Goal: Task Accomplishment & Management: Manage account settings

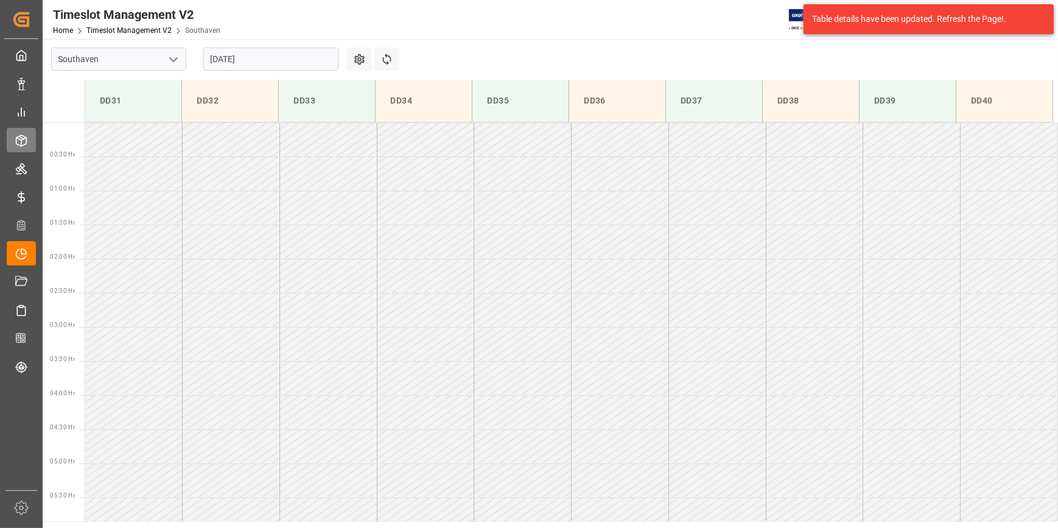
scroll to position [877, 0]
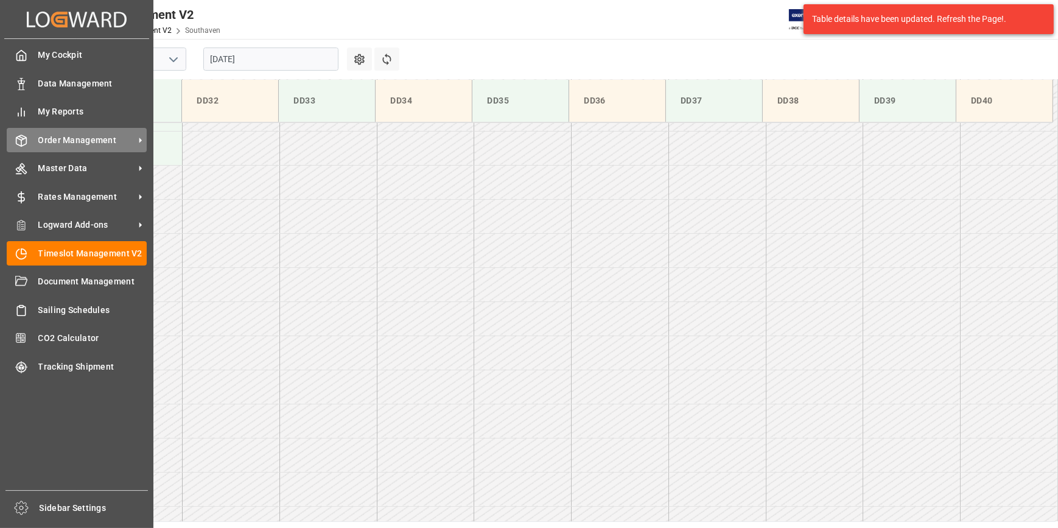
click at [83, 136] on span "Order Management" at bounding box center [86, 140] width 96 height 13
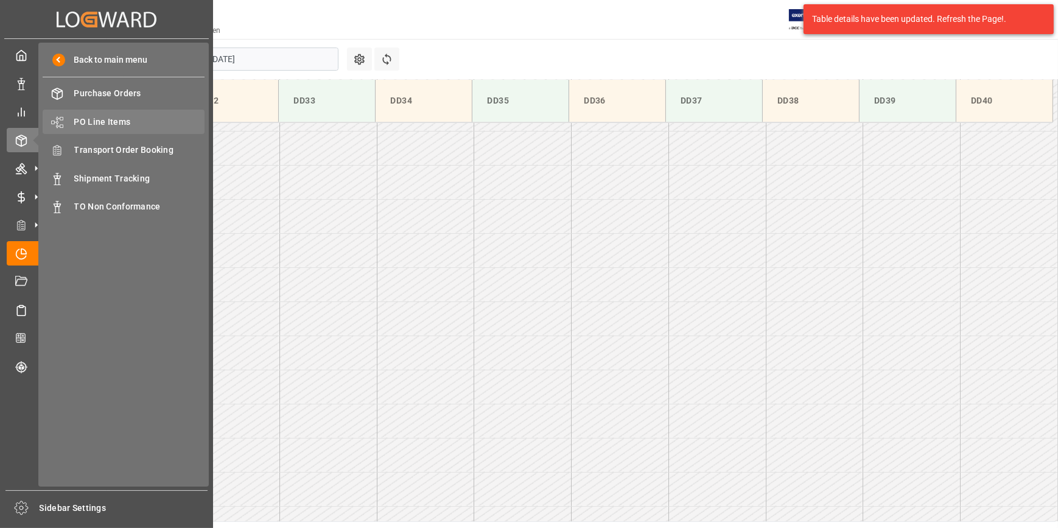
click at [122, 118] on span "PO Line Items" at bounding box center [139, 122] width 131 height 13
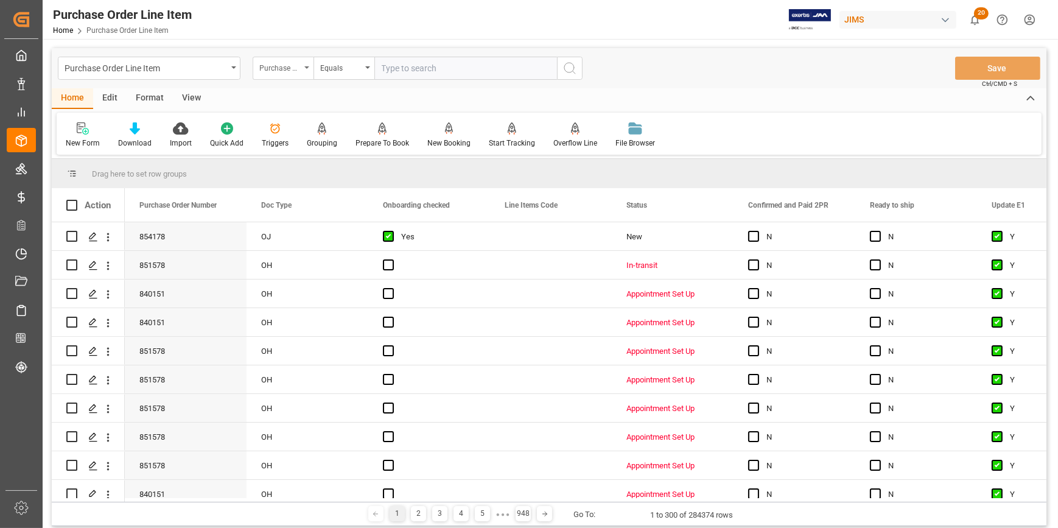
click at [283, 66] on div "Purchase Order Number" at bounding box center [279, 67] width 41 height 14
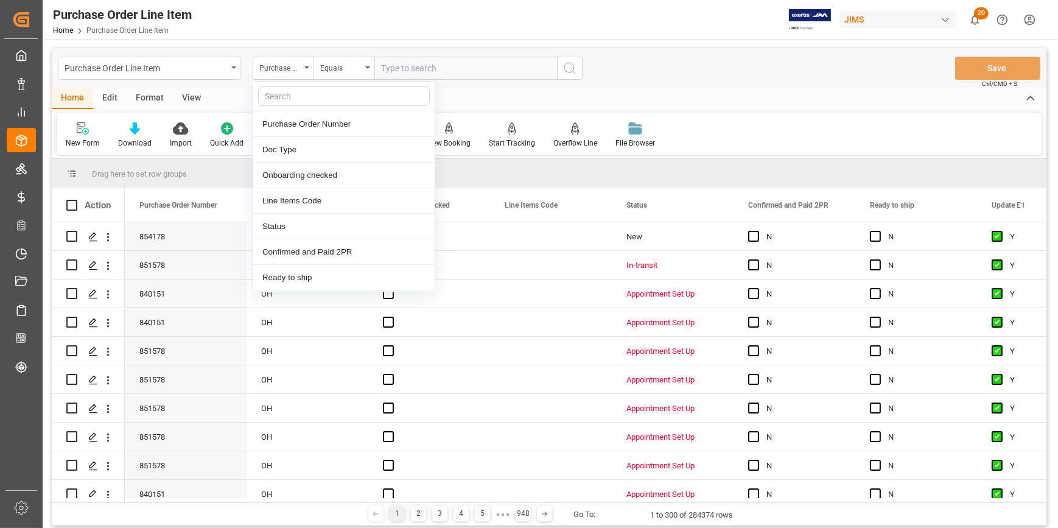
click at [298, 92] on input "text" at bounding box center [344, 95] width 172 height 19
type input "ref"
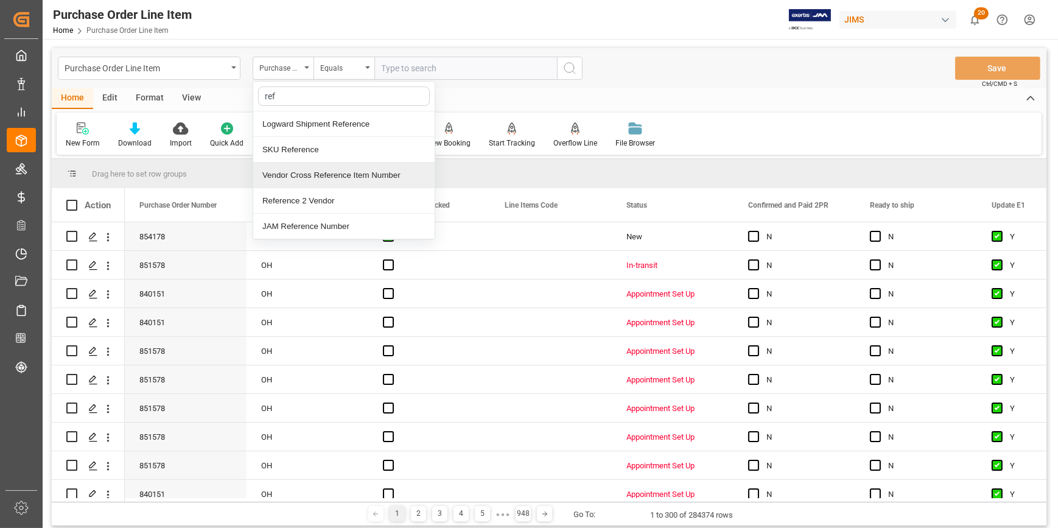
click at [315, 198] on div "Reference 2 Vendor" at bounding box center [343, 201] width 181 height 26
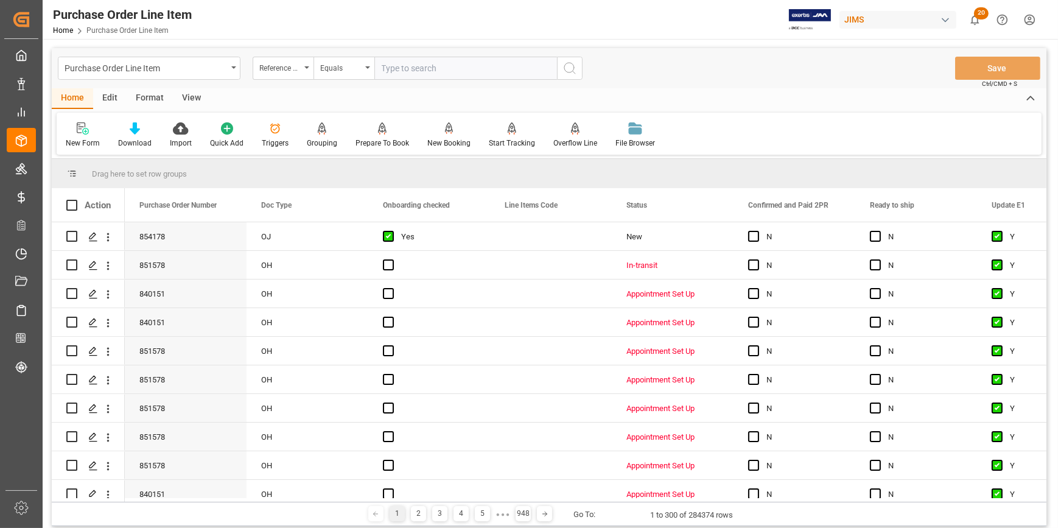
click at [402, 66] on input "text" at bounding box center [465, 68] width 183 height 23
paste input "22-10325-CN"
type input "22-10325-CN"
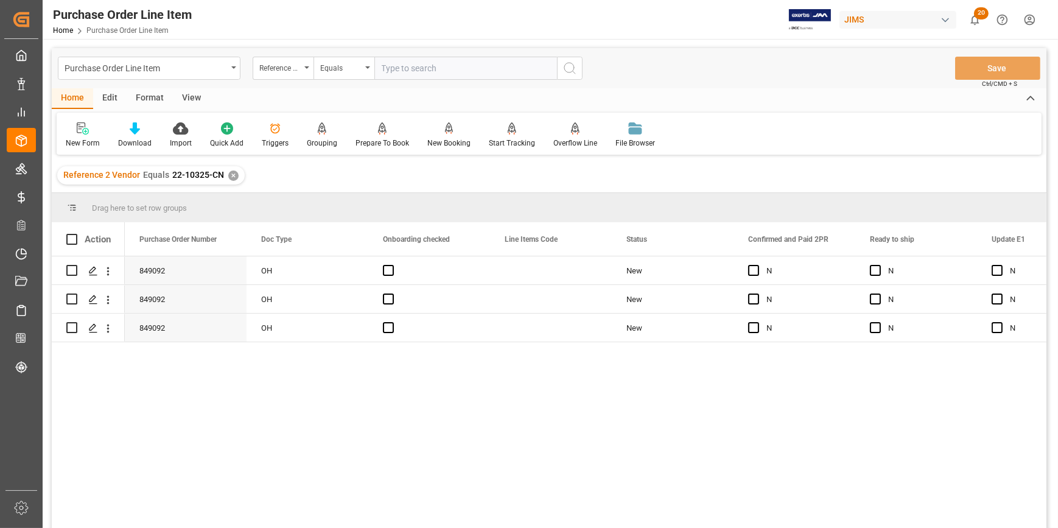
click at [194, 93] on div "View" at bounding box center [191, 98] width 37 height 21
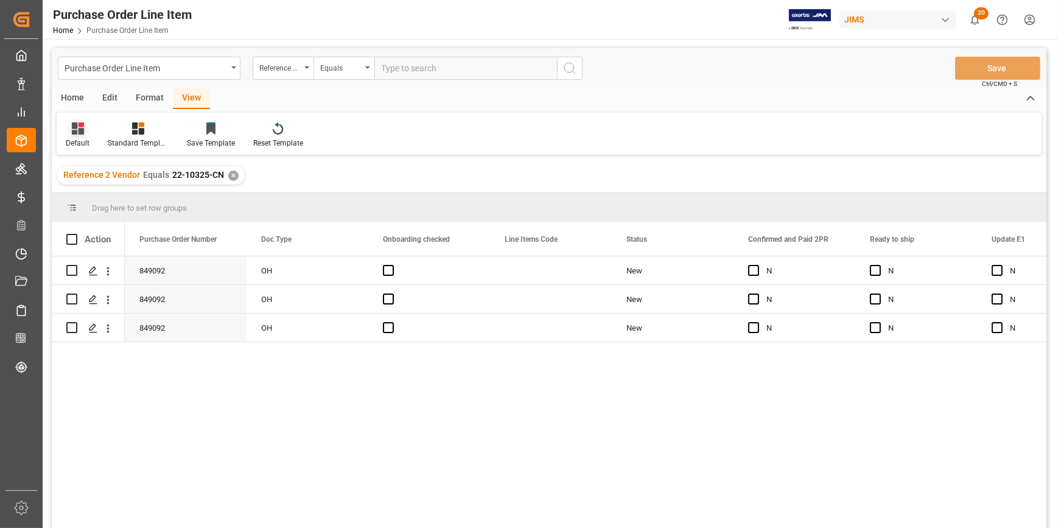
click at [85, 127] on div at bounding box center [78, 128] width 24 height 13
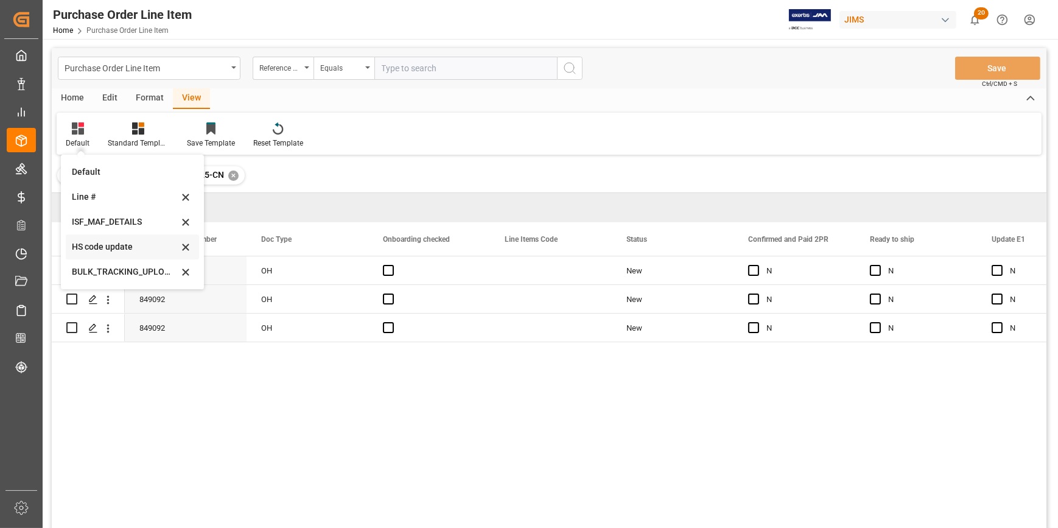
click at [100, 243] on div "HS code update" at bounding box center [125, 246] width 106 height 13
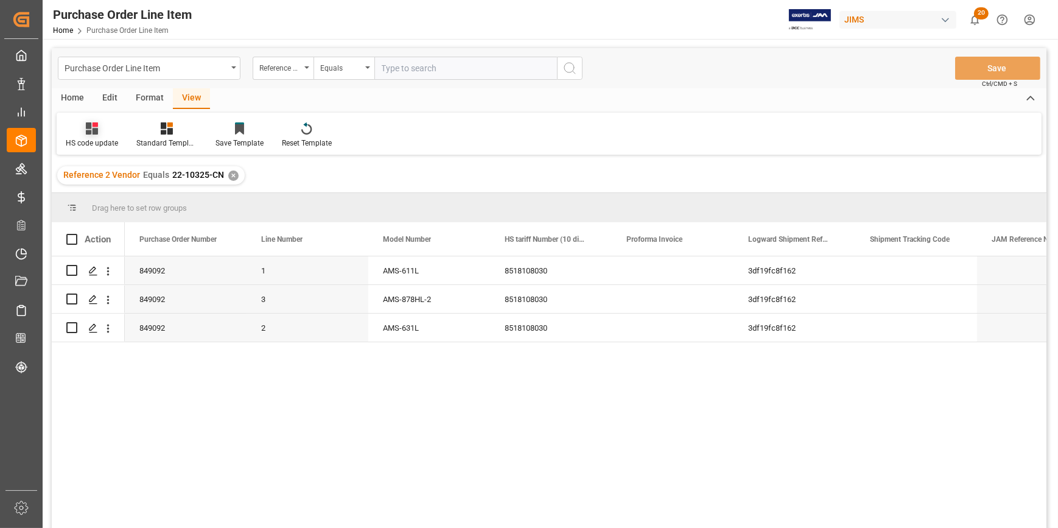
click at [89, 139] on div "HS code update" at bounding box center [92, 143] width 52 height 11
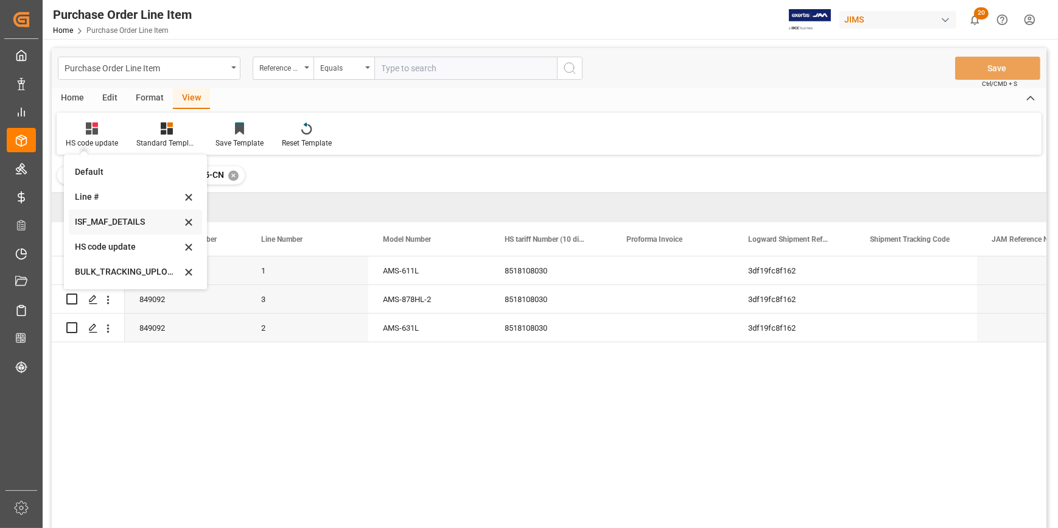
click at [103, 222] on div "ISF_MAF_DETAILS" at bounding box center [128, 221] width 106 height 13
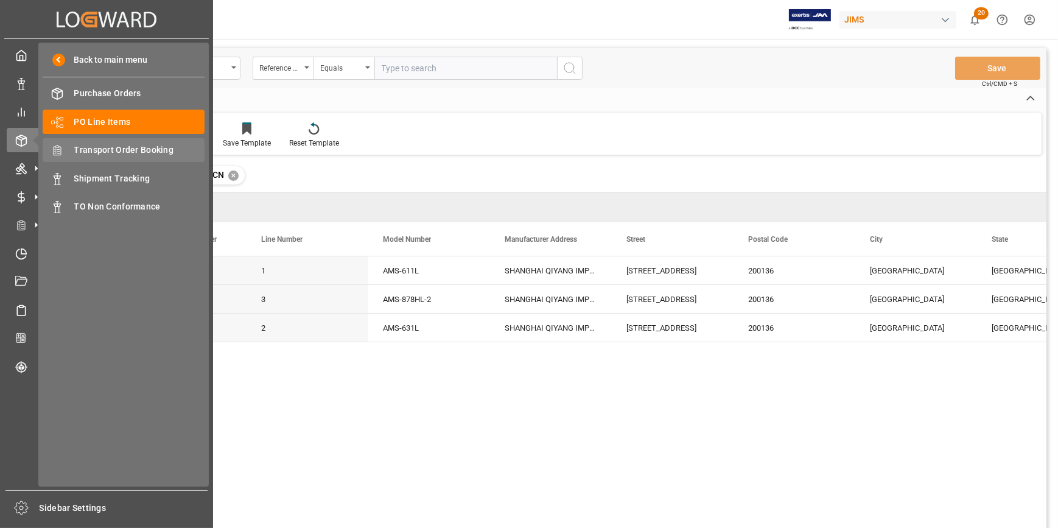
click at [119, 148] on span "Transport Order Booking" at bounding box center [139, 150] width 131 height 13
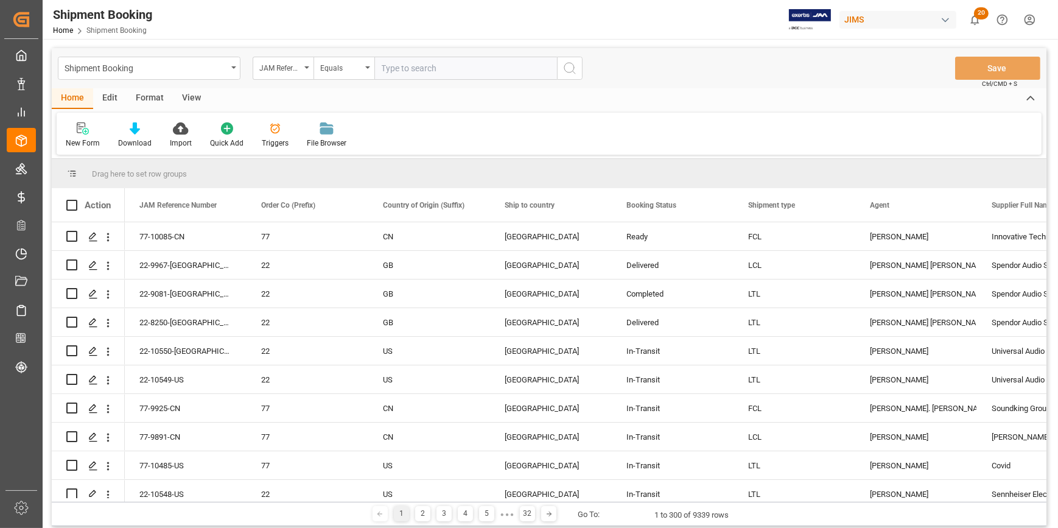
click at [389, 61] on input "text" at bounding box center [465, 68] width 183 height 23
click at [391, 74] on input "text" at bounding box center [465, 68] width 183 height 23
paste input "22-10325-CN"
type input "22-10325-CN"
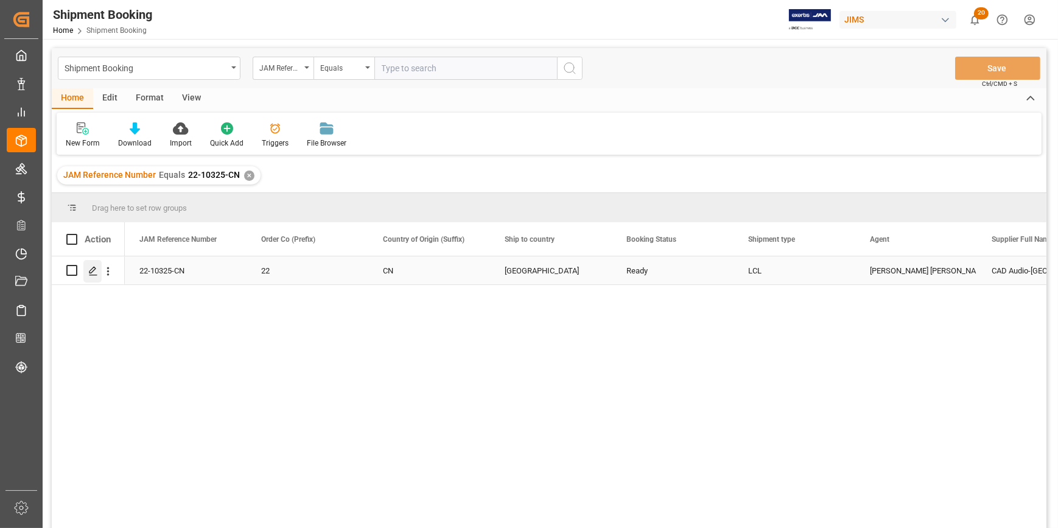
click at [91, 270] on icon "Press SPACE to select this row." at bounding box center [93, 271] width 10 height 10
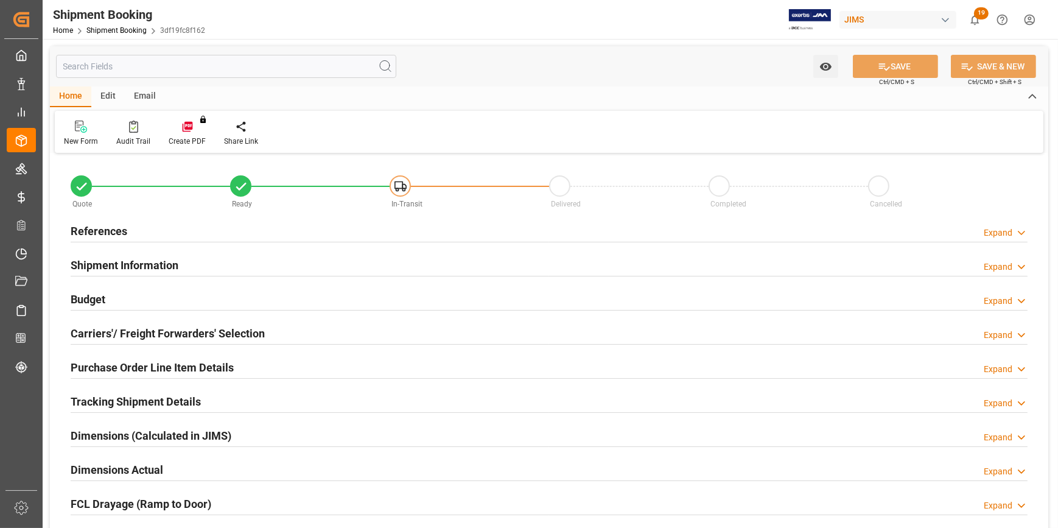
type input "0"
type input "46"
type input "12159.1258"
type input "1921.308"
type input "2700"
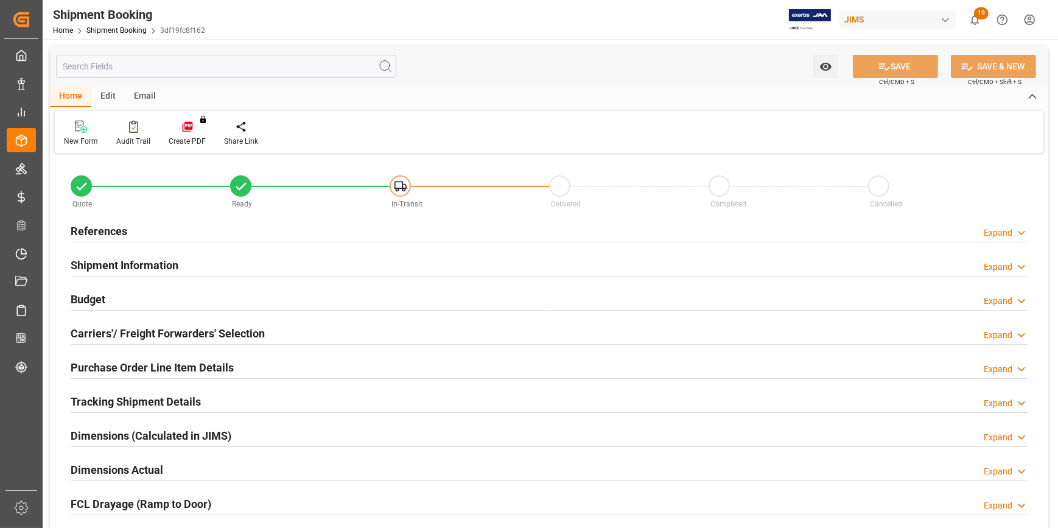
type input "32021.8"
type input "[DATE]"
drag, startPoint x: 203, startPoint y: 231, endPoint x: 211, endPoint y: 237, distance: 9.5
click at [203, 231] on div "References Expand" at bounding box center [549, 229] width 957 height 23
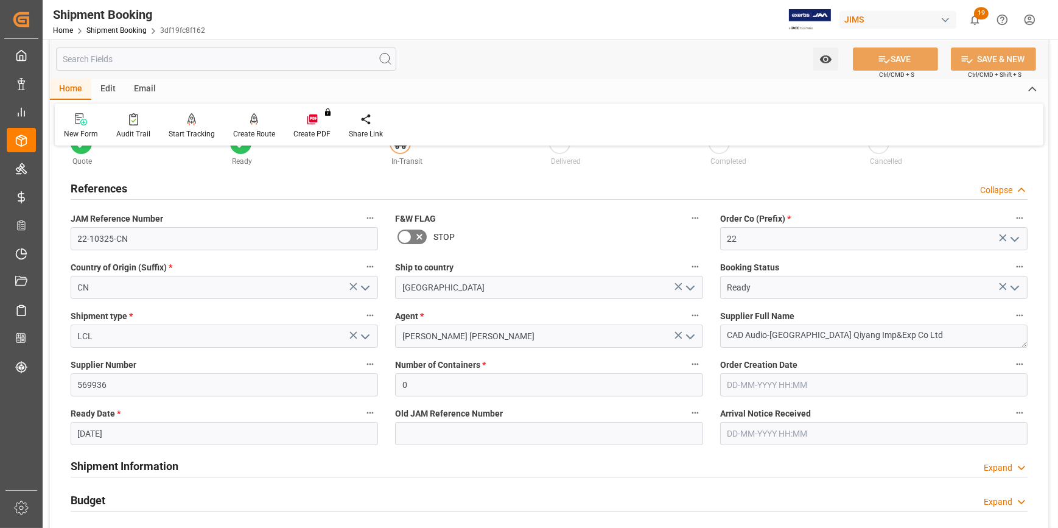
scroll to position [110, 0]
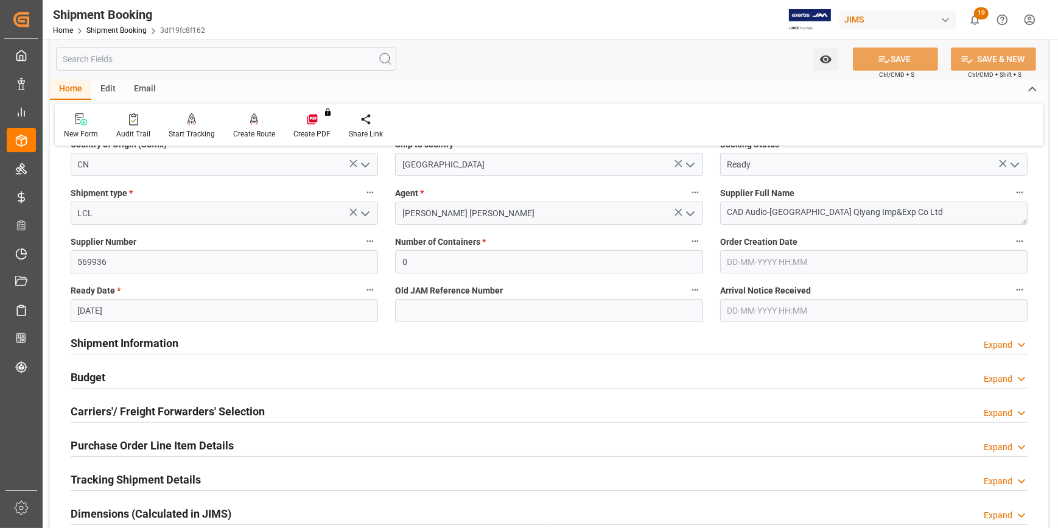
click at [232, 341] on div "Shipment Information Expand" at bounding box center [549, 341] width 957 height 23
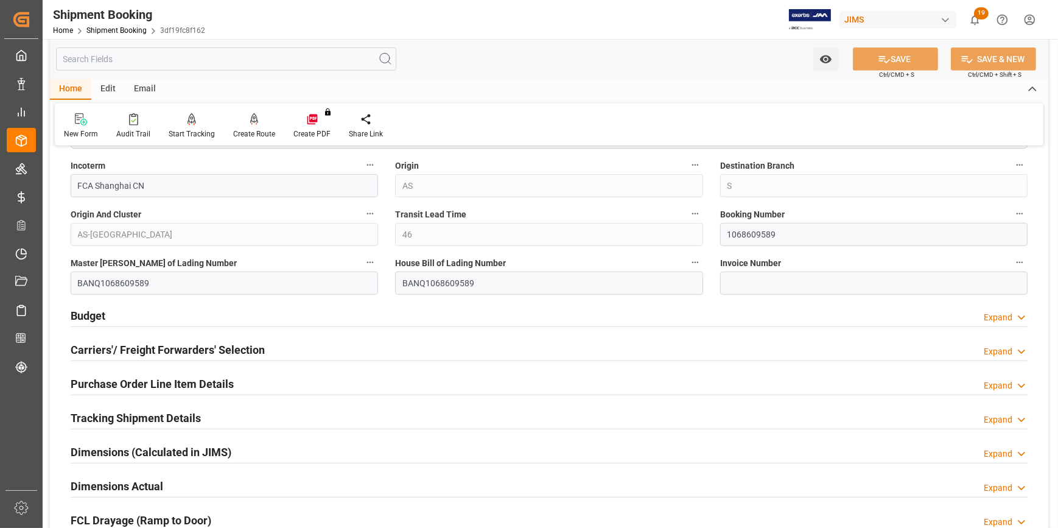
click at [214, 307] on div "Budget Expand" at bounding box center [549, 314] width 957 height 23
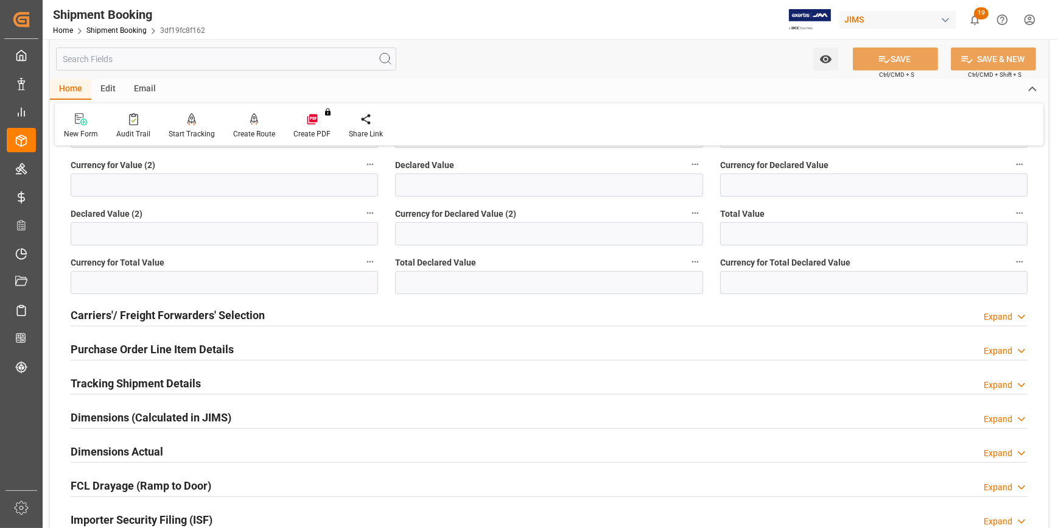
scroll to position [1051, 0]
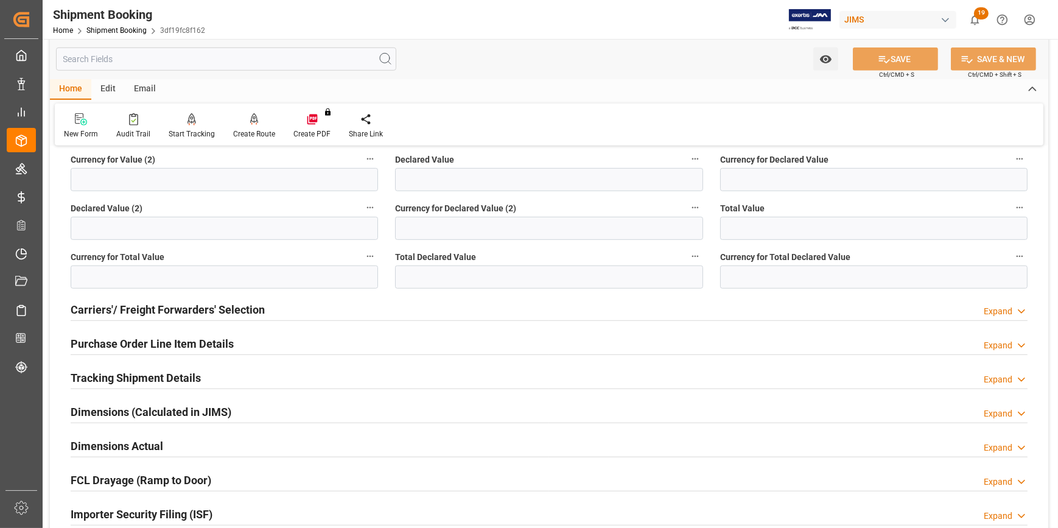
click at [245, 383] on div "Tracking Shipment Details Expand" at bounding box center [549, 376] width 957 height 23
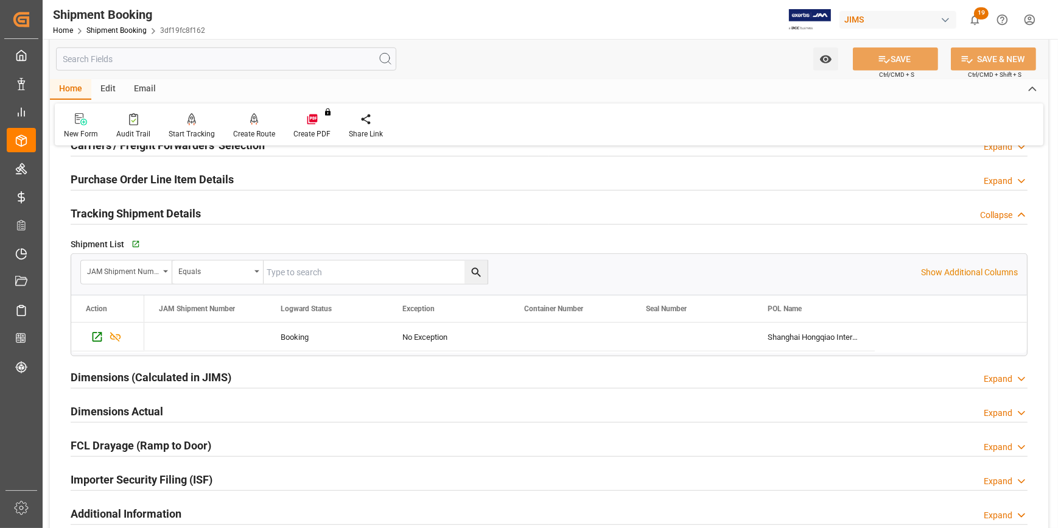
scroll to position [1217, 0]
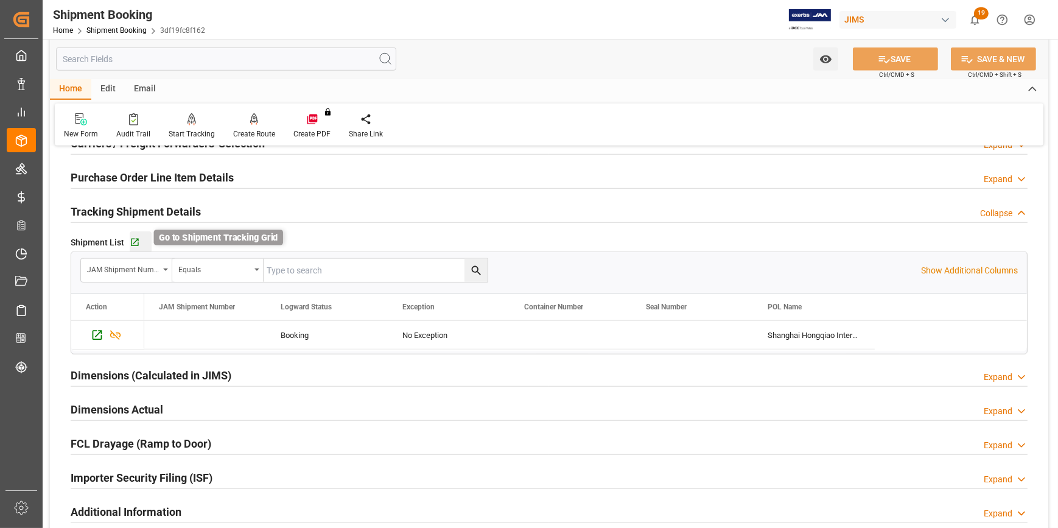
click at [134, 242] on icon "button" at bounding box center [135, 242] width 10 height 10
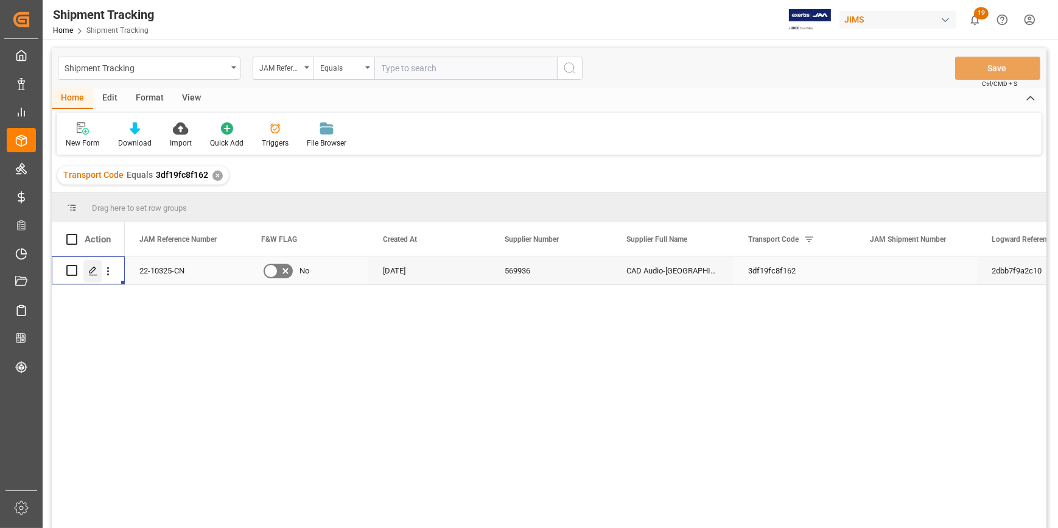
click at [96, 268] on icon "Press SPACE to select this row." at bounding box center [93, 271] width 10 height 10
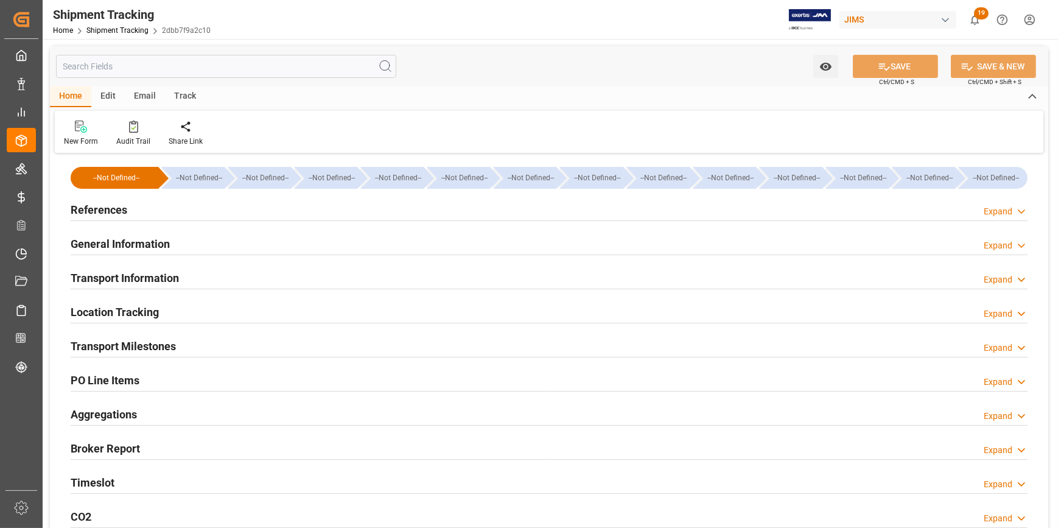
type input "30-07-2025"
click at [209, 208] on div "References Expand" at bounding box center [549, 208] width 957 height 23
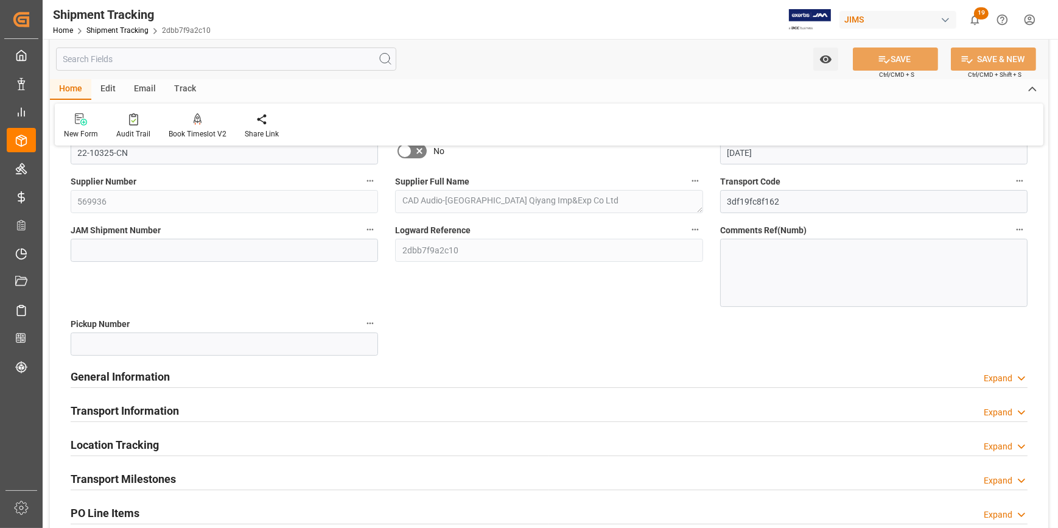
scroll to position [110, 0]
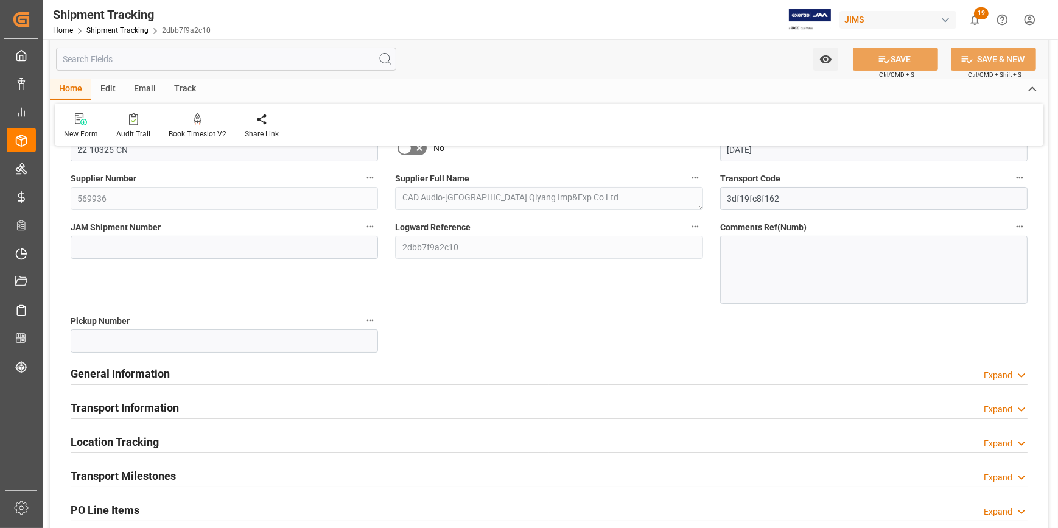
click at [283, 368] on div "General Information Expand" at bounding box center [549, 372] width 957 height 23
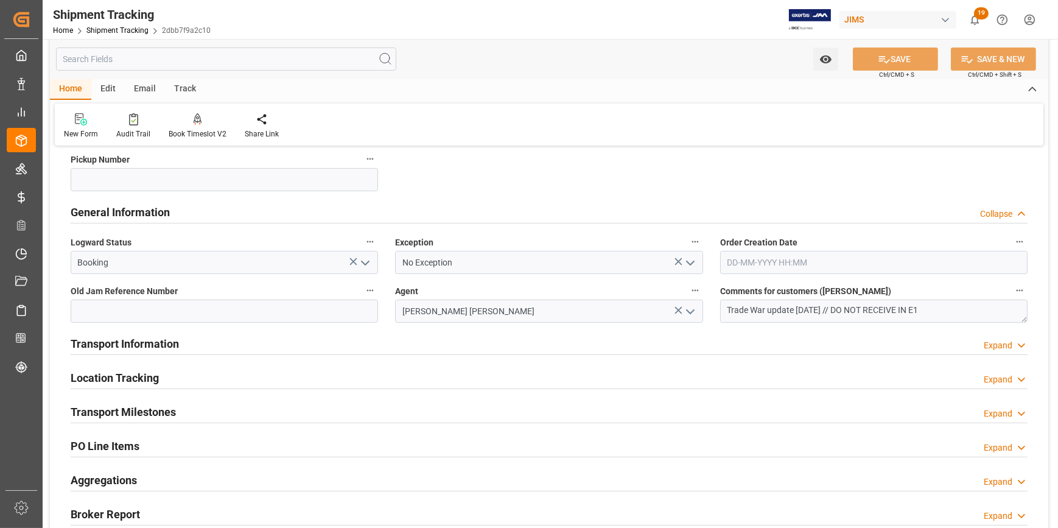
scroll to position [276, 0]
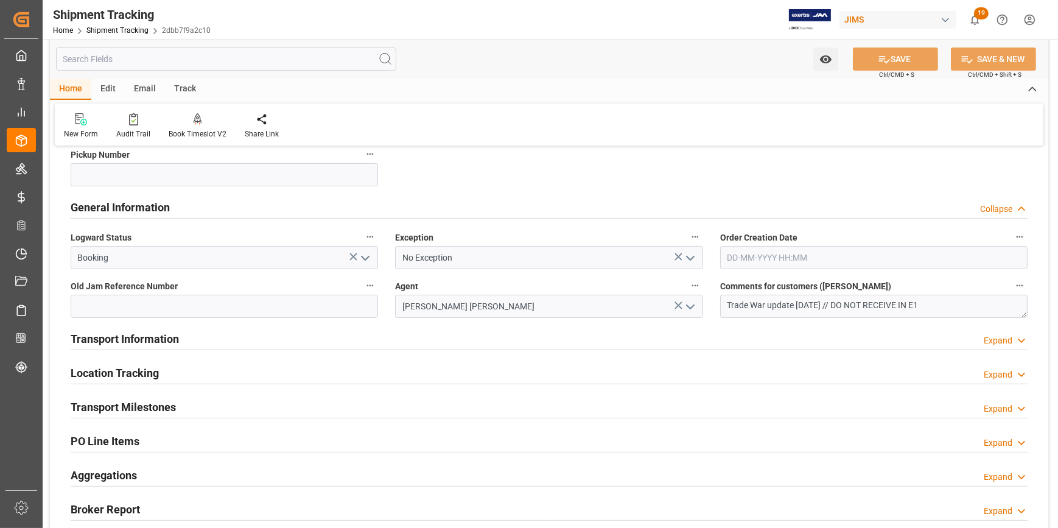
click at [279, 340] on div "Transport Information Expand" at bounding box center [549, 337] width 957 height 23
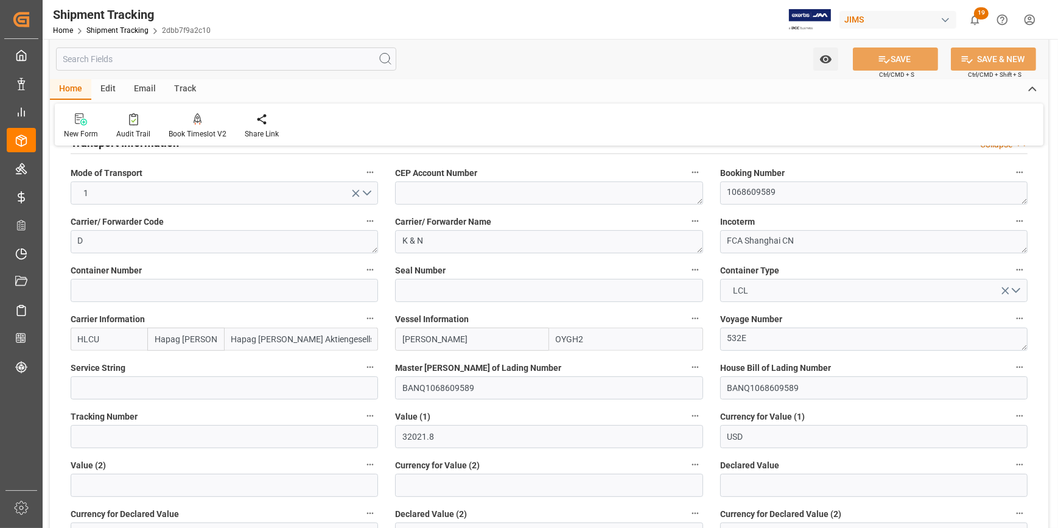
scroll to position [498, 0]
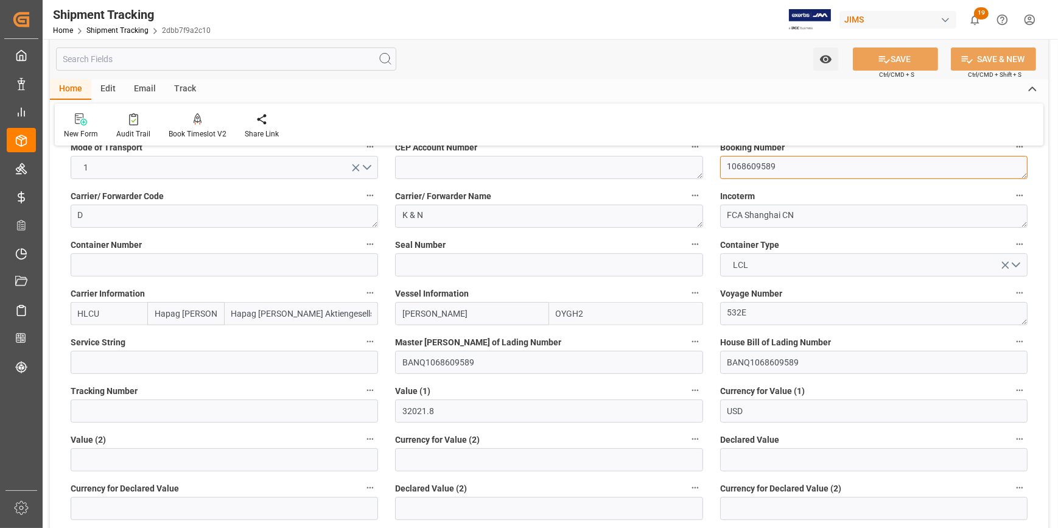
click at [748, 163] on textarea "1068609589" at bounding box center [873, 167] width 307 height 23
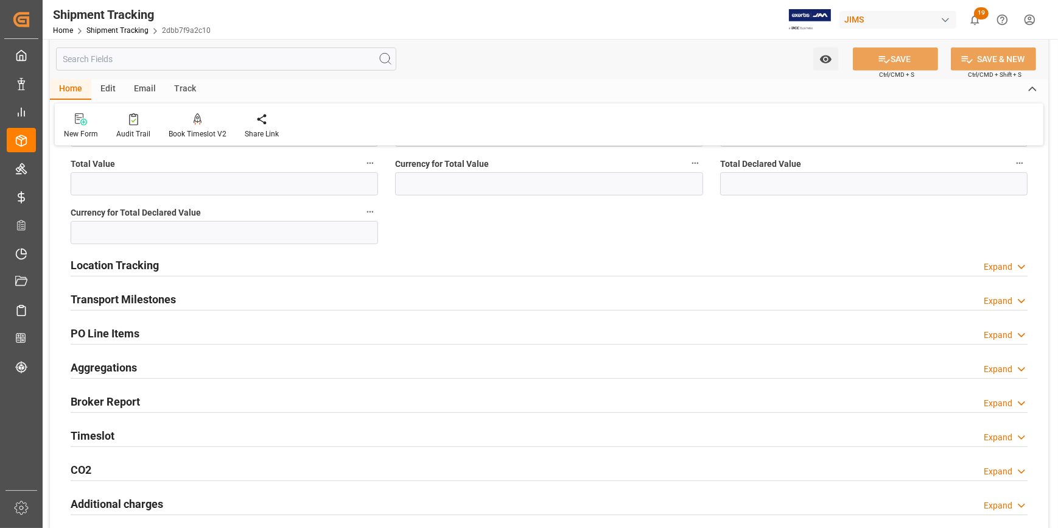
scroll to position [940, 0]
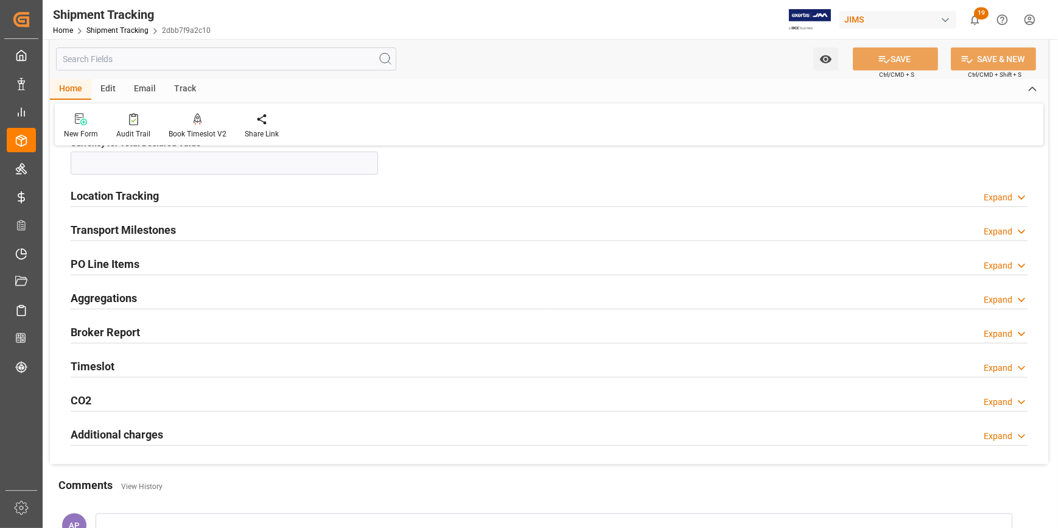
click at [282, 199] on div "Location Tracking Expand" at bounding box center [549, 194] width 957 height 23
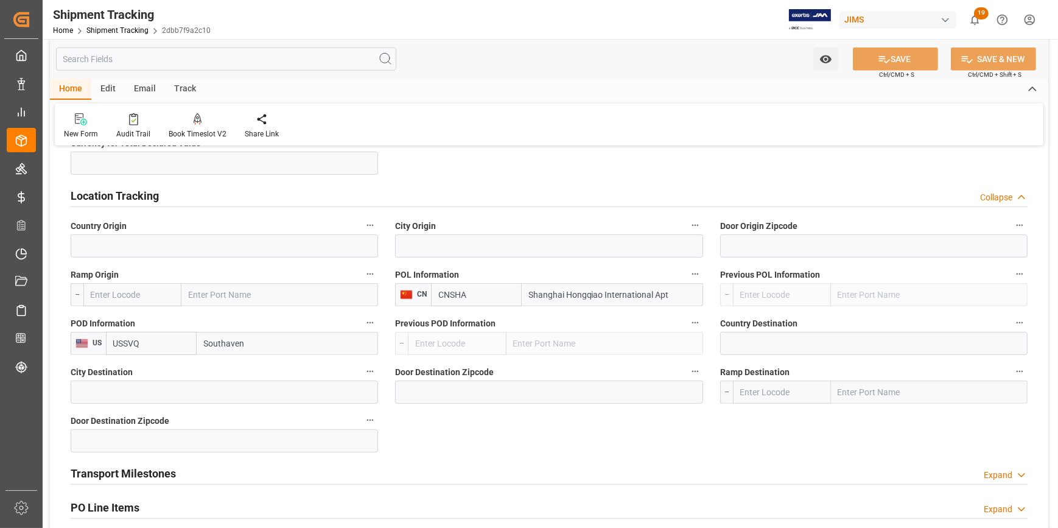
click at [292, 204] on div "Location Tracking Collapse" at bounding box center [549, 194] width 957 height 23
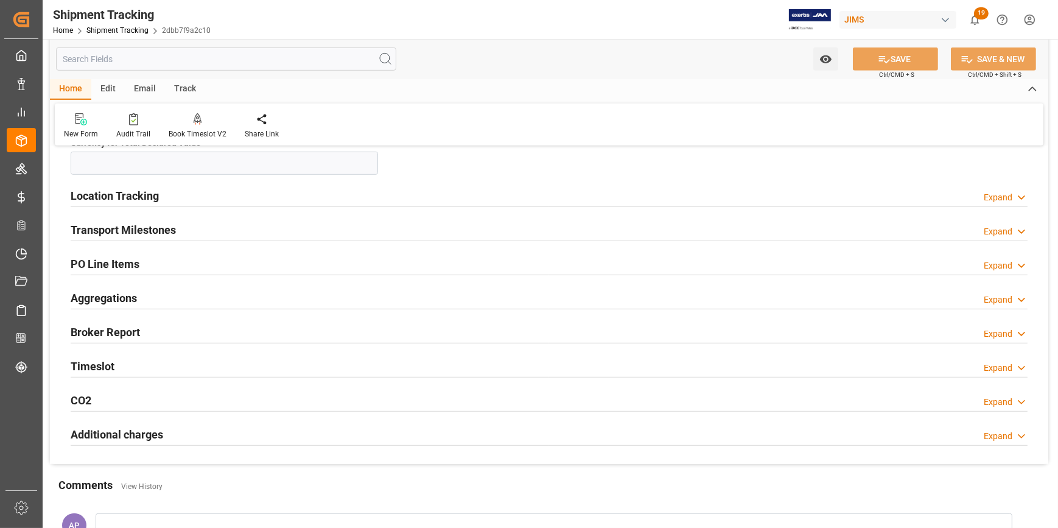
click at [273, 237] on div "Transport Milestones Expand" at bounding box center [549, 228] width 957 height 23
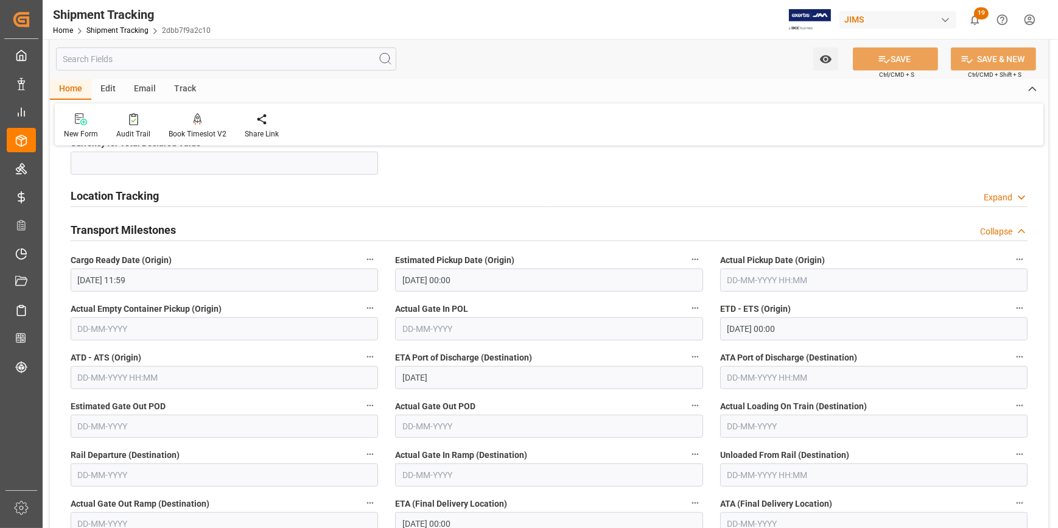
click at [806, 279] on input "text" at bounding box center [873, 279] width 307 height 23
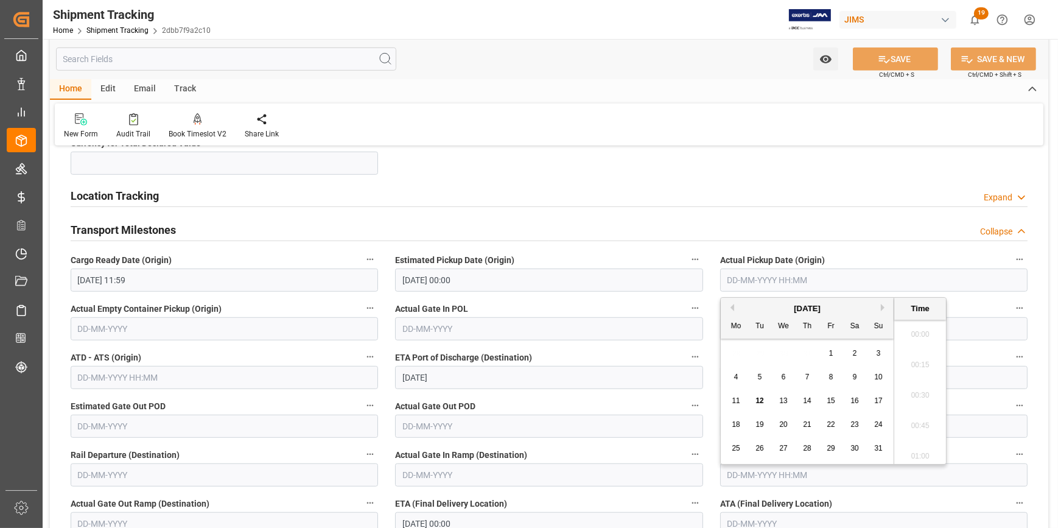
scroll to position [1799, 0]
click at [873, 371] on div "10" at bounding box center [878, 377] width 15 height 15
type input "10-08-2025 00:00"
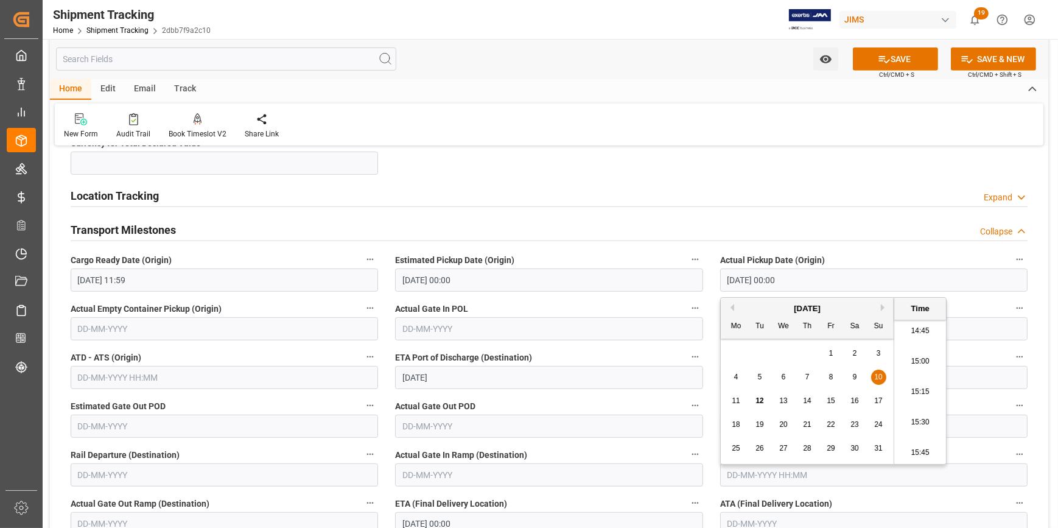
click at [577, 304] on label "Actual Gate In POL" at bounding box center [548, 308] width 307 height 17
click at [687, 304] on button "Actual Gate In POL" at bounding box center [695, 308] width 16 height 16
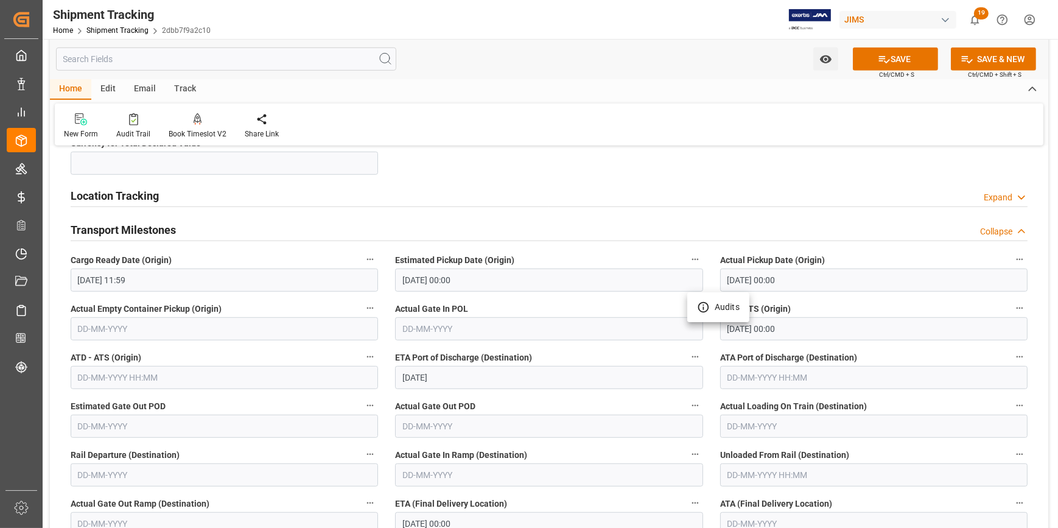
click at [894, 61] on div at bounding box center [529, 264] width 1058 height 528
click at [898, 58] on button "SAVE" at bounding box center [895, 58] width 85 height 23
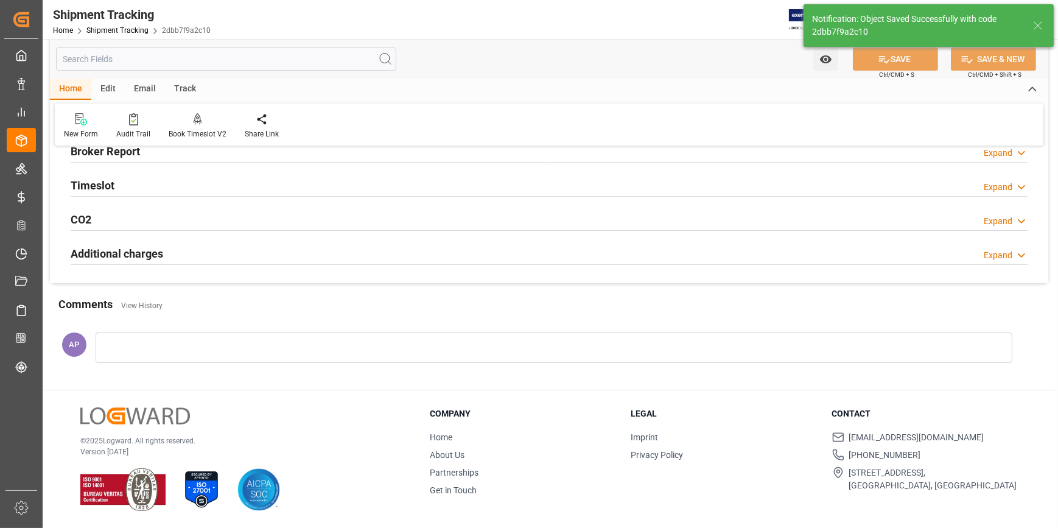
scroll to position [116, 0]
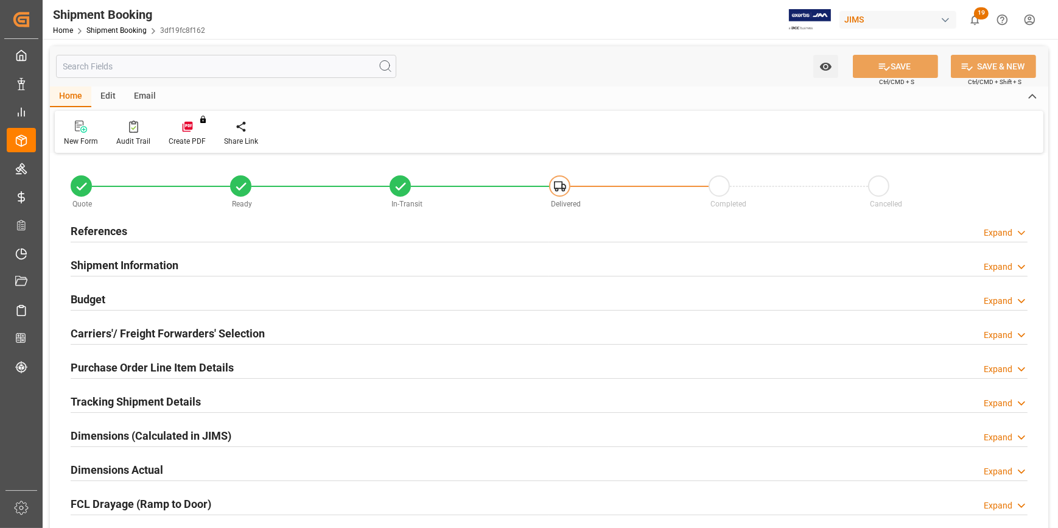
type input "12159.1258"
type input "1921.308"
type input "2700"
type input "32021.8"
click at [220, 298] on div "Budget Expand" at bounding box center [549, 298] width 957 height 23
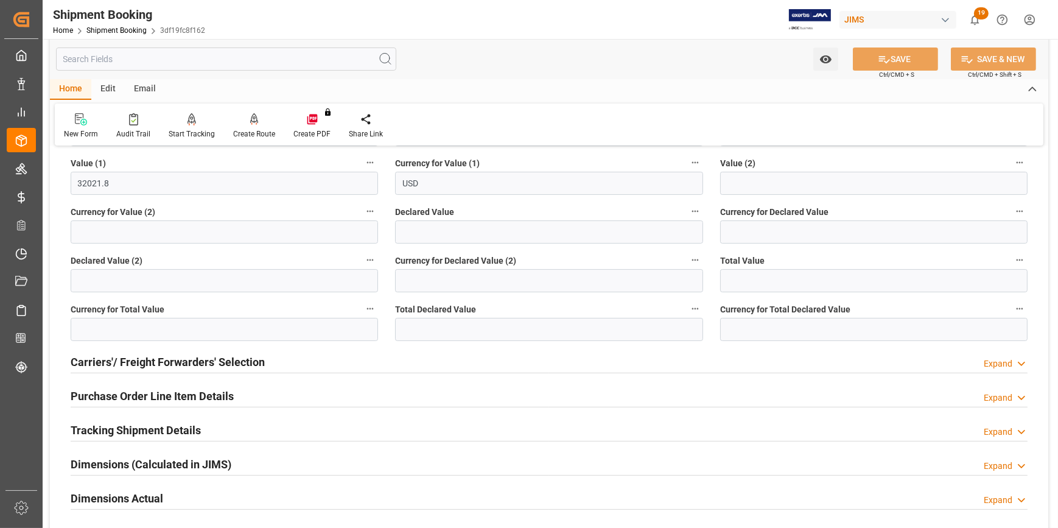
scroll to position [332, 0]
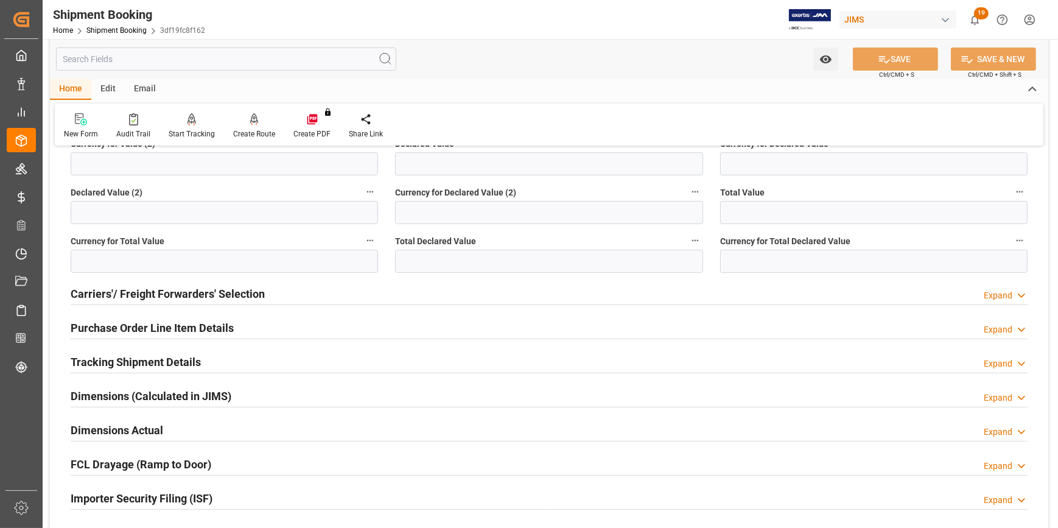
click at [234, 326] on div "Purchase Order Line Item Details Expand" at bounding box center [549, 326] width 957 height 23
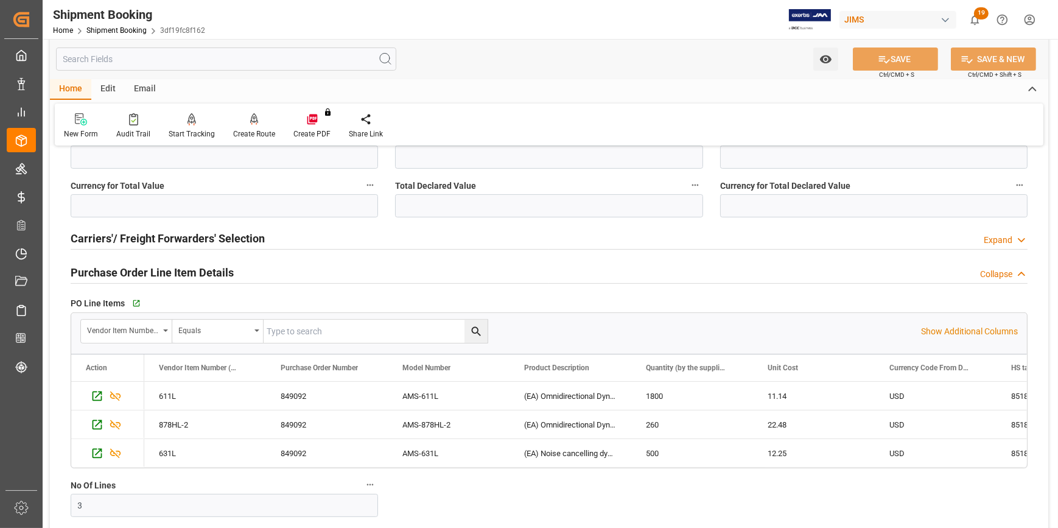
click at [243, 275] on div "Purchase Order Line Item Details Collapse" at bounding box center [549, 271] width 957 height 23
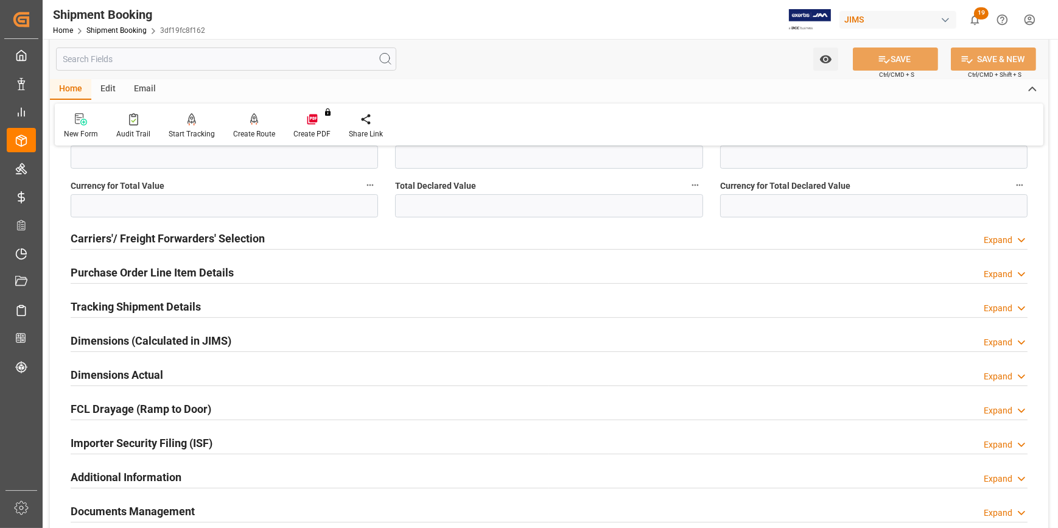
scroll to position [442, 0]
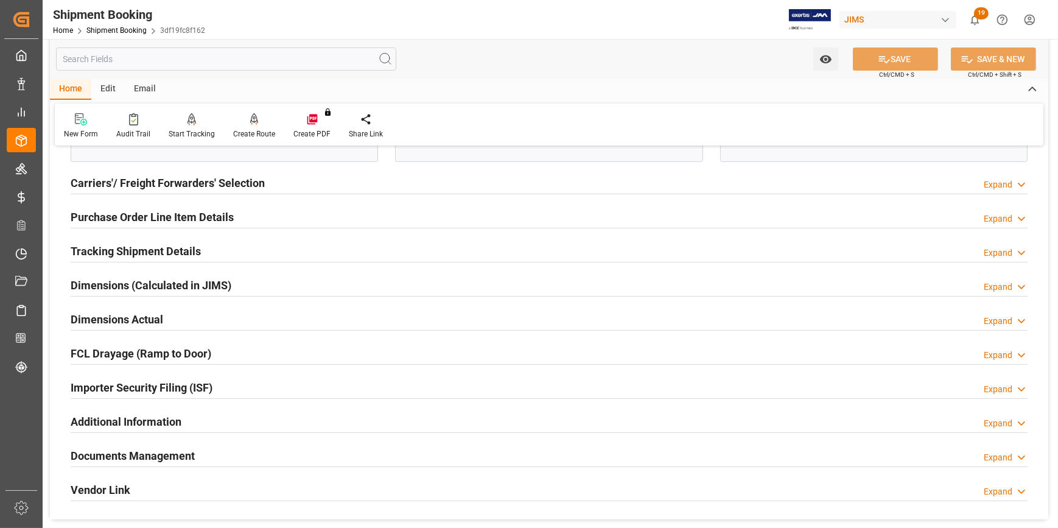
click at [224, 254] on div "Tracking Shipment Details Expand" at bounding box center [549, 250] width 957 height 23
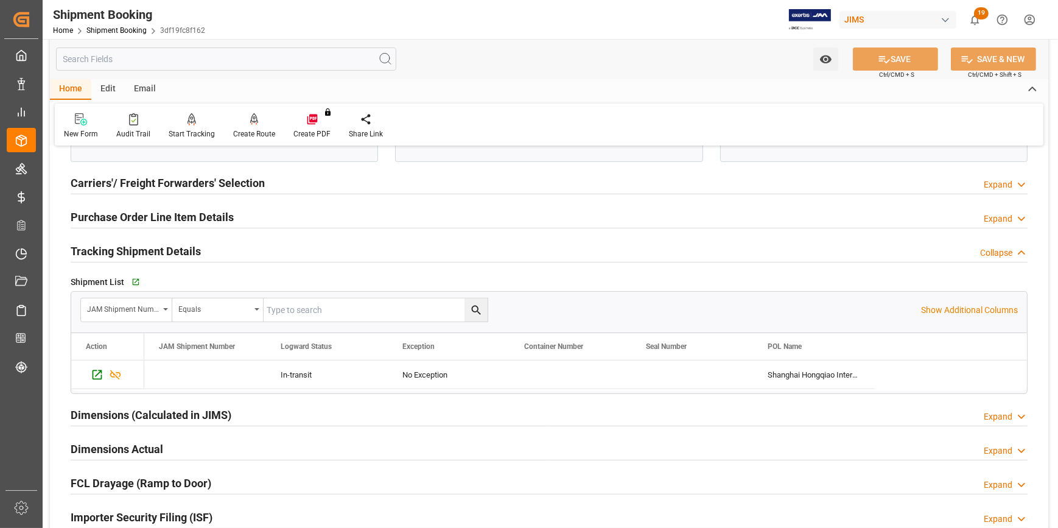
click at [224, 254] on div "Tracking Shipment Details Collapse" at bounding box center [549, 250] width 957 height 23
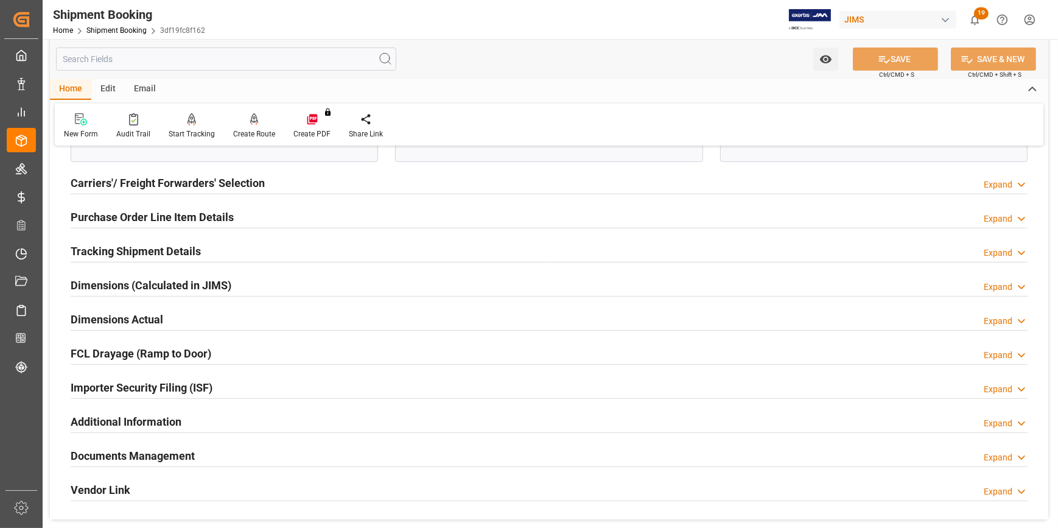
click at [212, 312] on div "Dimensions Actual Expand" at bounding box center [549, 318] width 957 height 23
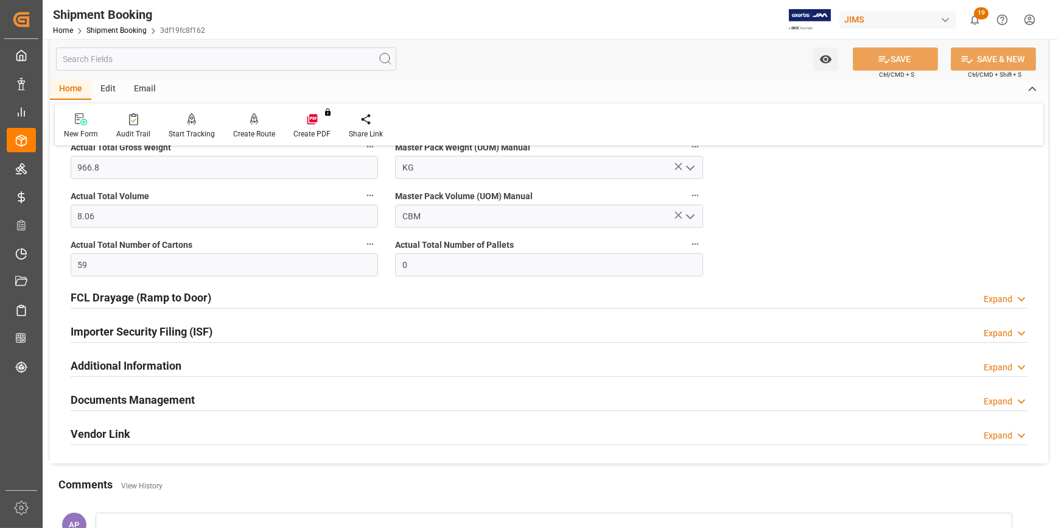
scroll to position [663, 0]
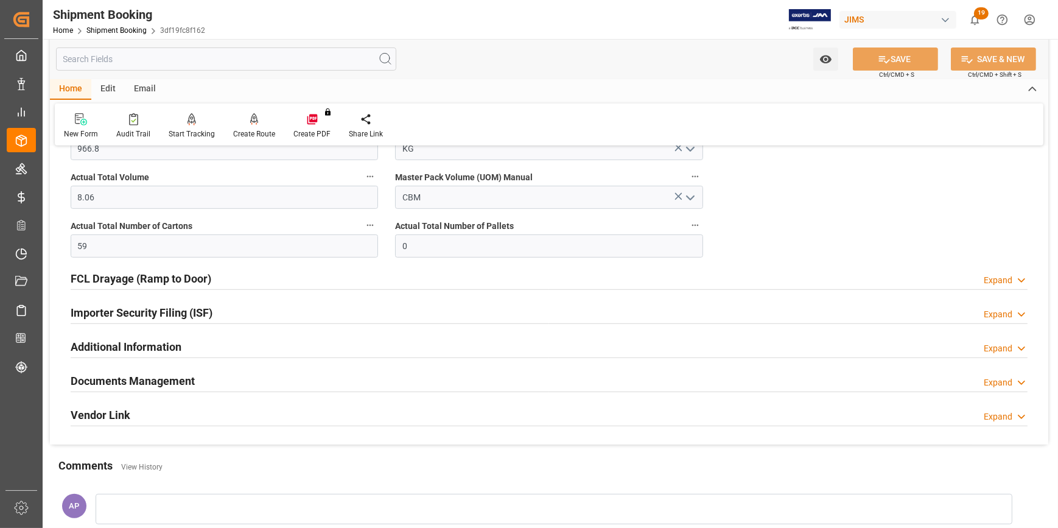
click at [228, 310] on div "Importer Security Filing (ISF) Expand" at bounding box center [549, 311] width 957 height 23
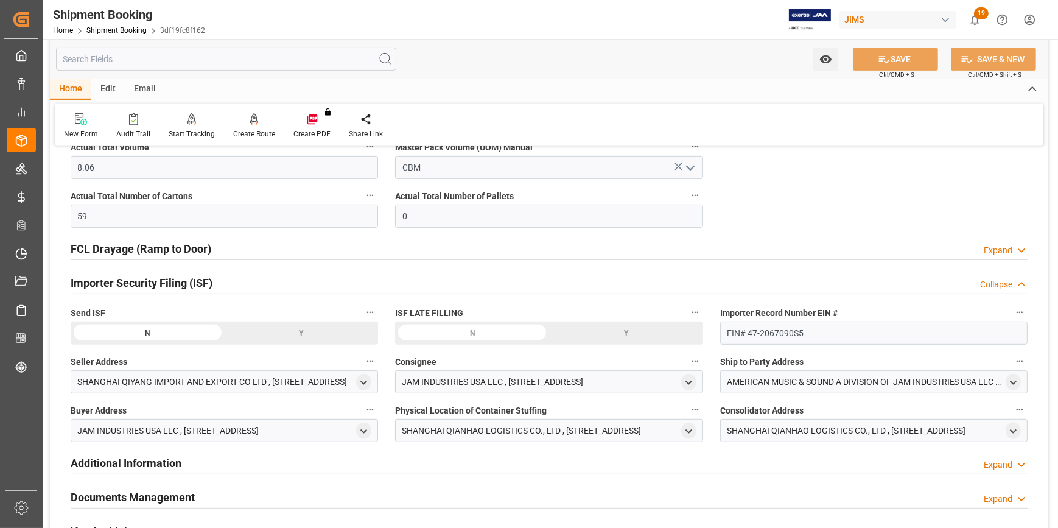
scroll to position [774, 0]
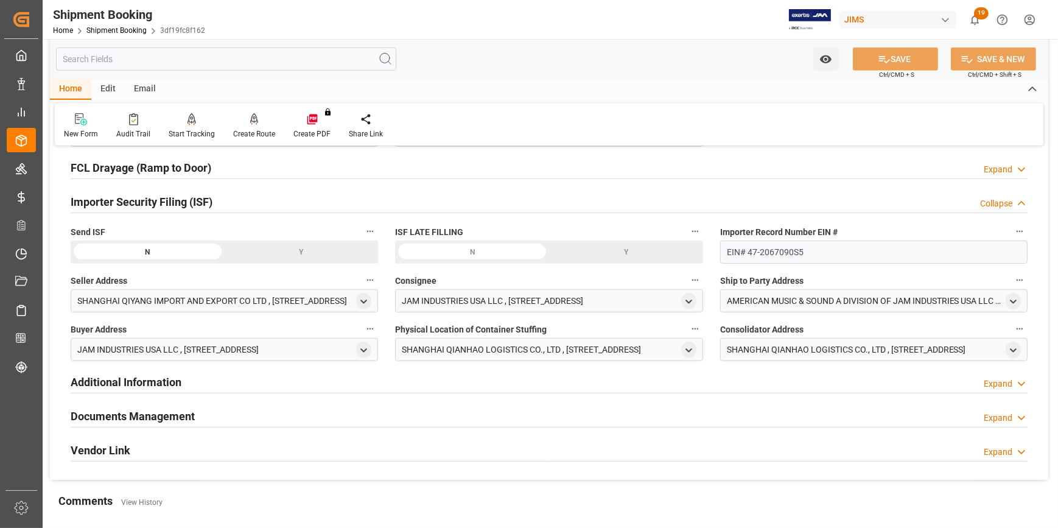
click at [228, 380] on div "Additional Information Expand" at bounding box center [549, 380] width 957 height 23
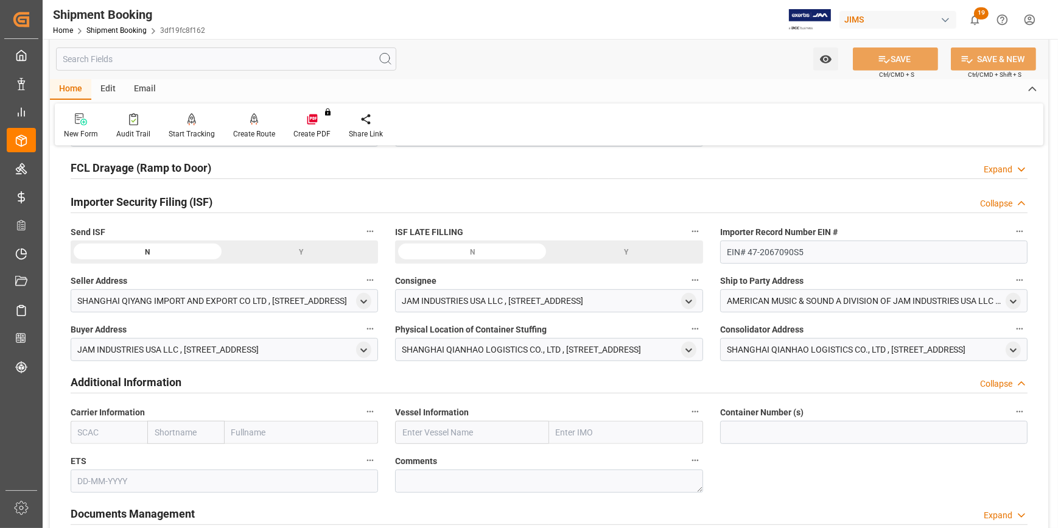
scroll to position [885, 0]
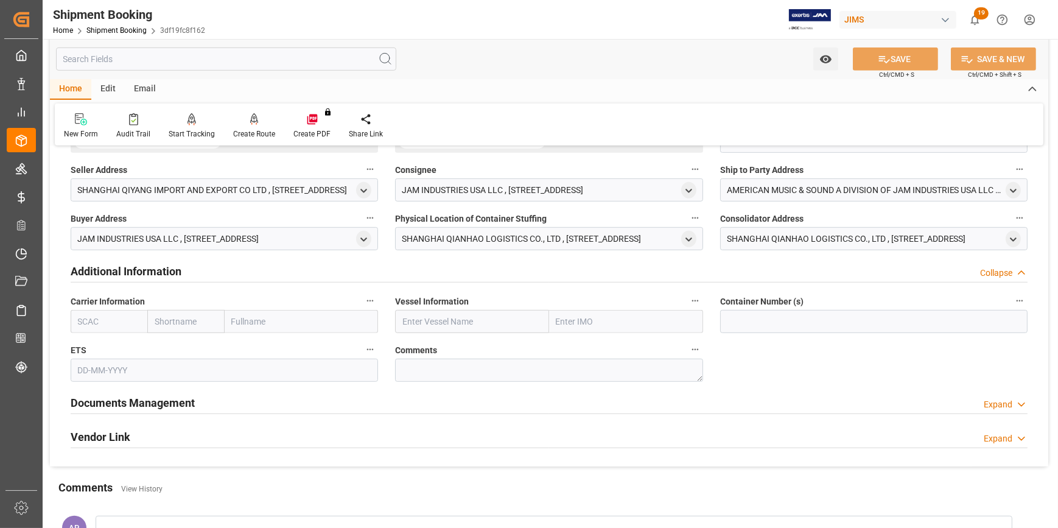
click at [214, 273] on div "Additional Information Collapse" at bounding box center [549, 270] width 957 height 23
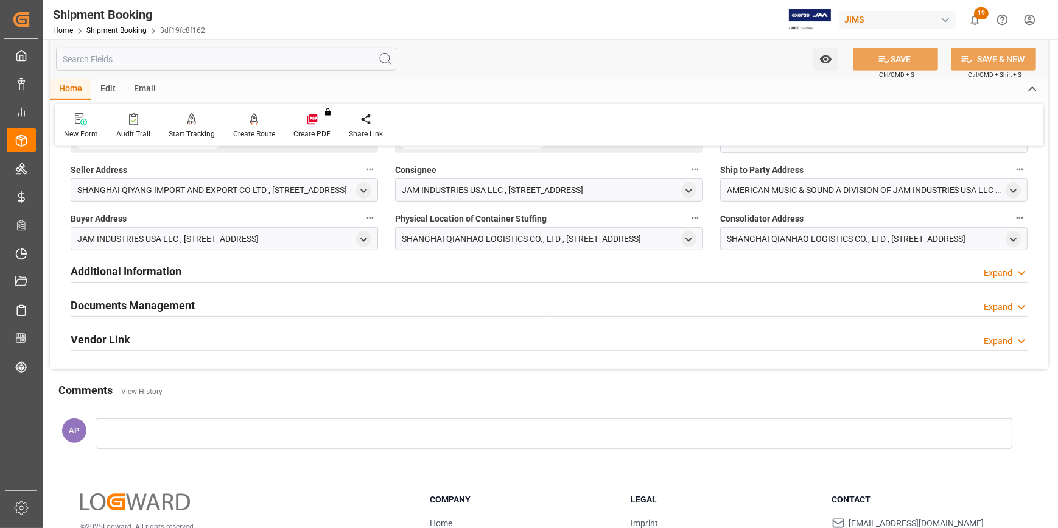
click at [214, 302] on div "Documents Management Expand" at bounding box center [549, 304] width 957 height 23
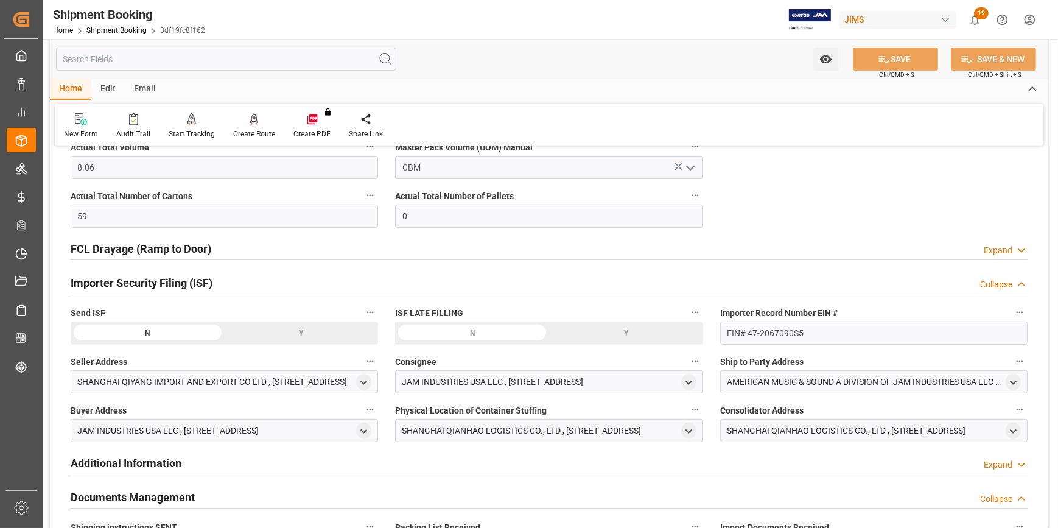
scroll to position [663, 0]
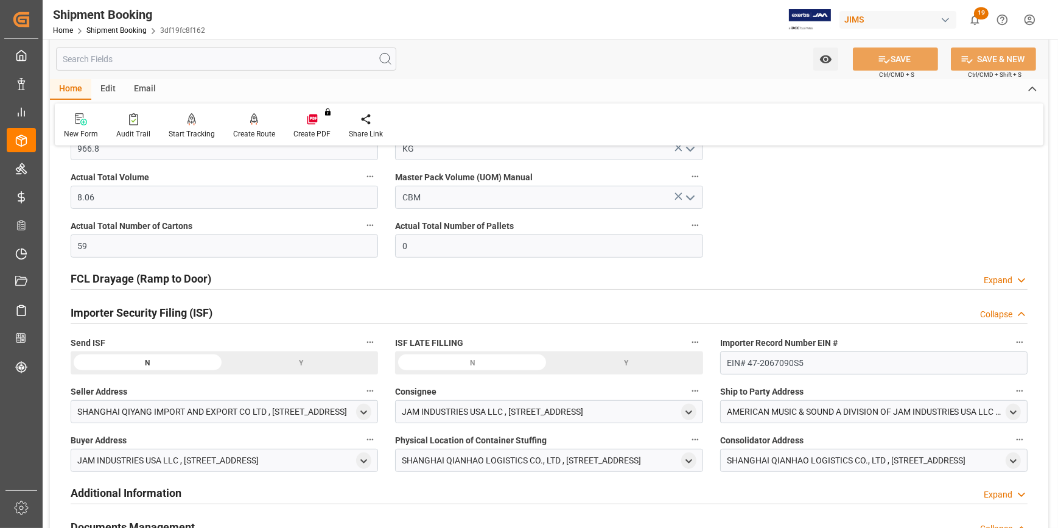
click at [0, 0] on div "Y" at bounding box center [0, 0] width 0 height 0
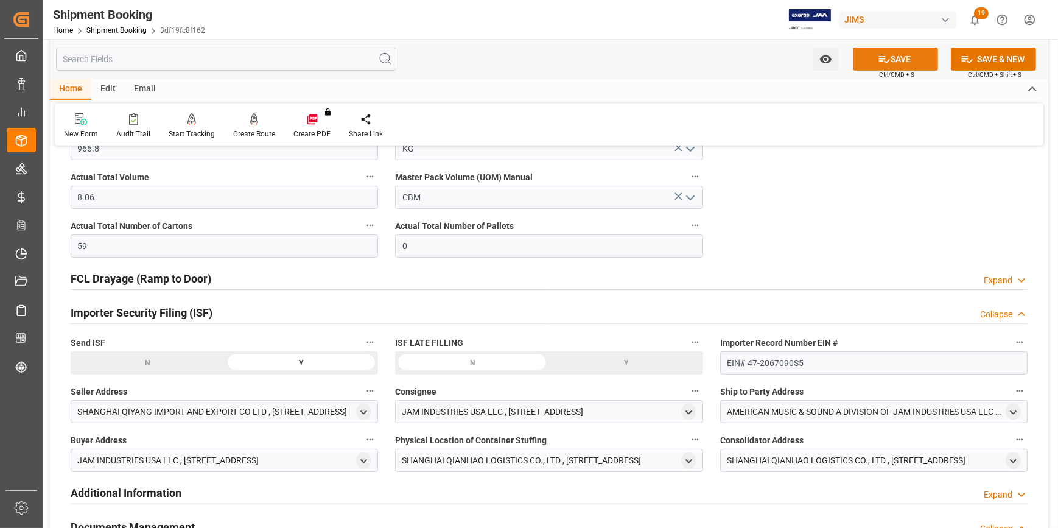
click at [893, 63] on button "SAVE" at bounding box center [895, 58] width 85 height 23
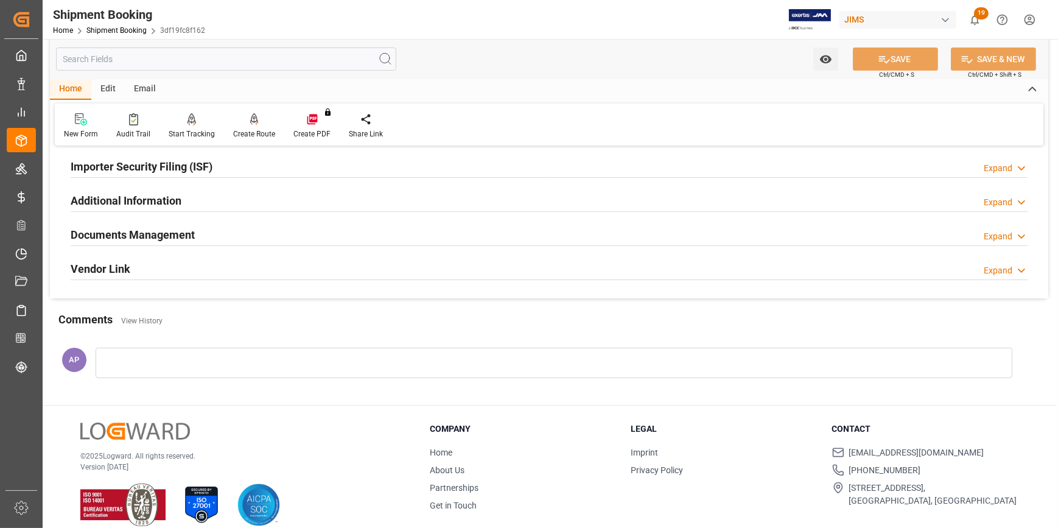
scroll to position [371, 0]
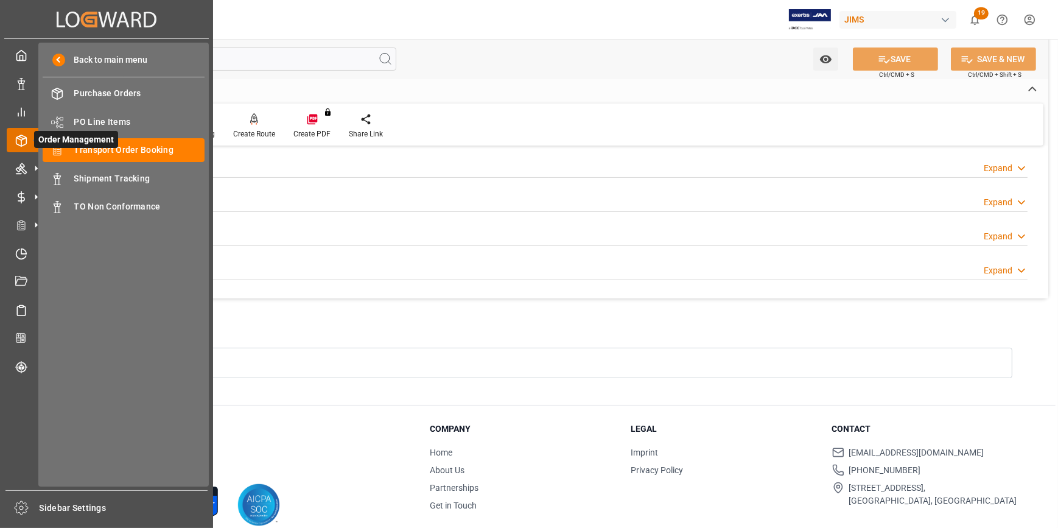
click at [75, 145] on span "Order Management" at bounding box center [76, 139] width 84 height 17
click at [123, 151] on span "Transport Order Booking" at bounding box center [139, 150] width 131 height 13
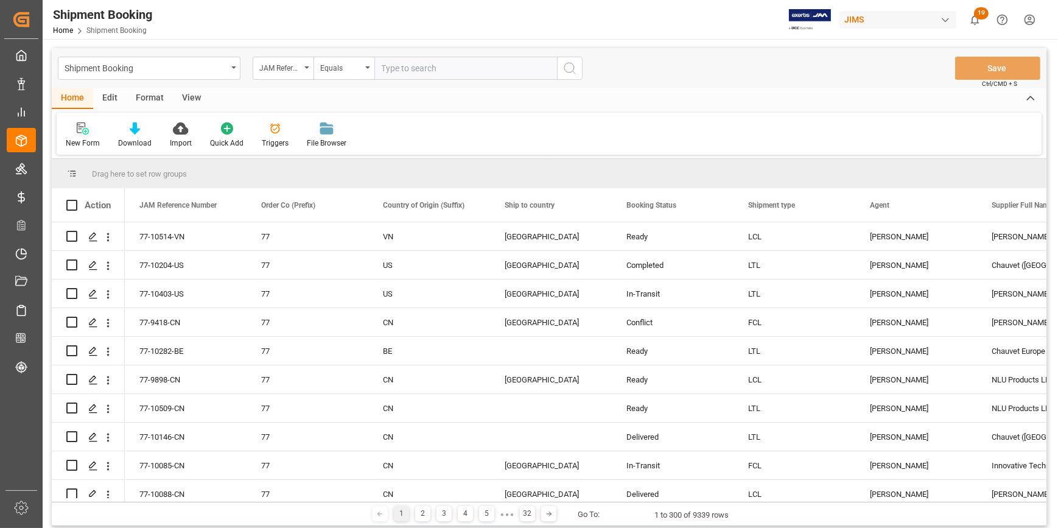
click at [75, 127] on div at bounding box center [83, 128] width 34 height 13
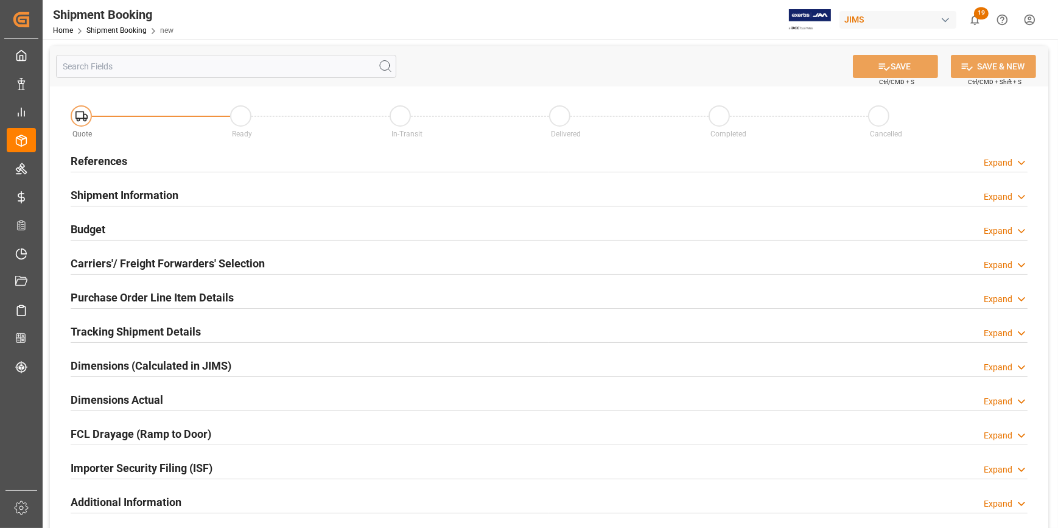
click at [183, 156] on div "References Expand" at bounding box center [549, 159] width 957 height 23
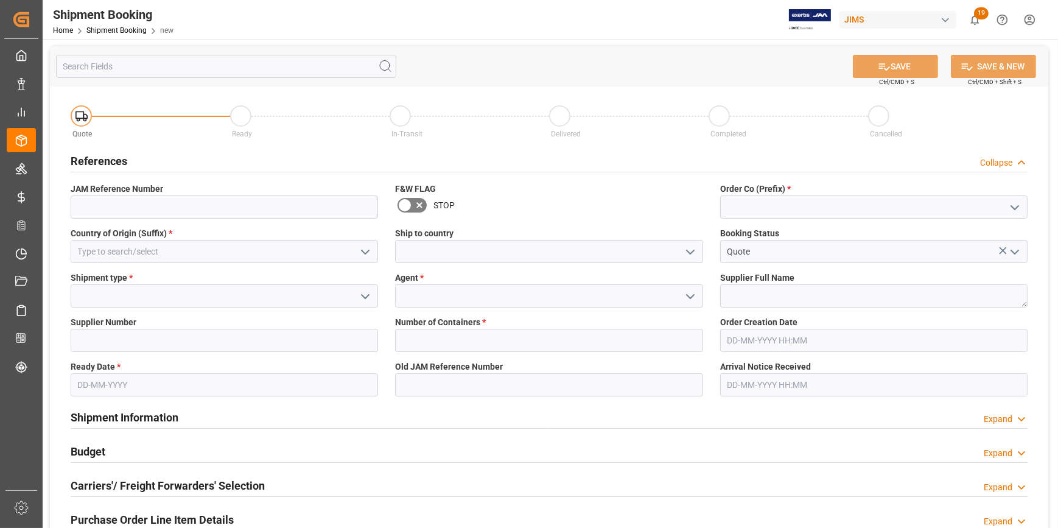
click at [1007, 205] on icon "open menu" at bounding box center [1014, 207] width 15 height 15
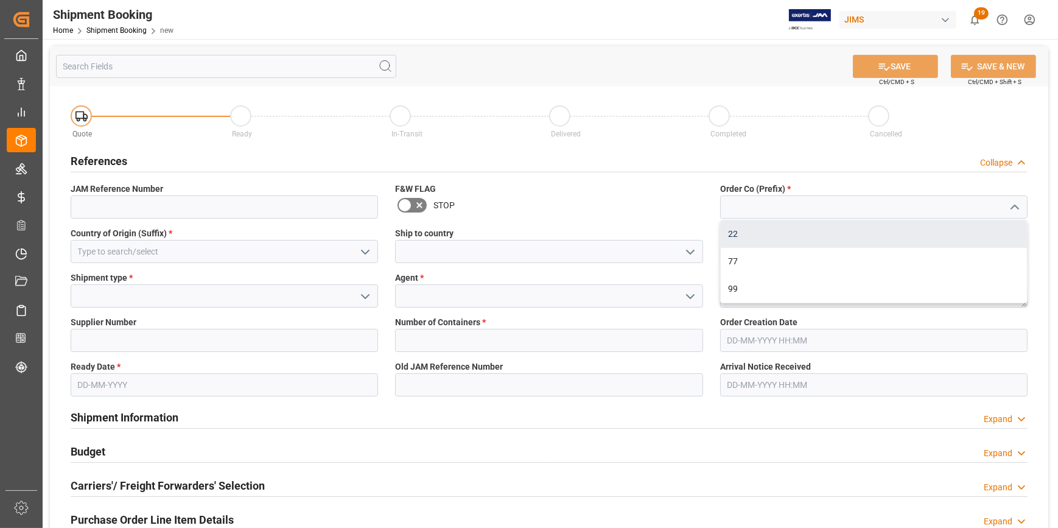
click at [907, 226] on div "22" at bounding box center [873, 233] width 306 height 27
type input "22"
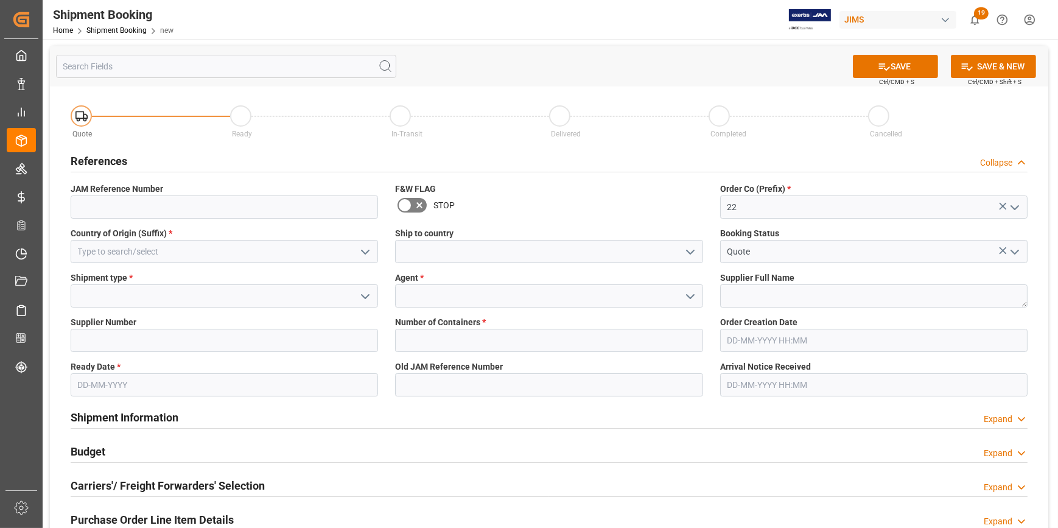
click at [363, 249] on icon "open menu" at bounding box center [365, 252] width 15 height 15
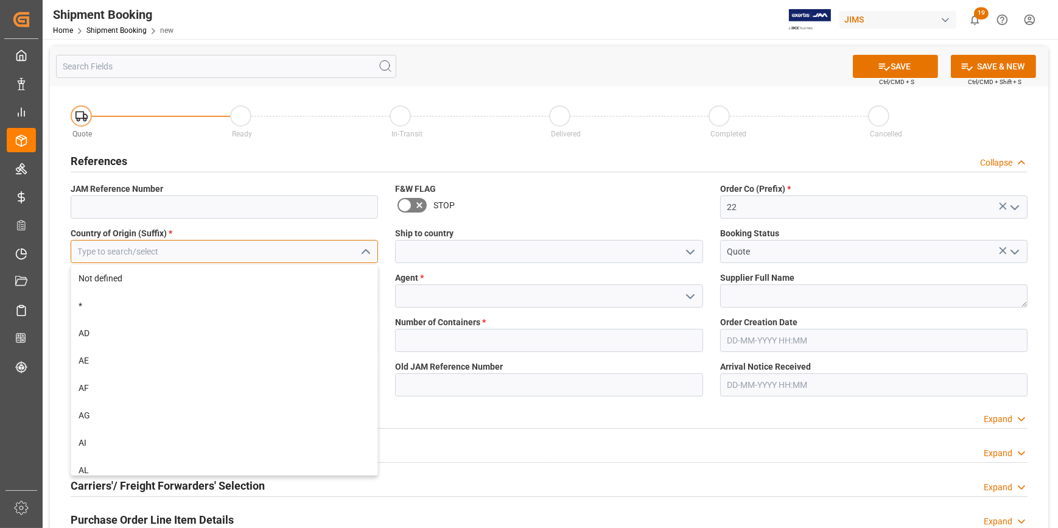
click at [225, 251] on input at bounding box center [224, 251] width 307 height 23
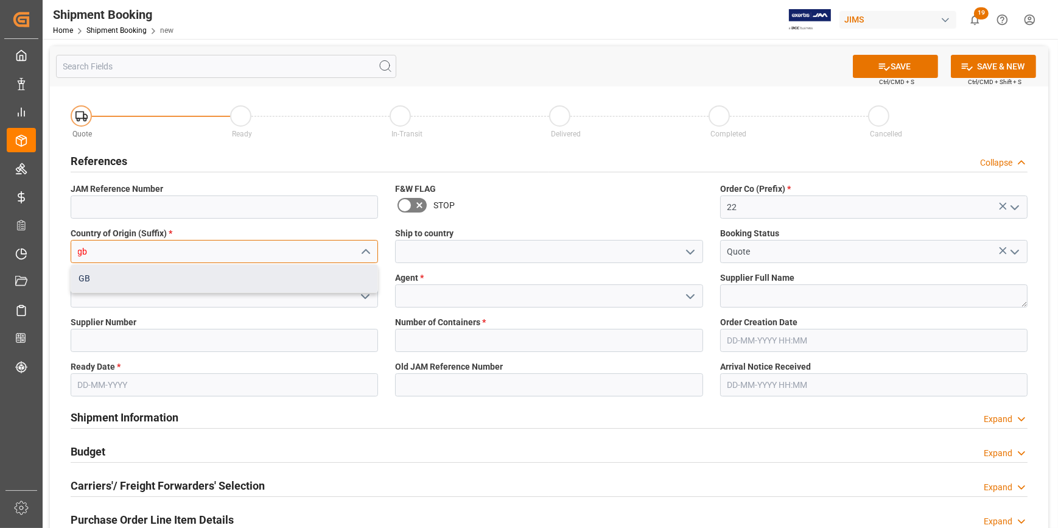
click at [207, 279] on div "GB" at bounding box center [224, 278] width 306 height 27
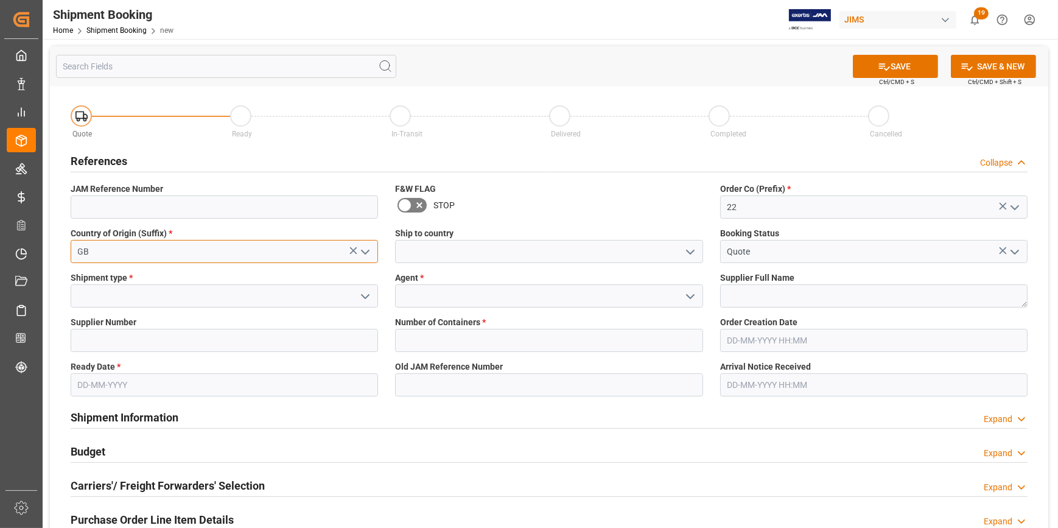
type input "GB"
click at [685, 248] on icon "open menu" at bounding box center [690, 252] width 15 height 15
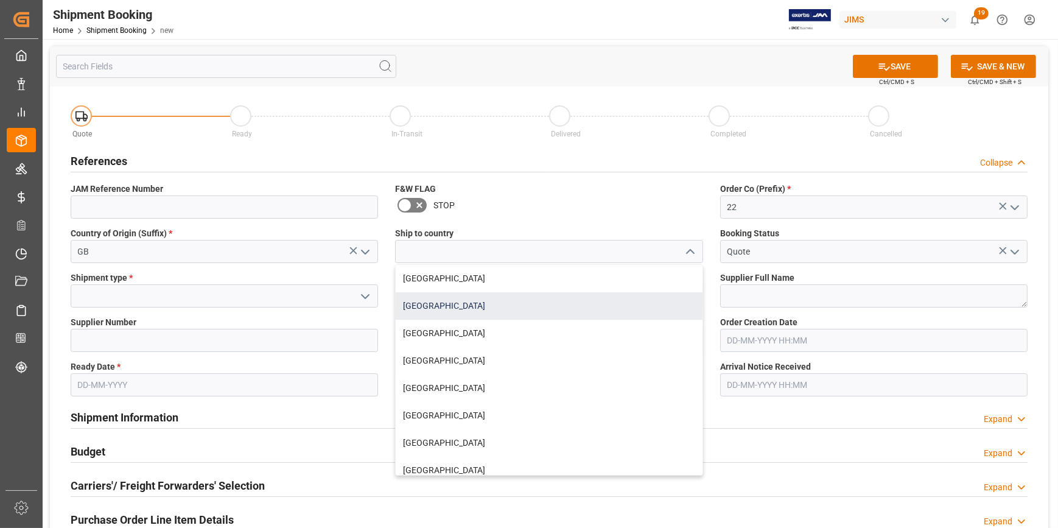
click at [557, 300] on div "[GEOGRAPHIC_DATA]" at bounding box center [549, 305] width 306 height 27
type input "[GEOGRAPHIC_DATA]"
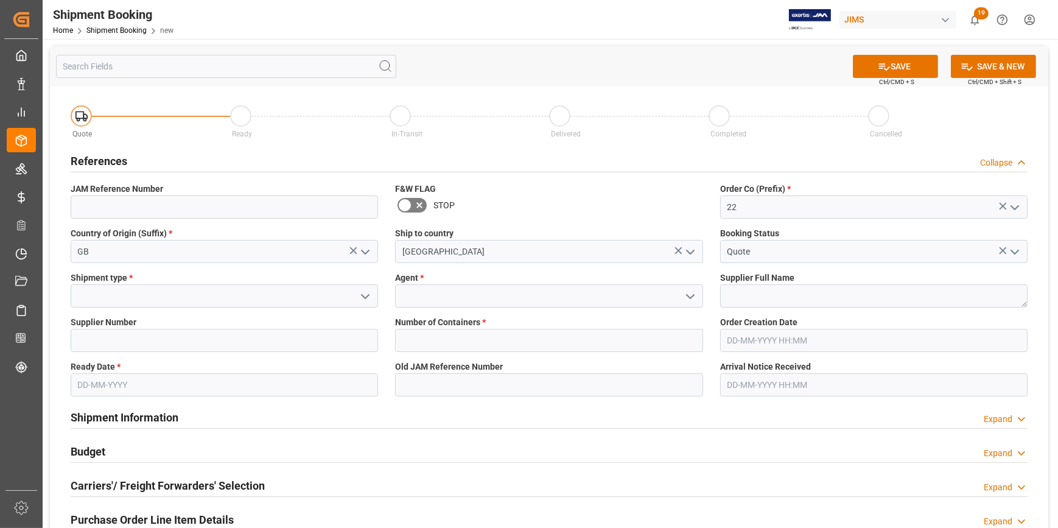
click at [369, 295] on polyline "open menu" at bounding box center [364, 297] width 7 height 4
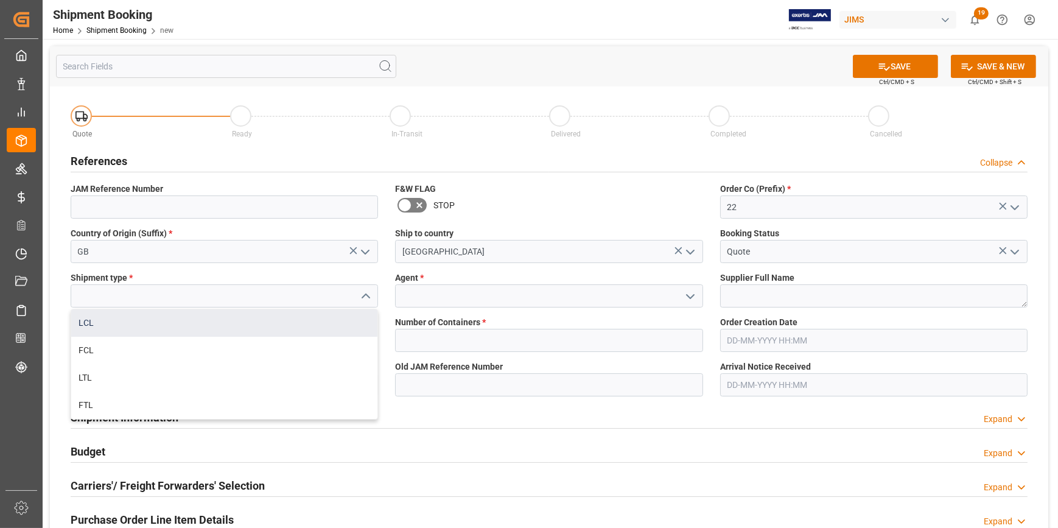
click at [221, 329] on div "LCL" at bounding box center [224, 322] width 306 height 27
type input "LCL"
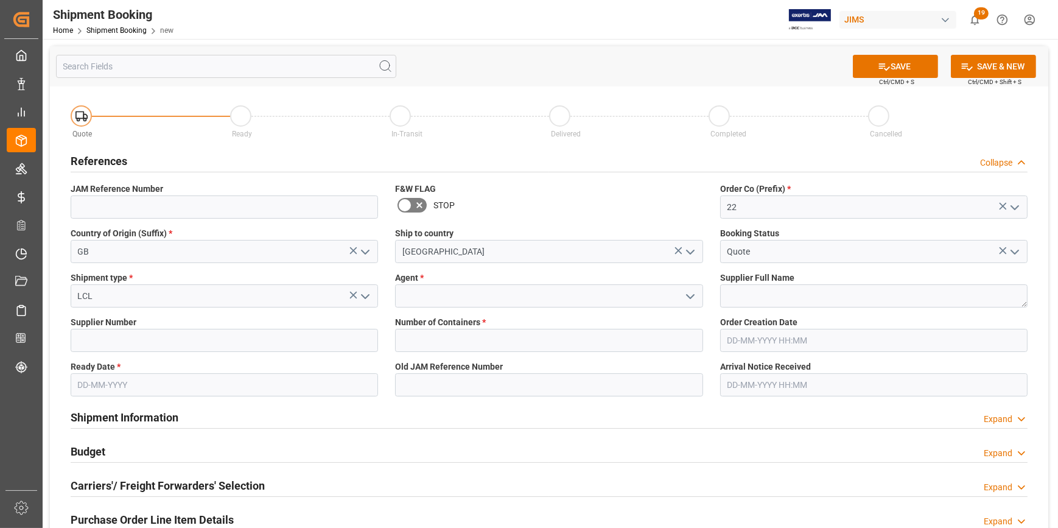
click at [683, 292] on icon "open menu" at bounding box center [690, 296] width 15 height 15
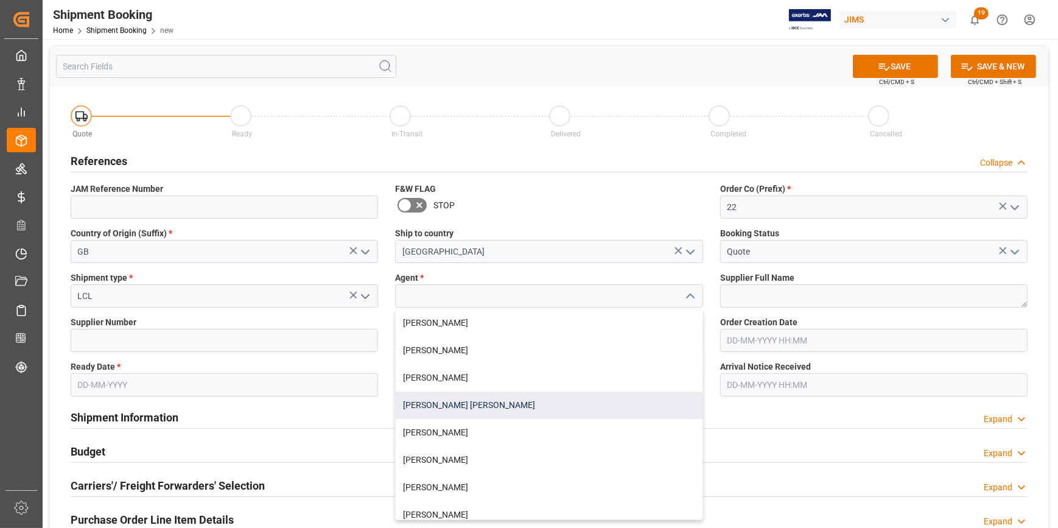
click at [493, 401] on div "[PERSON_NAME] [PERSON_NAME]" at bounding box center [549, 404] width 306 height 27
type input "[PERSON_NAME] [PERSON_NAME]"
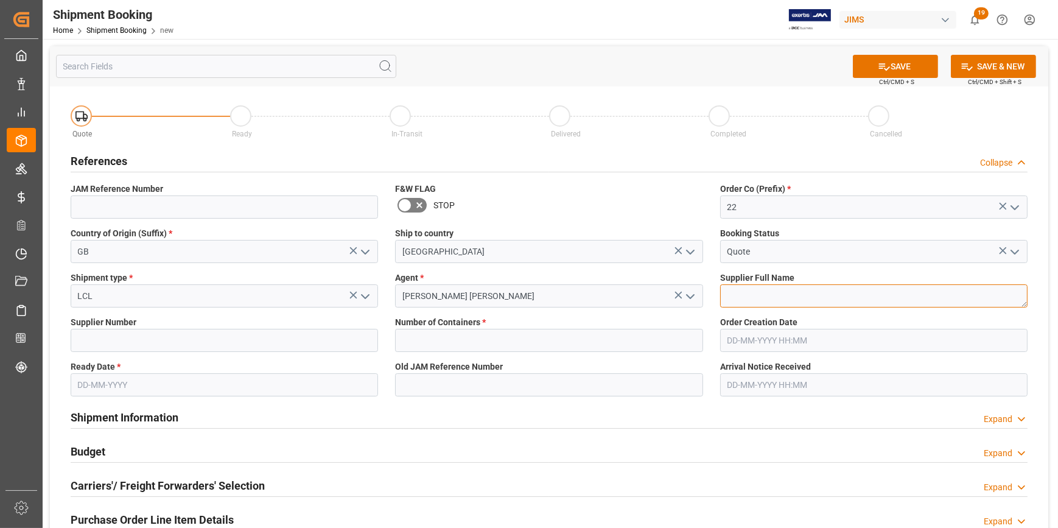
click at [726, 294] on textarea at bounding box center [873, 295] width 307 height 23
paste textarea "Spendor Audio System Ltd"
type textarea "Spendor Audio System Ltd"
click at [226, 346] on input at bounding box center [224, 340] width 307 height 23
click at [225, 343] on input at bounding box center [224, 340] width 307 height 23
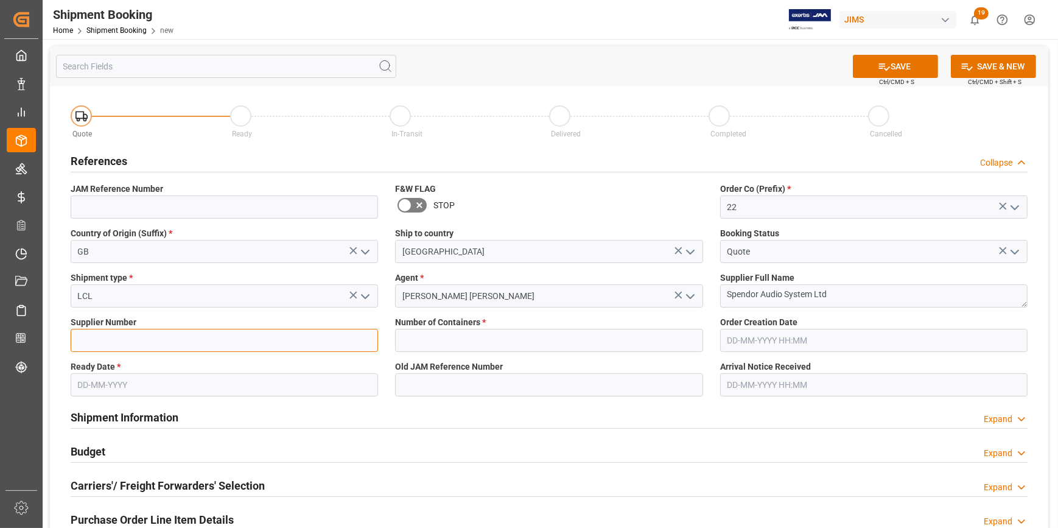
paste input "740935"
type input "740935"
click at [444, 341] on input "text" at bounding box center [548, 340] width 307 height 23
type input "0"
click at [163, 372] on body "Created by potrace 1.15, written by Peter Selinger 2001-2017 Created by potrace…" at bounding box center [529, 264] width 1058 height 528
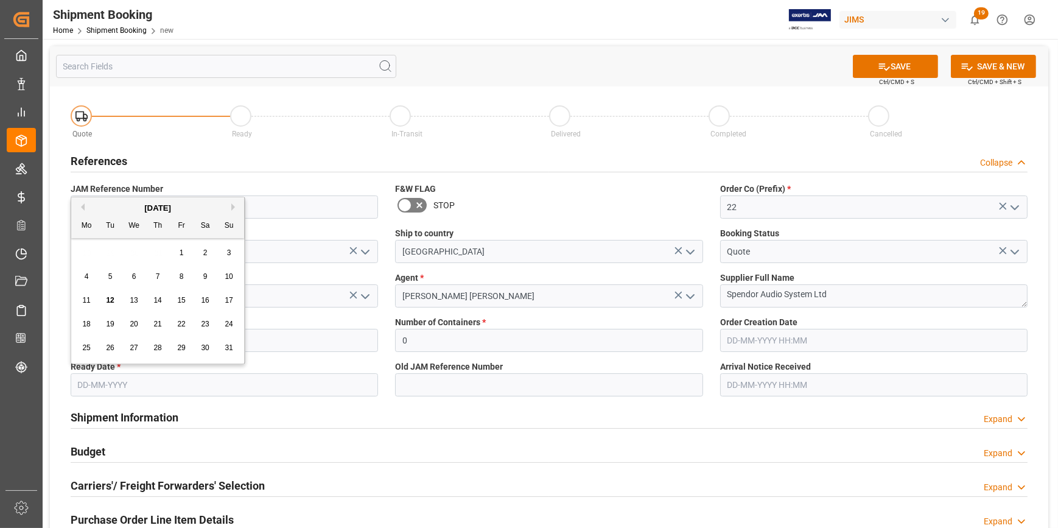
click at [132, 322] on span "20" at bounding box center [134, 323] width 8 height 9
type input "20-08-2025"
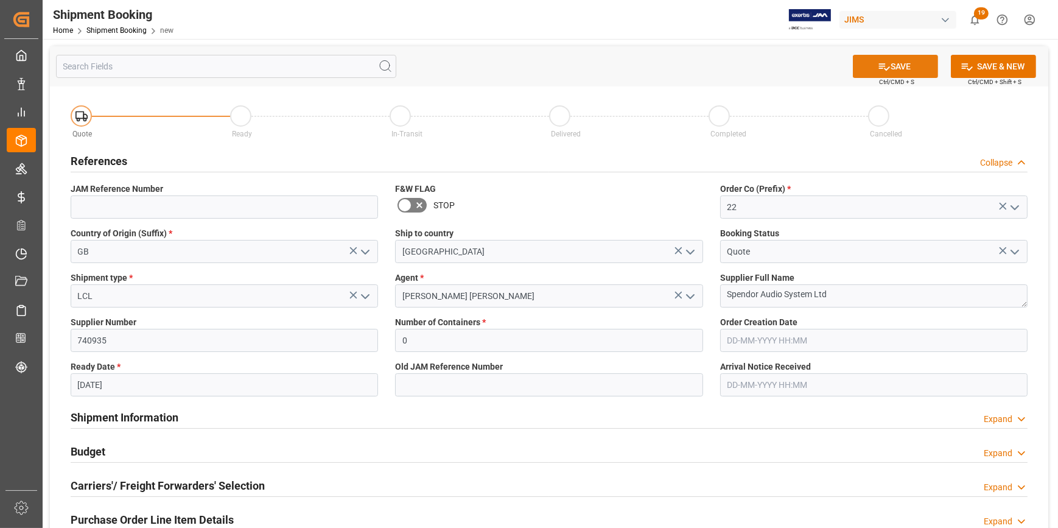
click at [899, 64] on button "SAVE" at bounding box center [895, 66] width 85 height 23
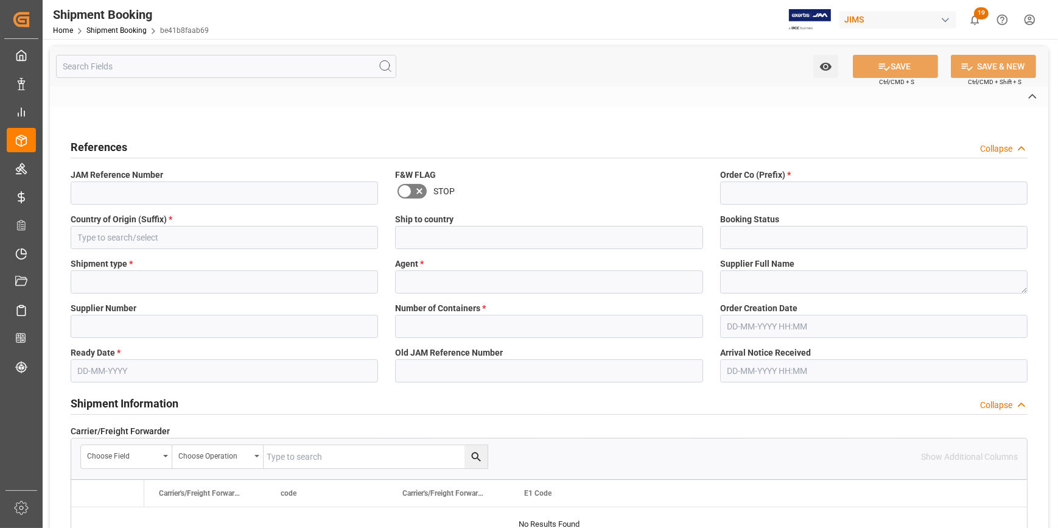
type input "22-10551-[GEOGRAPHIC_DATA]"
type input "22"
type input "GB"
type input "[GEOGRAPHIC_DATA]"
type input "Quote"
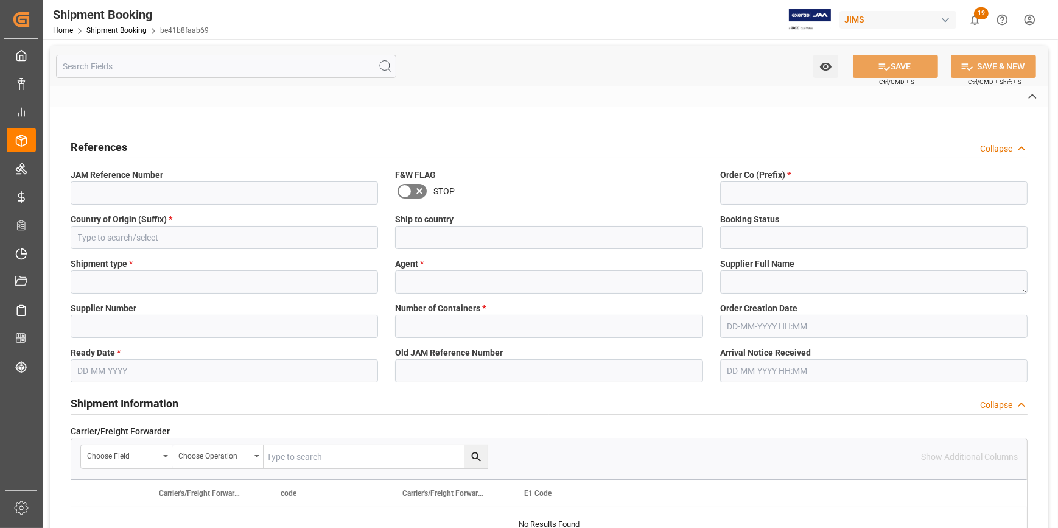
type input "LCL"
type input "[PERSON_NAME] [PERSON_NAME]"
type textarea "Spendor Audio System Ltd"
type input "740935"
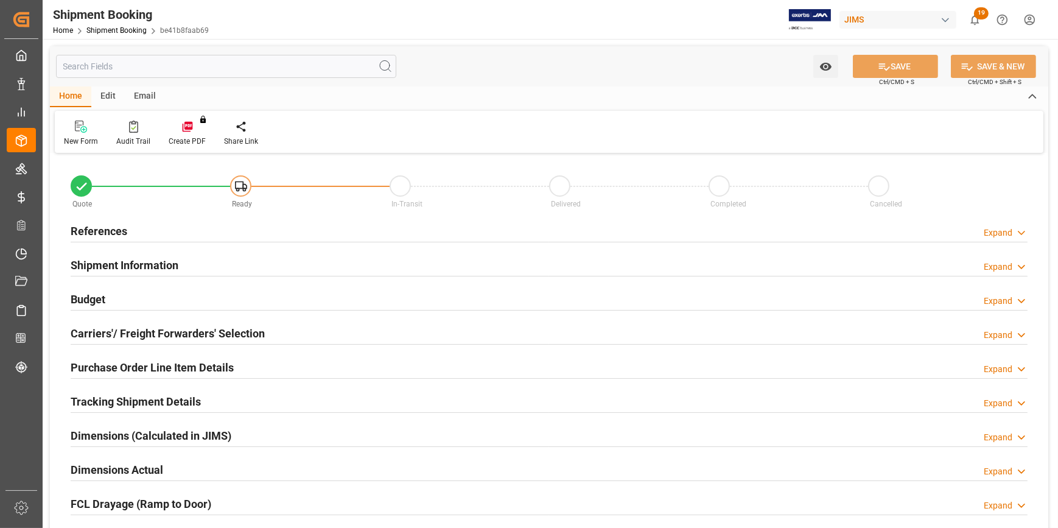
type input "0"
type input "[DATE]"
click at [221, 234] on div "References Expand" at bounding box center [549, 229] width 957 height 23
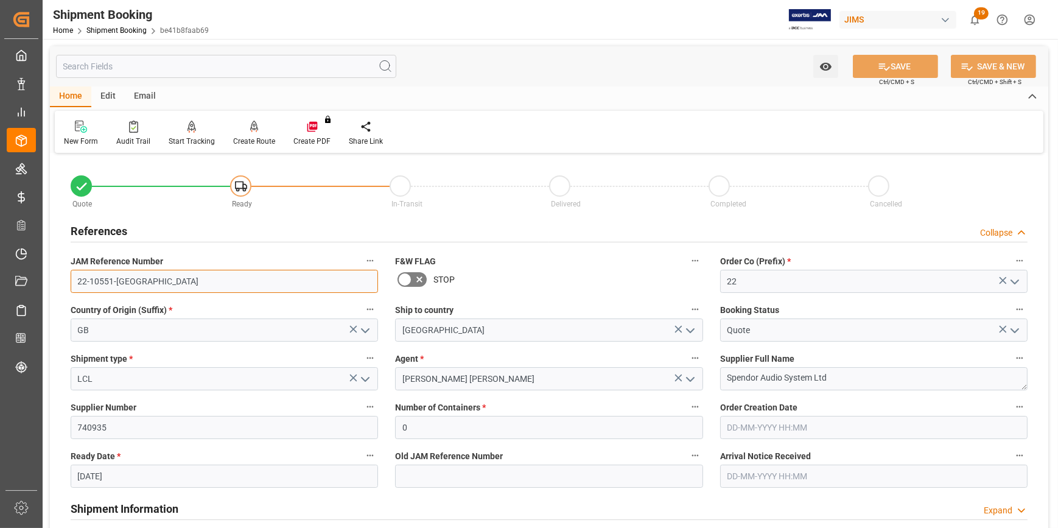
drag, startPoint x: 134, startPoint y: 279, endPoint x: 56, endPoint y: 277, distance: 77.9
click at [56, 277] on div "Quote Ready In-Transit Delivered Completed Cancelled References Collapse JAM Re…" at bounding box center [549, 534] width 998 height 756
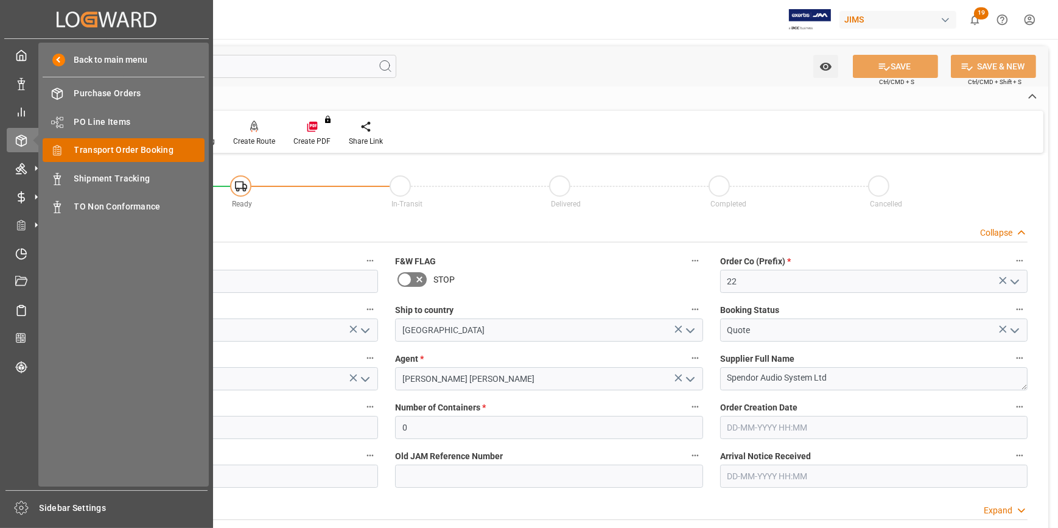
click at [131, 151] on span "Transport Order Booking" at bounding box center [139, 150] width 131 height 13
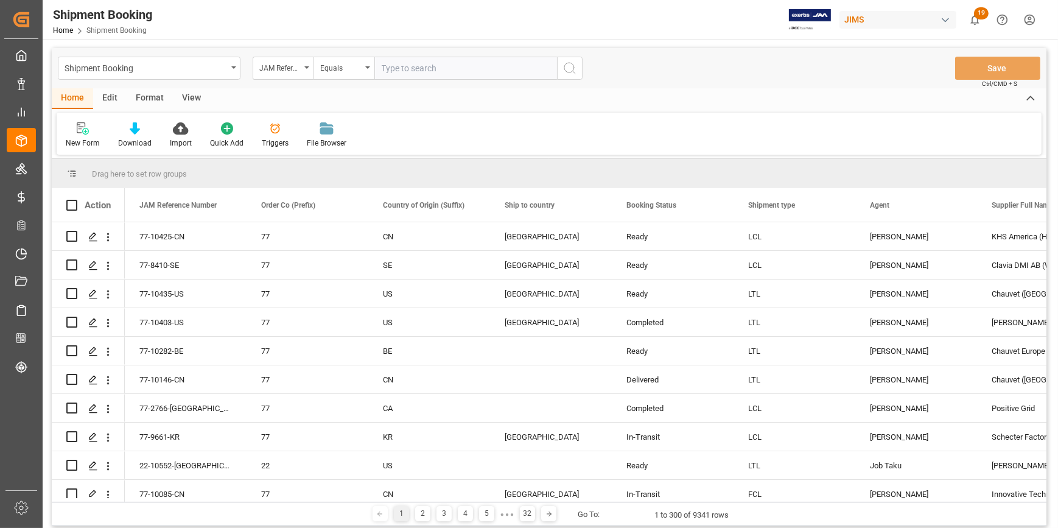
click at [405, 72] on input "text" at bounding box center [465, 68] width 183 height 23
type input "22-9578-CN"
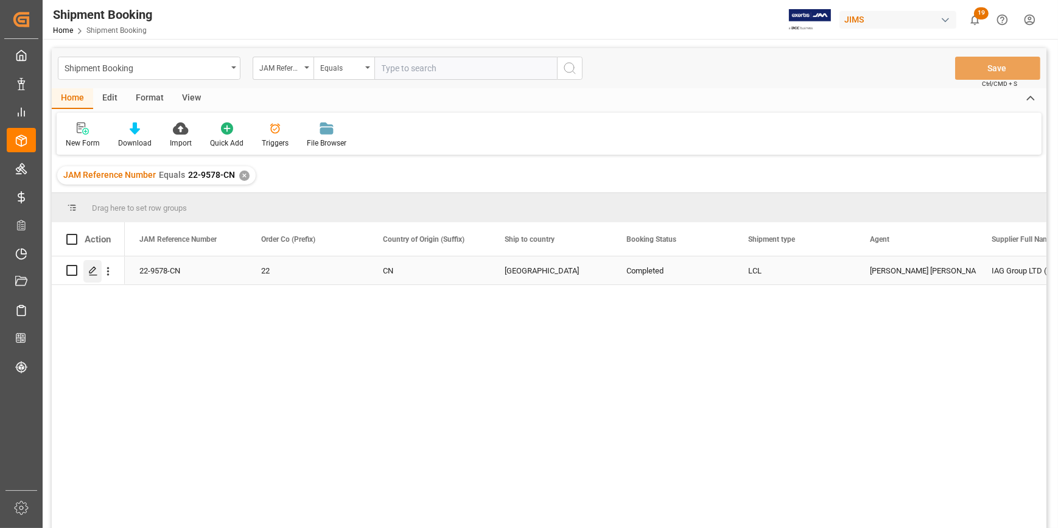
click at [91, 269] on polygon "Press SPACE to select this row." at bounding box center [92, 270] width 6 height 6
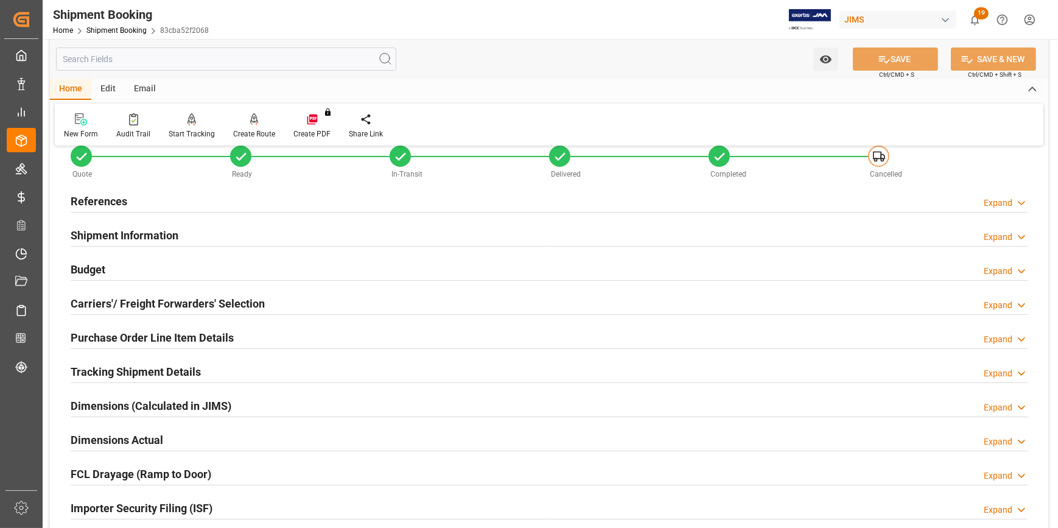
scroll to position [110, 0]
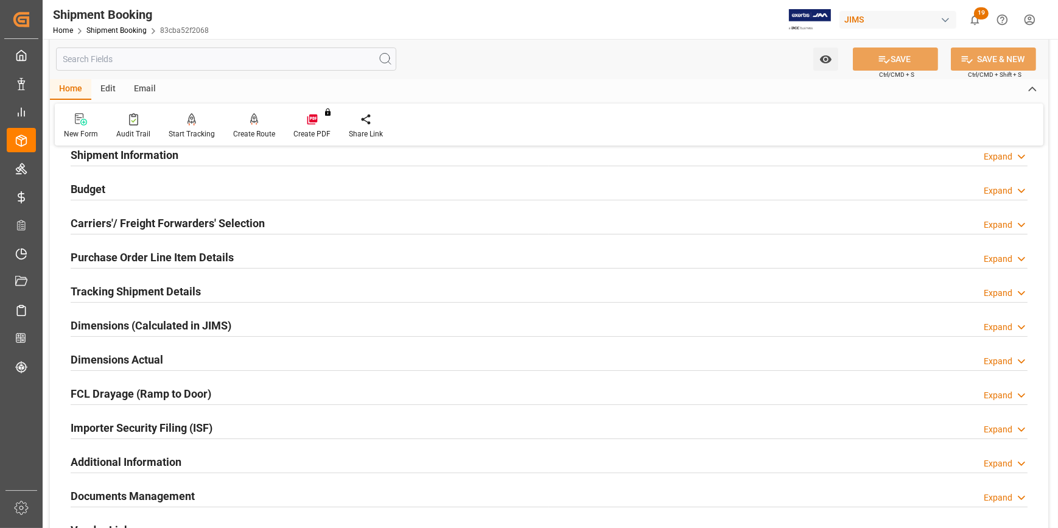
drag, startPoint x: 209, startPoint y: 291, endPoint x: 225, endPoint y: 291, distance: 16.4
click at [209, 291] on div "Tracking Shipment Details Expand" at bounding box center [549, 290] width 957 height 23
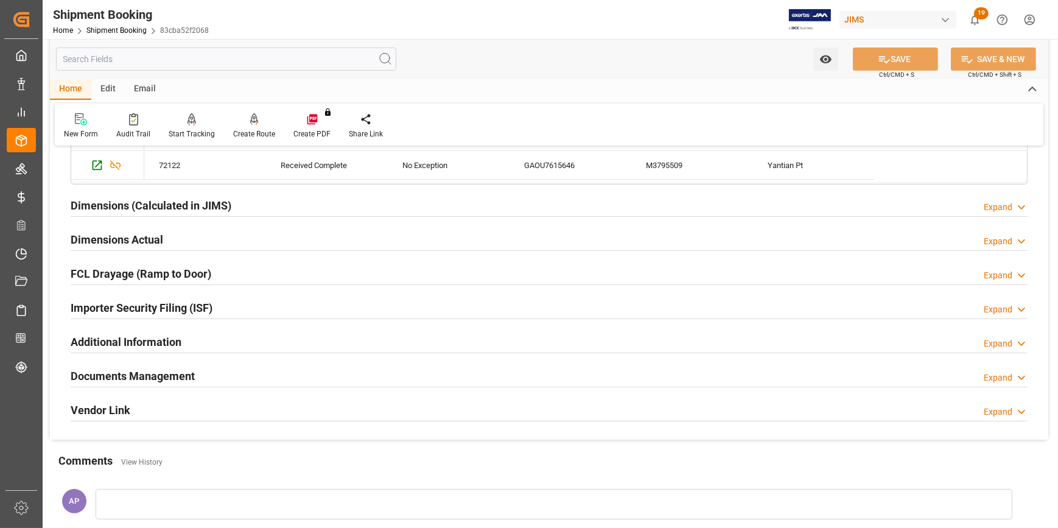
scroll to position [387, 0]
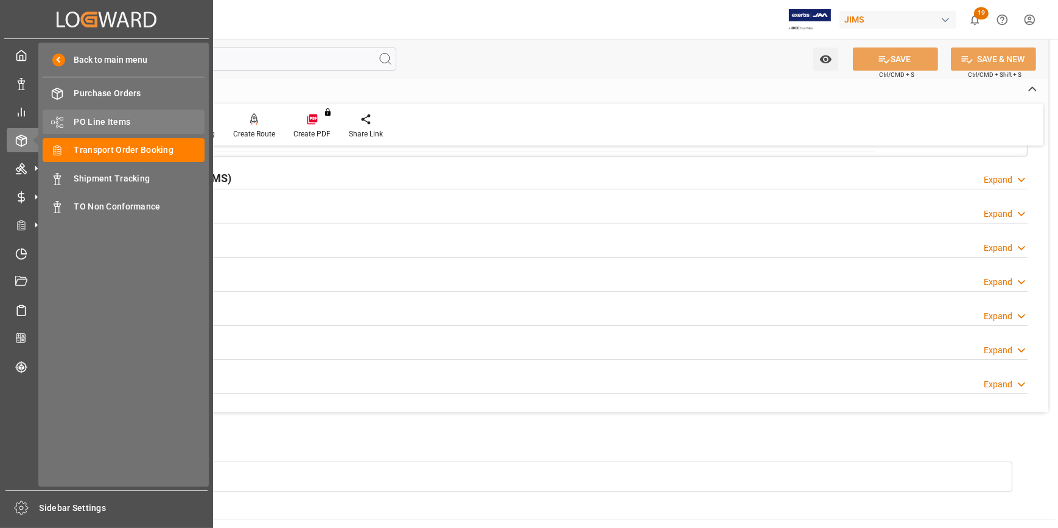
click at [90, 120] on span "PO Line Items" at bounding box center [139, 122] width 131 height 13
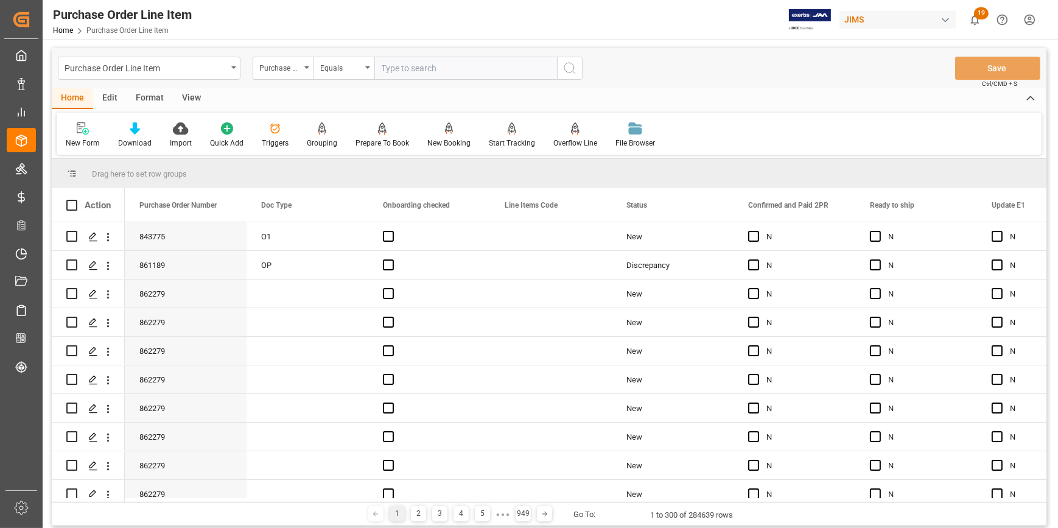
click at [394, 66] on input "text" at bounding box center [465, 68] width 183 height 23
click at [293, 69] on div "Purchase Order Number" at bounding box center [279, 67] width 41 height 14
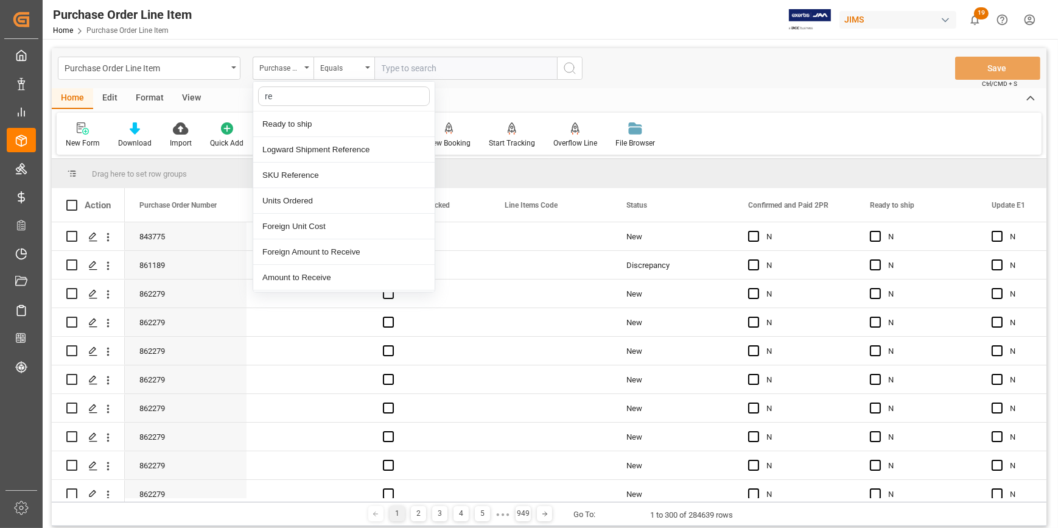
type input "ref"
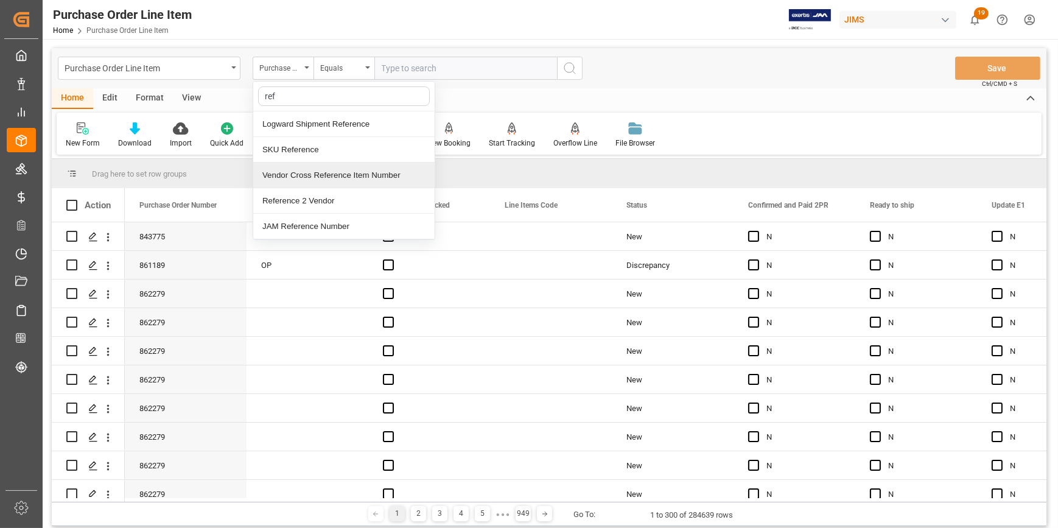
click at [319, 171] on div "Vendor Cross Reference Item Number" at bounding box center [343, 175] width 181 height 26
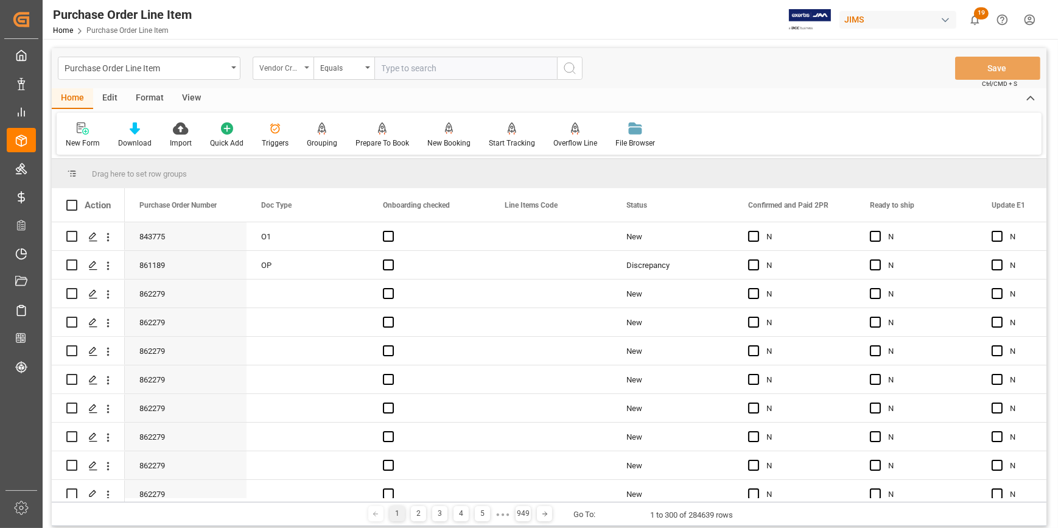
click at [295, 68] on div "Vendor Cross Reference Item Number" at bounding box center [279, 67] width 41 height 14
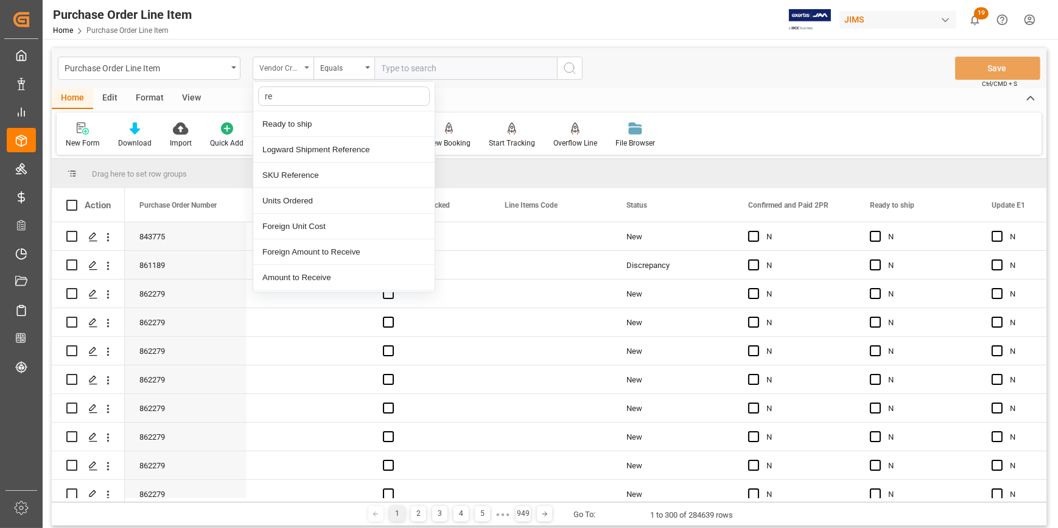
type input "ref"
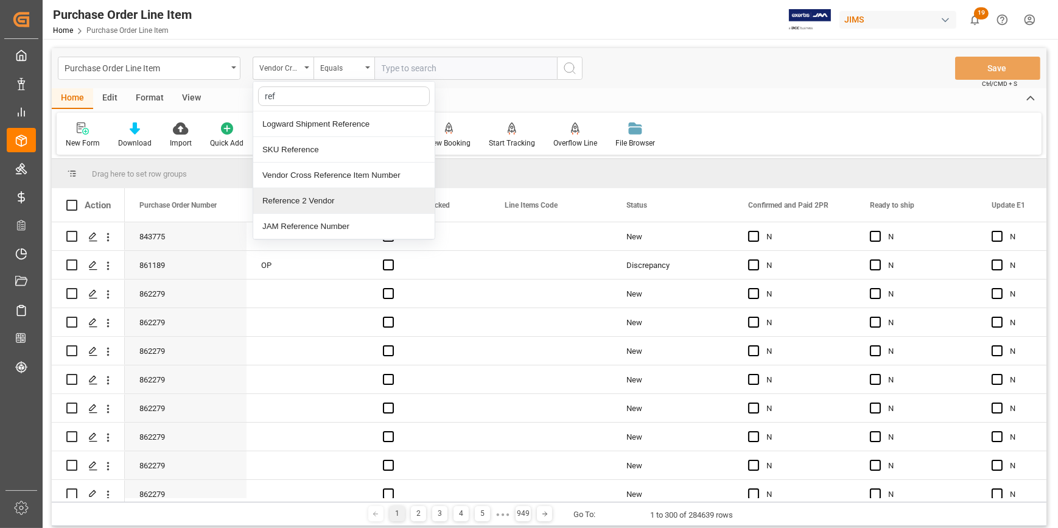
click at [324, 198] on div "Reference 2 Vendor" at bounding box center [343, 201] width 181 height 26
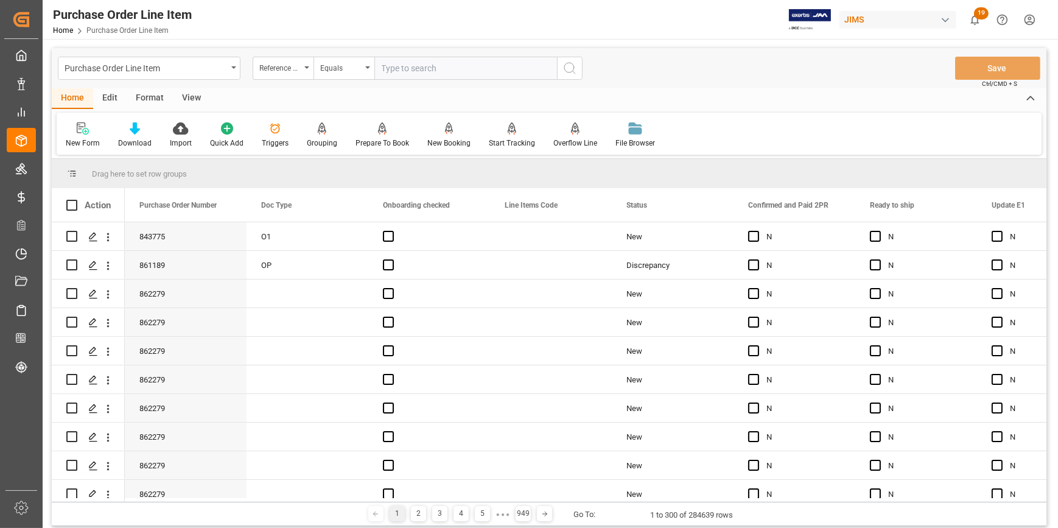
click at [408, 74] on input "text" at bounding box center [465, 68] width 183 height 23
paste input "22-10434-DE"
type input "22-10434-DE"
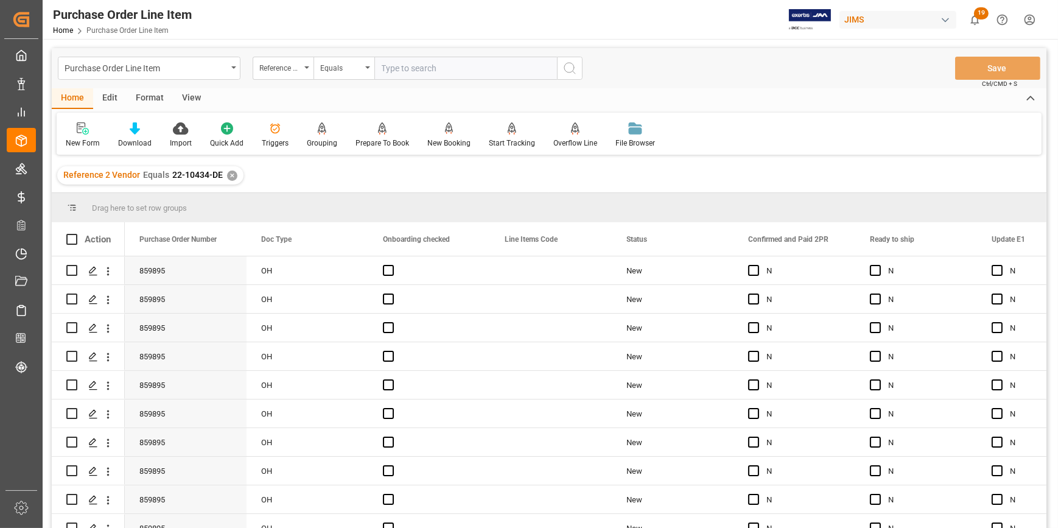
click at [188, 97] on div "View" at bounding box center [191, 98] width 37 height 21
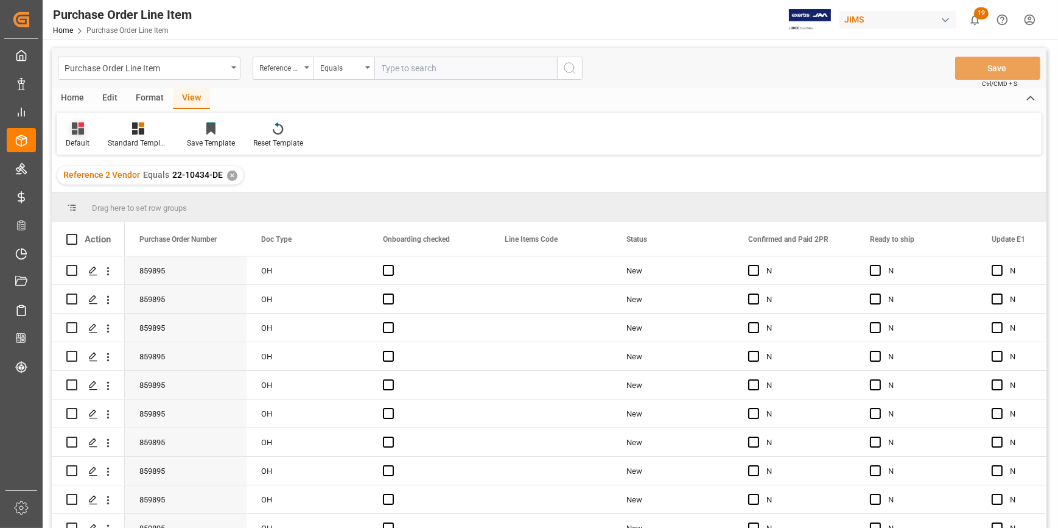
click at [77, 135] on div "Default" at bounding box center [78, 135] width 42 height 27
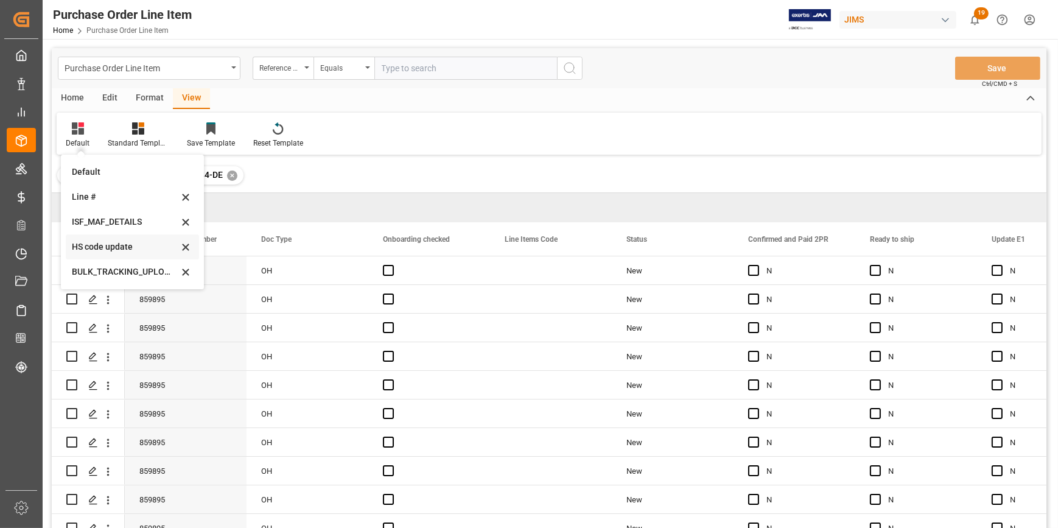
click at [106, 246] on div "HS code update" at bounding box center [125, 246] width 106 height 13
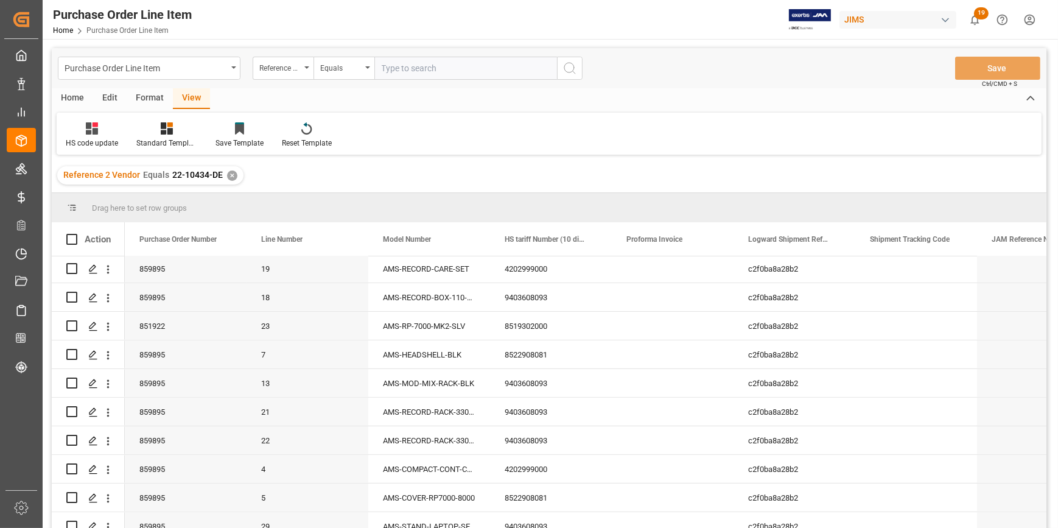
scroll to position [643, 0]
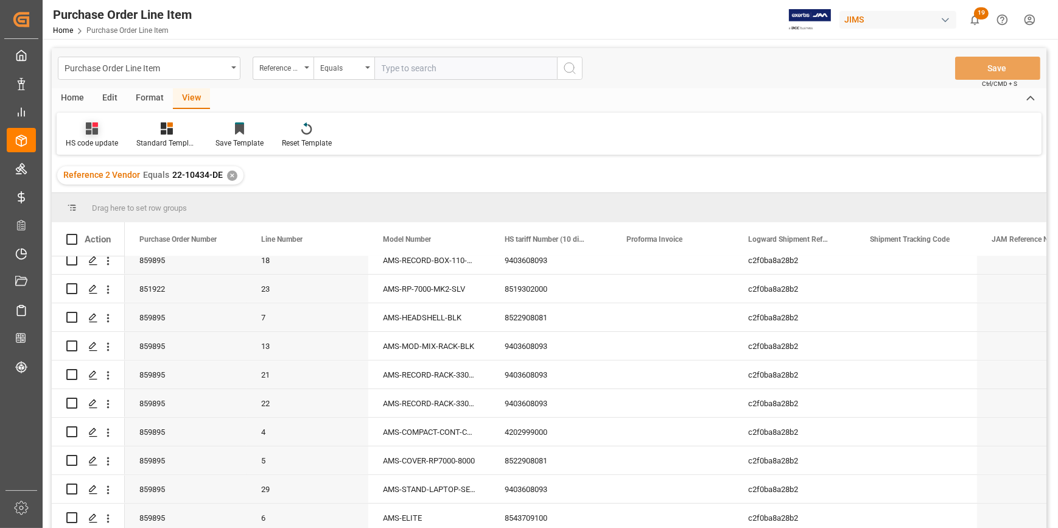
click at [105, 137] on div "HS code update" at bounding box center [92, 135] width 71 height 27
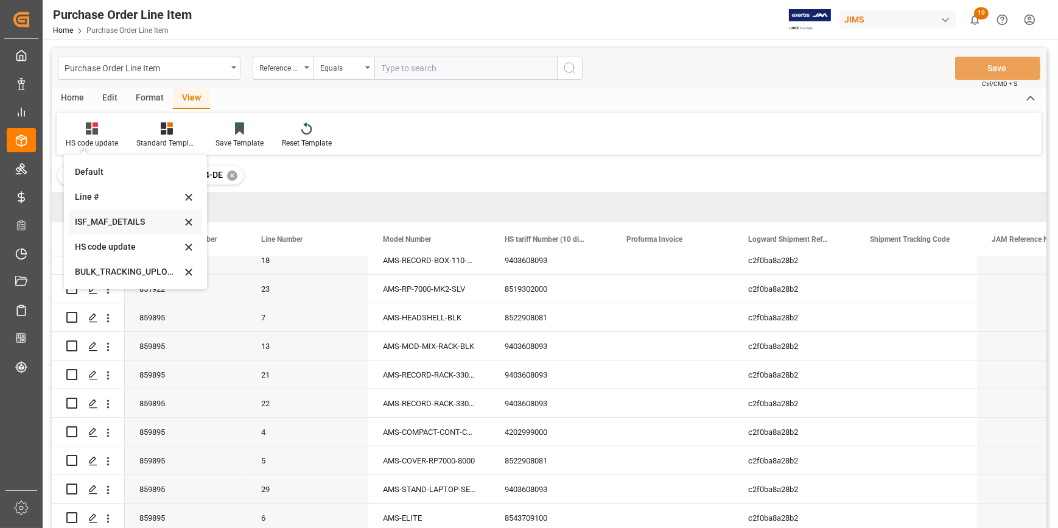
click at [127, 222] on div "ISF_MAF_DETAILS" at bounding box center [128, 221] width 106 height 13
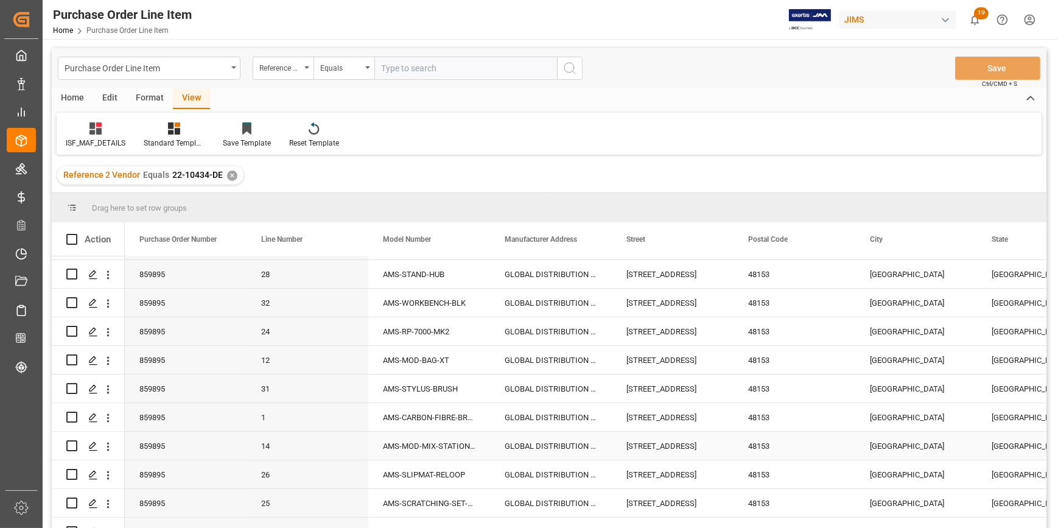
scroll to position [0, 0]
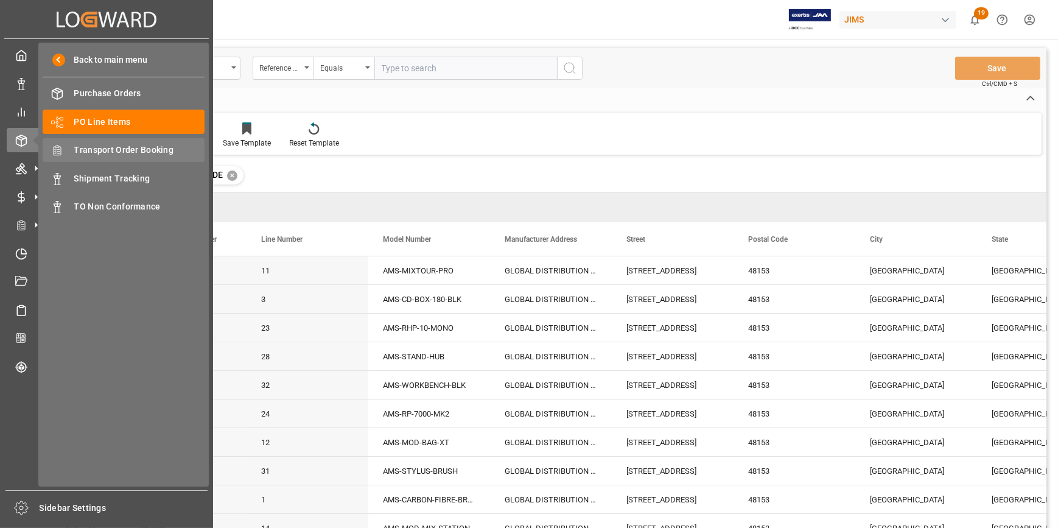
click at [127, 152] on span "Transport Order Booking" at bounding box center [139, 150] width 131 height 13
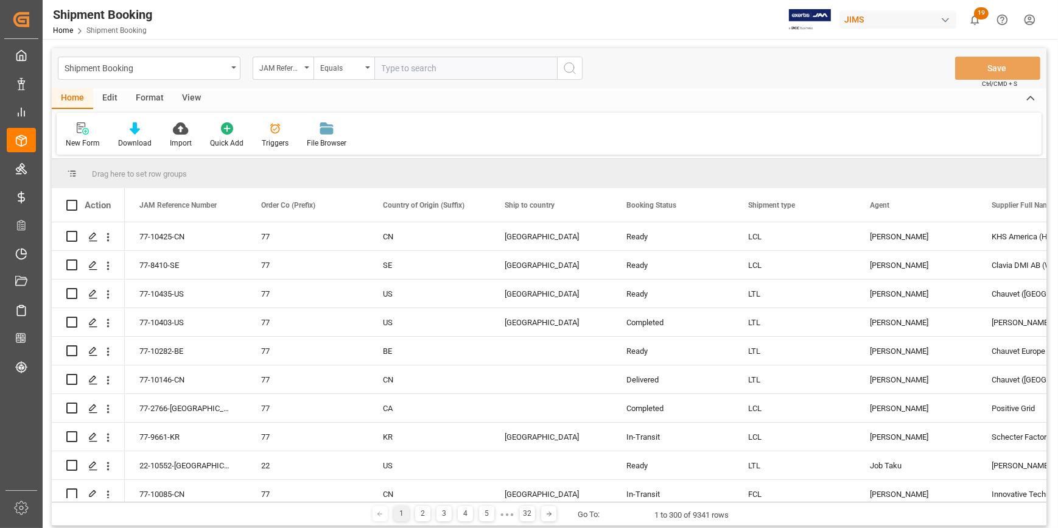
click at [411, 61] on input "text" at bounding box center [465, 68] width 183 height 23
paste input "22-10434-DE"
type input "22-10434-DE"
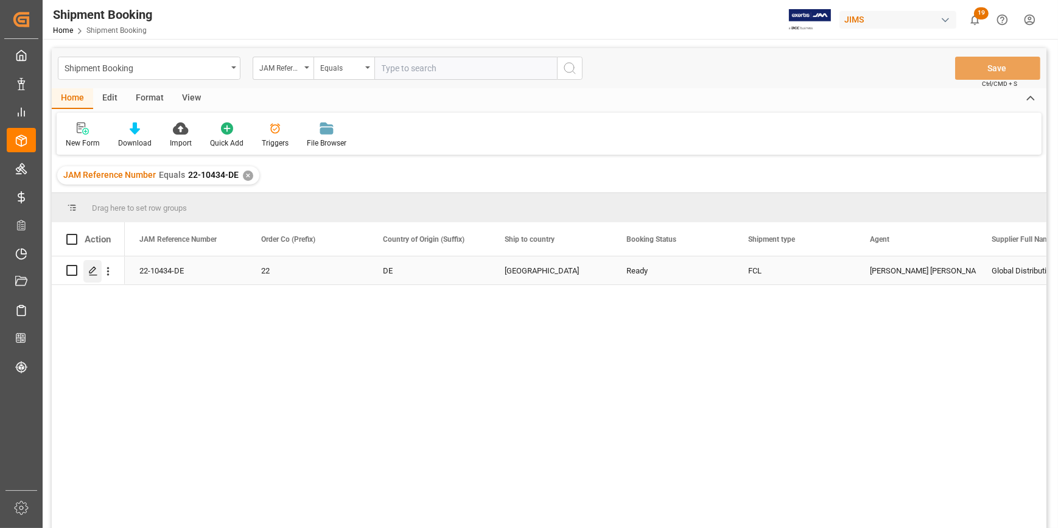
click at [95, 271] on icon "Press SPACE to select this row." at bounding box center [93, 271] width 10 height 10
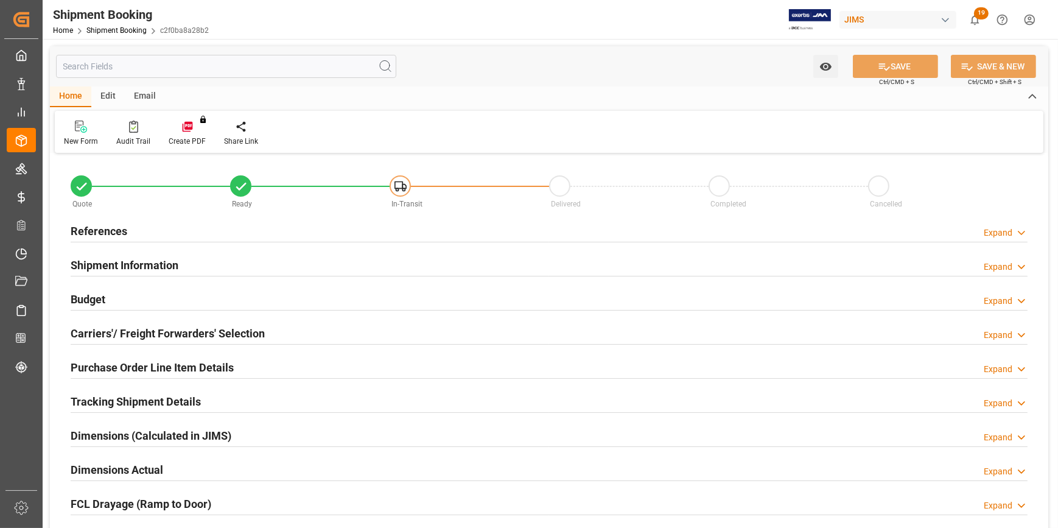
type input "1"
type input "40"
type input "12-08-2025"
click at [173, 234] on div "References Expand" at bounding box center [549, 229] width 957 height 23
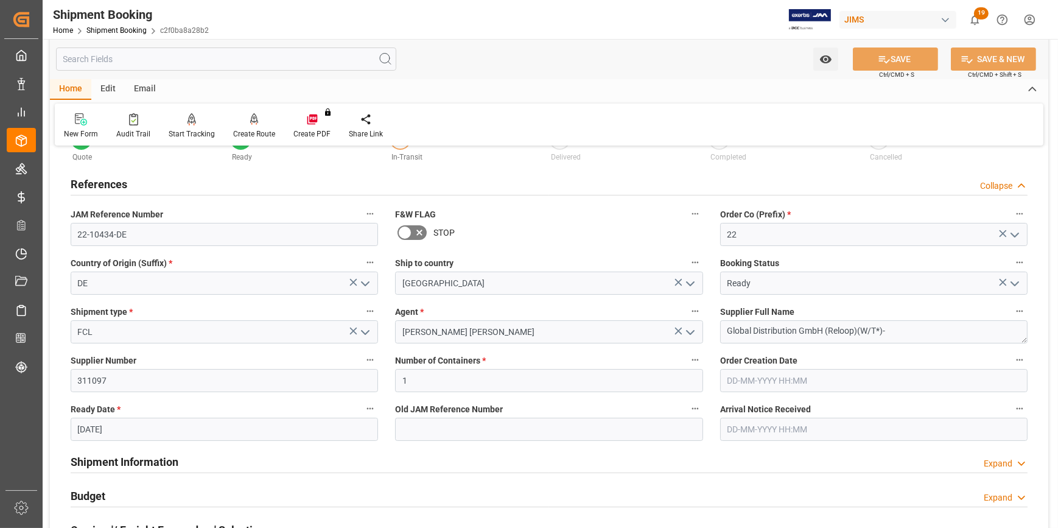
scroll to position [110, 0]
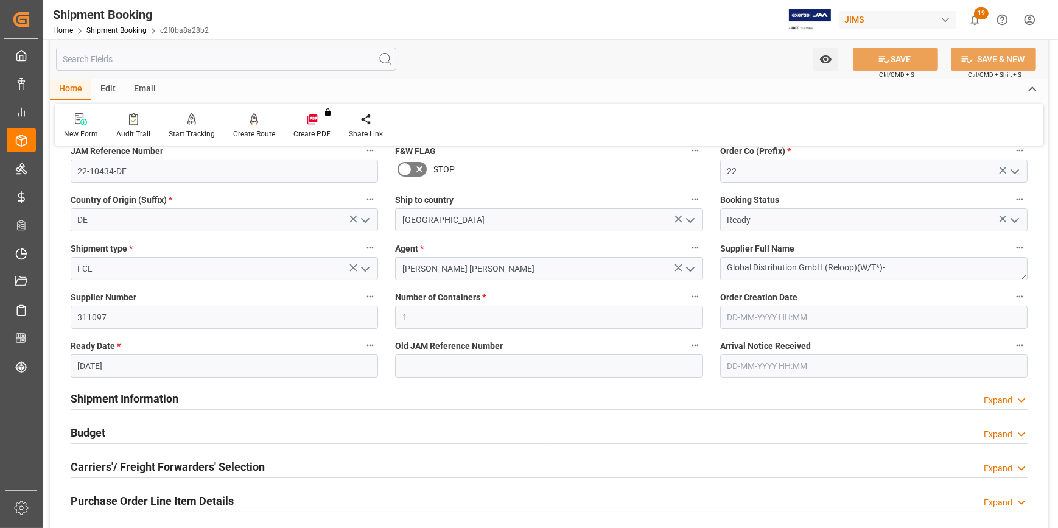
click at [231, 390] on div "Shipment Information Expand" at bounding box center [549, 397] width 957 height 23
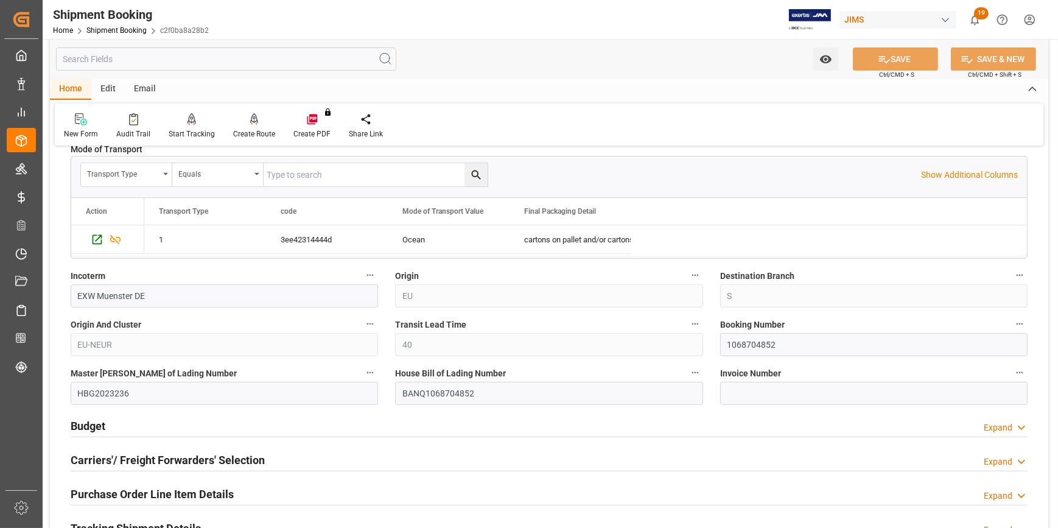
scroll to position [663, 0]
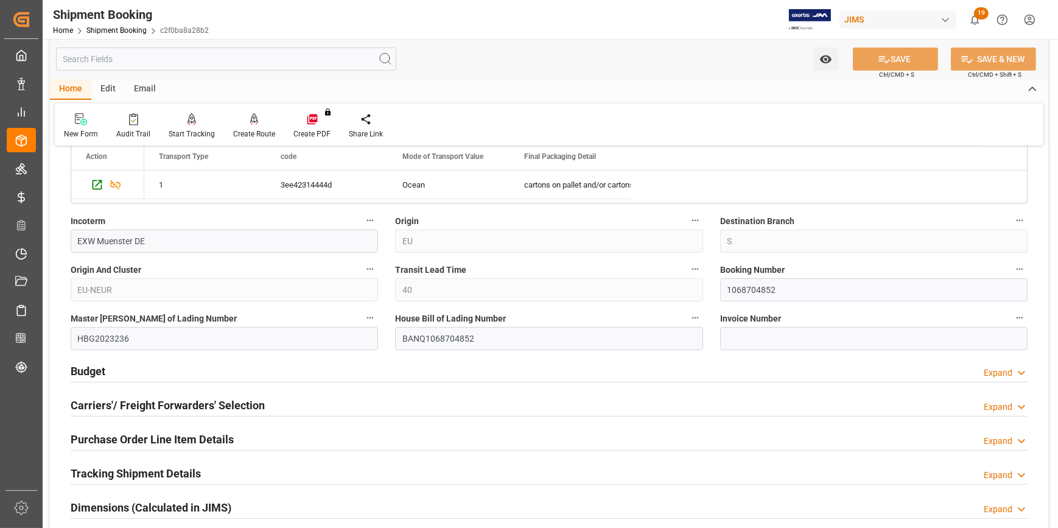
click at [236, 374] on div "Budget Expand" at bounding box center [549, 369] width 957 height 23
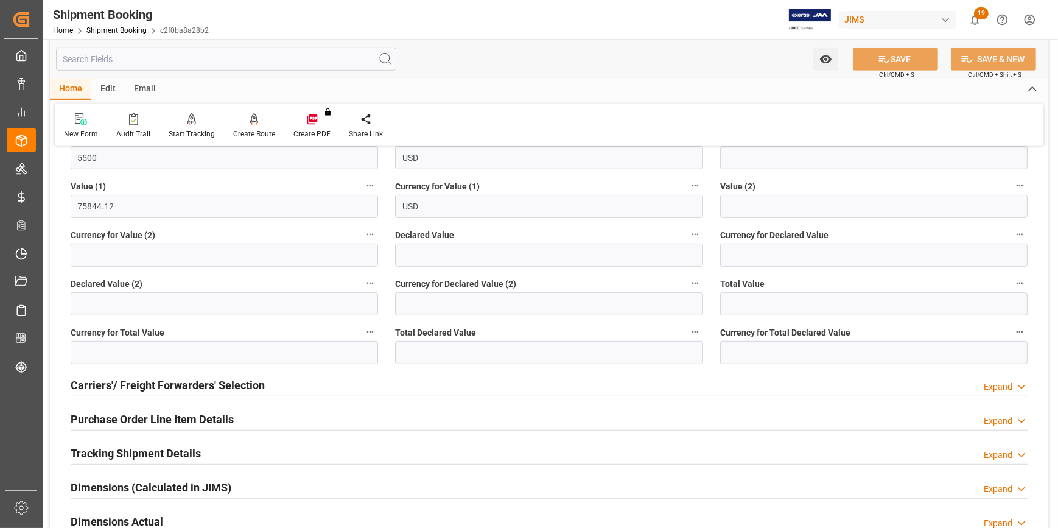
scroll to position [1051, 0]
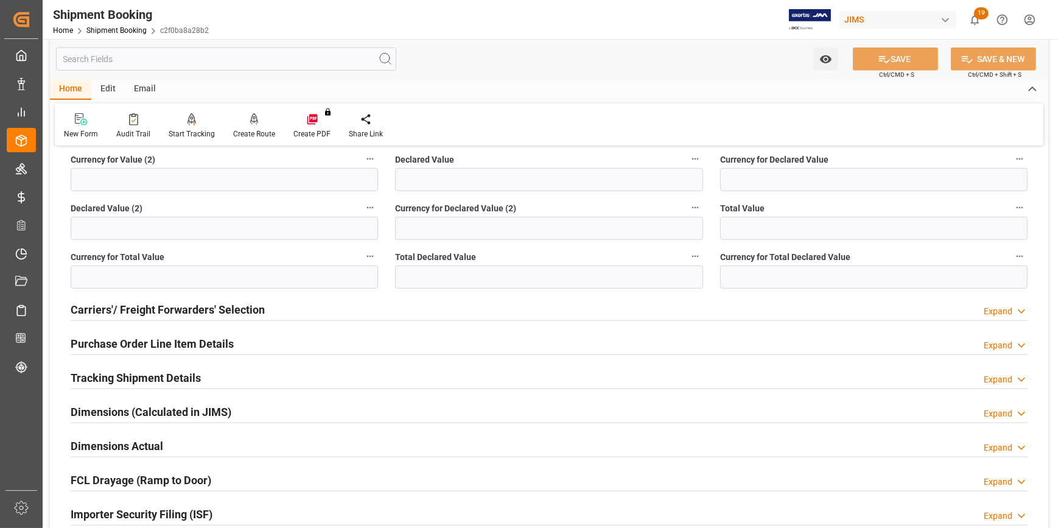
click at [278, 307] on div "Carriers'/ Freight Forwarders' Selection Expand" at bounding box center [549, 308] width 957 height 23
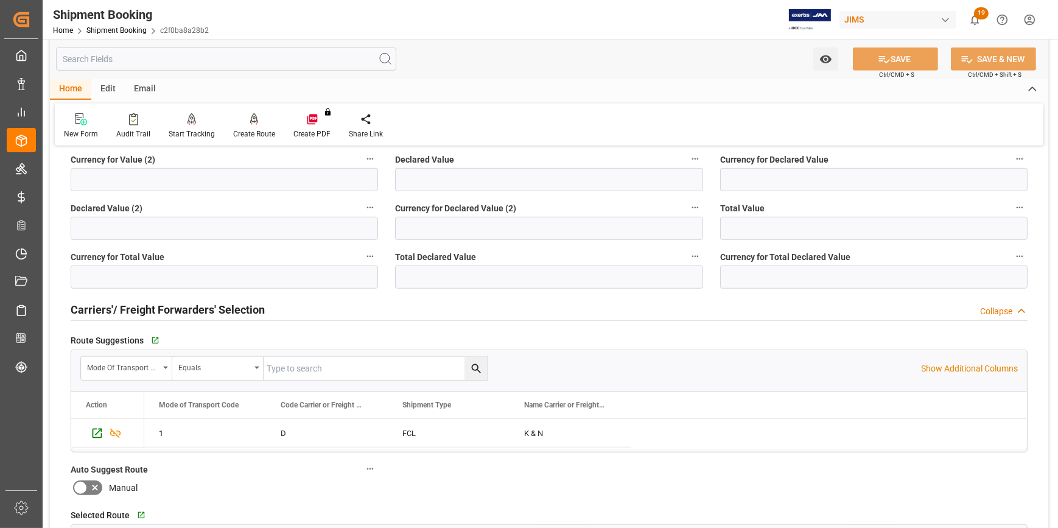
click at [278, 307] on div "Carriers'/ Freight Forwarders' Selection Collapse" at bounding box center [549, 308] width 957 height 23
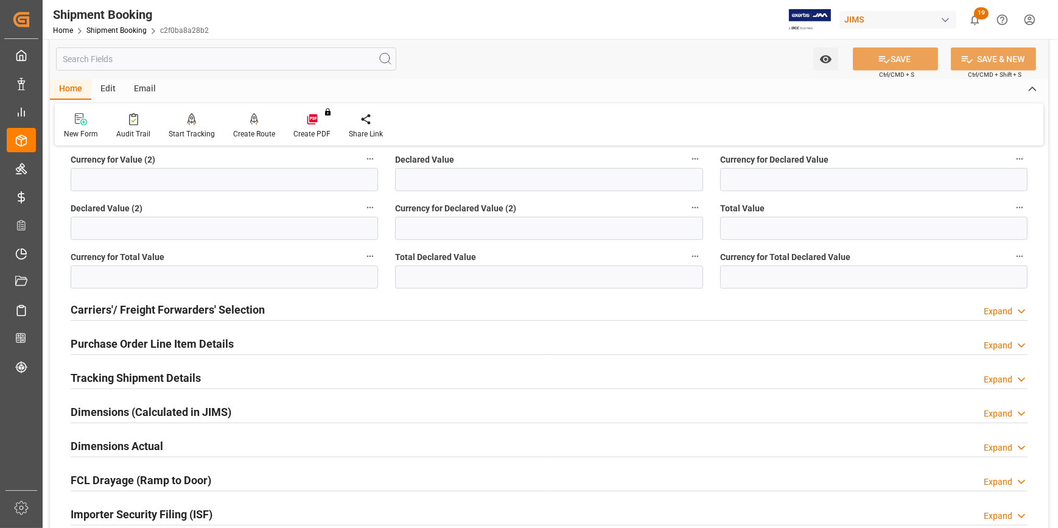
click at [244, 347] on div "Purchase Order Line Item Details Expand" at bounding box center [549, 342] width 957 height 23
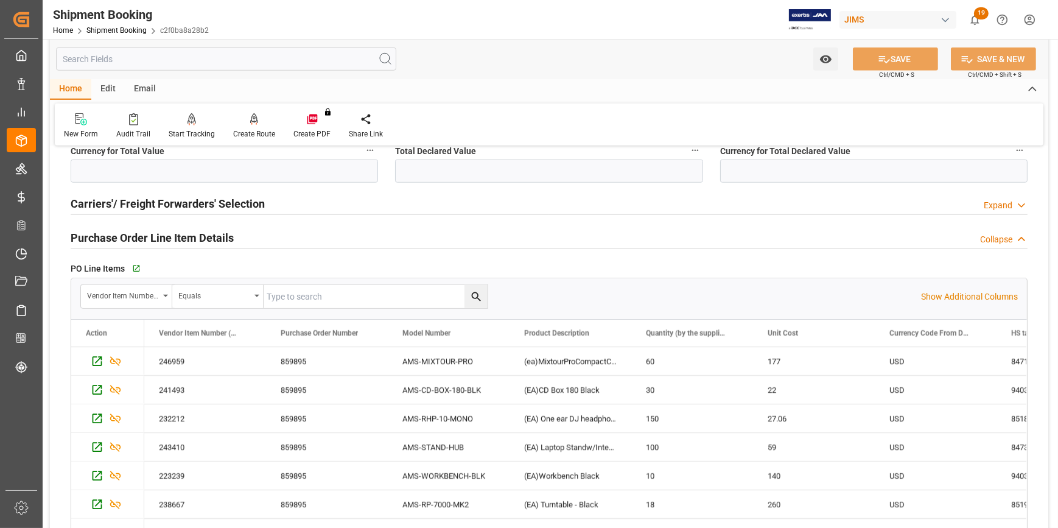
scroll to position [1162, 0]
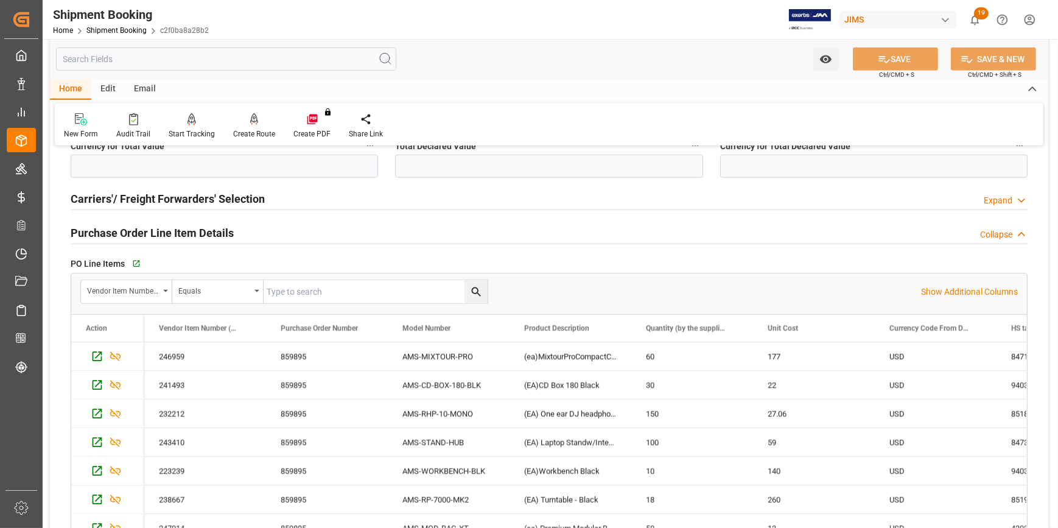
click at [249, 238] on div "Purchase Order Line Item Details Collapse" at bounding box center [549, 231] width 957 height 23
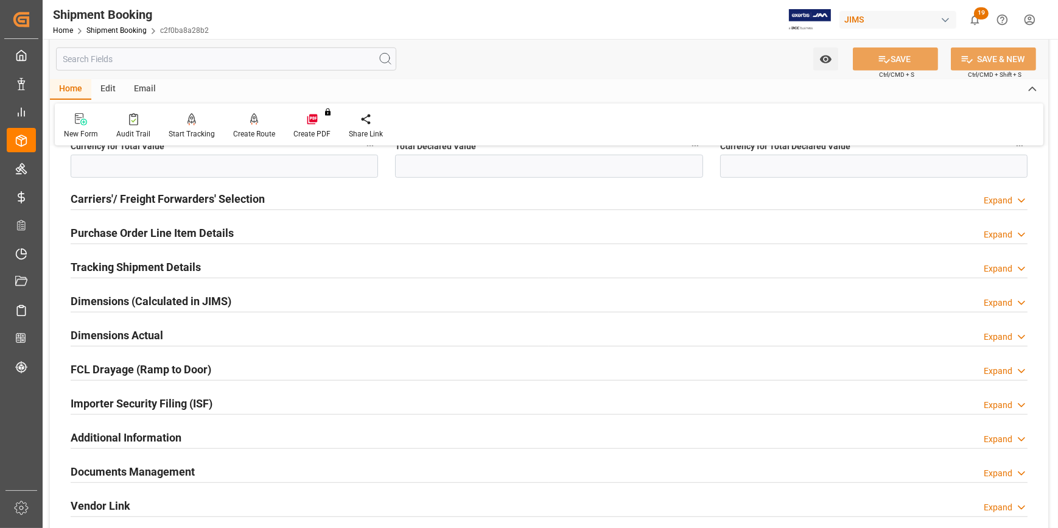
click at [225, 267] on div "Tracking Shipment Details Expand" at bounding box center [549, 265] width 957 height 23
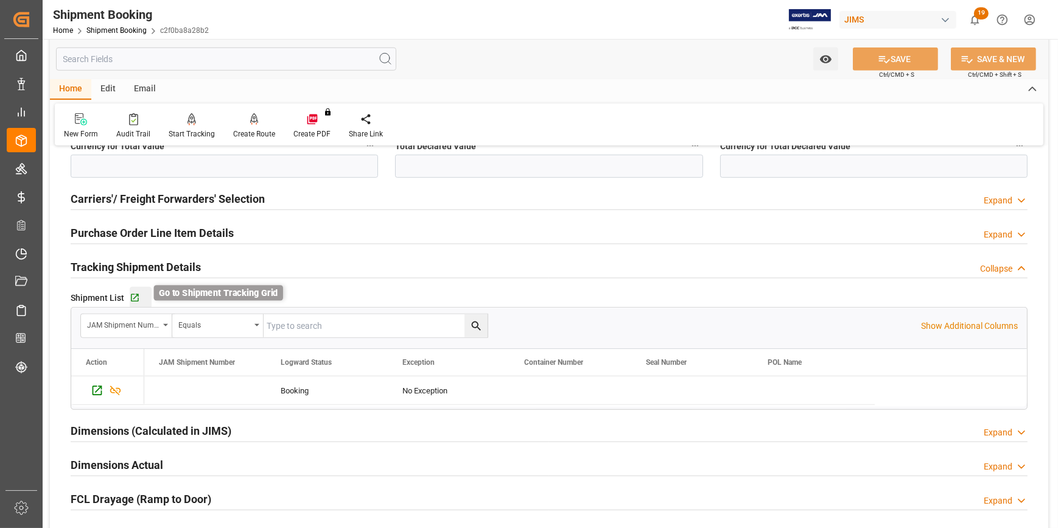
click at [135, 298] on icon "button" at bounding box center [135, 298] width 10 height 10
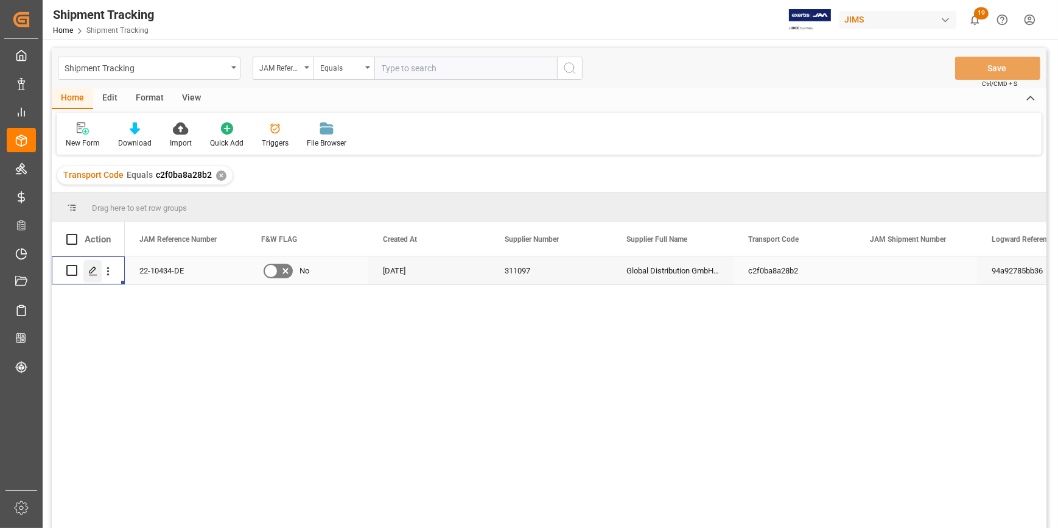
click at [96, 266] on icon "Press SPACE to select this row." at bounding box center [93, 271] width 10 height 10
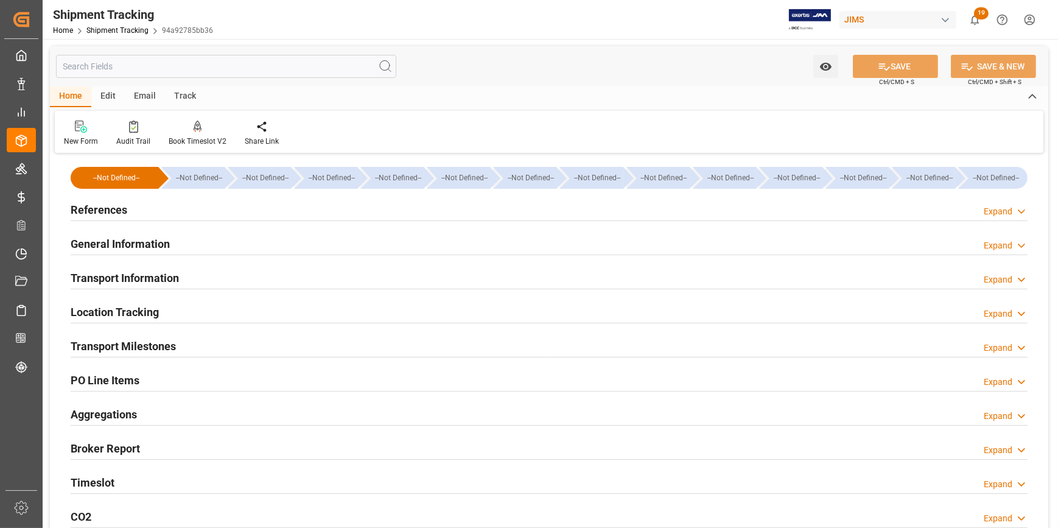
type input "[DATE]"
click at [163, 209] on div "References Expand" at bounding box center [549, 208] width 957 height 23
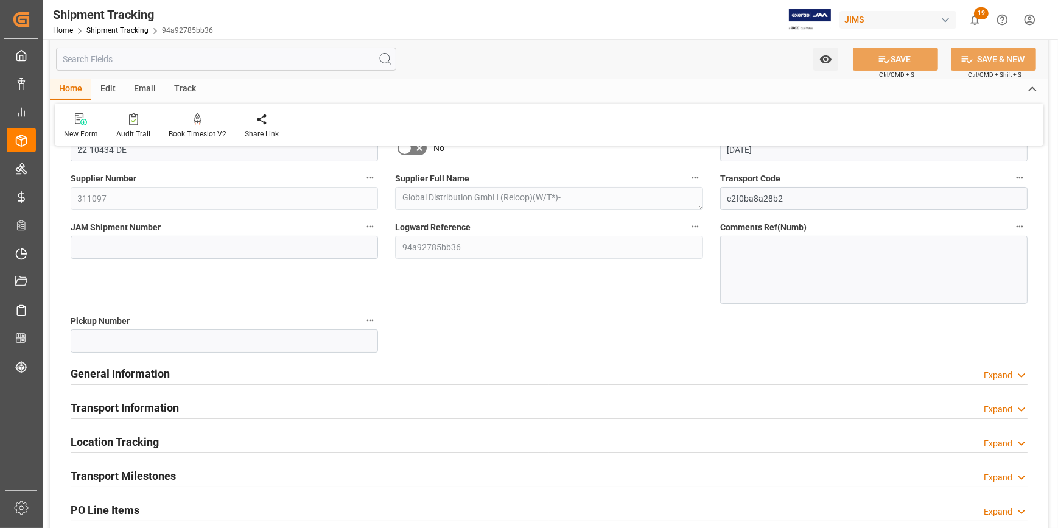
click at [231, 374] on div "General Information Expand" at bounding box center [549, 372] width 957 height 23
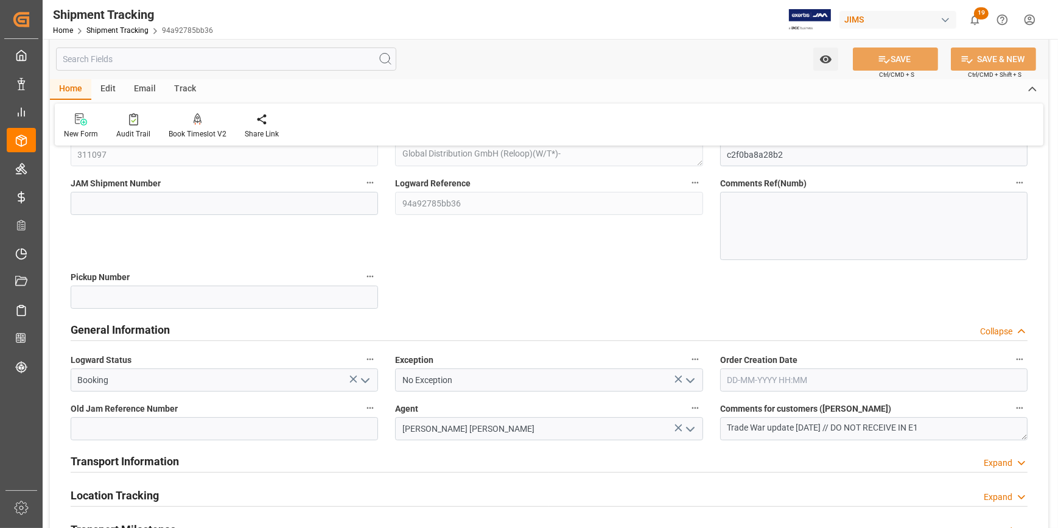
scroll to position [221, 0]
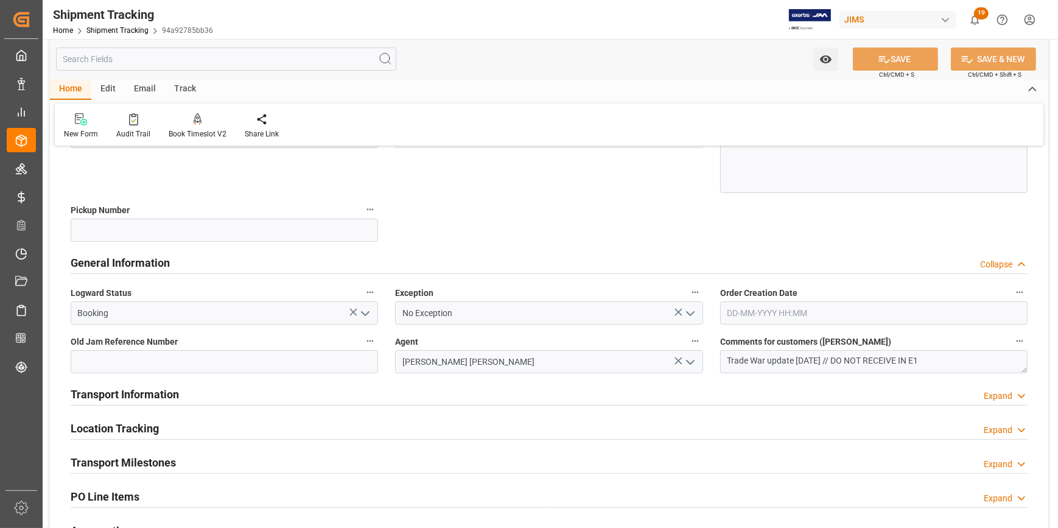
click at [237, 393] on div "Transport Information Expand" at bounding box center [549, 393] width 957 height 23
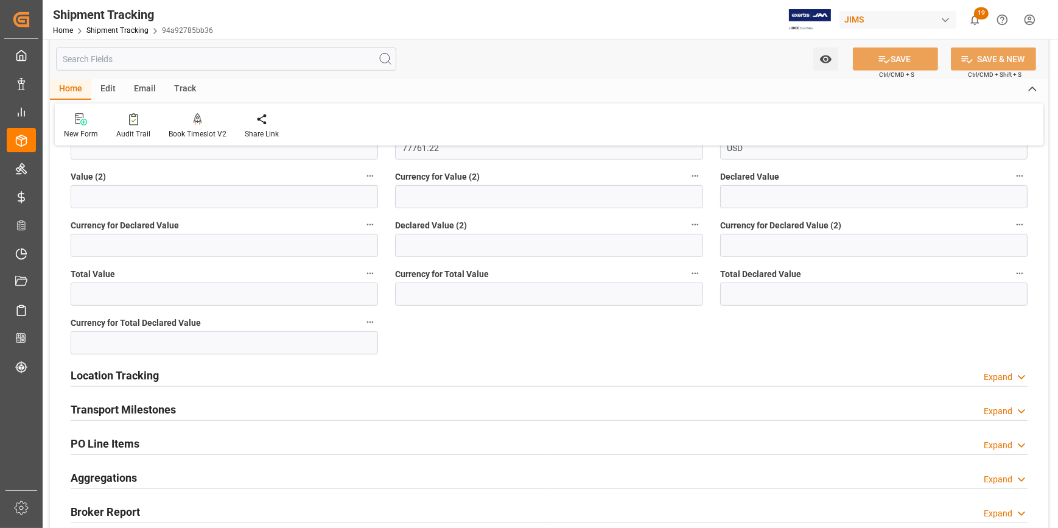
scroll to position [829, 0]
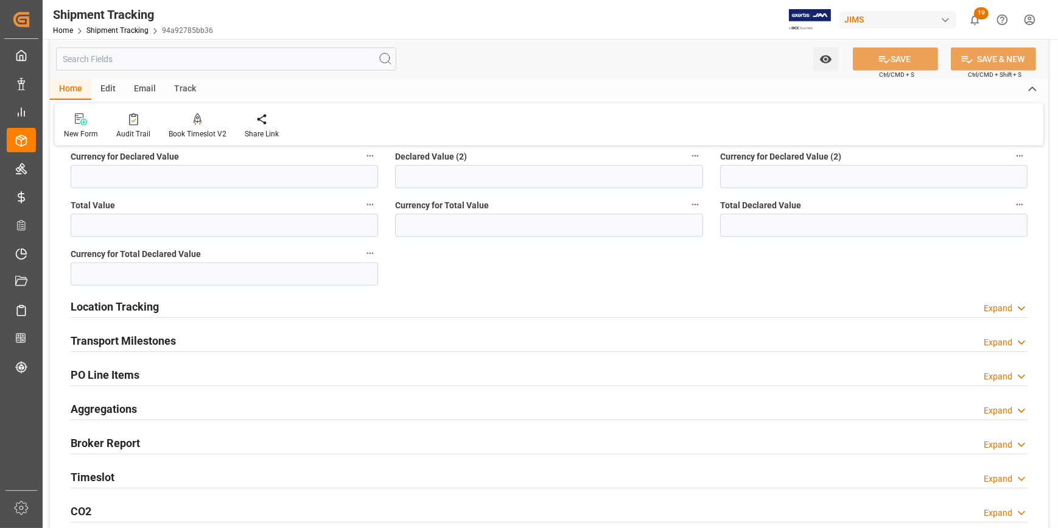
click at [217, 307] on div "Location Tracking Expand" at bounding box center [549, 305] width 957 height 23
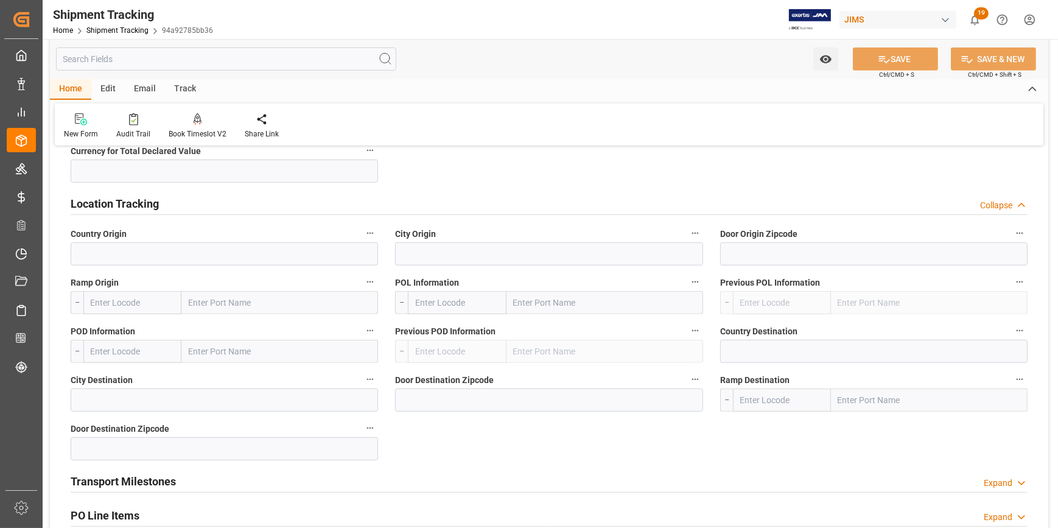
scroll to position [940, 0]
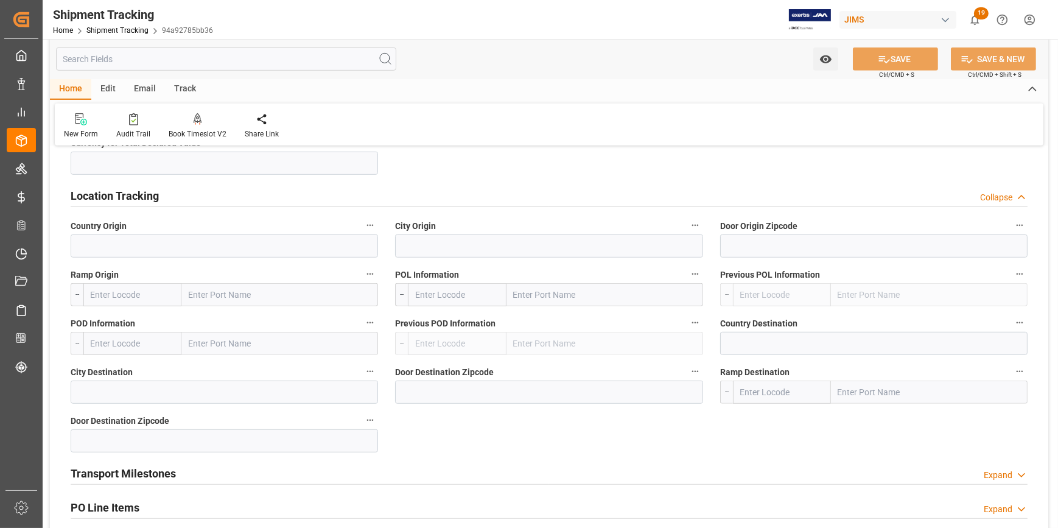
click at [215, 194] on div "Location Tracking Collapse" at bounding box center [549, 194] width 957 height 23
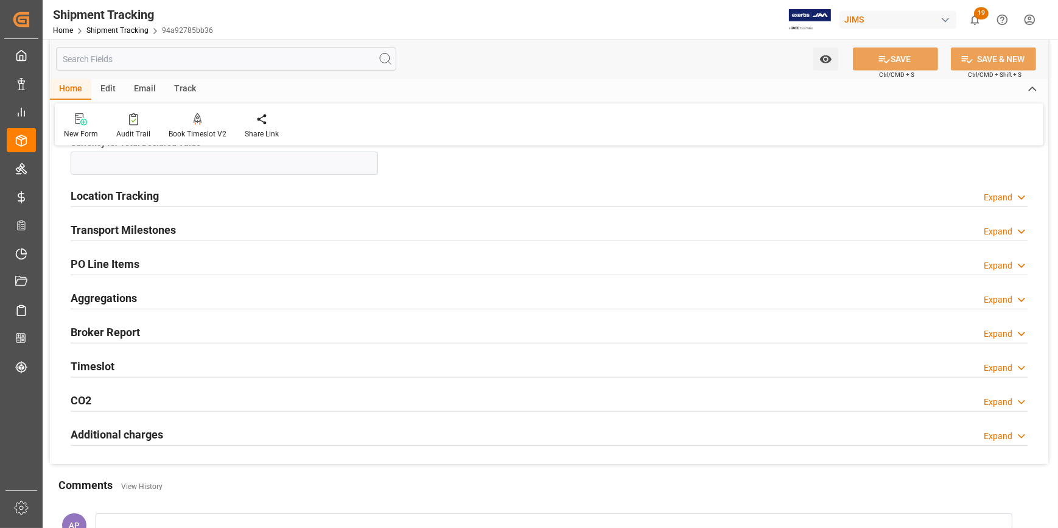
click at [204, 229] on div "Transport Milestones Expand" at bounding box center [549, 228] width 957 height 23
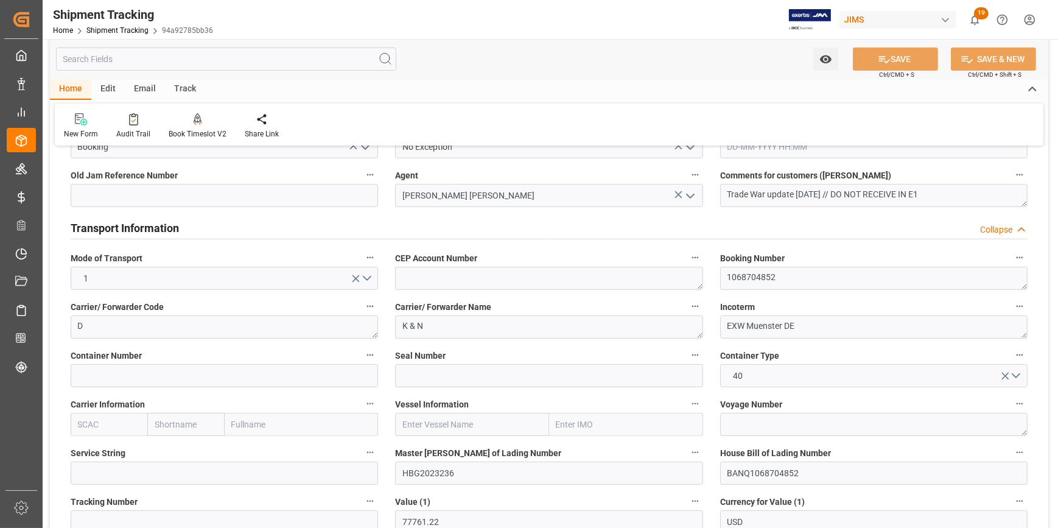
scroll to position [332, 0]
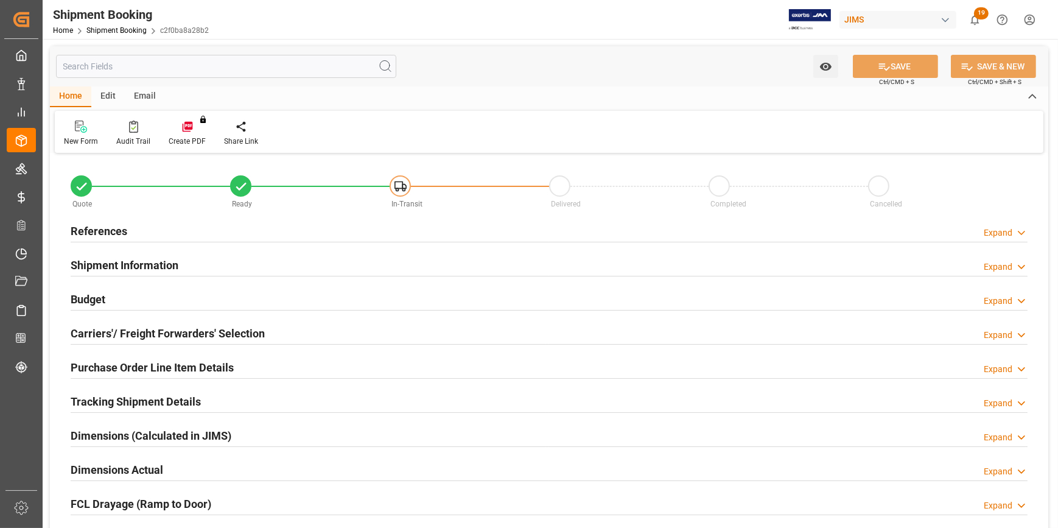
type input "40"
click at [219, 265] on div "Shipment Information Expand" at bounding box center [549, 264] width 957 height 23
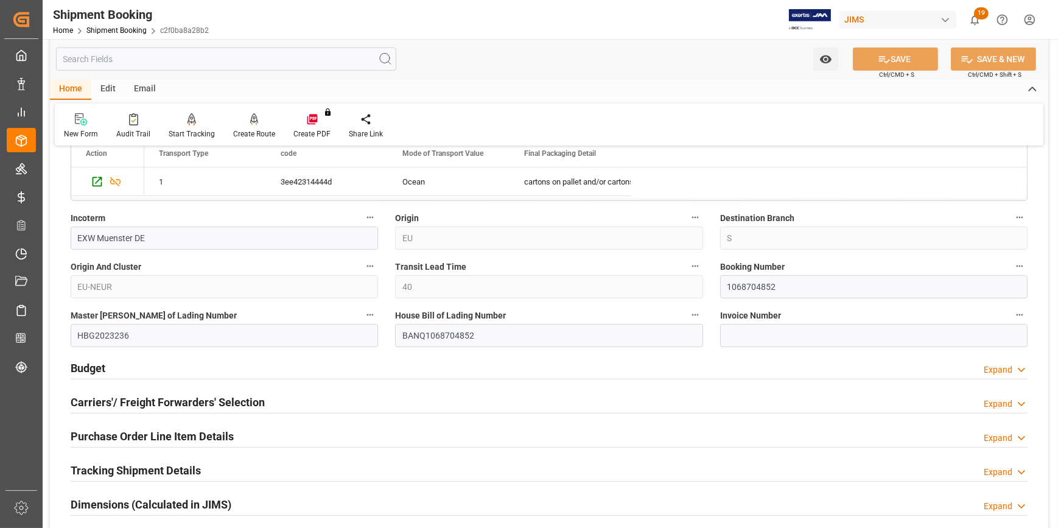
scroll to position [442, 0]
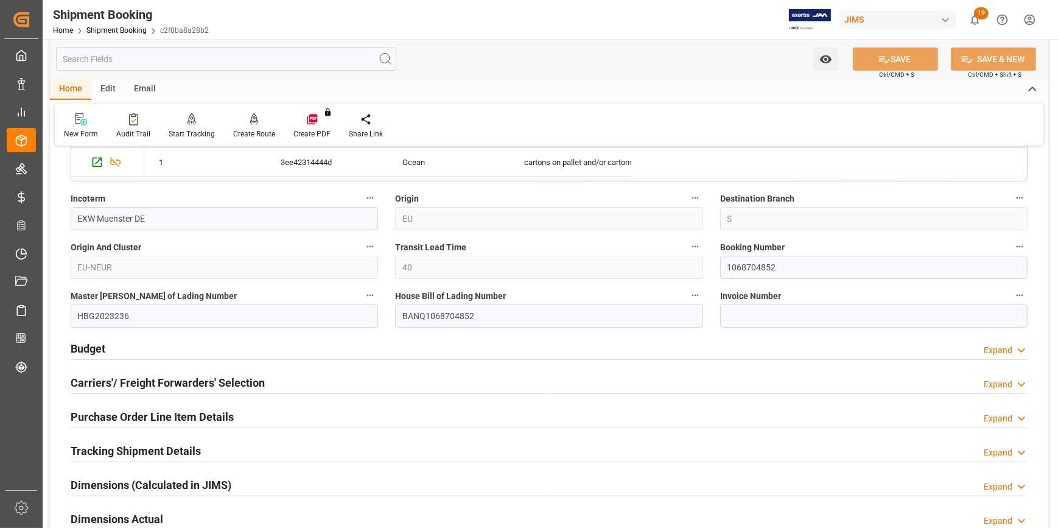
click at [246, 340] on div "Budget Expand" at bounding box center [549, 347] width 957 height 23
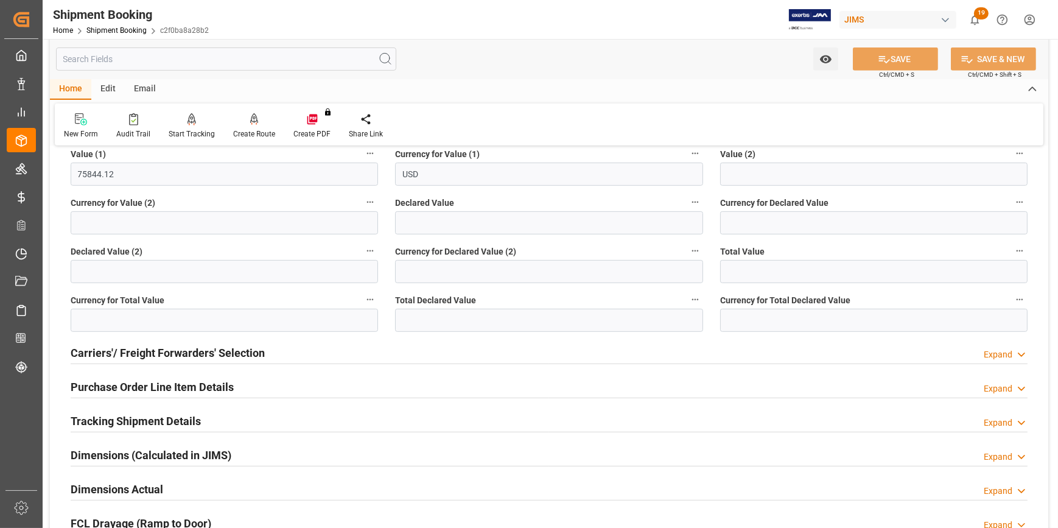
scroll to position [774, 0]
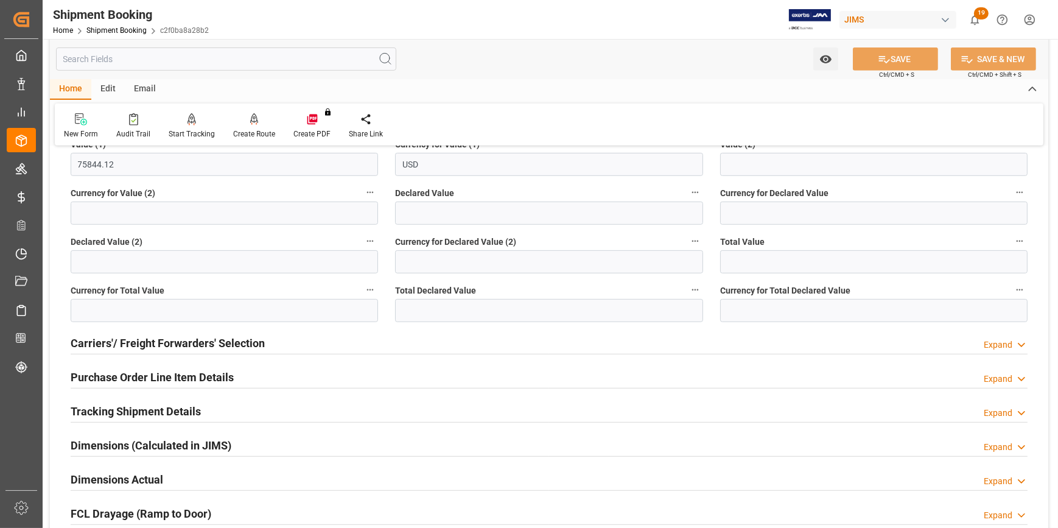
click at [287, 340] on div "Carriers'/ Freight Forwarders' Selection Expand" at bounding box center [549, 341] width 957 height 23
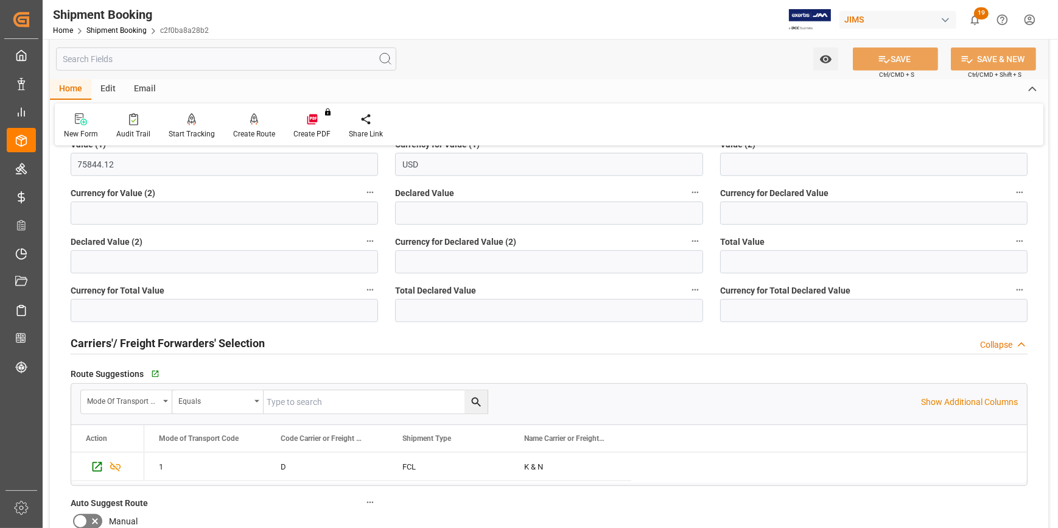
click at [287, 340] on div "Carriers'/ Freight Forwarders' Selection Collapse" at bounding box center [549, 341] width 957 height 23
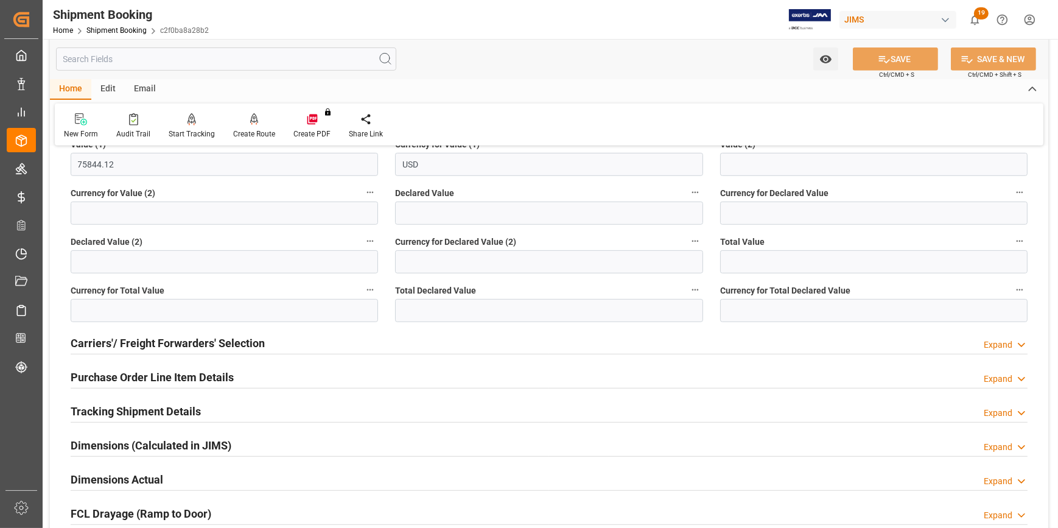
click at [267, 381] on div "Purchase Order Line Item Details Expand" at bounding box center [549, 376] width 957 height 23
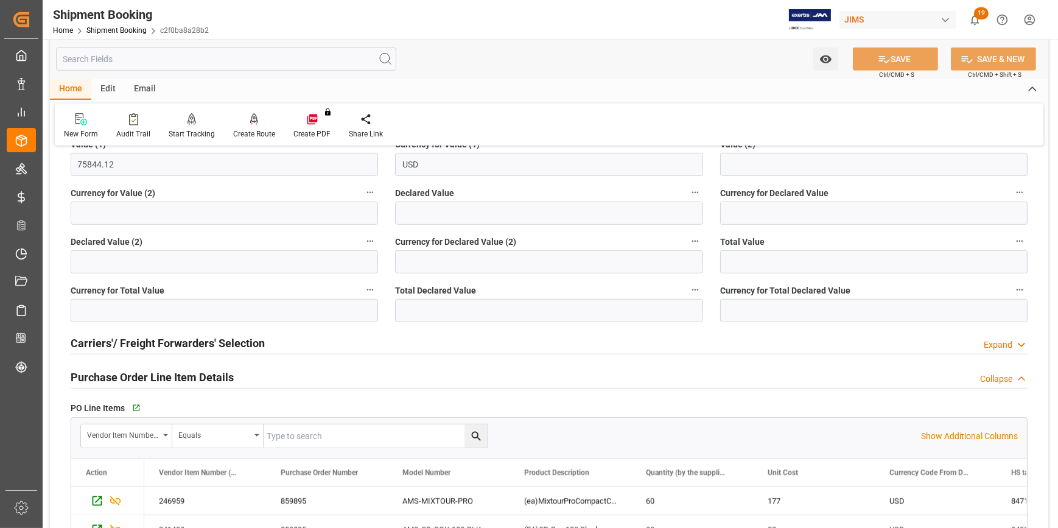
click at [270, 375] on div "Purchase Order Line Item Details Collapse" at bounding box center [549, 376] width 957 height 23
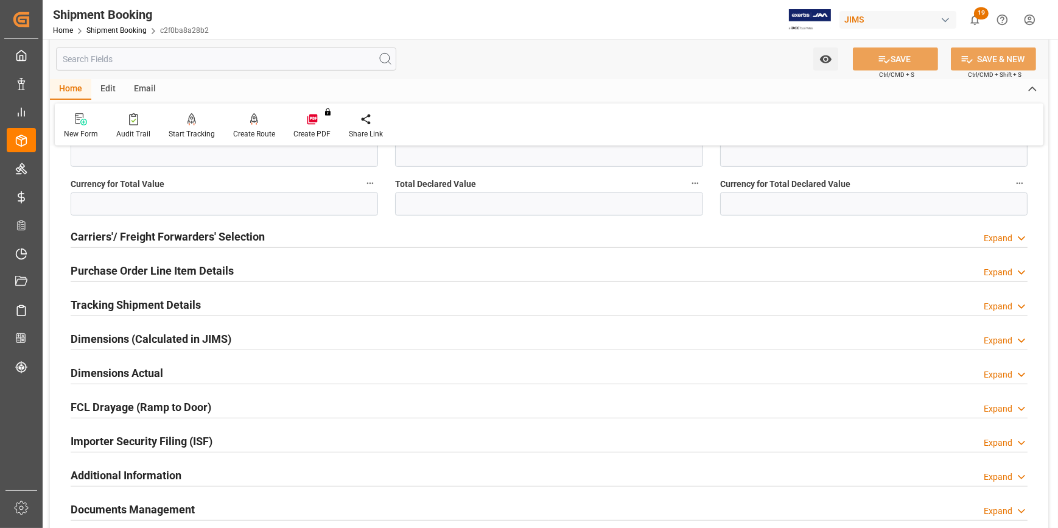
scroll to position [885, 0]
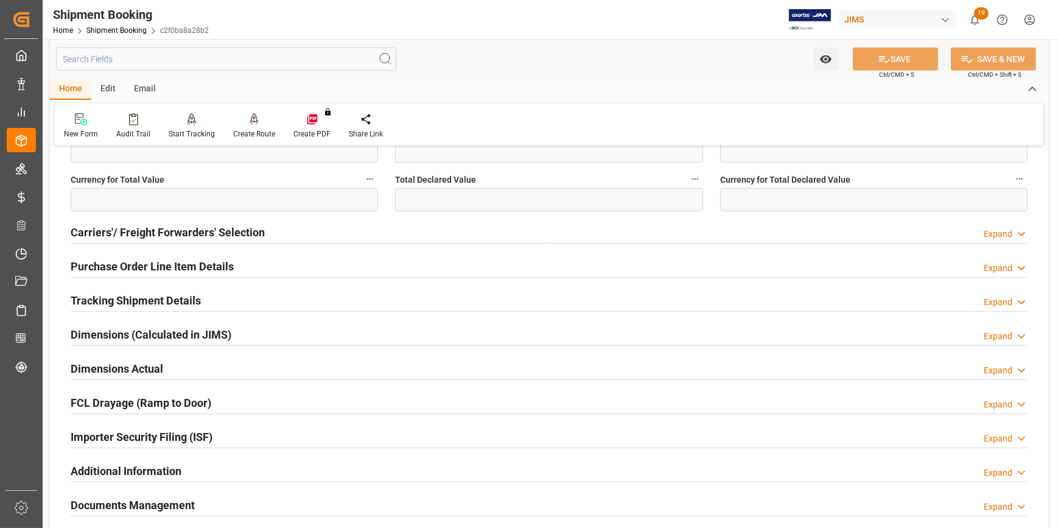
click at [216, 365] on div "Dimensions Actual Expand" at bounding box center [549, 367] width 957 height 23
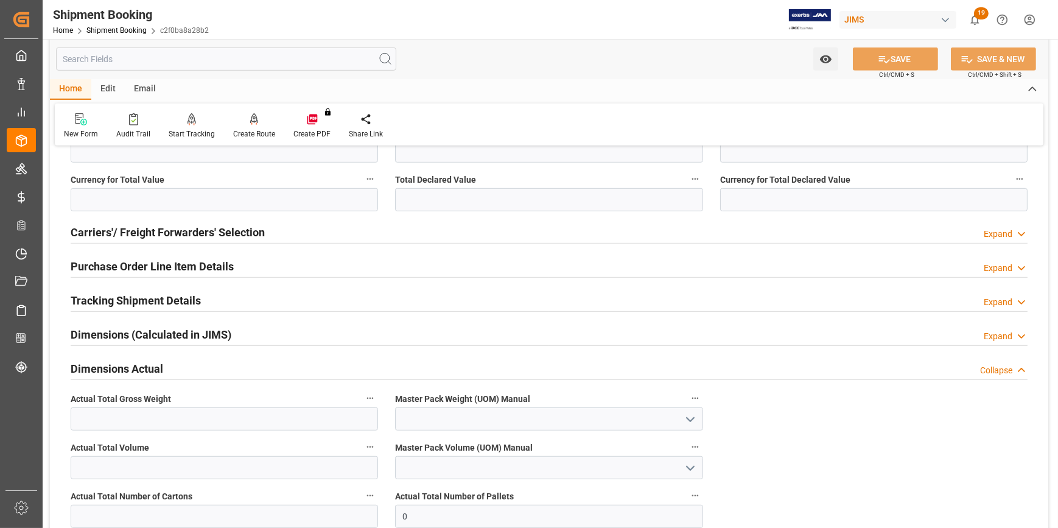
scroll to position [996, 0]
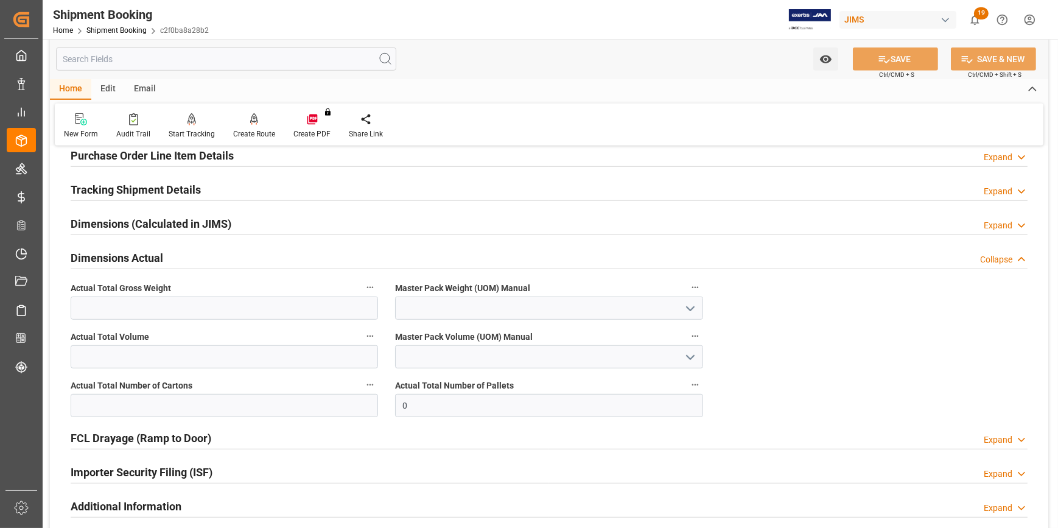
click at [192, 259] on div "Dimensions Actual Collapse" at bounding box center [549, 256] width 957 height 23
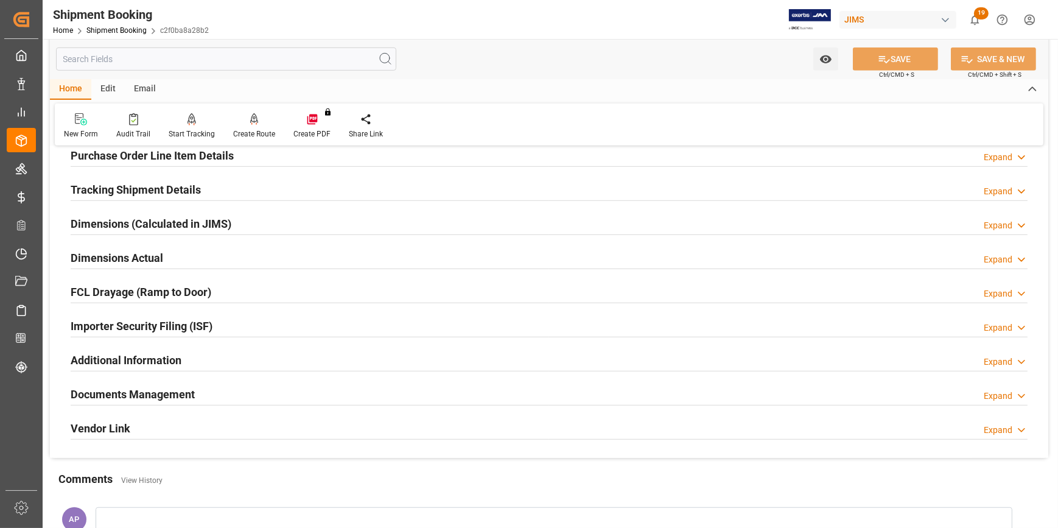
click at [215, 347] on div "Additional Information Expand" at bounding box center [549, 358] width 957 height 23
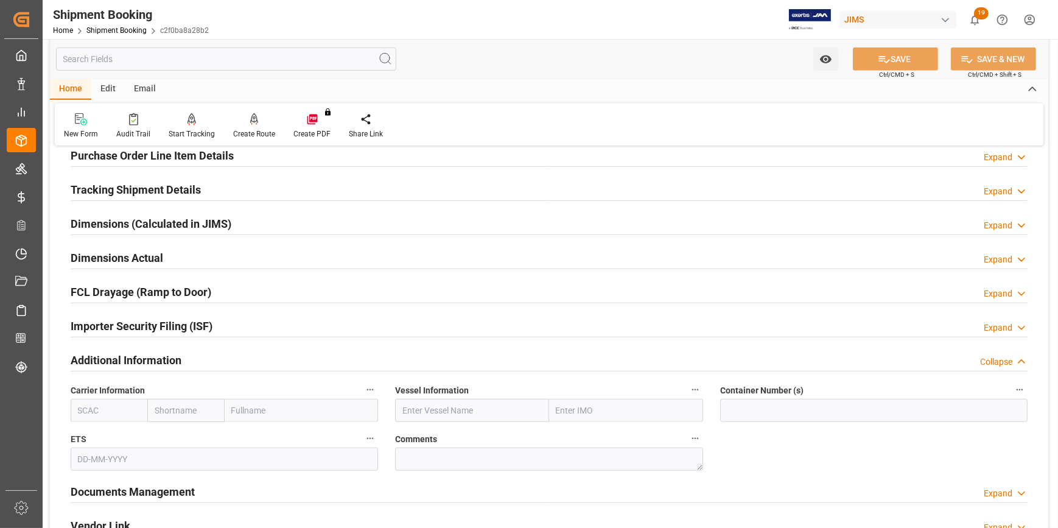
click at [223, 354] on div "Additional Information Collapse" at bounding box center [549, 358] width 957 height 23
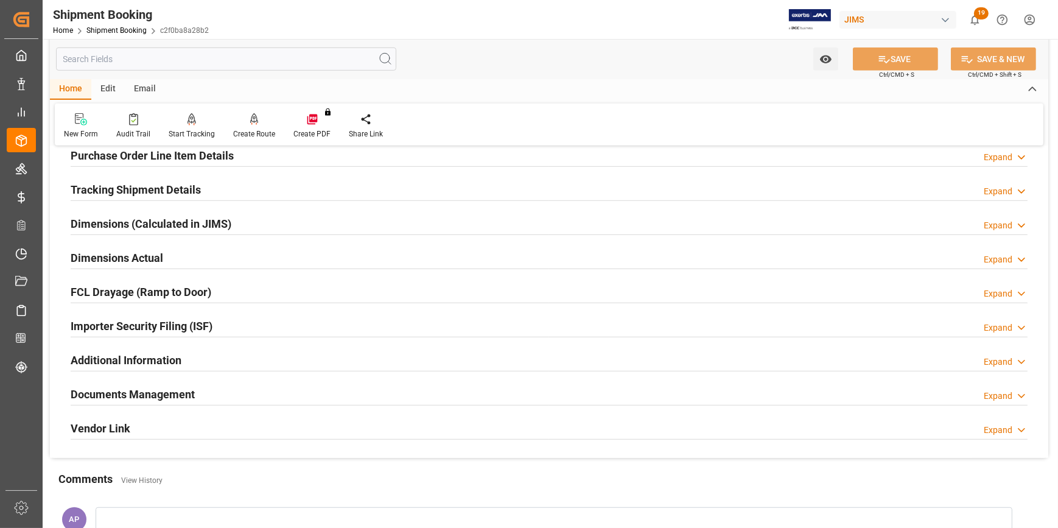
click at [216, 387] on div "Documents Management Expand" at bounding box center [549, 393] width 957 height 23
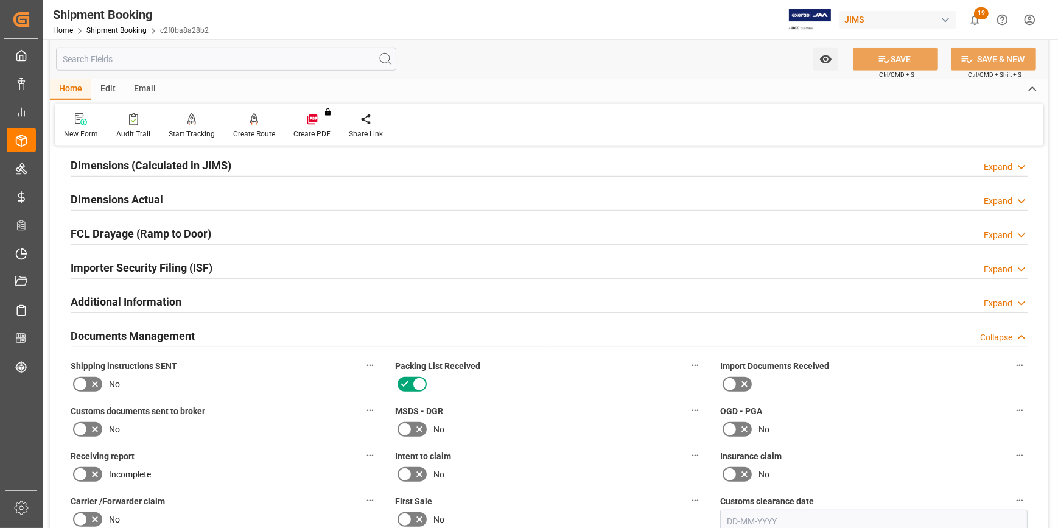
scroll to position [1051, 0]
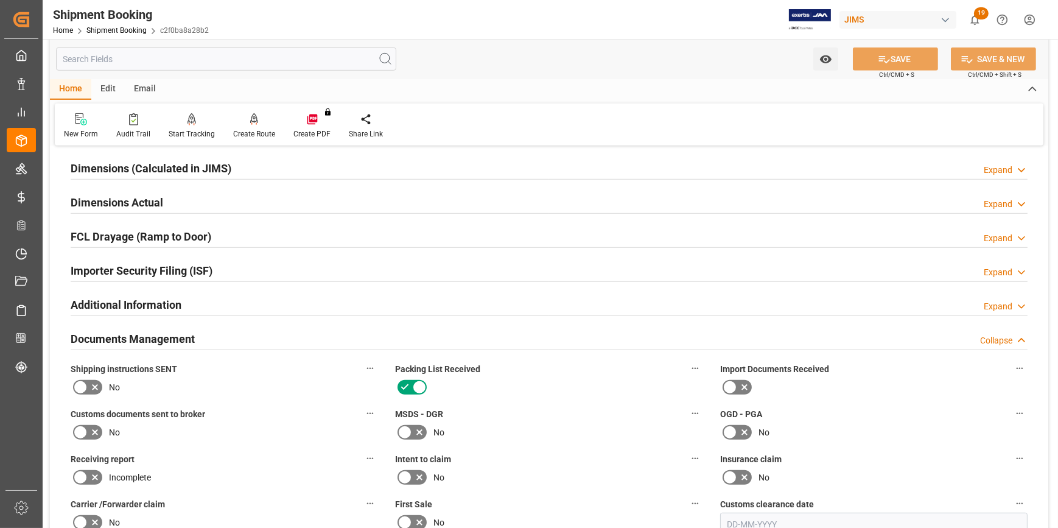
click at [229, 336] on div "Documents Management Collapse" at bounding box center [549, 337] width 957 height 23
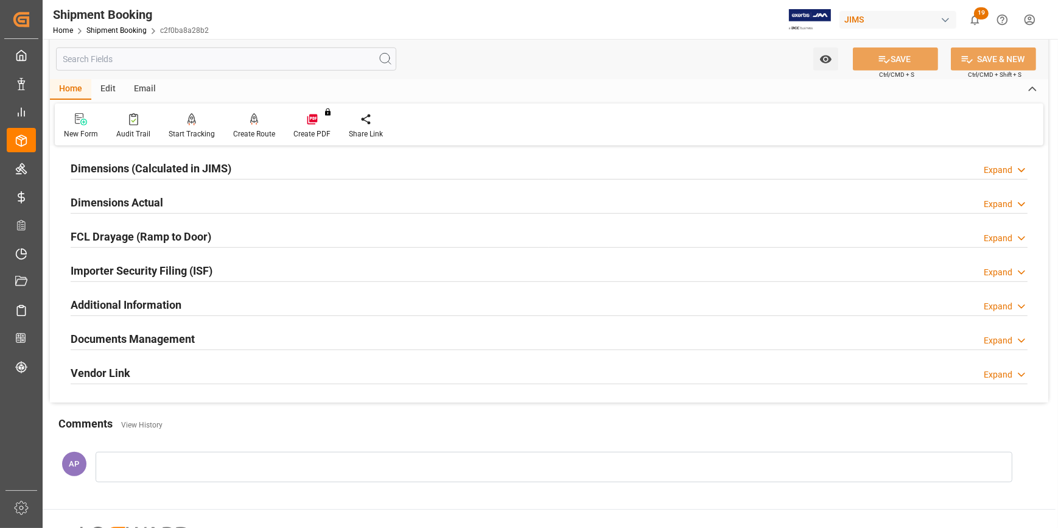
click at [237, 261] on div "Importer Security Filing (ISF) Expand" at bounding box center [549, 269] width 957 height 23
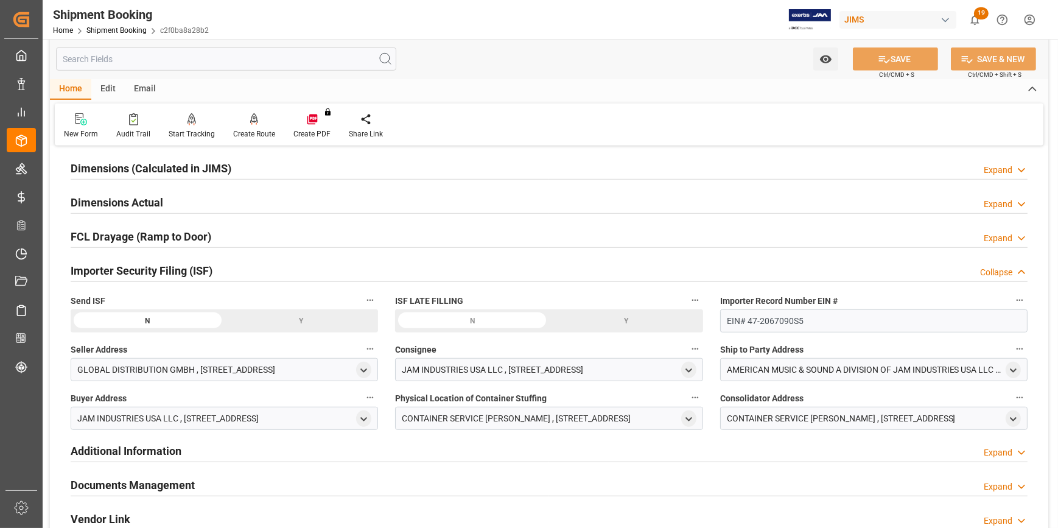
click at [0, 0] on div "Y" at bounding box center [0, 0] width 0 height 0
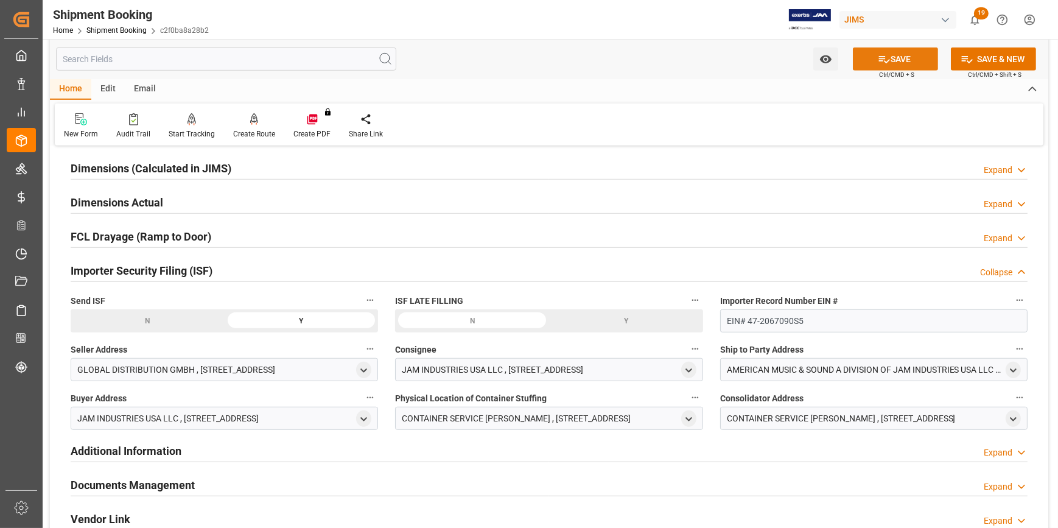
click at [895, 55] on button "SAVE" at bounding box center [895, 58] width 85 height 23
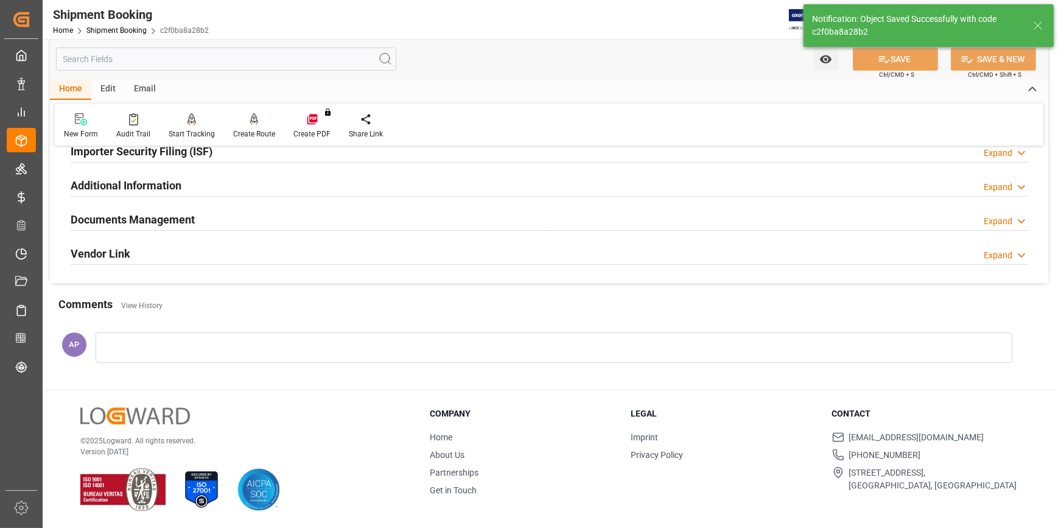
scroll to position [268, 0]
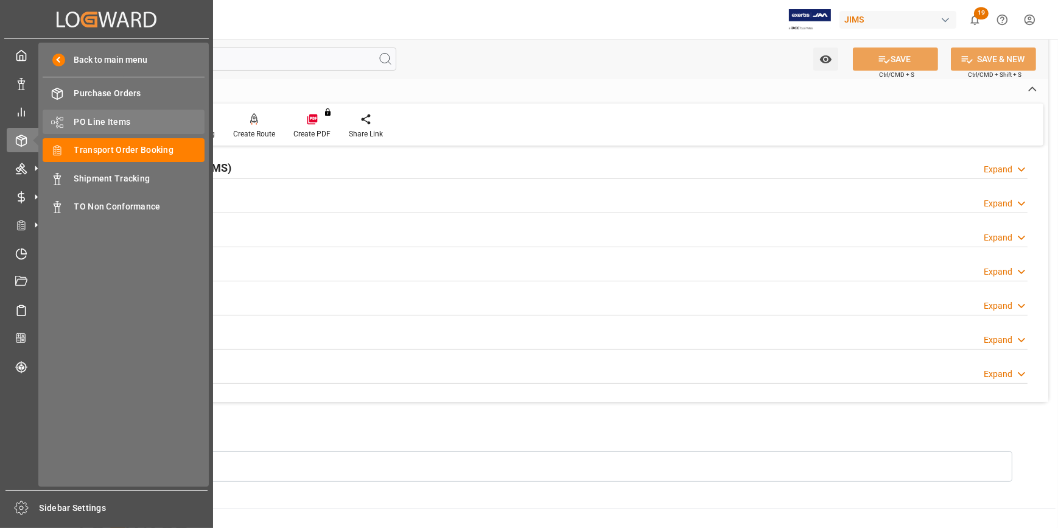
click at [89, 118] on span "PO Line Items" at bounding box center [139, 122] width 131 height 13
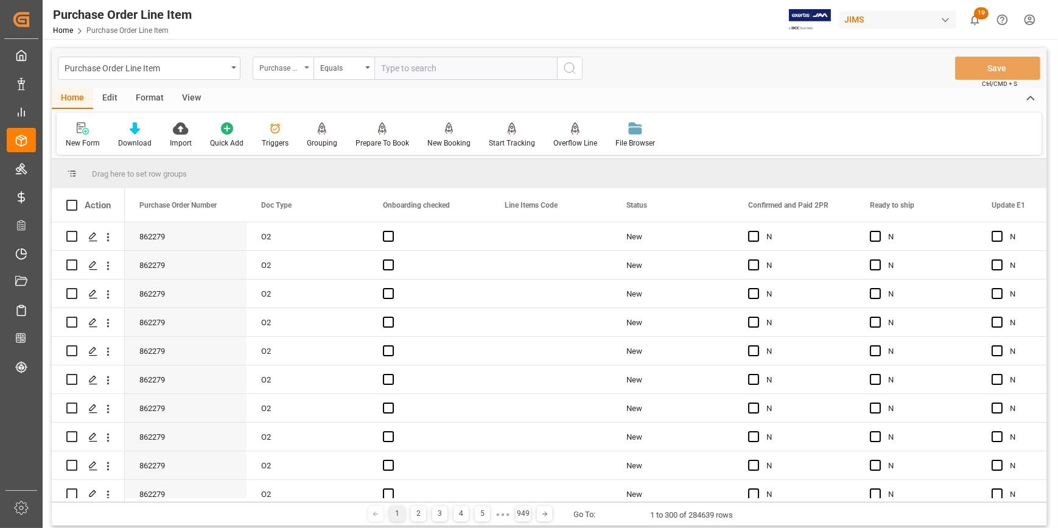
click at [303, 66] on div "Purchase Order Number" at bounding box center [283, 68] width 61 height 23
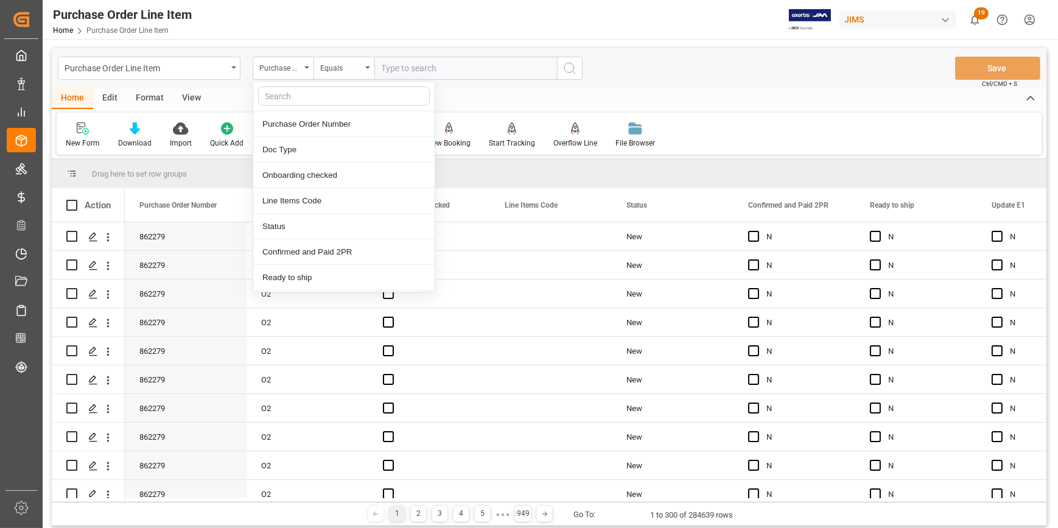
click at [295, 94] on input "text" at bounding box center [344, 95] width 172 height 19
type input "ref"
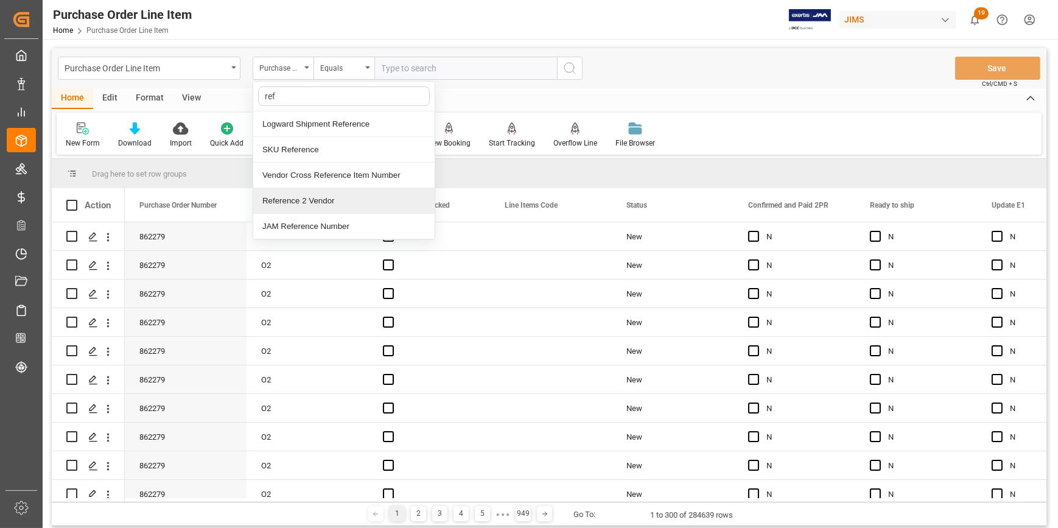
click at [318, 204] on div "Reference 2 Vendor" at bounding box center [343, 201] width 181 height 26
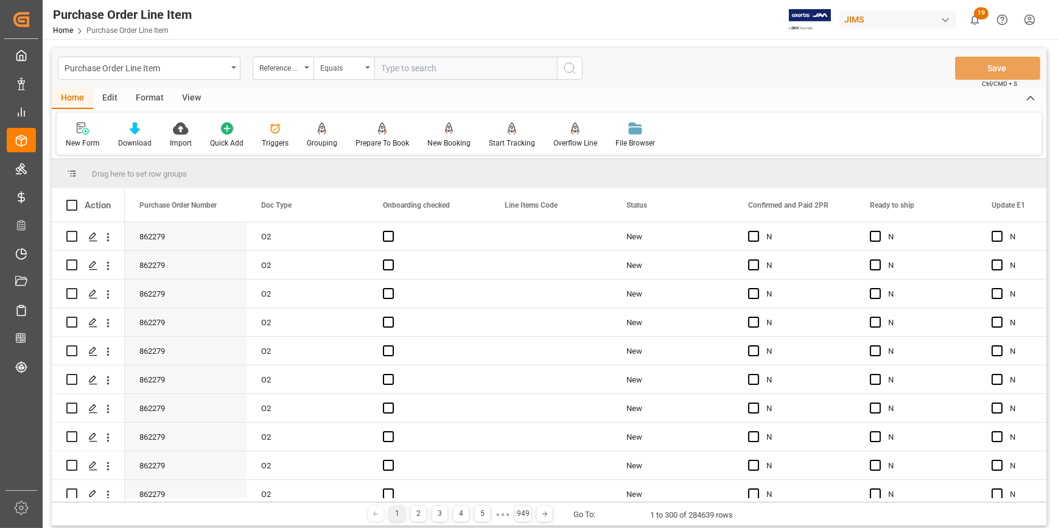
click at [389, 72] on input "text" at bounding box center [465, 68] width 183 height 23
paste input "22-10434-DE"
type input "22-10434-DE"
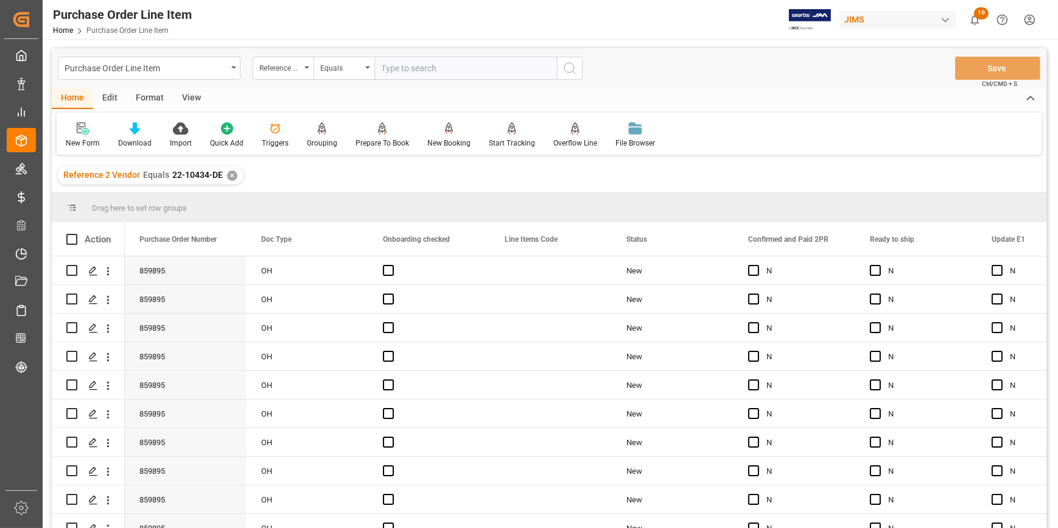
click at [85, 133] on icon at bounding box center [83, 128] width 12 height 12
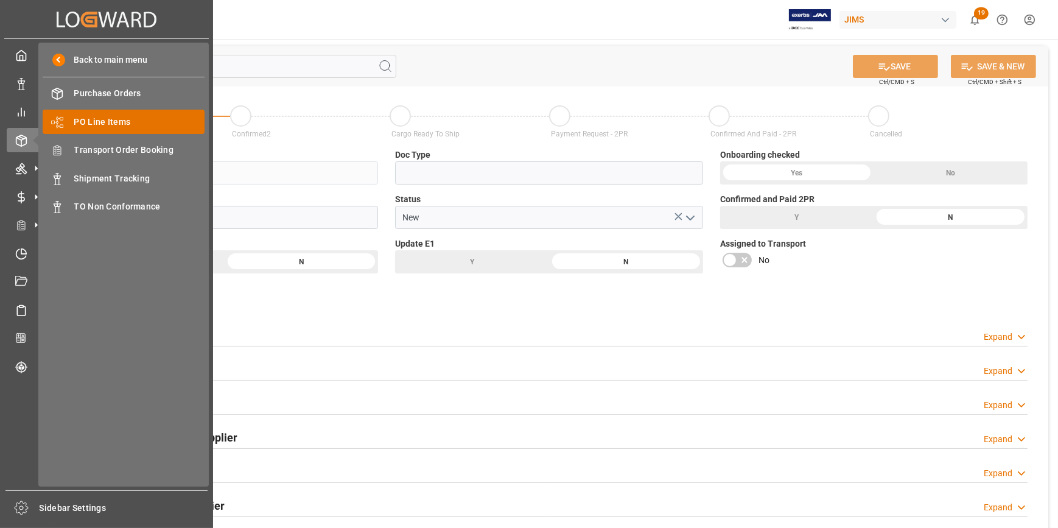
click at [119, 122] on span "PO Line Items" at bounding box center [139, 122] width 131 height 13
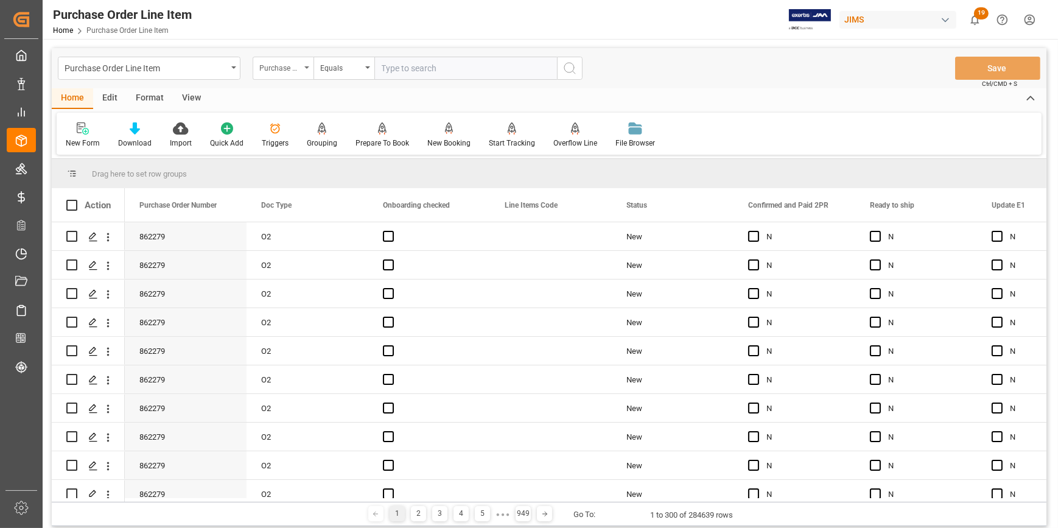
click at [291, 68] on div "Purchase Order Number" at bounding box center [279, 67] width 41 height 14
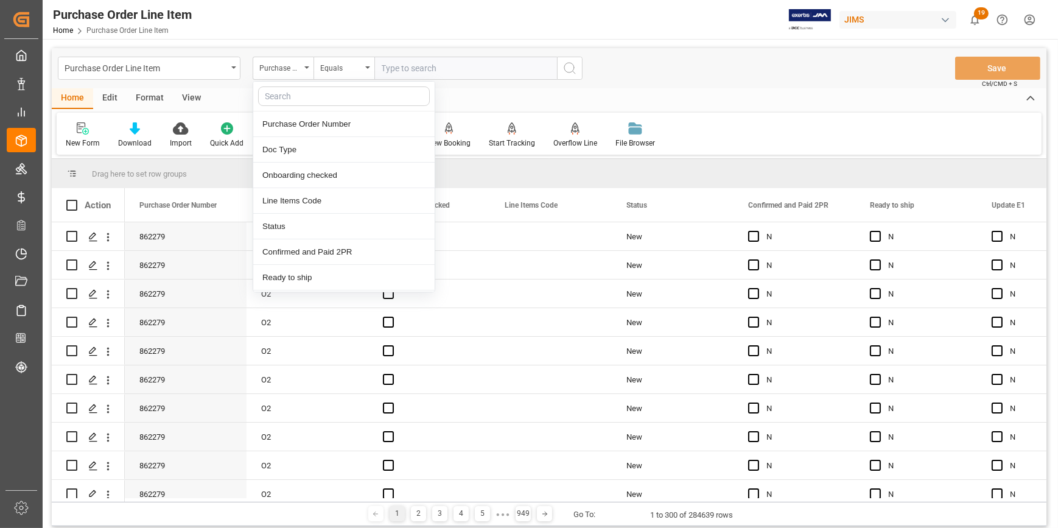
click at [298, 96] on input "text" at bounding box center [344, 95] width 172 height 19
type input "ref"
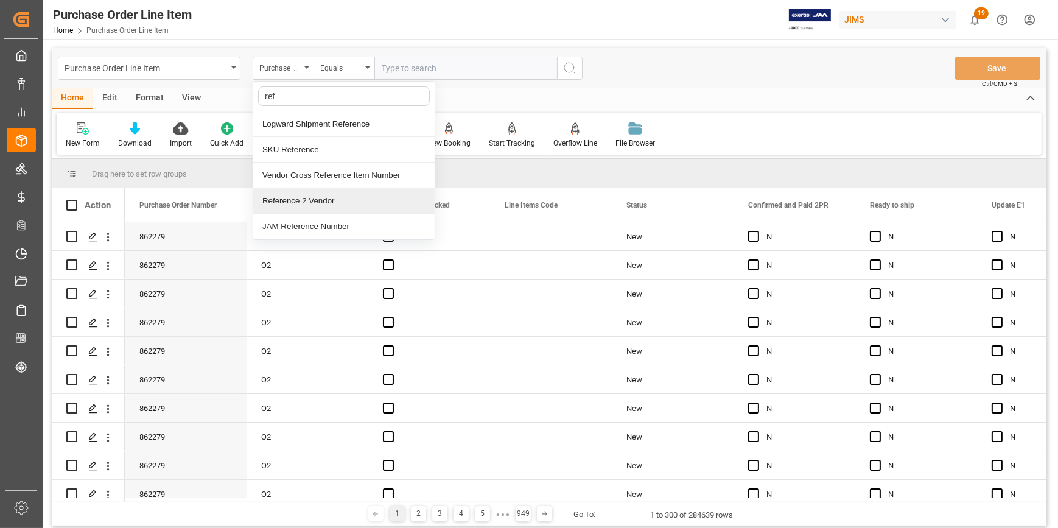
click at [315, 197] on div "Reference 2 Vendor" at bounding box center [343, 201] width 181 height 26
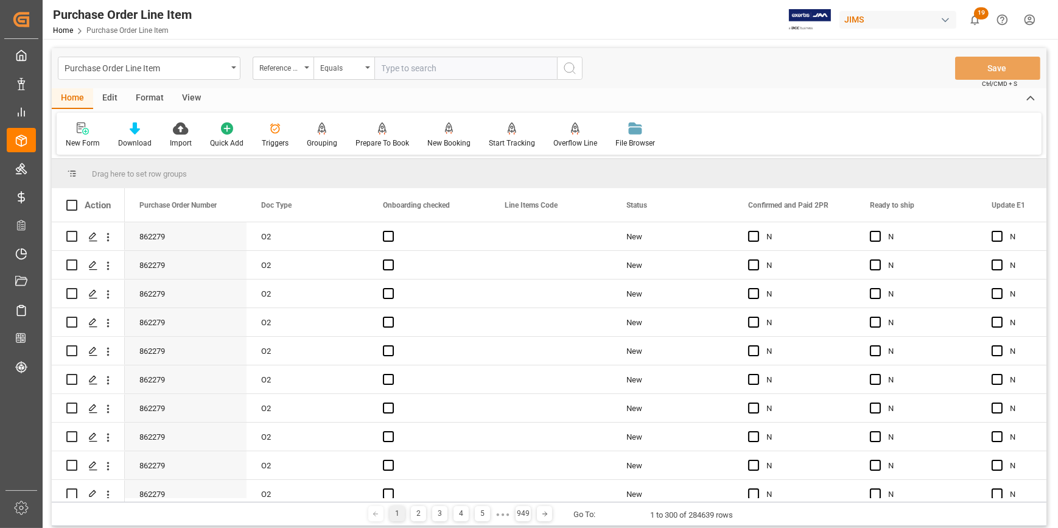
click at [399, 66] on input "text" at bounding box center [465, 68] width 183 height 23
paste input "22-10434-DE"
type input "22-10434-DE"
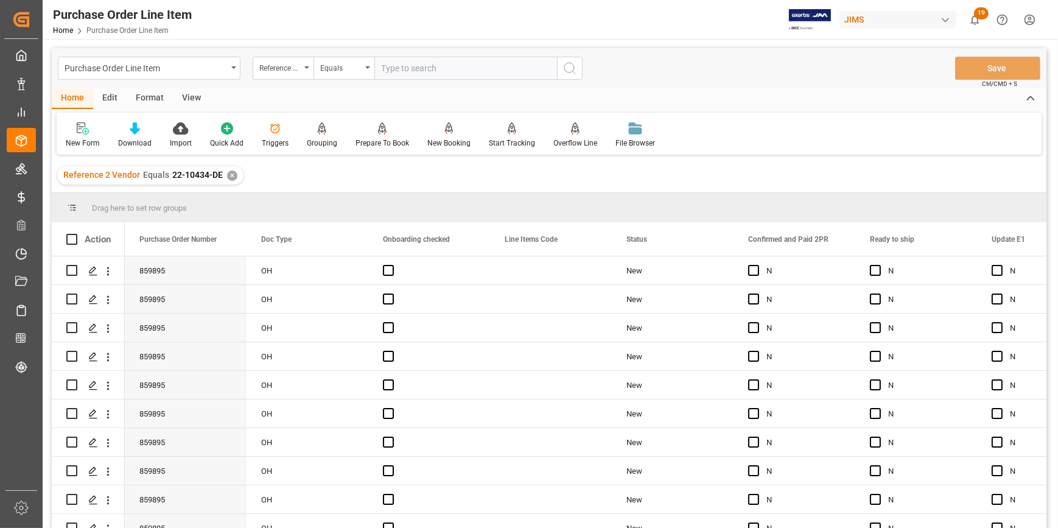
click at [187, 97] on div "View" at bounding box center [191, 98] width 37 height 21
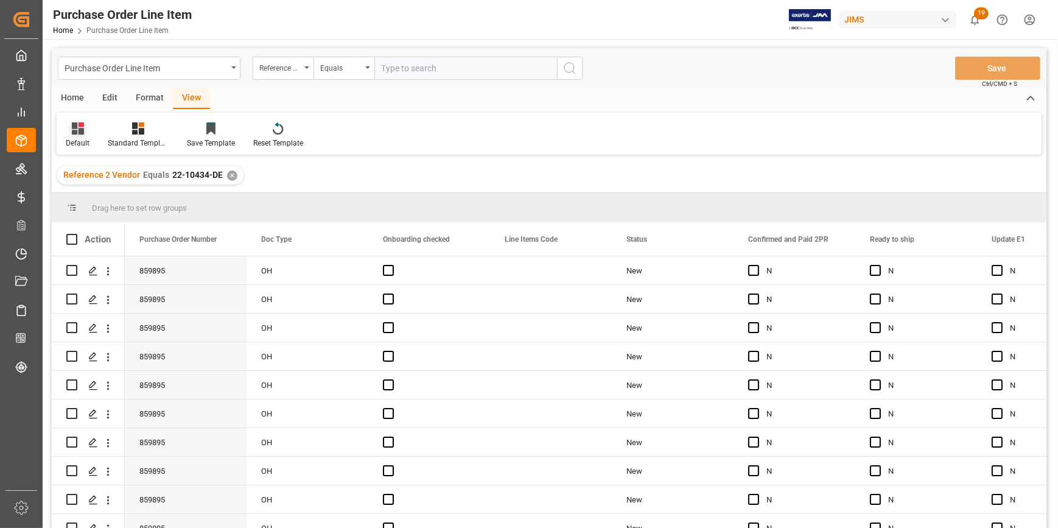
click at [83, 131] on icon at bounding box center [78, 128] width 12 height 12
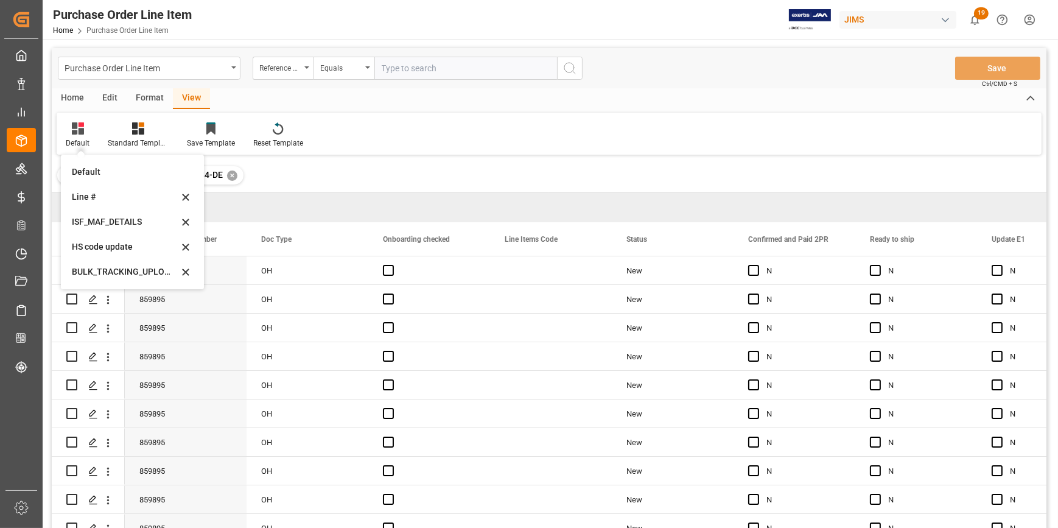
click at [110, 243] on div "HS code update" at bounding box center [125, 246] width 106 height 13
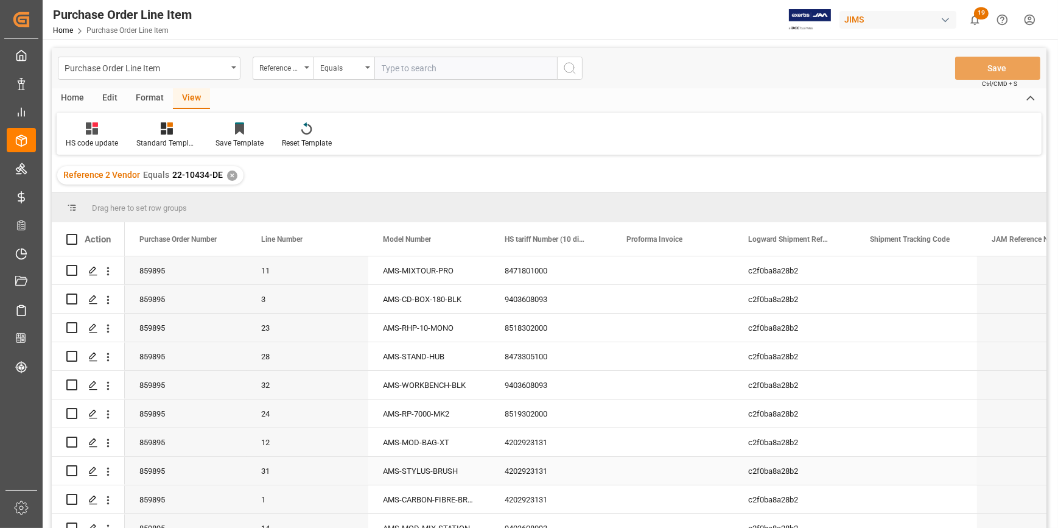
click at [518, 472] on div "4202923131" at bounding box center [551, 470] width 122 height 28
drag, startPoint x: 556, startPoint y: 480, endPoint x: 488, endPoint y: 481, distance: 67.5
click at [489, 480] on div "859895 31 AMS-STYLUS-BRUSH 4202923131 c2f0ba8a28b2 25-07-2025 15:54:11" at bounding box center [672, 470] width 1095 height 29
click at [603, 442] on div "4202923131" at bounding box center [551, 442] width 122 height 28
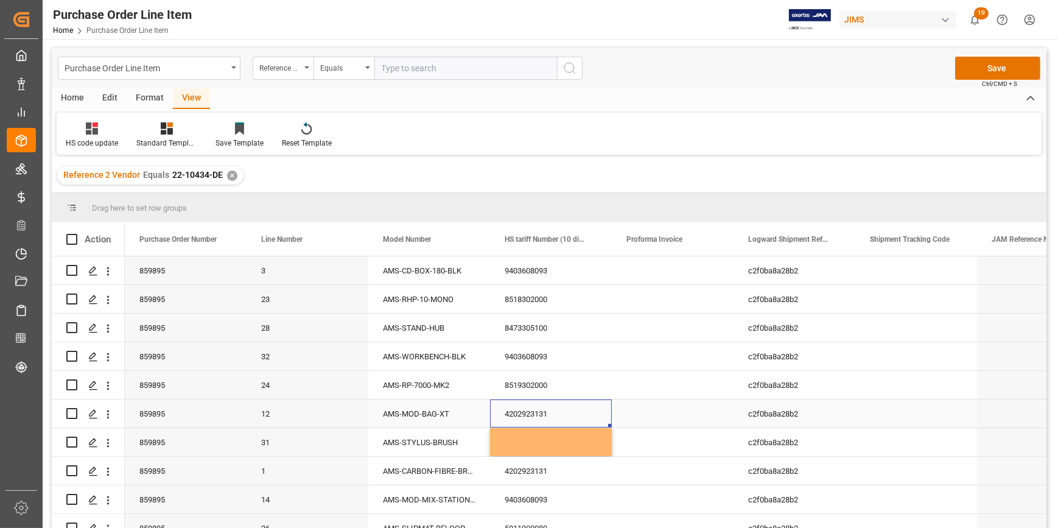
scroll to position [55, 0]
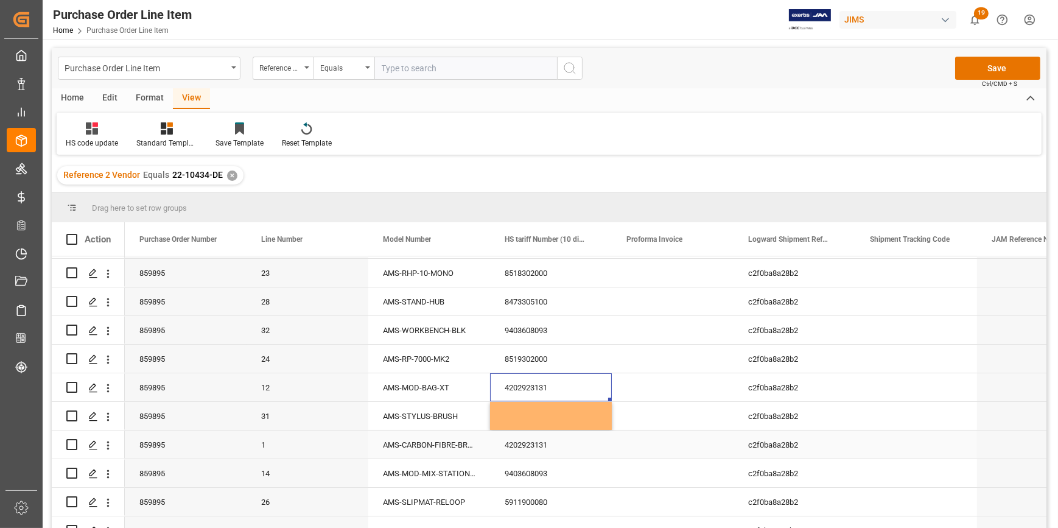
click at [545, 453] on div "4202923131" at bounding box center [551, 444] width 122 height 28
drag, startPoint x: 556, startPoint y: 448, endPoint x: 492, endPoint y: 451, distance: 64.0
click at [492, 451] on div "4202923131" at bounding box center [551, 451] width 122 height 43
click at [623, 480] on div "Press SPACE to select this row." at bounding box center [673, 473] width 122 height 28
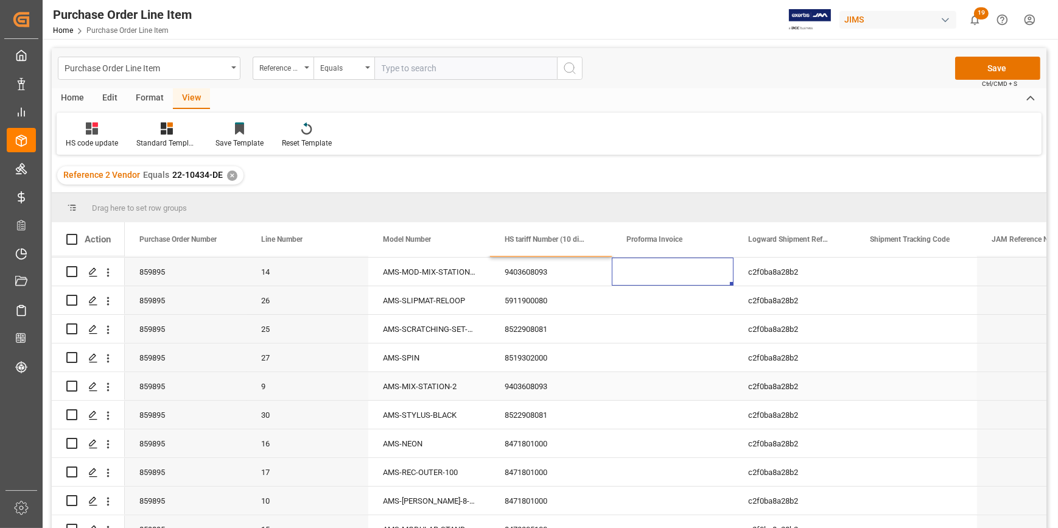
scroll to position [276, 0]
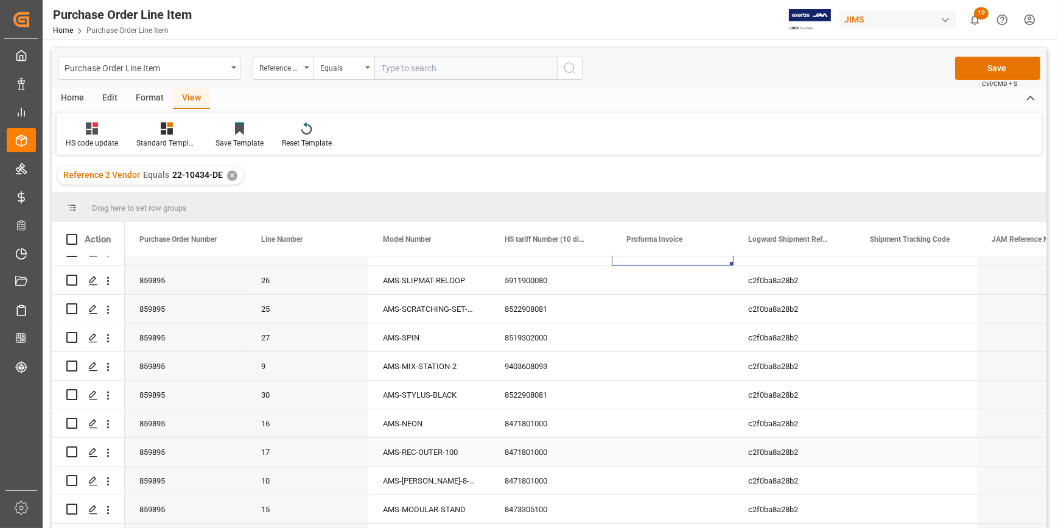
click at [520, 455] on div "8471801000" at bounding box center [551, 452] width 122 height 28
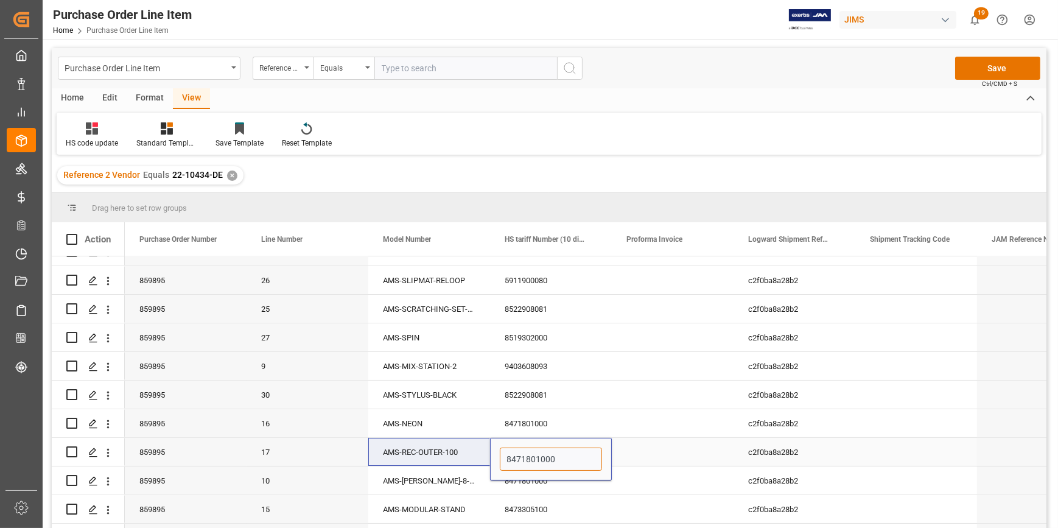
drag, startPoint x: 559, startPoint y: 458, endPoint x: 479, endPoint y: 458, distance: 80.3
click at [479, 458] on div "859895 17 AMS-REC-OUTER-100 8471801000 c2f0ba8a28b2 25-07-2025 15:54:11" at bounding box center [672, 452] width 1095 height 29
click at [525, 489] on div "8471801000" at bounding box center [551, 480] width 122 height 28
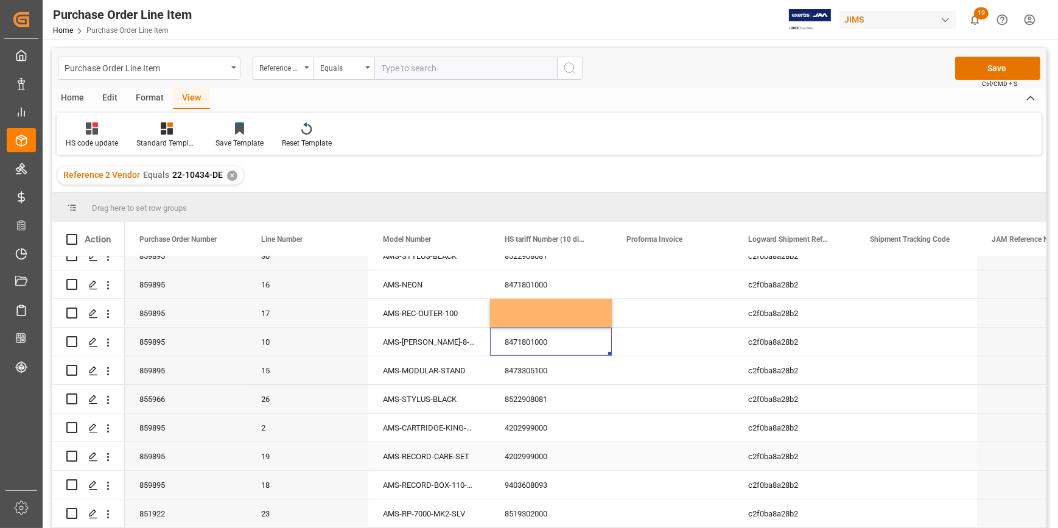
scroll to position [442, 0]
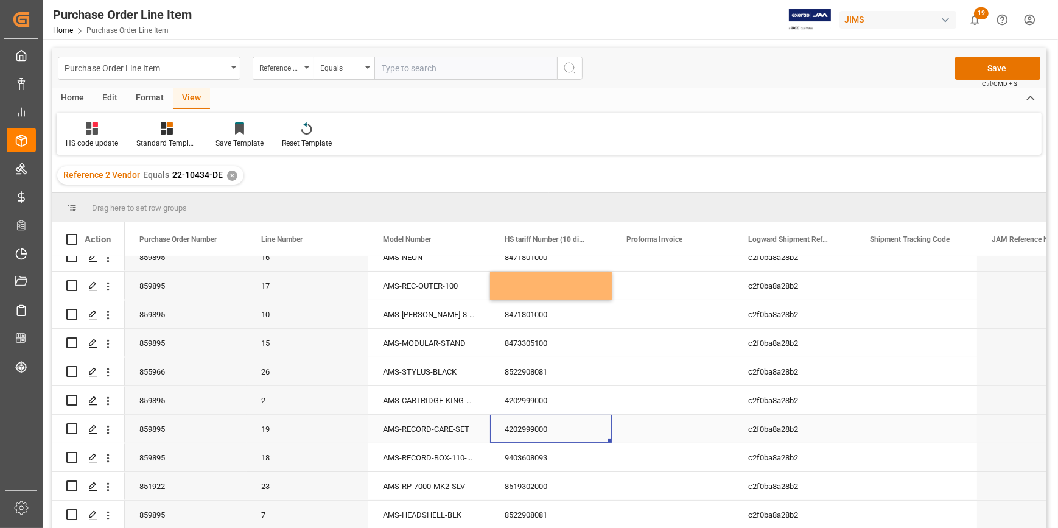
click at [525, 428] on div "4202999000" at bounding box center [551, 428] width 122 height 28
drag, startPoint x: 559, startPoint y: 434, endPoint x: 491, endPoint y: 438, distance: 68.2
click at [491, 438] on div "4202999000" at bounding box center [551, 435] width 122 height 43
click at [550, 477] on div "8519302000" at bounding box center [551, 486] width 122 height 28
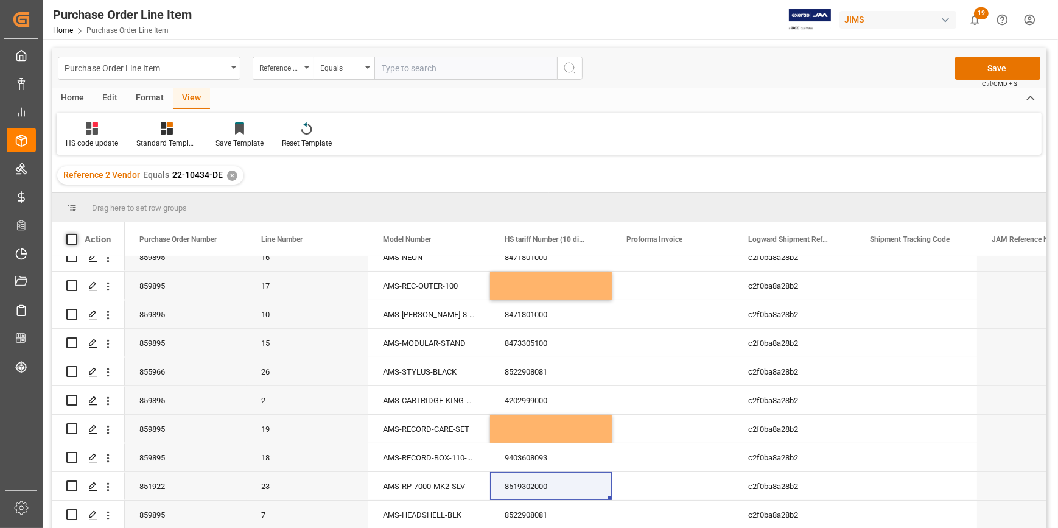
click at [76, 239] on span at bounding box center [71, 239] width 11 height 11
click at [75, 234] on input "checkbox" at bounding box center [75, 234] width 0 height 0
checkbox input "true"
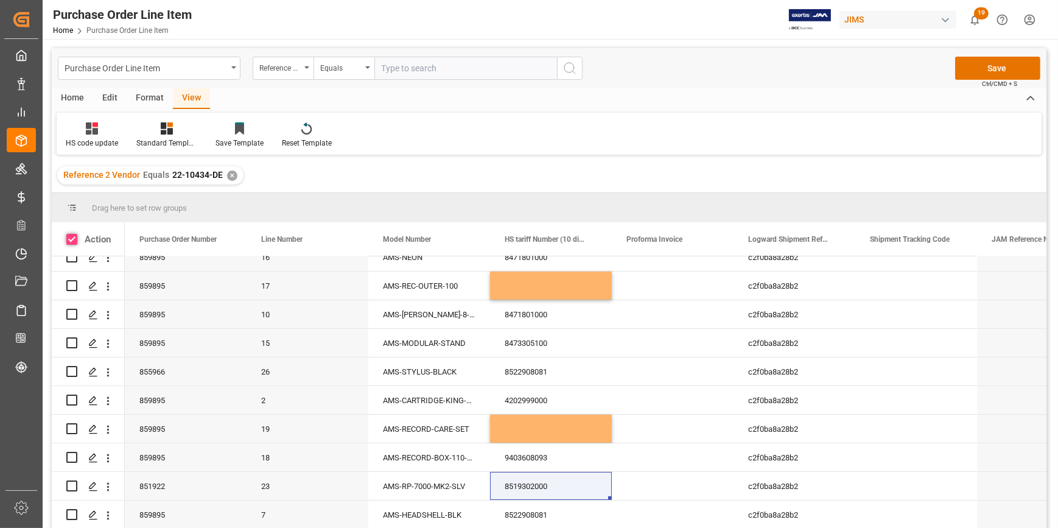
checkbox input "true"
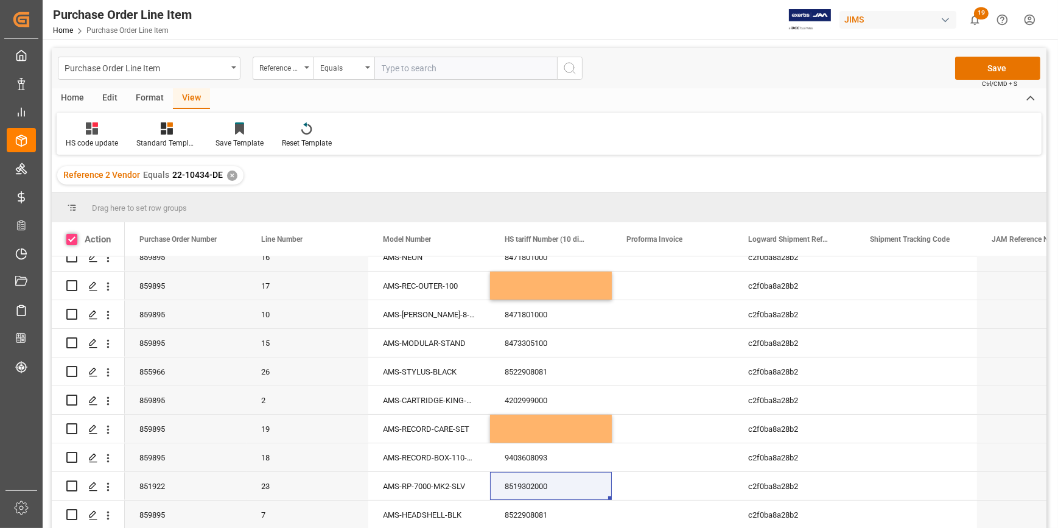
checkbox input "true"
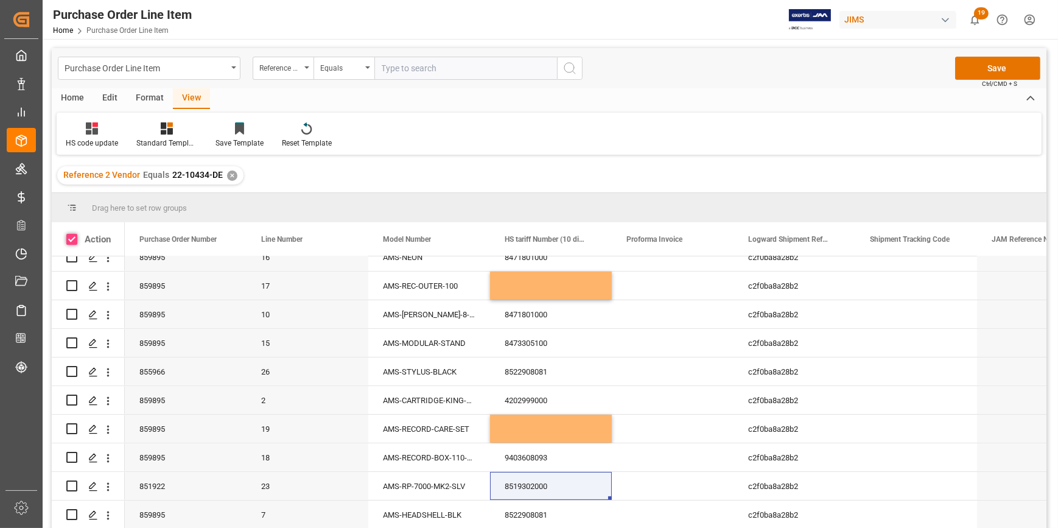
checkbox input "true"
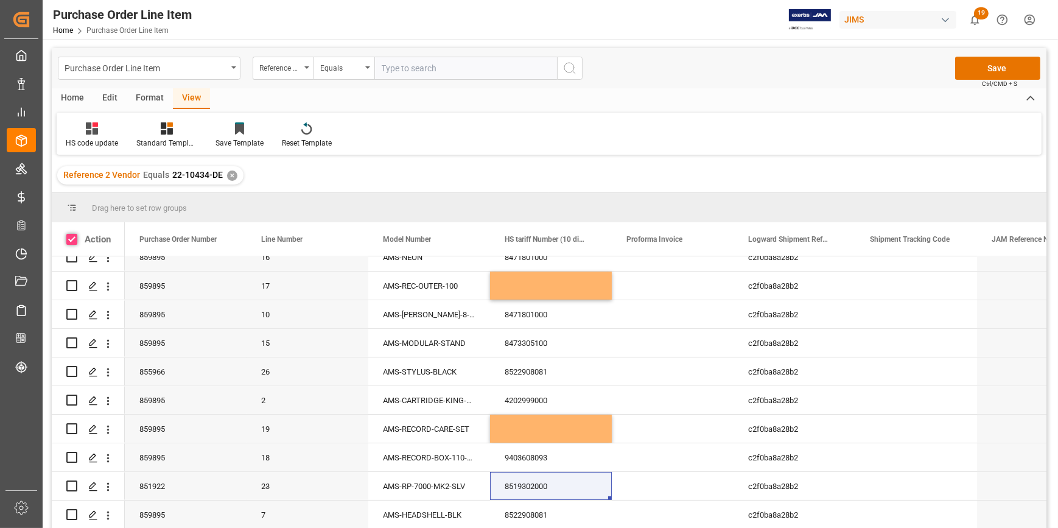
checkbox input "true"
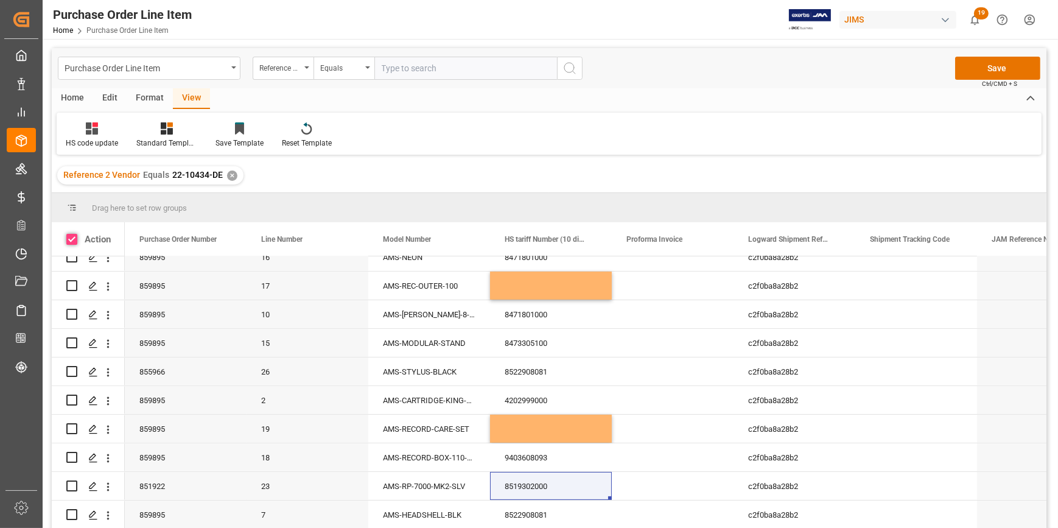
checkbox input "true"
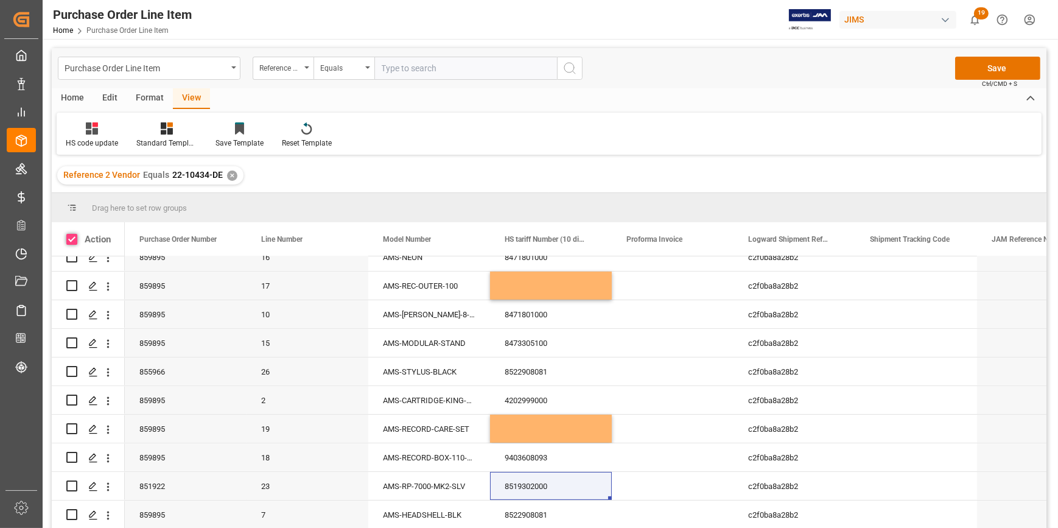
checkbox input "true"
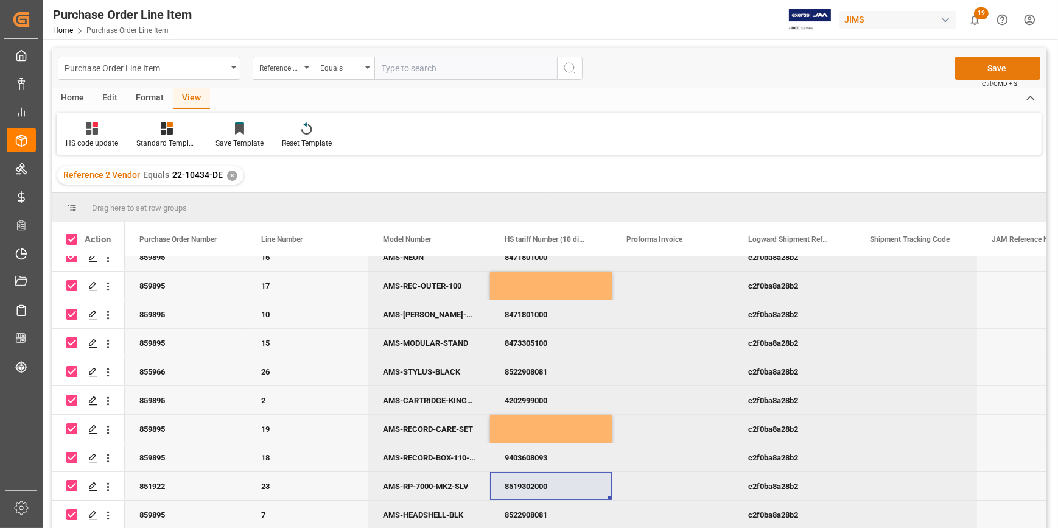
click at [1008, 65] on button "Save" at bounding box center [997, 68] width 85 height 23
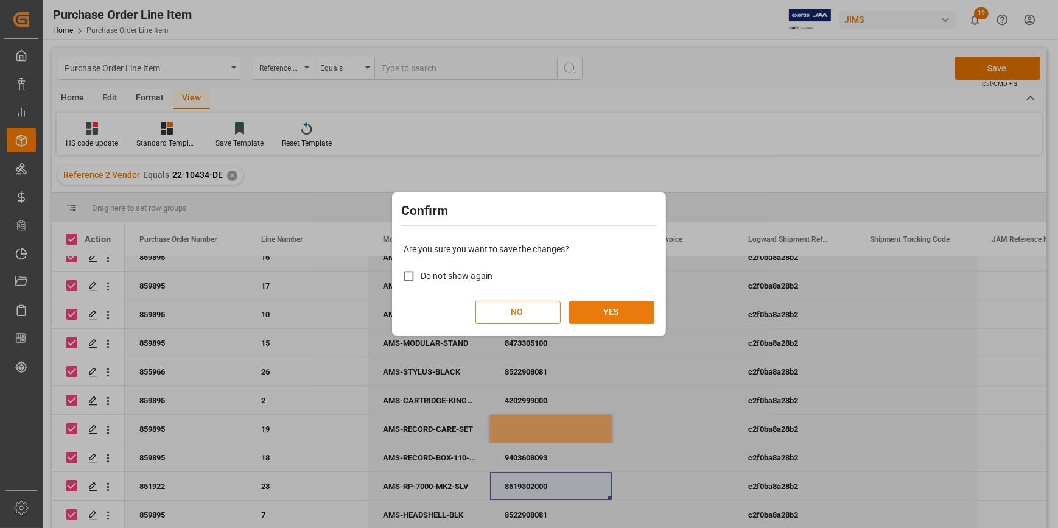
click at [610, 315] on button "YES" at bounding box center [611, 312] width 85 height 23
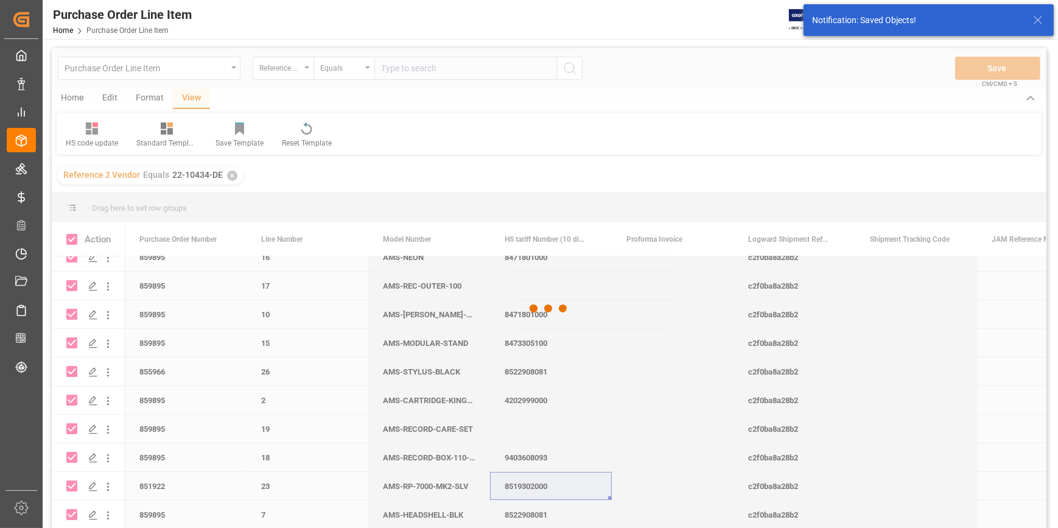
checkbox input "false"
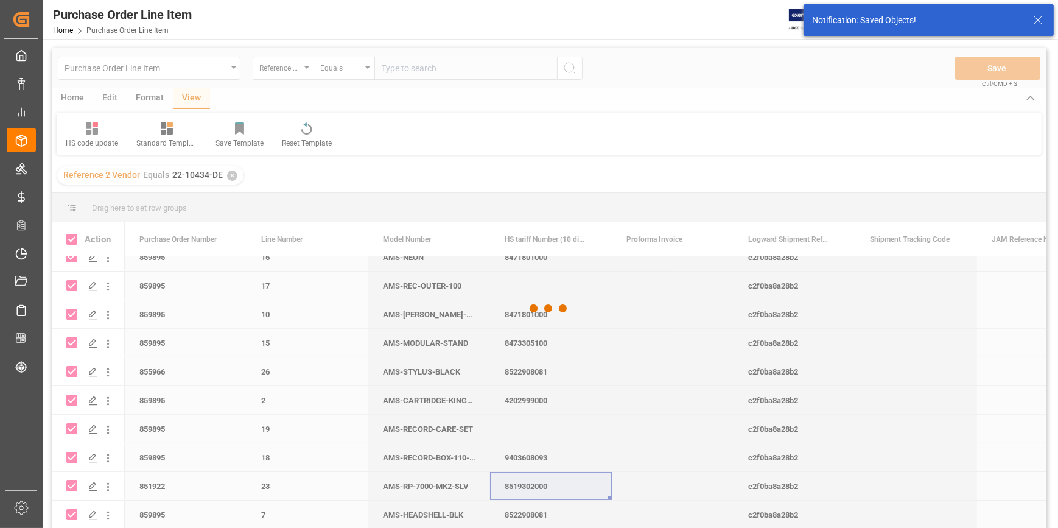
checkbox input "false"
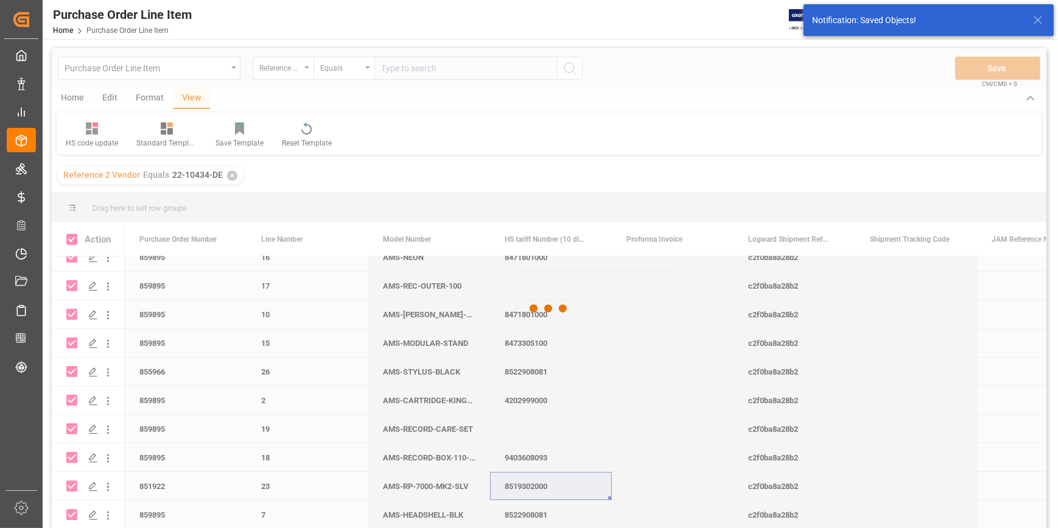
checkbox input "false"
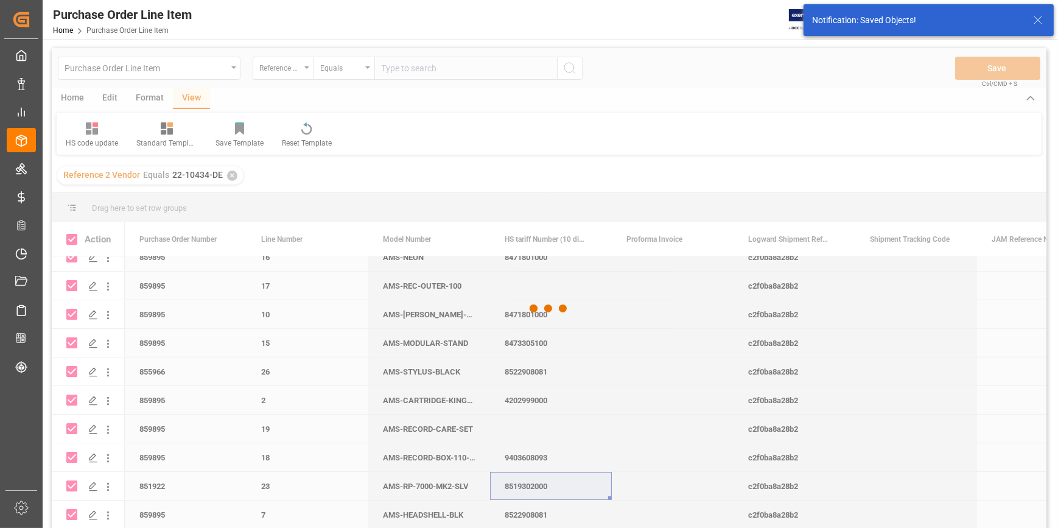
checkbox input "false"
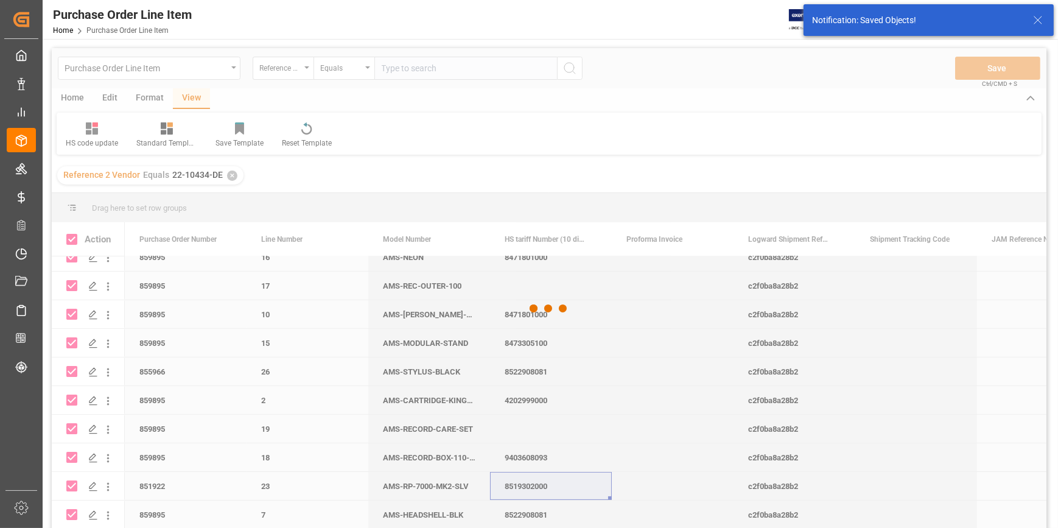
checkbox input "false"
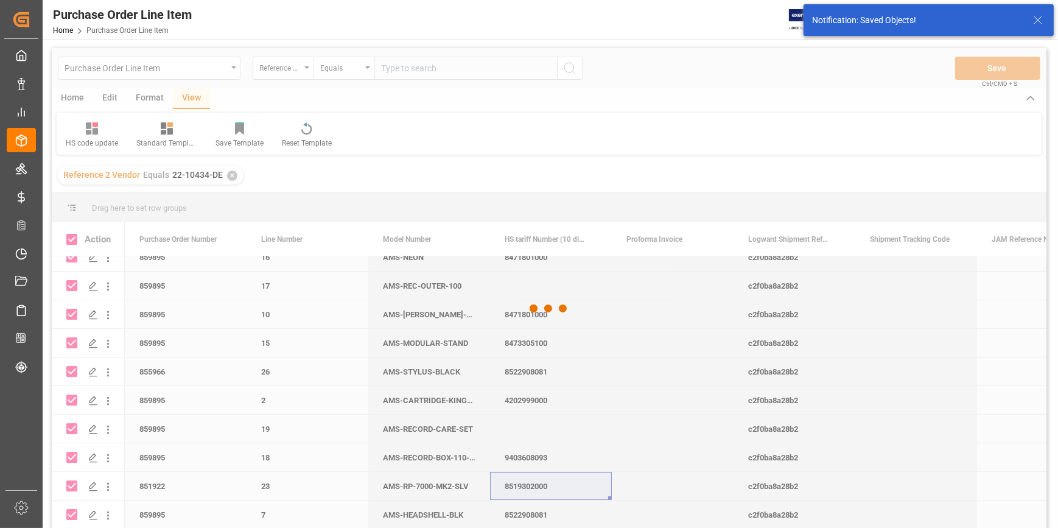
checkbox input "false"
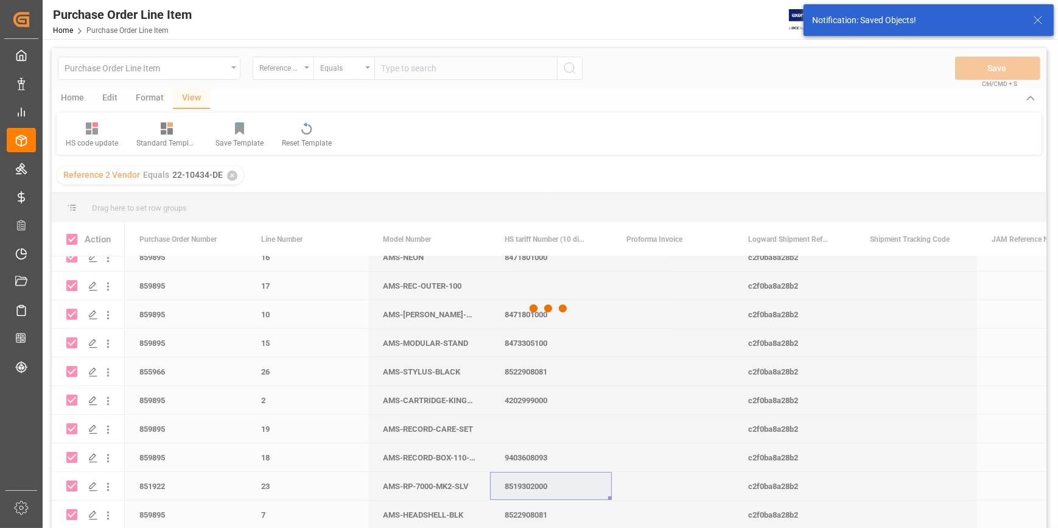
checkbox input "false"
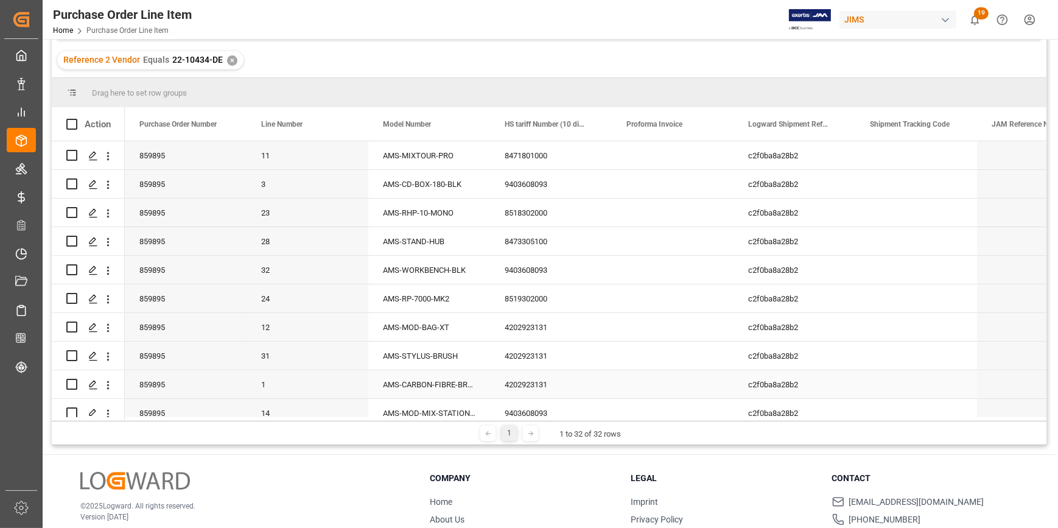
scroll to position [0, 0]
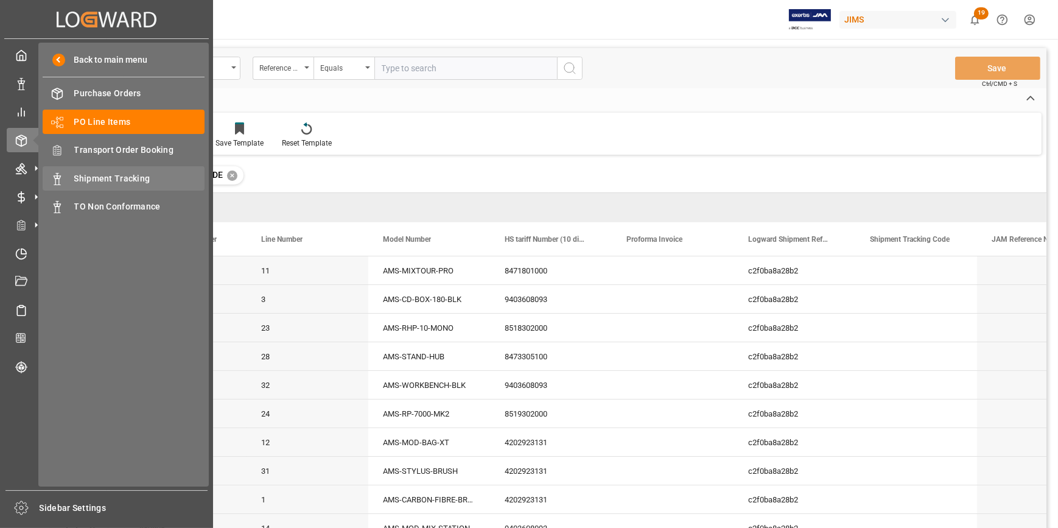
click at [102, 175] on span "Shipment Tracking" at bounding box center [139, 178] width 131 height 13
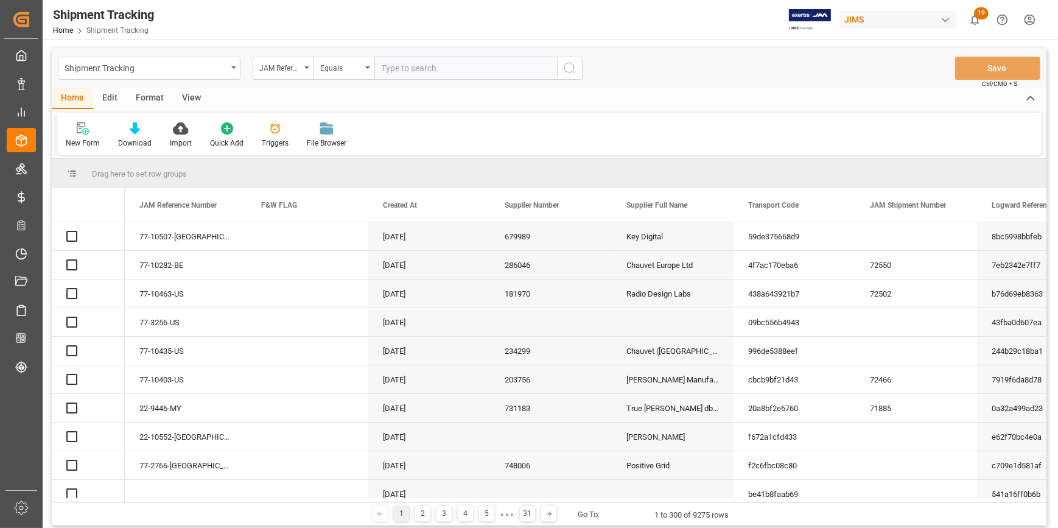
click at [408, 66] on input "text" at bounding box center [465, 68] width 183 height 23
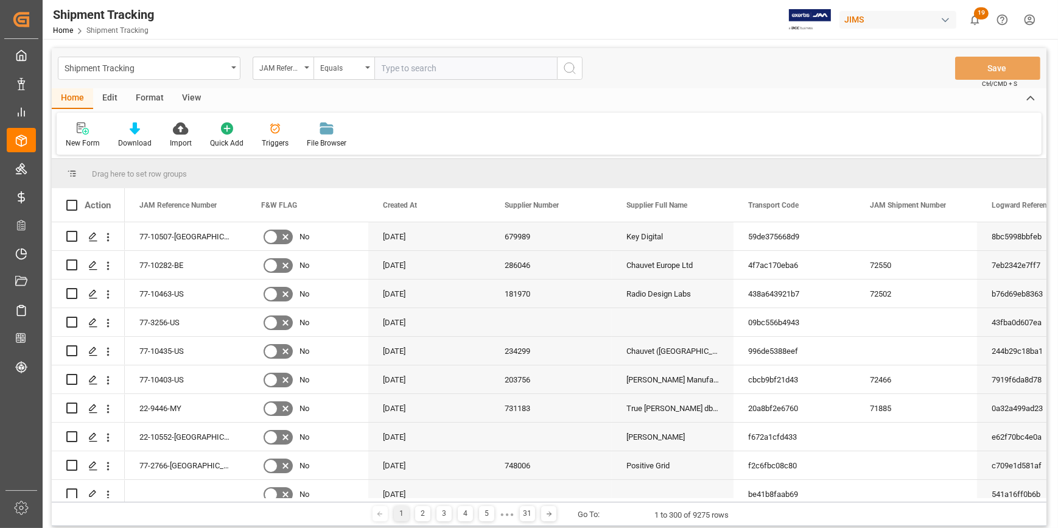
paste input "22-9734-CN"
type input "22-9734-CN"
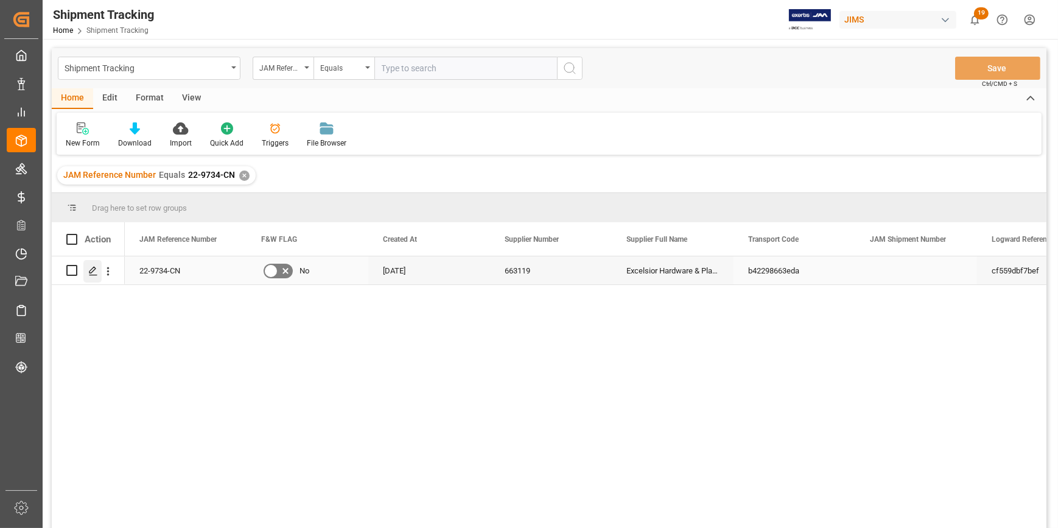
click at [88, 273] on icon "Press SPACE to select this row." at bounding box center [93, 271] width 10 height 10
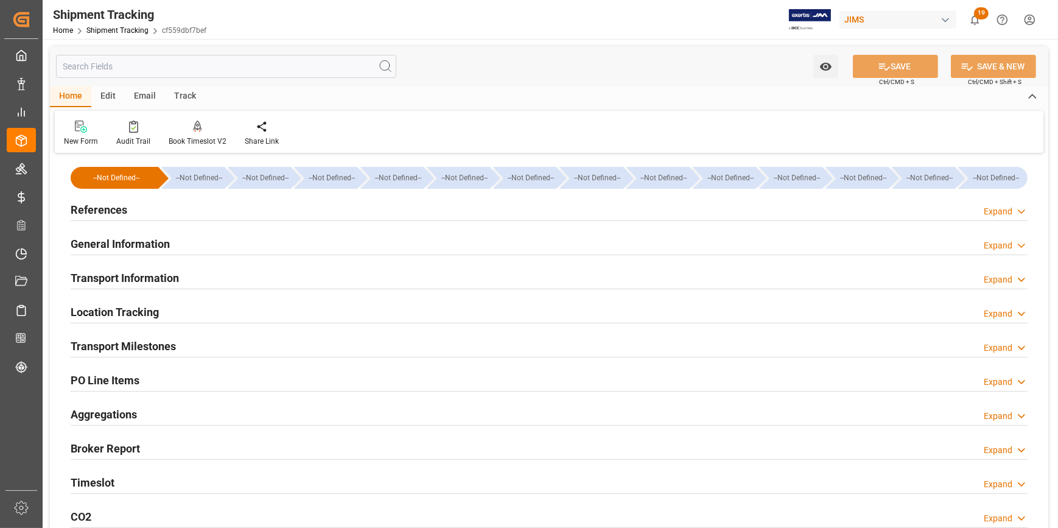
click at [194, 203] on div "References Expand" at bounding box center [549, 208] width 957 height 23
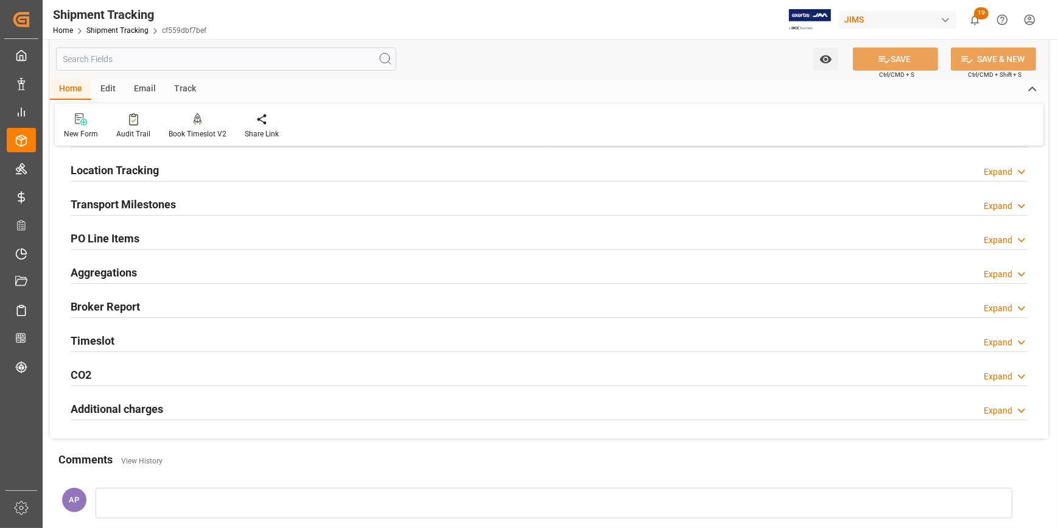
scroll to position [387, 0]
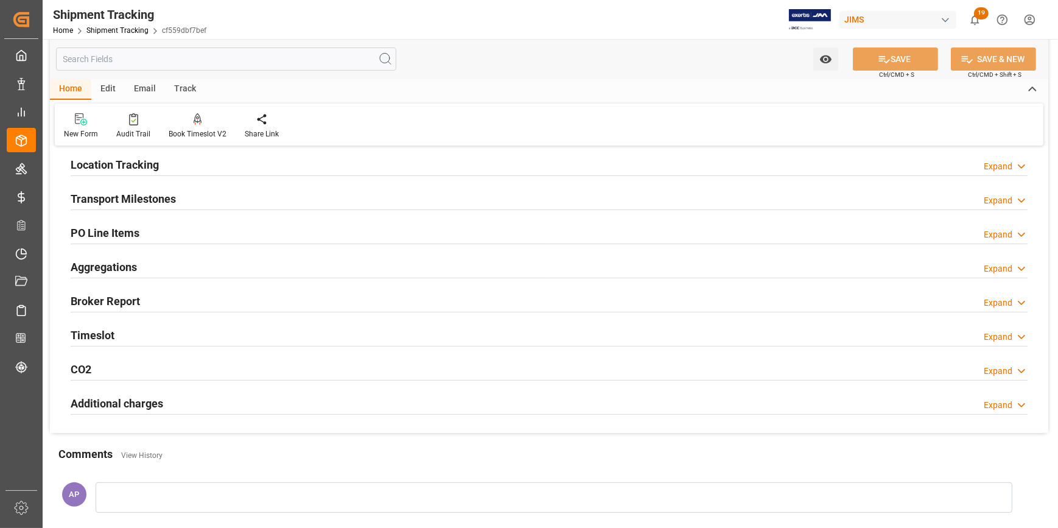
click at [220, 189] on div "Transport Milestones Expand" at bounding box center [549, 197] width 957 height 23
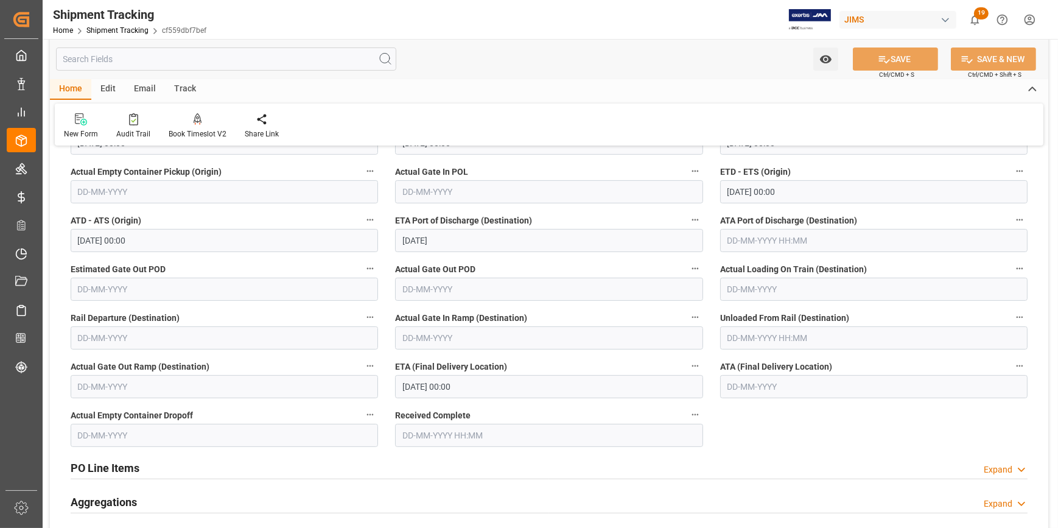
scroll to position [498, 0]
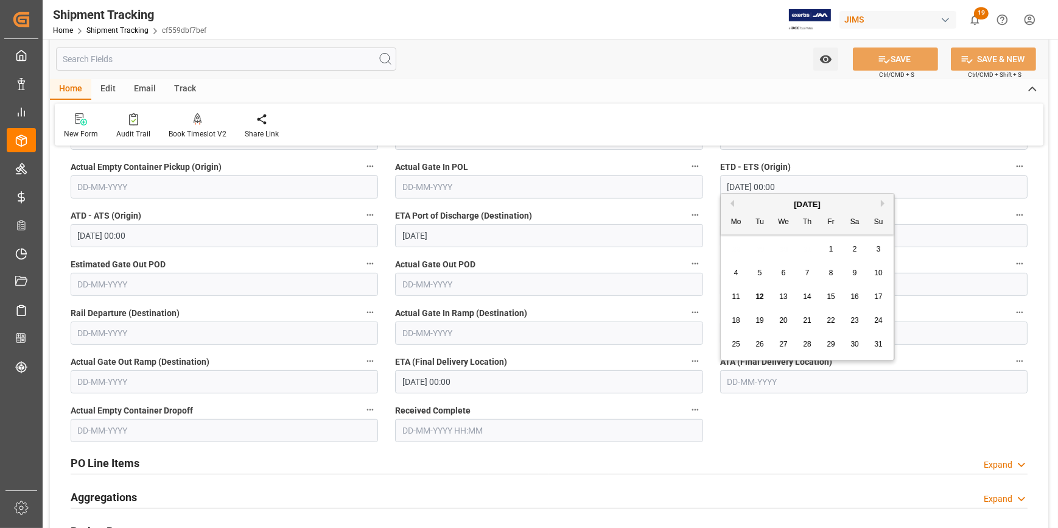
click at [756, 379] on input "text" at bounding box center [873, 381] width 307 height 23
click at [756, 296] on span "12" at bounding box center [759, 296] width 8 height 9
type input "12-08-2025"
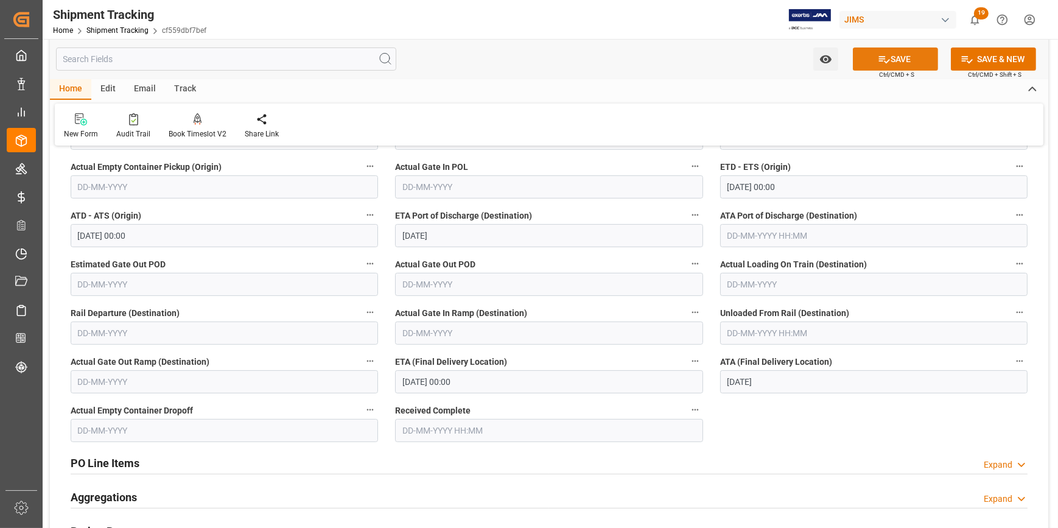
click at [906, 52] on button "SAVE" at bounding box center [895, 58] width 85 height 23
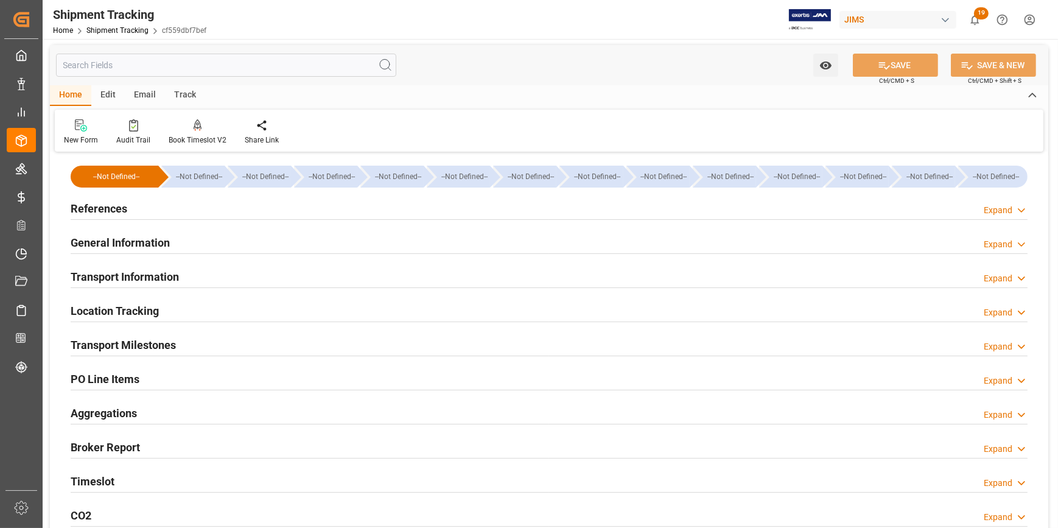
scroll to position [0, 0]
click at [191, 214] on div "References Expand" at bounding box center [549, 208] width 957 height 23
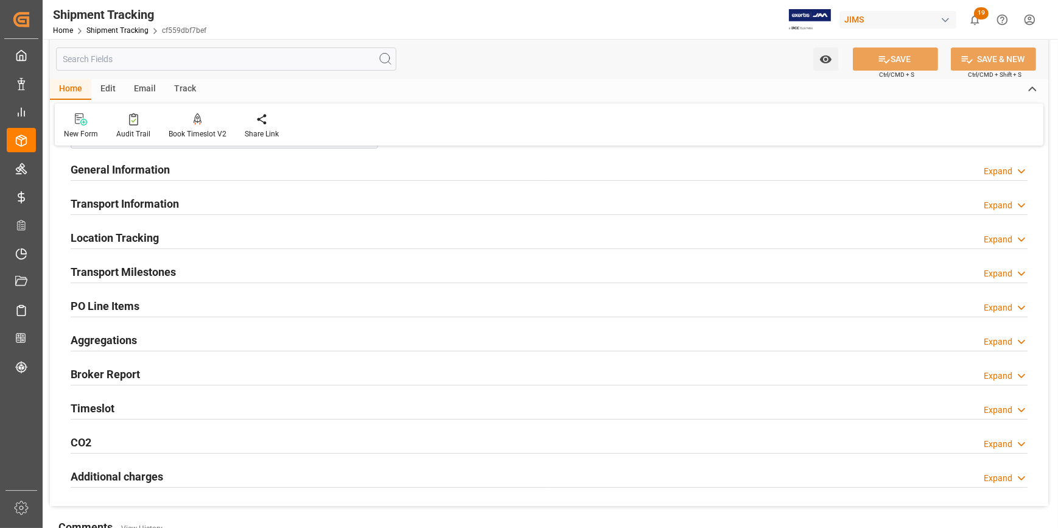
scroll to position [332, 0]
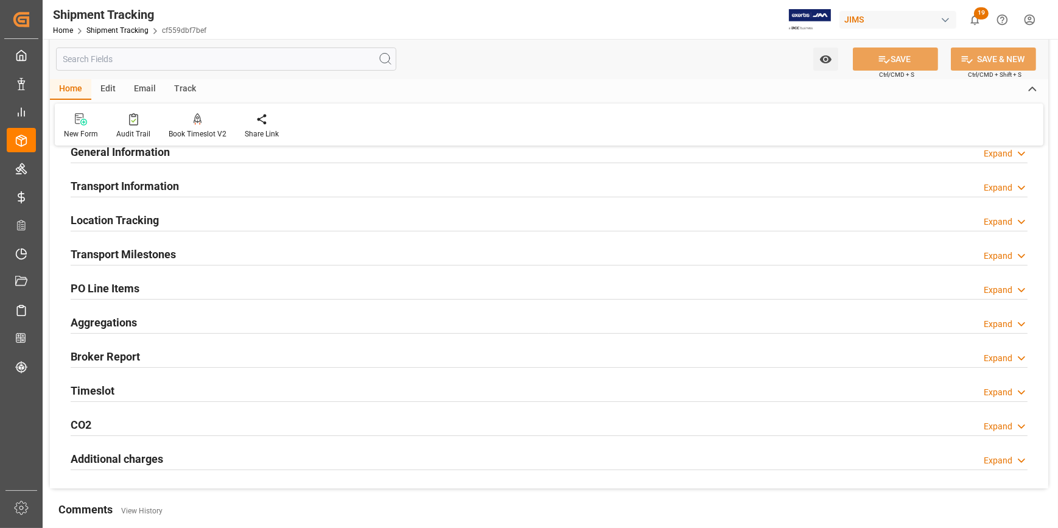
click at [191, 246] on div "Transport Milestones Expand" at bounding box center [549, 253] width 957 height 23
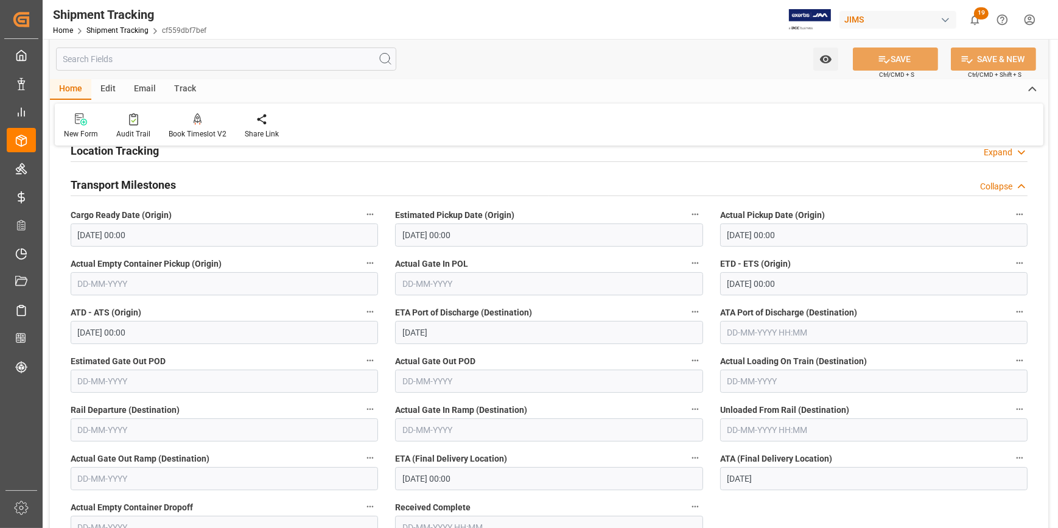
scroll to position [498, 0]
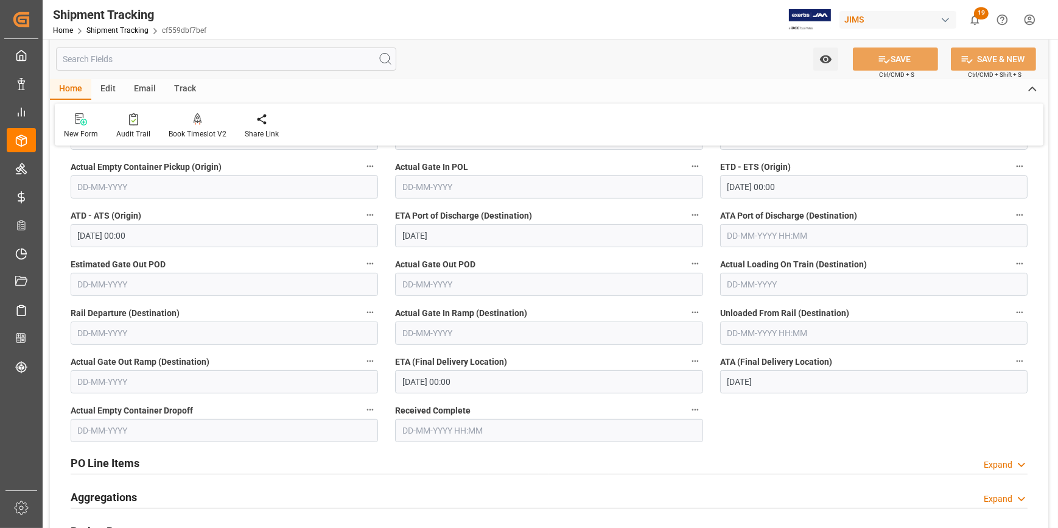
click at [444, 434] on input "text" at bounding box center [548, 430] width 307 height 23
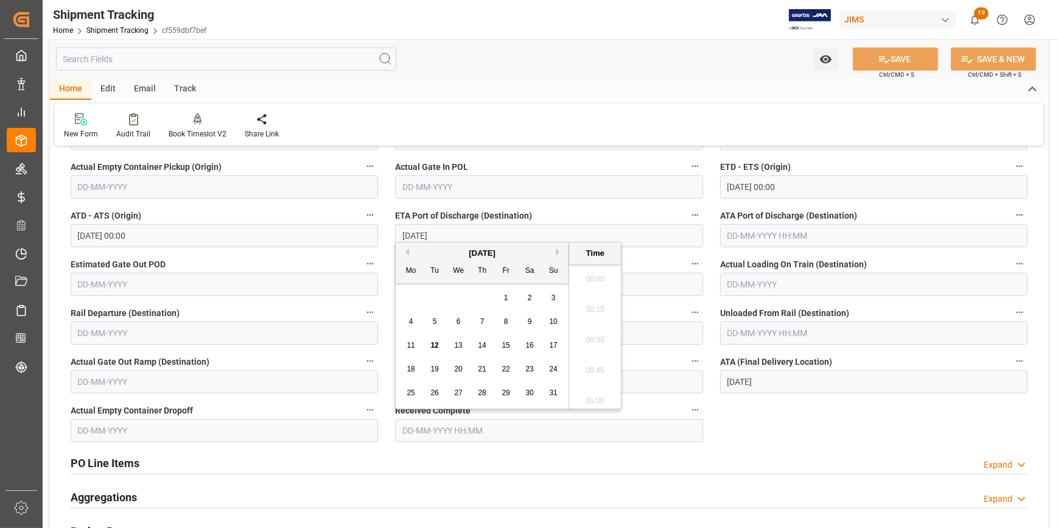
scroll to position [1981, 0]
click at [434, 344] on span "12" at bounding box center [434, 345] width 8 height 9
type input "12-08-2025 00:00"
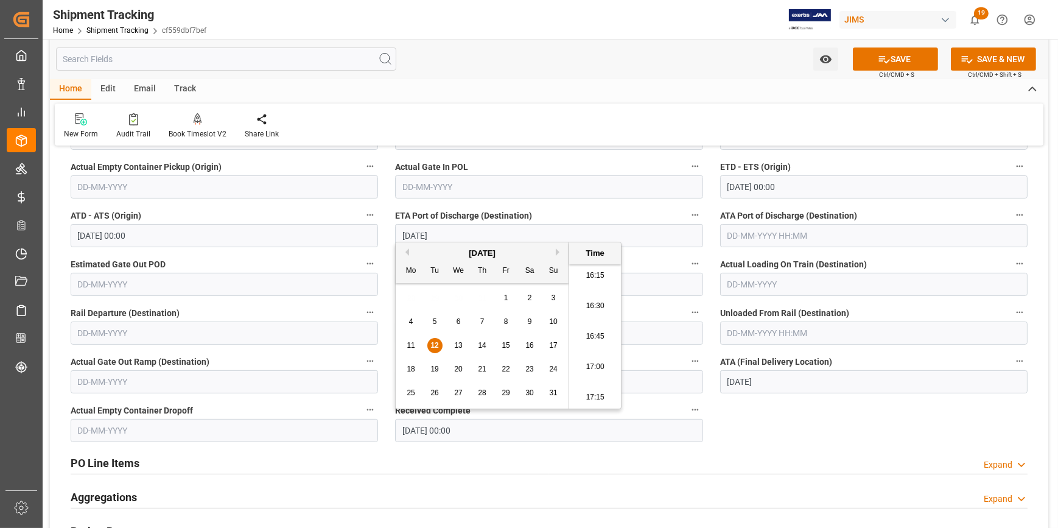
click at [795, 412] on div "--Not Defined-- --Not Defined-- --Not Defined-- --Not Defined-- --Not Defined--…" at bounding box center [549, 161] width 998 height 1004
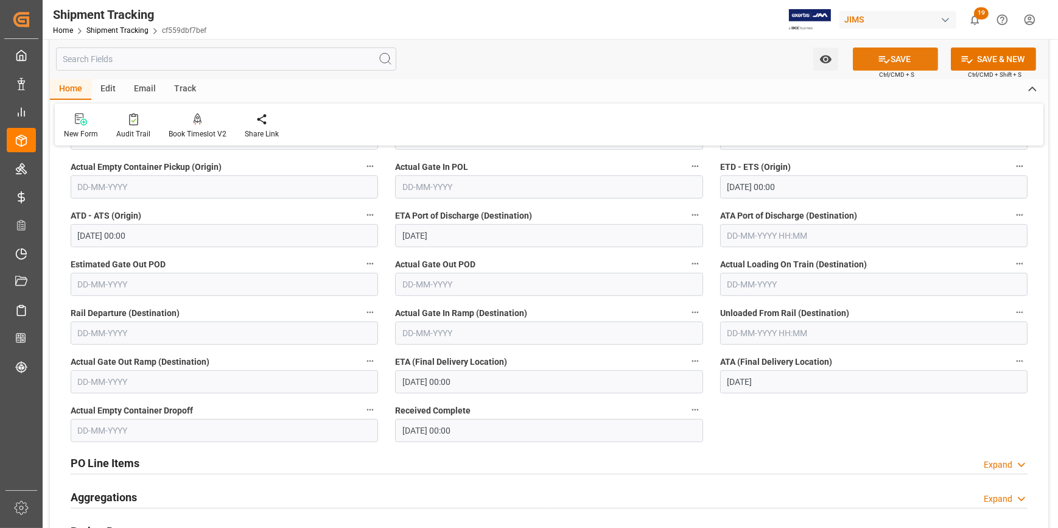
click at [895, 59] on button "SAVE" at bounding box center [895, 58] width 85 height 23
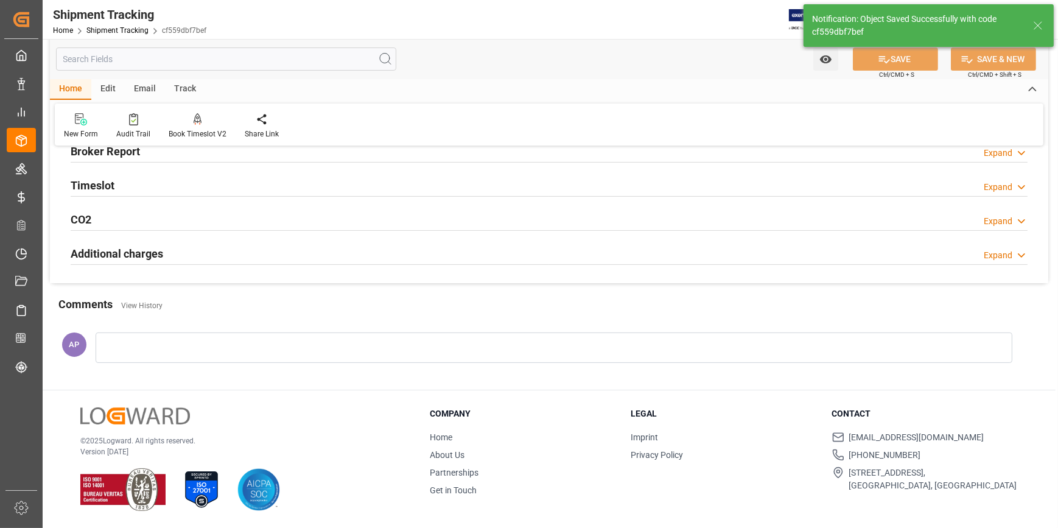
scroll to position [258, 0]
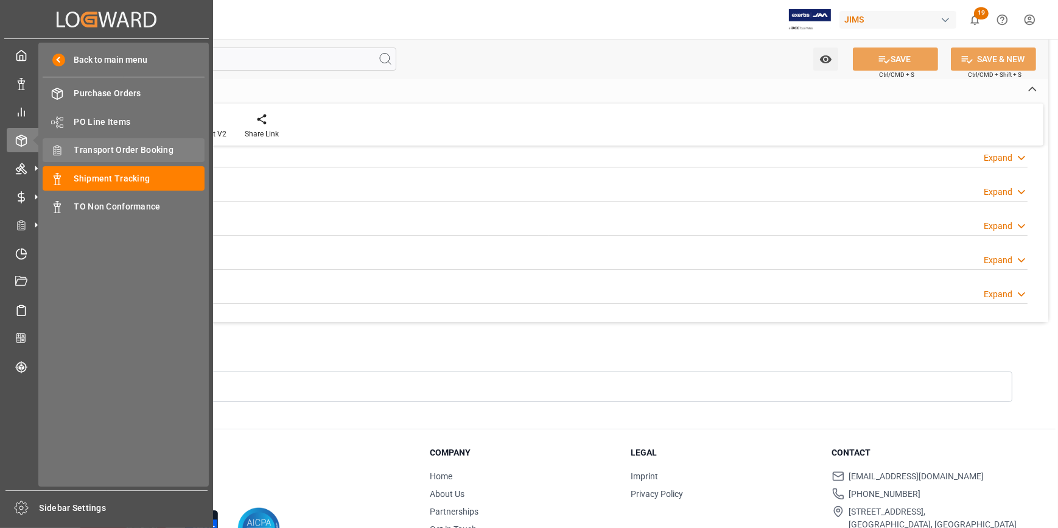
click at [114, 152] on span "Transport Order Booking" at bounding box center [139, 150] width 131 height 13
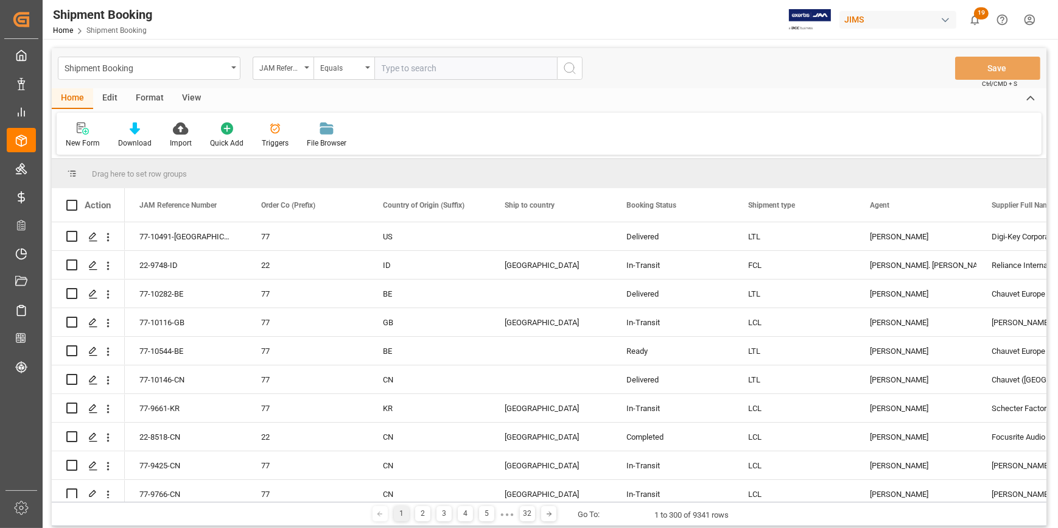
click at [402, 75] on input "text" at bounding box center [465, 68] width 183 height 23
type input "22-10466-CN"
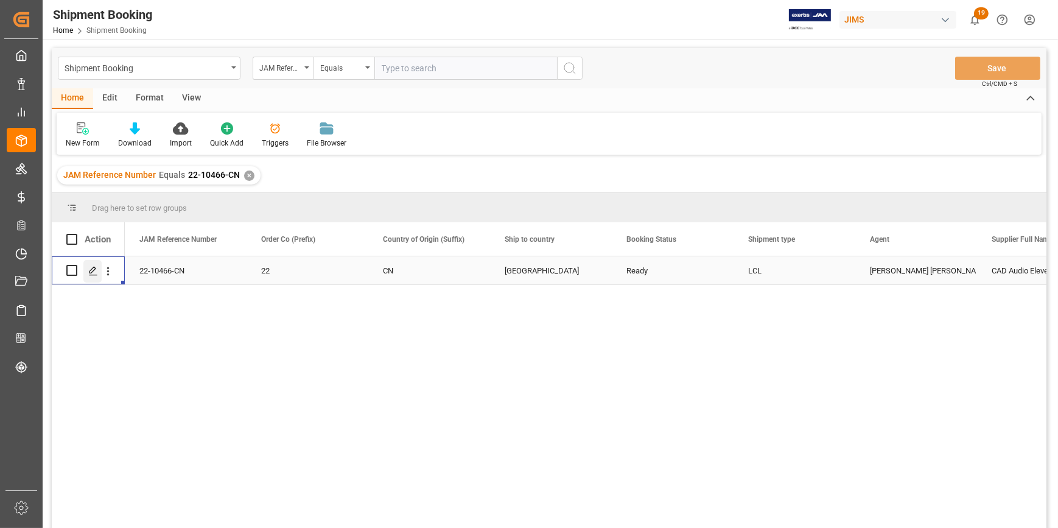
click at [97, 267] on icon "Press SPACE to select this row." at bounding box center [93, 271] width 10 height 10
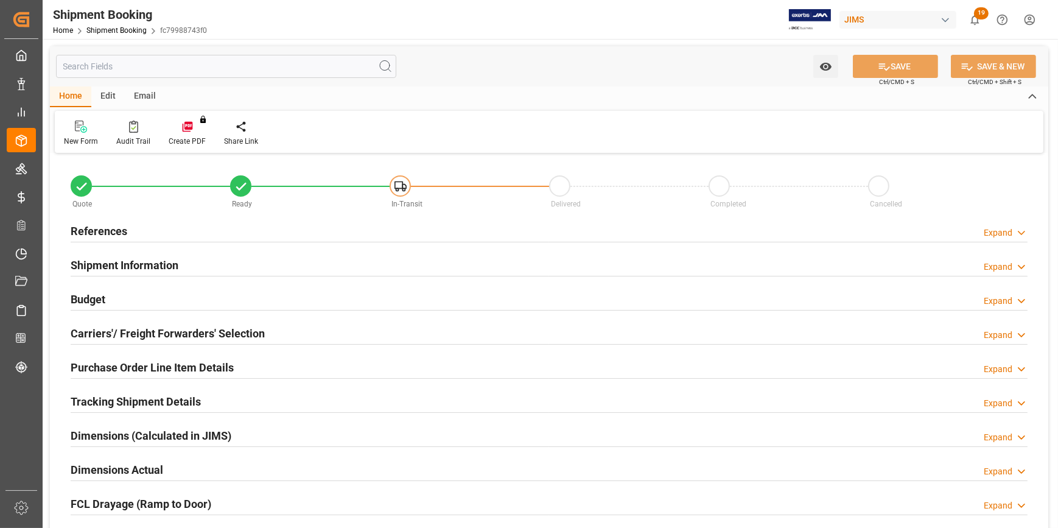
type input "0"
type input "14"
type input "06-08-2025"
click at [225, 229] on div "References Expand" at bounding box center [549, 229] width 957 height 23
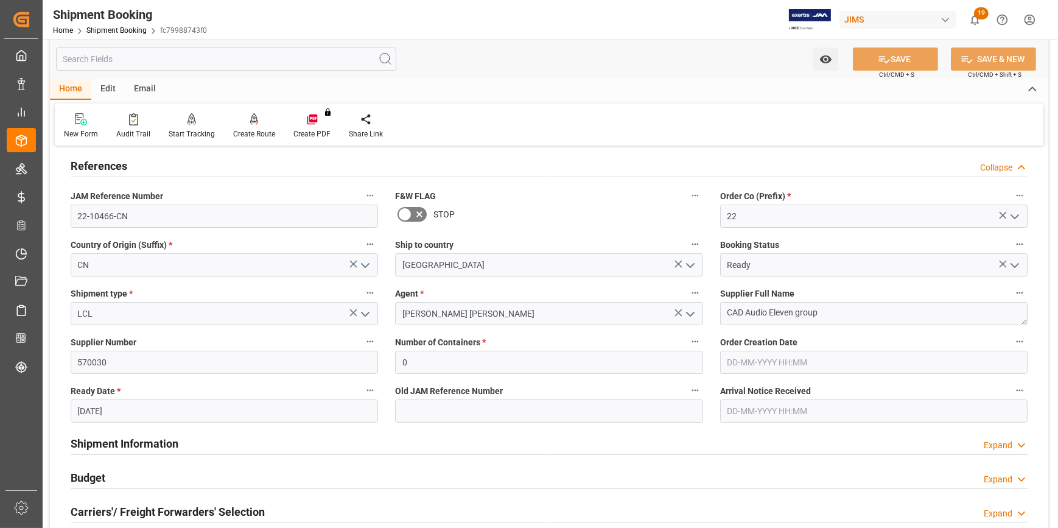
scroll to position [166, 0]
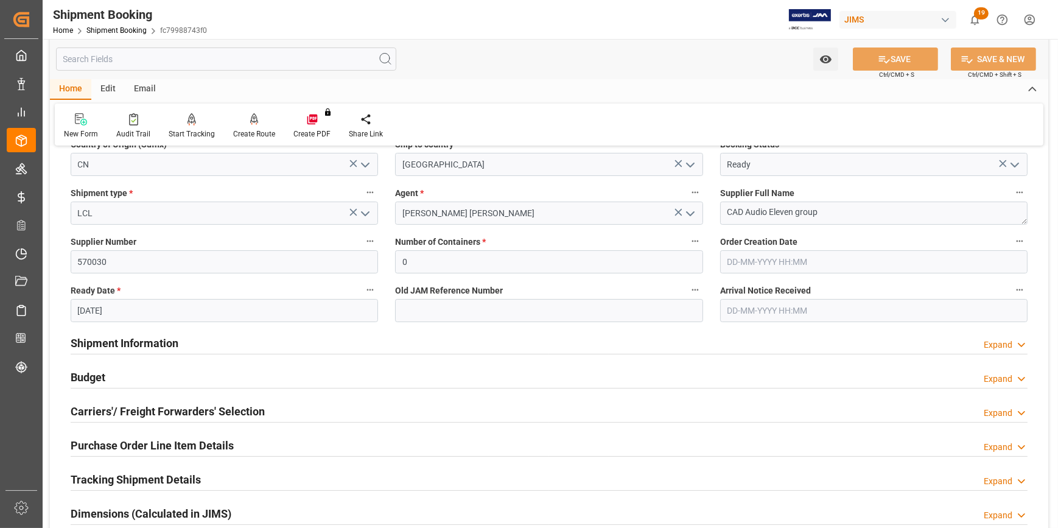
click at [255, 340] on div "Shipment Information Expand" at bounding box center [549, 341] width 957 height 23
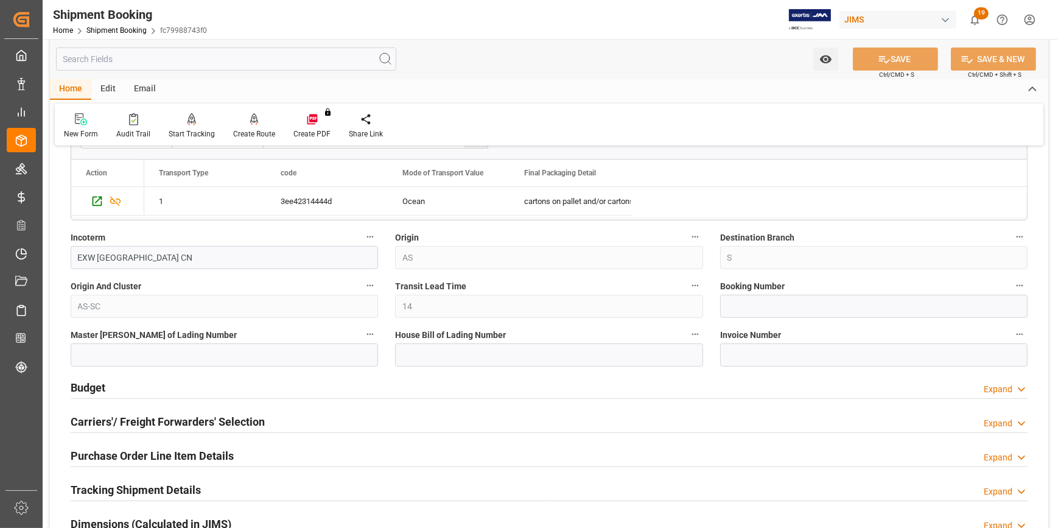
scroll to position [663, 0]
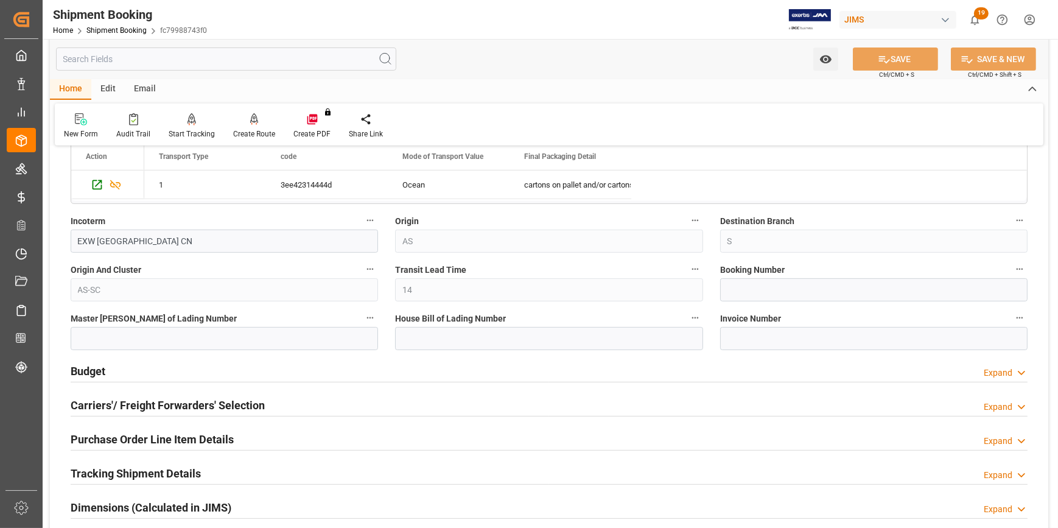
click at [279, 369] on div "Budget Expand" at bounding box center [549, 369] width 957 height 23
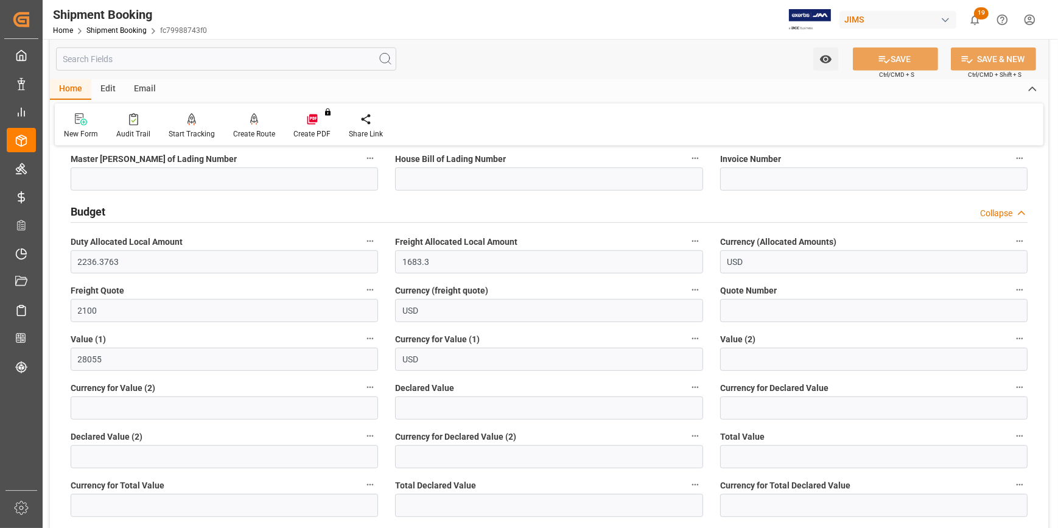
scroll to position [829, 0]
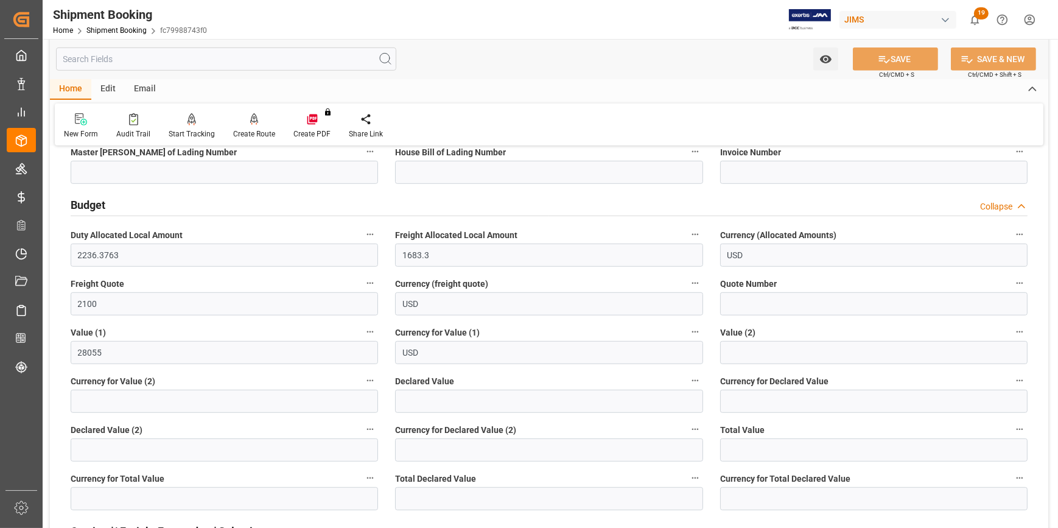
click at [243, 208] on div "Budget Collapse" at bounding box center [549, 203] width 957 height 23
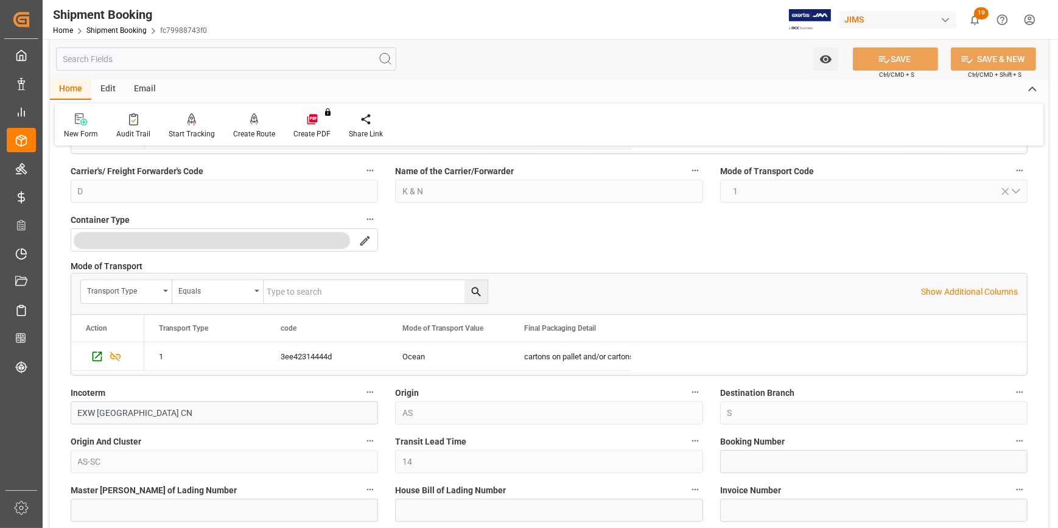
scroll to position [553, 0]
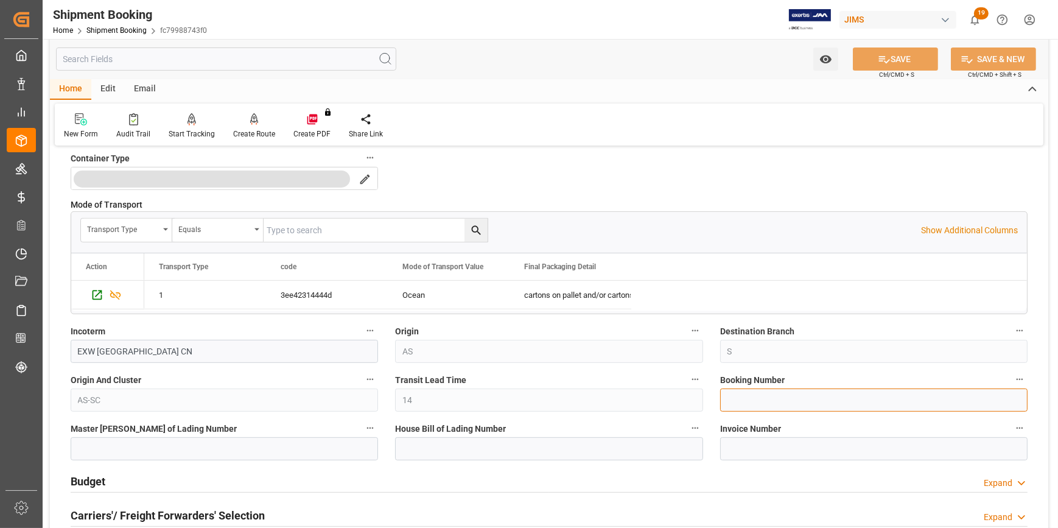
click at [744, 401] on input at bounding box center [873, 399] width 307 height 23
paste input "1068701352"
type input "1068701352"
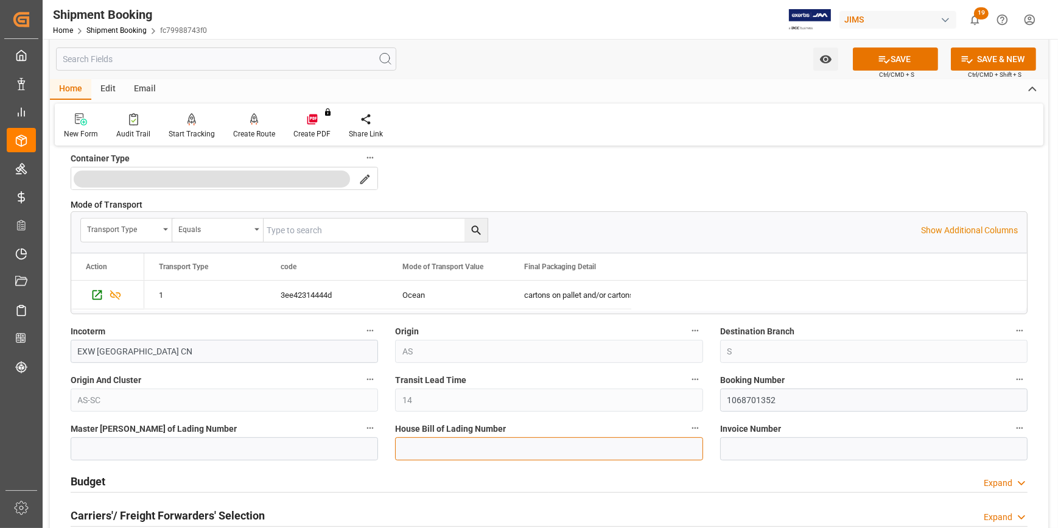
click at [499, 441] on input at bounding box center [548, 448] width 307 height 23
type input "b"
paste input "1068701352"
drag, startPoint x: 484, startPoint y: 447, endPoint x: 394, endPoint y: 445, distance: 90.1
click at [394, 445] on div "House Bill of Lading Number BANQ1068701352" at bounding box center [548, 440] width 324 height 49
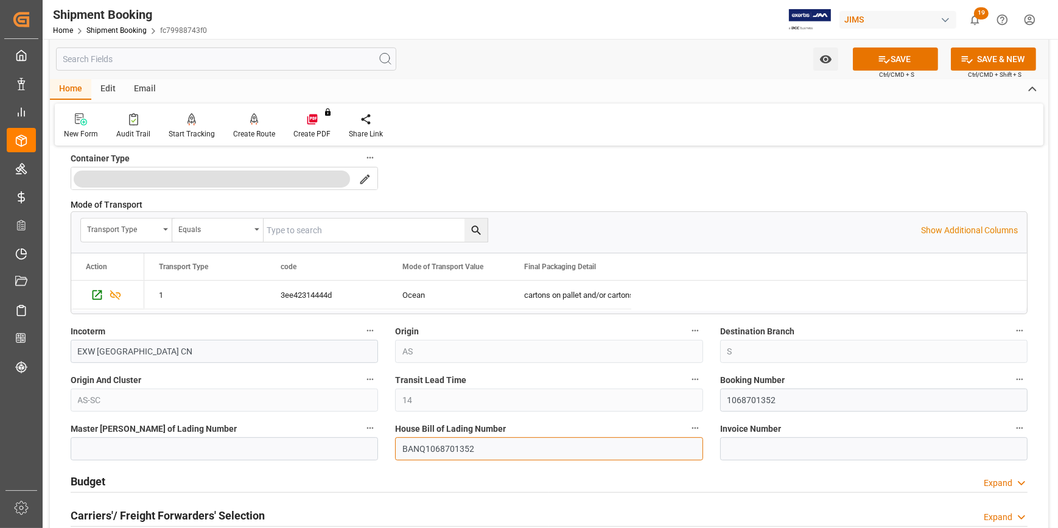
type input "BANQ1068701352"
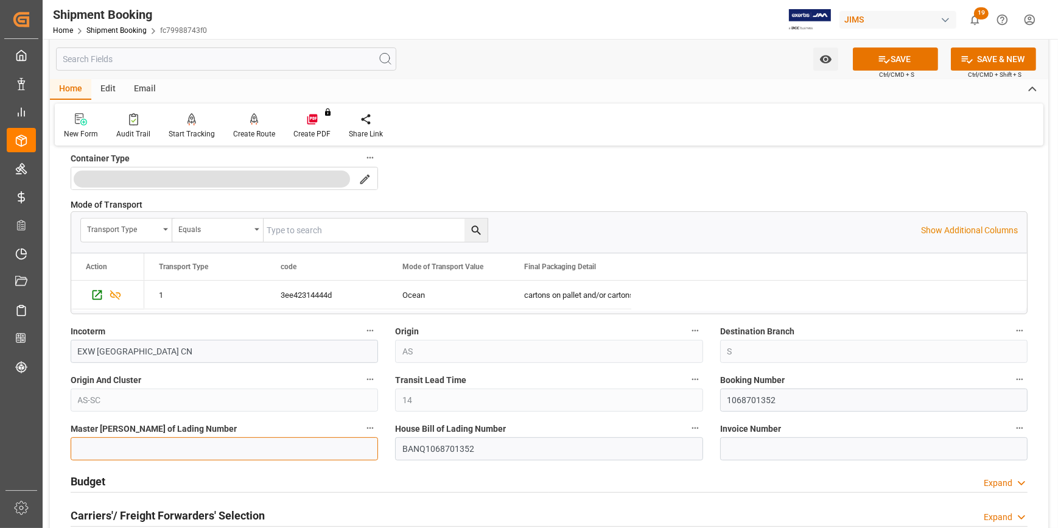
click at [263, 455] on input at bounding box center [224, 448] width 307 height 23
paste input "BANQ1068701352"
type input "BANQ1068701352"
click at [895, 61] on button "SAVE" at bounding box center [895, 58] width 85 height 23
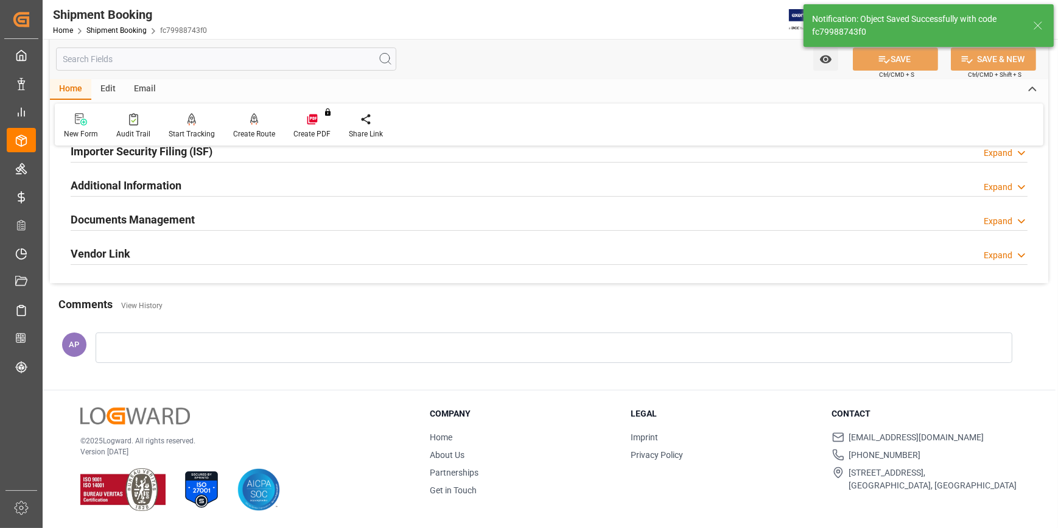
scroll to position [0, 0]
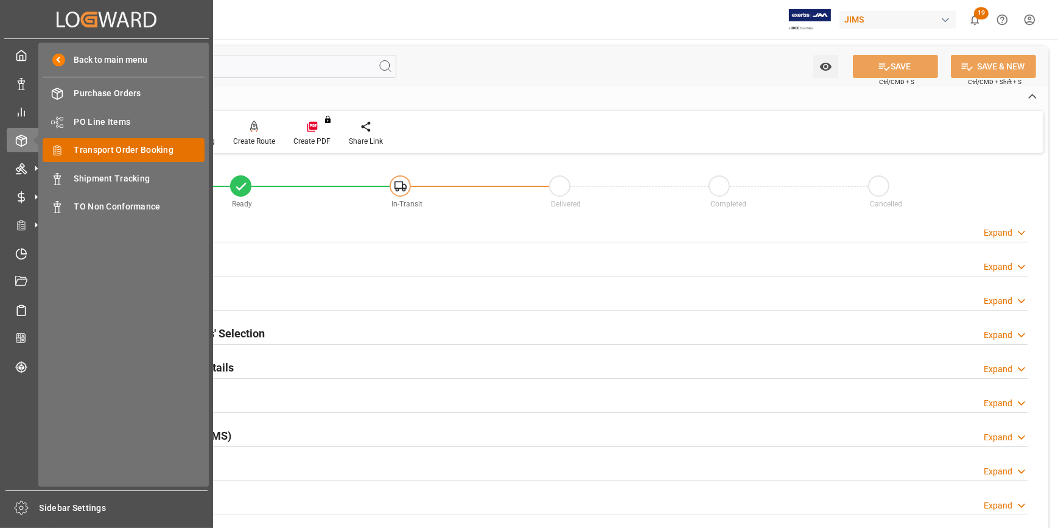
click at [142, 152] on span "Transport Order Booking" at bounding box center [139, 150] width 131 height 13
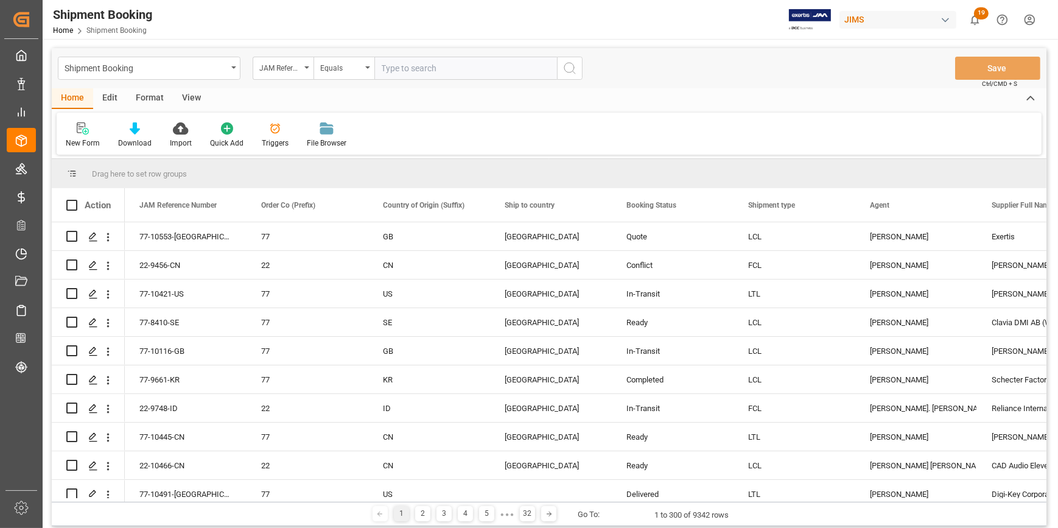
click at [401, 68] on input "text" at bounding box center [465, 68] width 183 height 23
type input "22-9337-US"
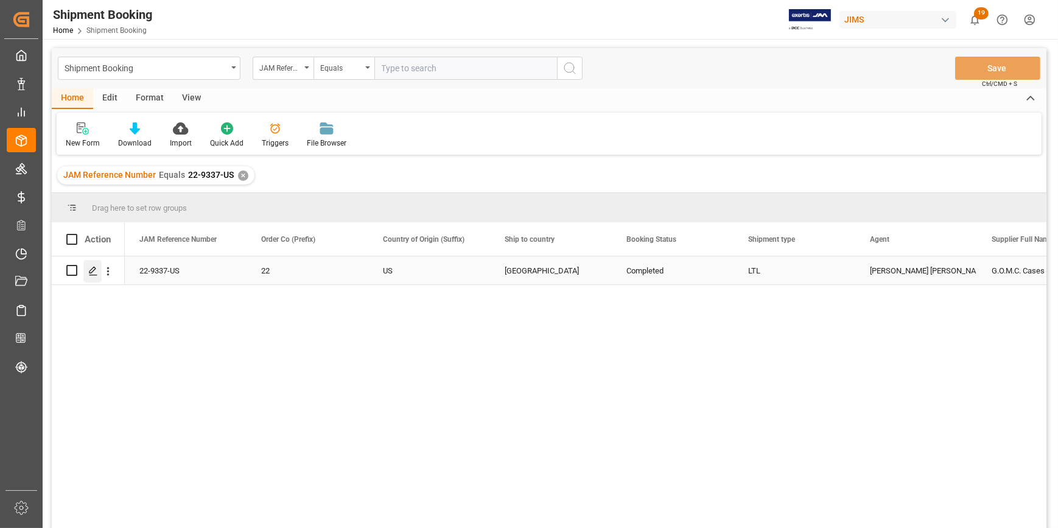
click at [92, 273] on icon "Press SPACE to select this row." at bounding box center [93, 271] width 10 height 10
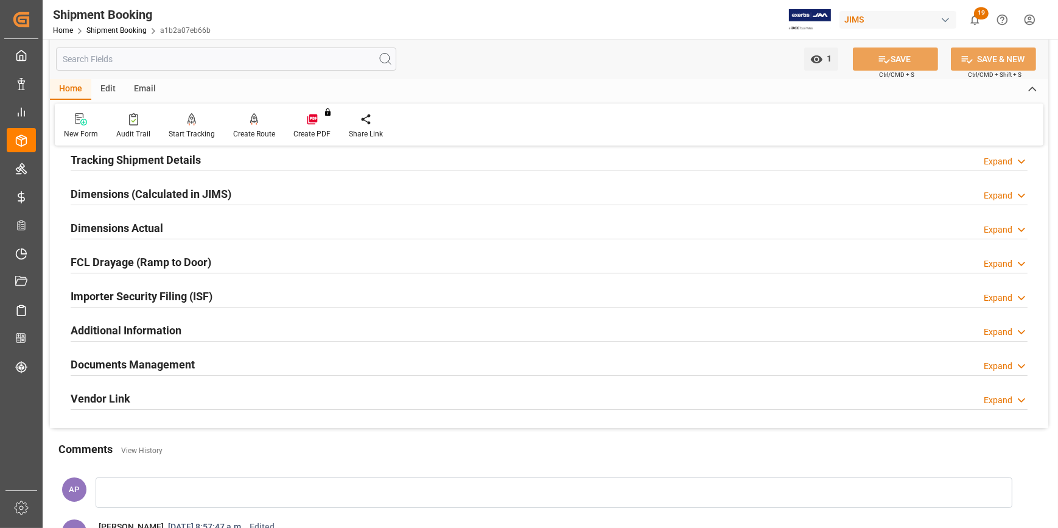
scroll to position [276, 0]
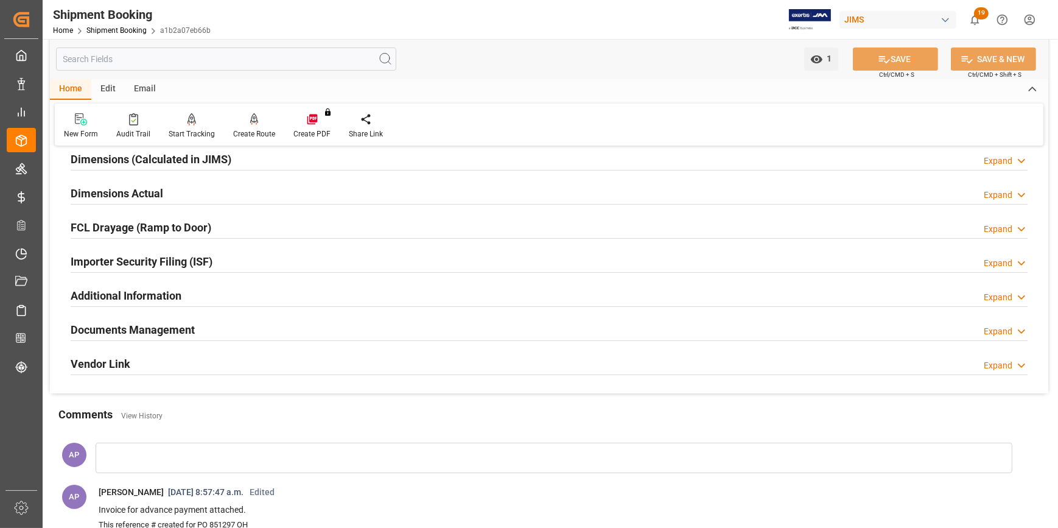
click at [265, 329] on div "Documents Management Expand" at bounding box center [549, 328] width 957 height 23
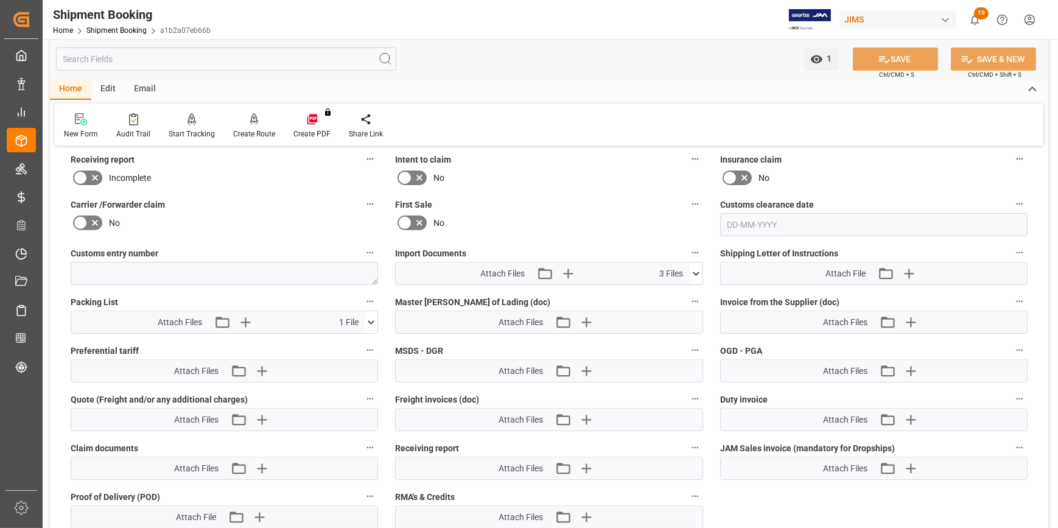
scroll to position [609, 0]
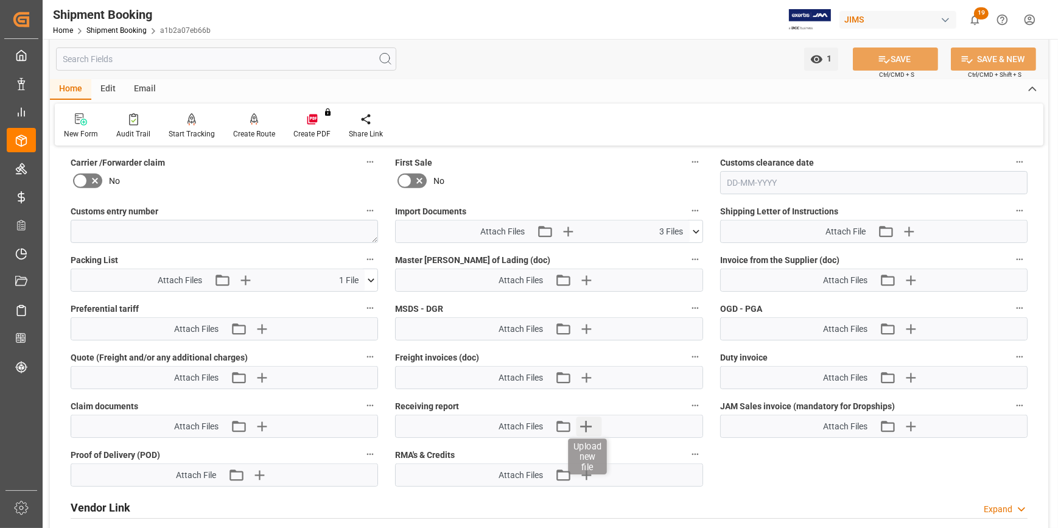
click at [586, 420] on icon "button" at bounding box center [586, 426] width 12 height 12
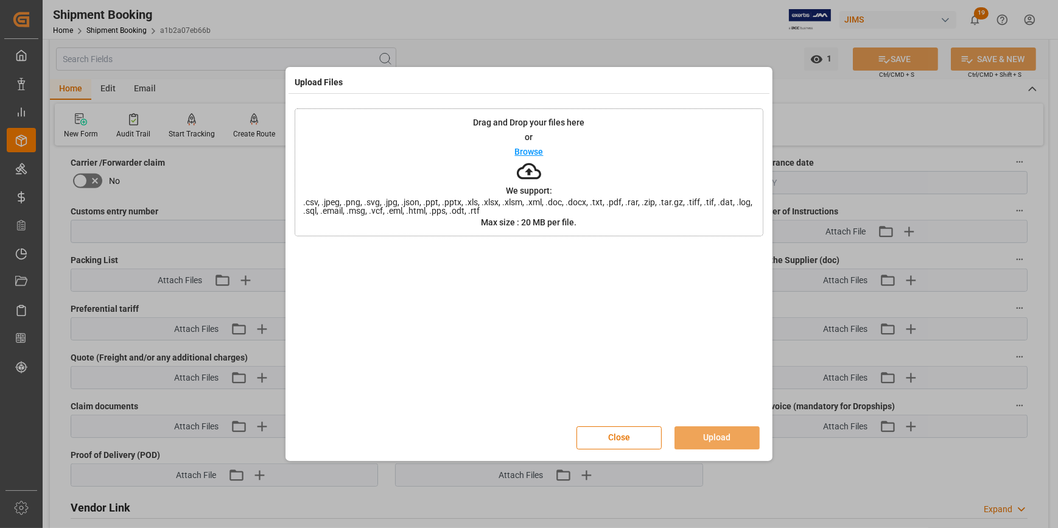
click at [537, 148] on p "Browse" at bounding box center [529, 151] width 29 height 9
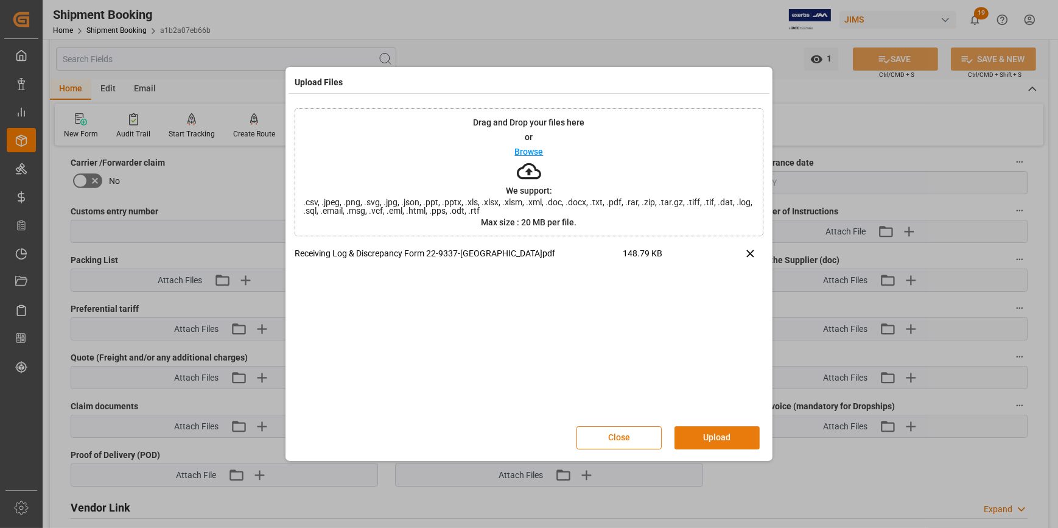
click at [722, 442] on button "Upload" at bounding box center [716, 437] width 85 height 23
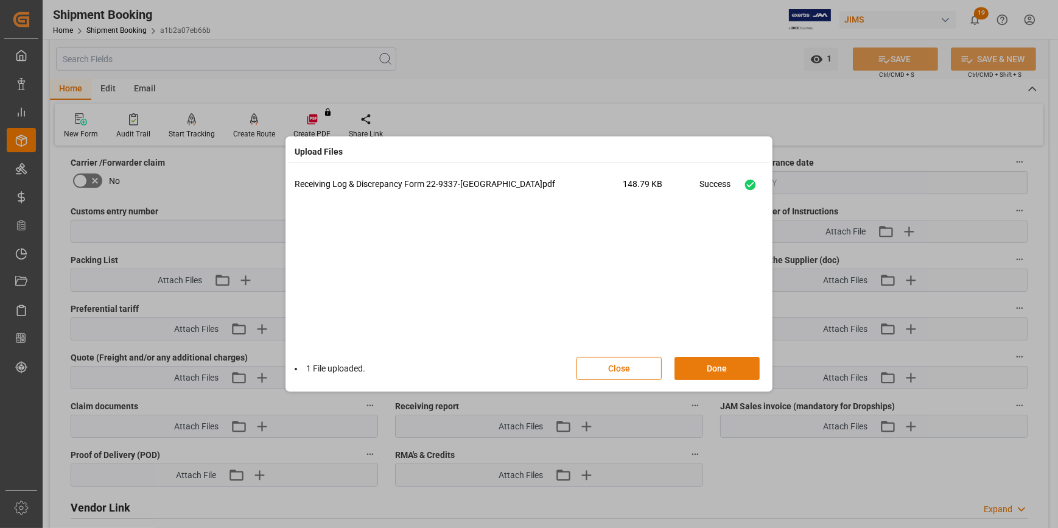
click at [722, 371] on button "Done" at bounding box center [716, 368] width 85 height 23
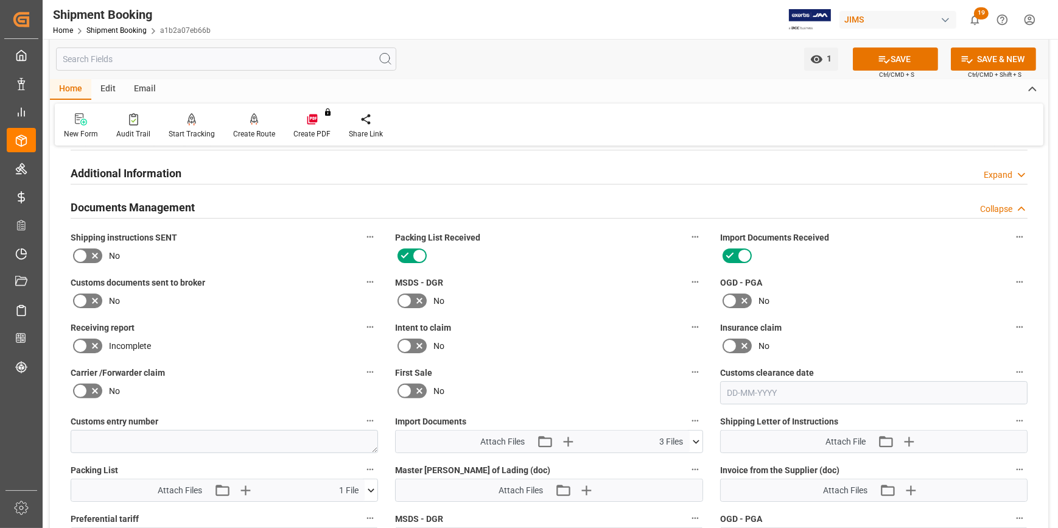
scroll to position [387, 0]
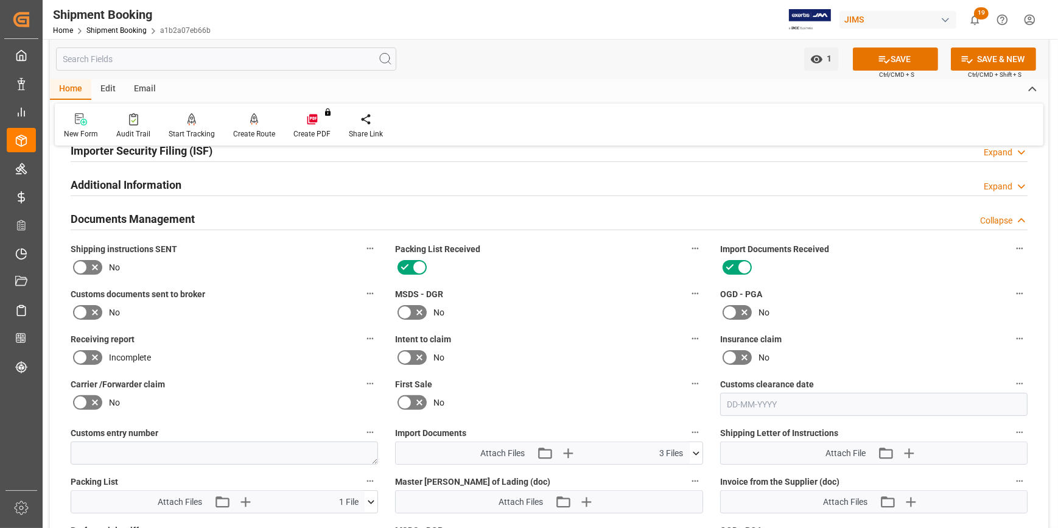
click at [97, 355] on icon at bounding box center [95, 358] width 6 height 6
click at [0, 0] on input "checkbox" at bounding box center [0, 0] width 0 height 0
click at [893, 55] on button "SAVE" at bounding box center [895, 58] width 85 height 23
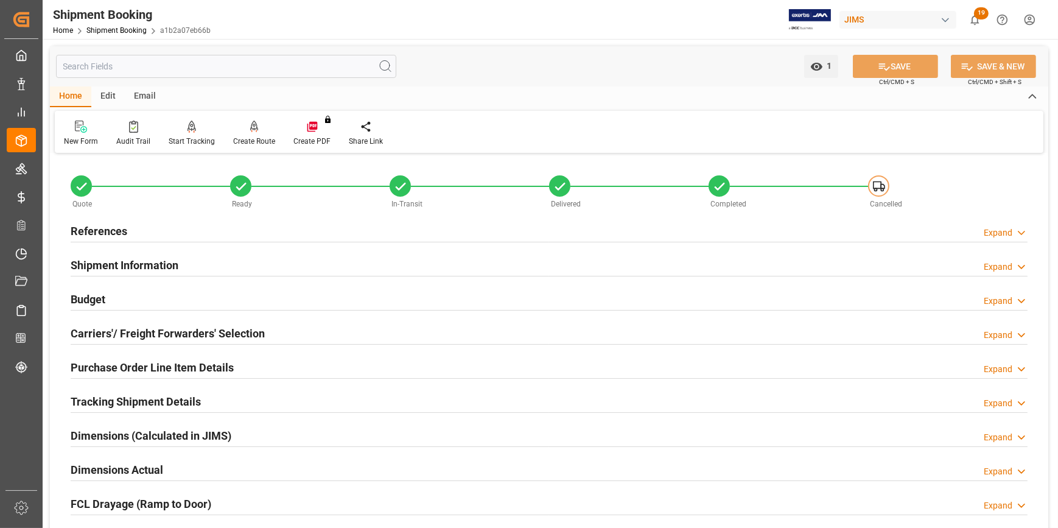
scroll to position [387, 0]
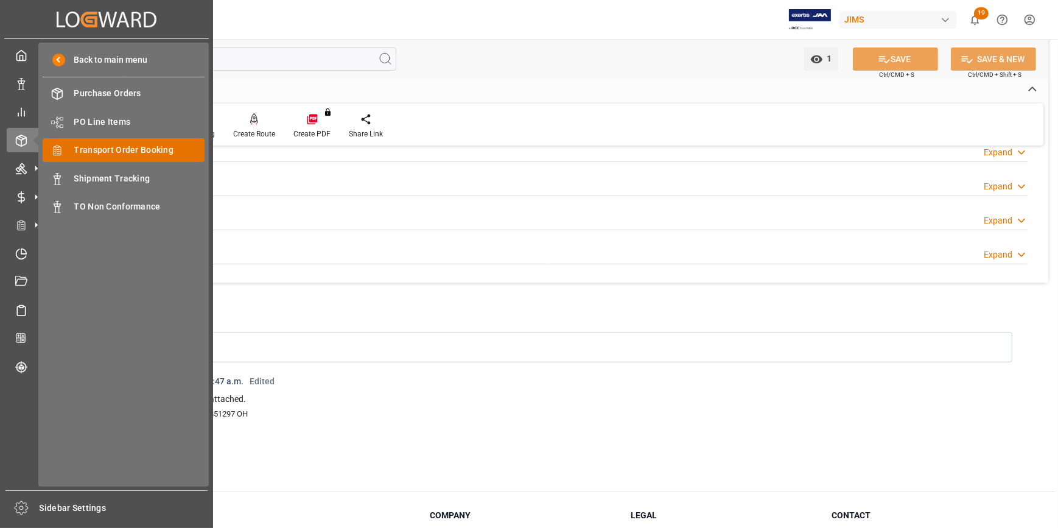
click at [101, 155] on span "Transport Order Booking" at bounding box center [139, 150] width 131 height 13
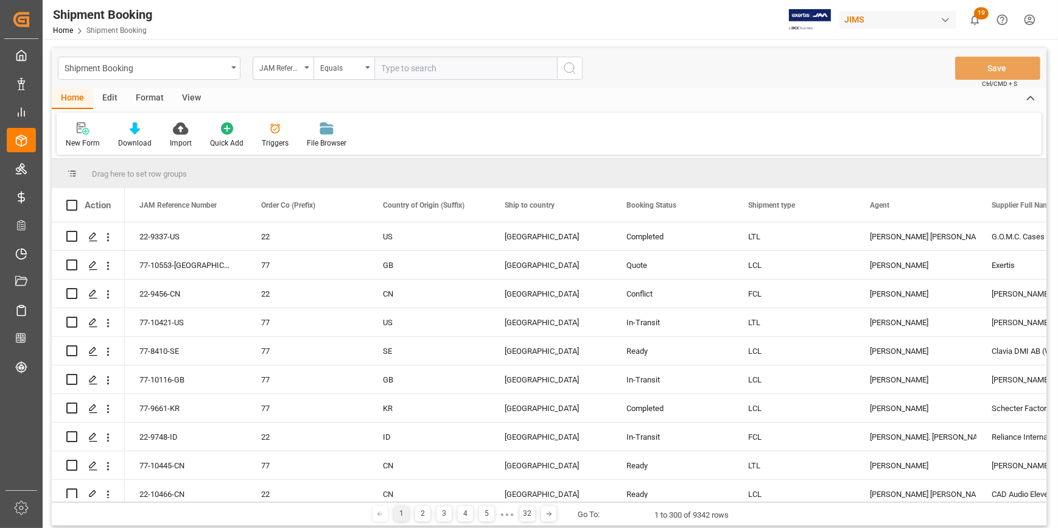
click at [397, 68] on input "text" at bounding box center [465, 68] width 183 height 23
type input "22-9045-CN"
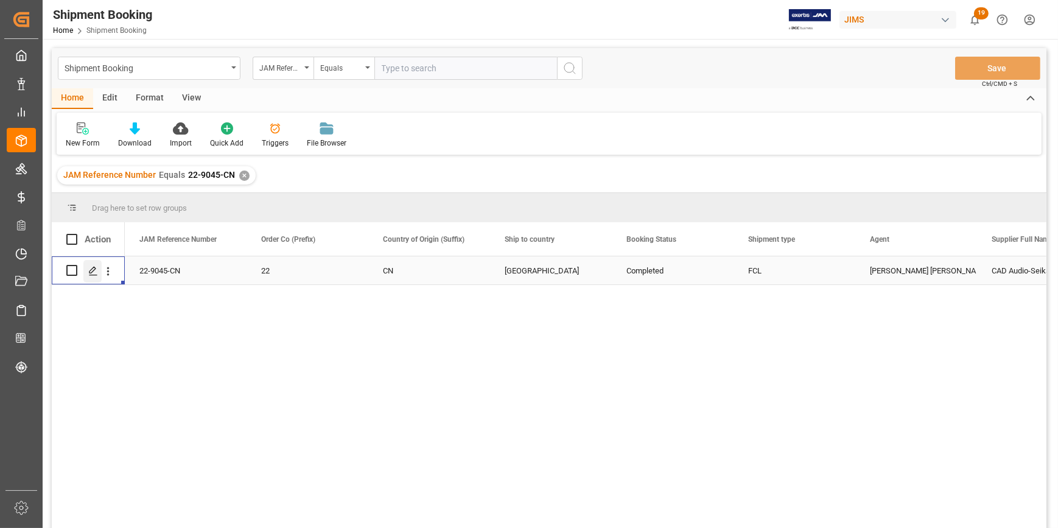
click at [90, 265] on div "Press SPACE to select this row." at bounding box center [92, 271] width 18 height 23
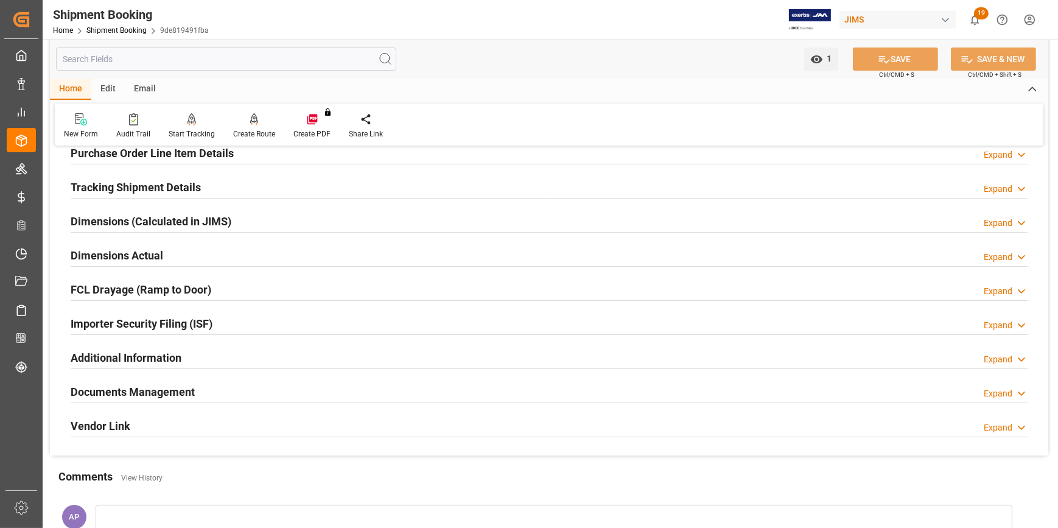
scroll to position [221, 0]
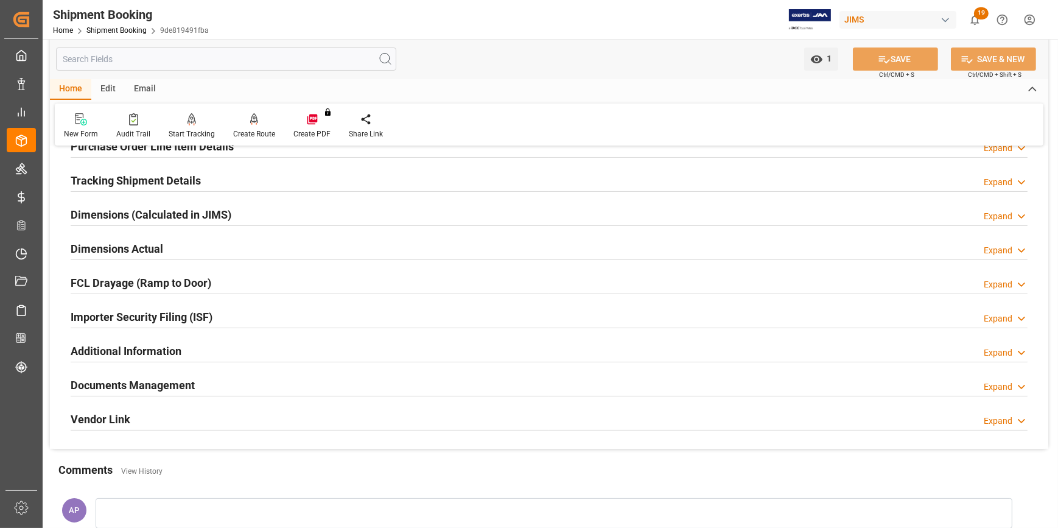
click at [298, 386] on div "Documents Management Expand" at bounding box center [549, 383] width 957 height 23
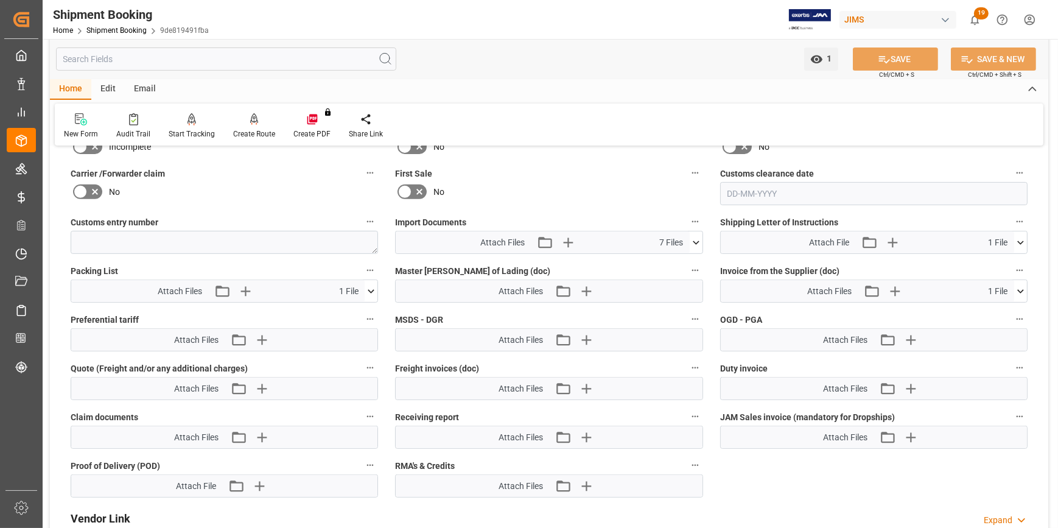
scroll to position [609, 0]
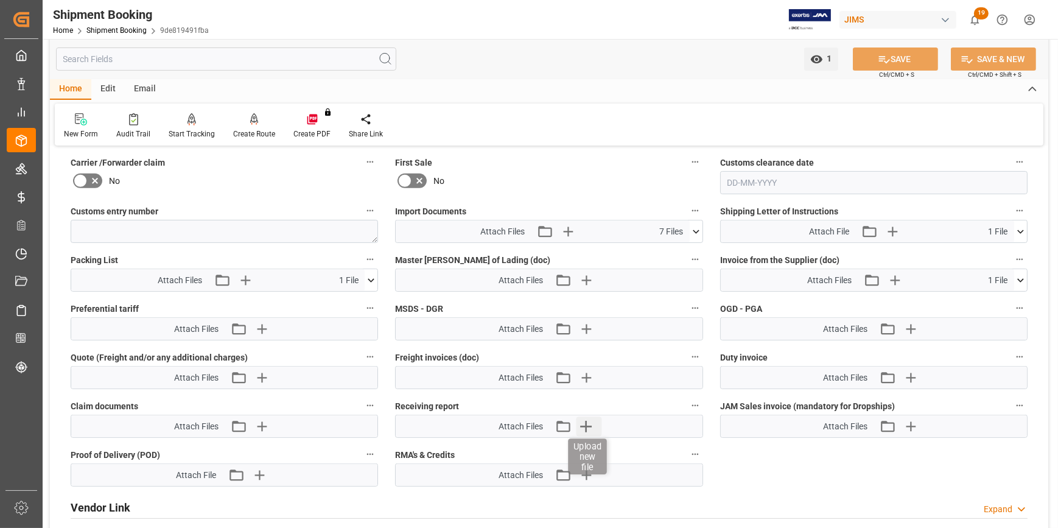
click at [587, 421] on icon "button" at bounding box center [585, 425] width 19 height 19
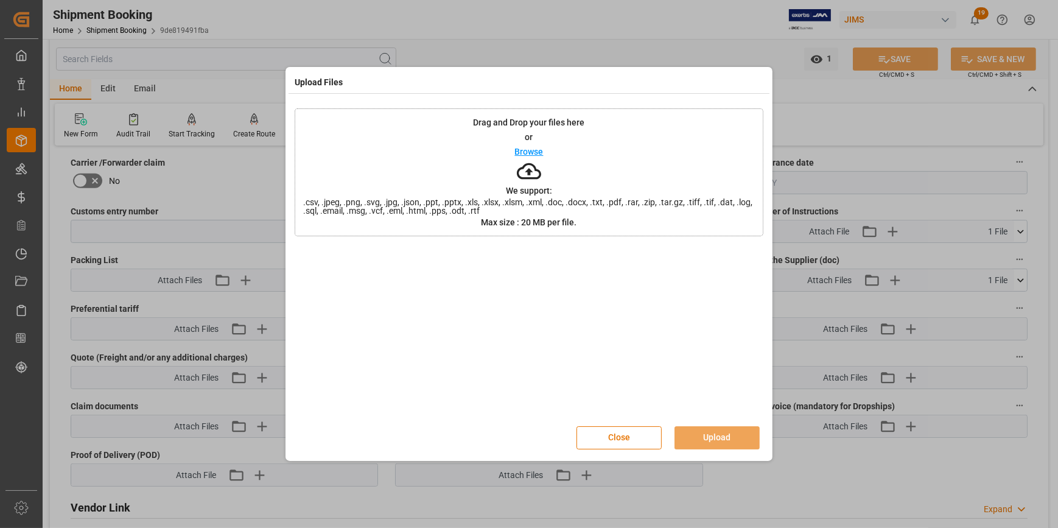
click at [532, 152] on p "Browse" at bounding box center [529, 151] width 29 height 9
click at [717, 435] on button "Upload" at bounding box center [716, 437] width 85 height 23
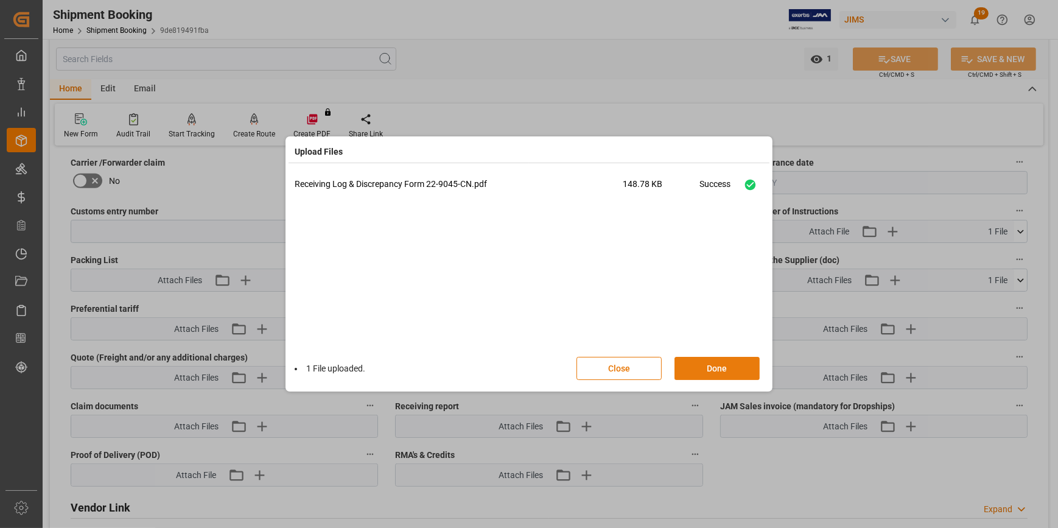
click at [724, 365] on button "Done" at bounding box center [716, 368] width 85 height 23
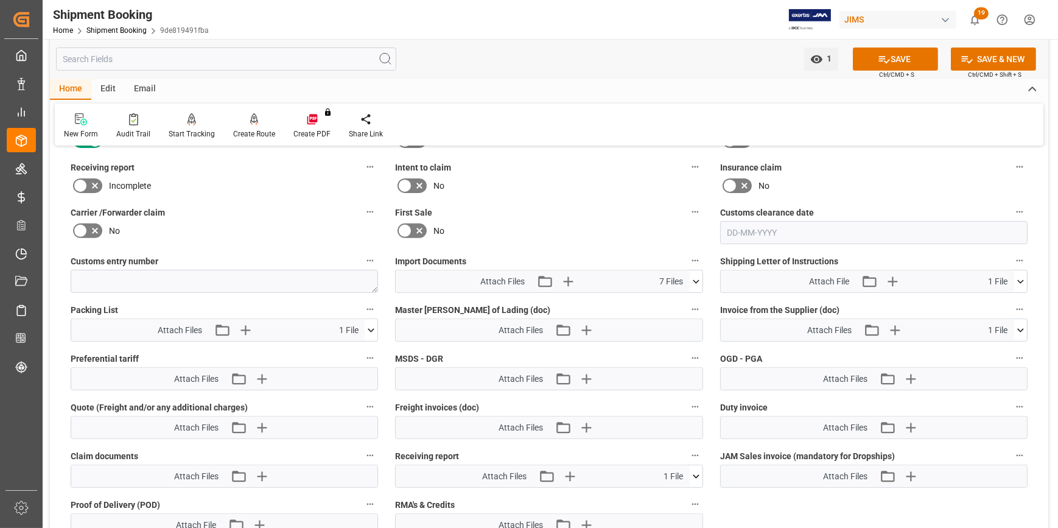
scroll to position [498, 0]
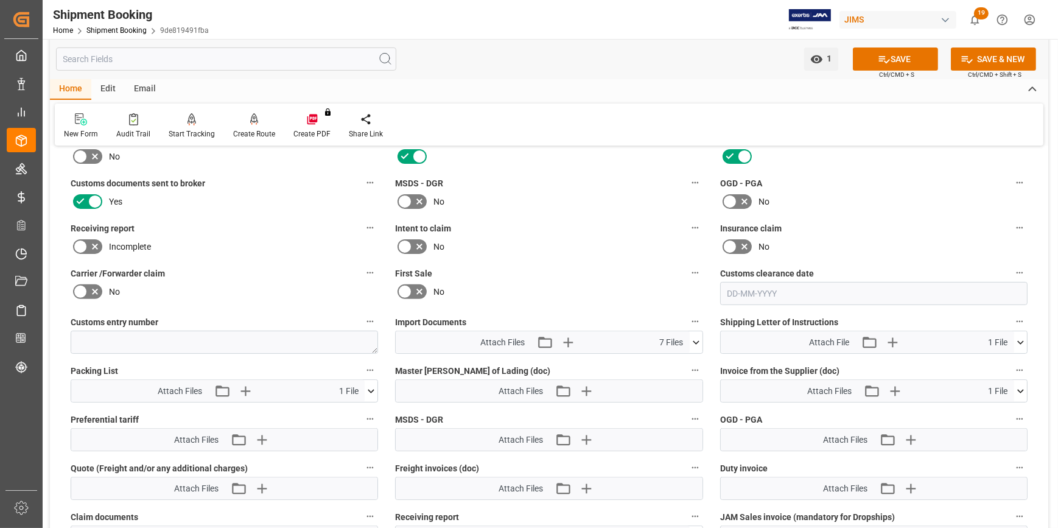
click at [94, 243] on icon at bounding box center [95, 246] width 15 height 15
click at [0, 0] on input "checkbox" at bounding box center [0, 0] width 0 height 0
click at [890, 57] on button "SAVE" at bounding box center [895, 58] width 85 height 23
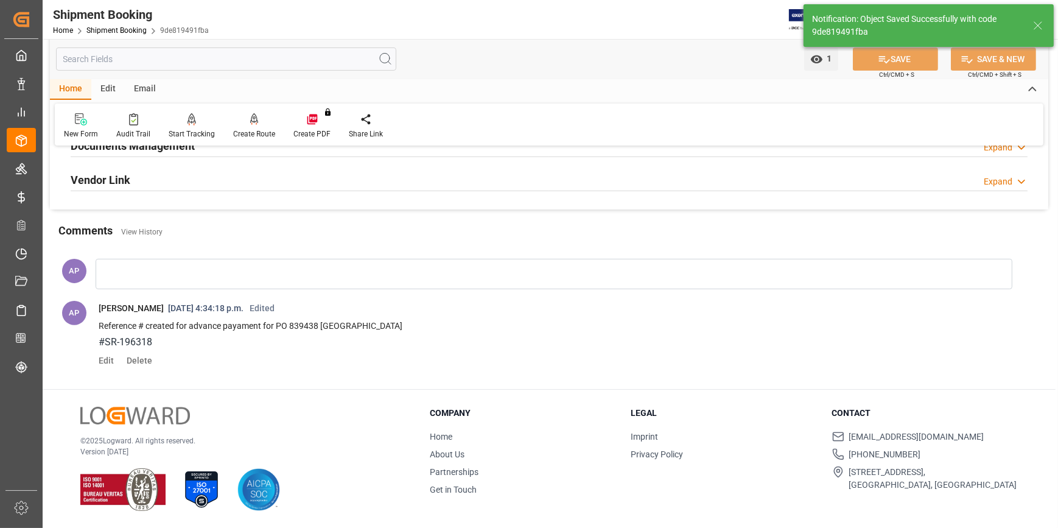
scroll to position [458, 0]
